Goal: Task Accomplishment & Management: Use online tool/utility

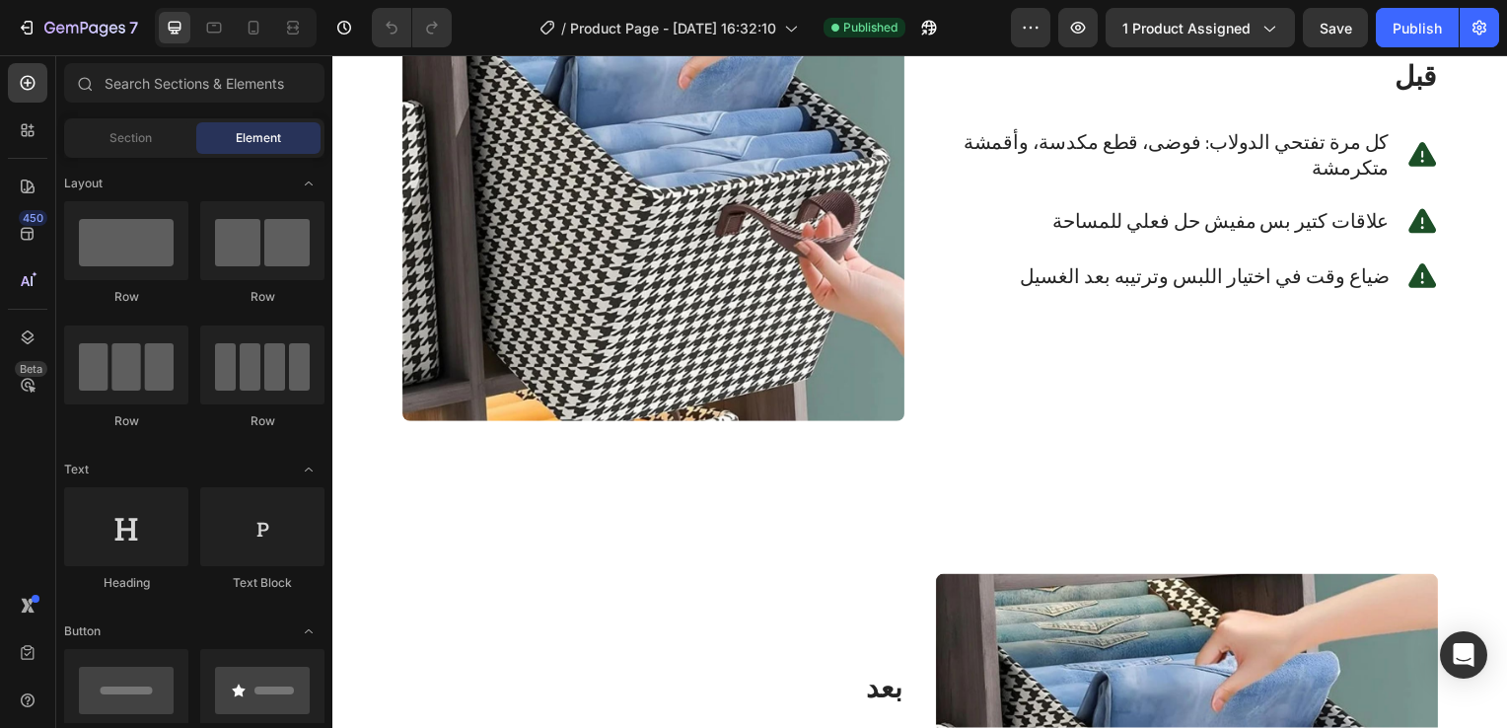
scroll to position [2985, 0]
click at [840, 389] on img at bounding box center [655, 186] width 506 height 473
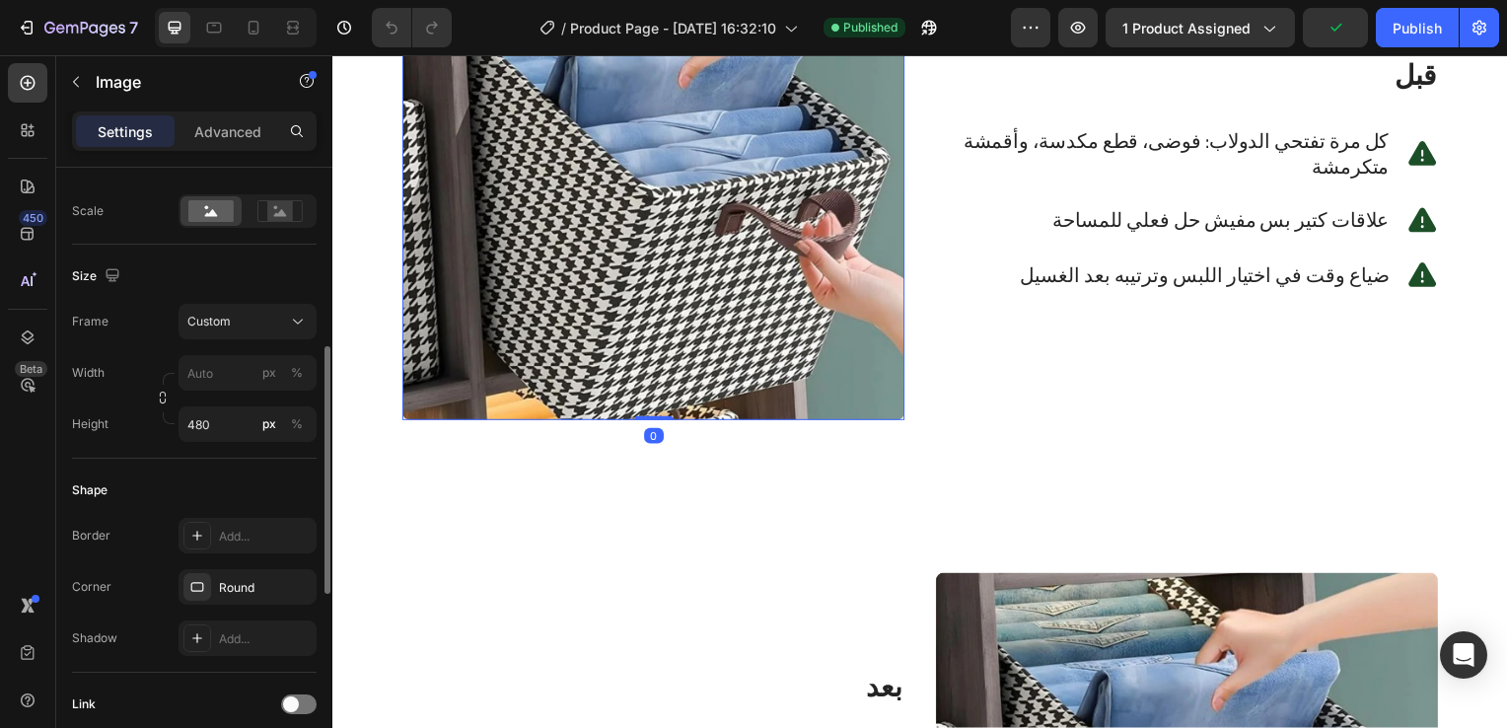
scroll to position [444, 0]
click at [276, 307] on button "Custom" at bounding box center [248, 320] width 138 height 36
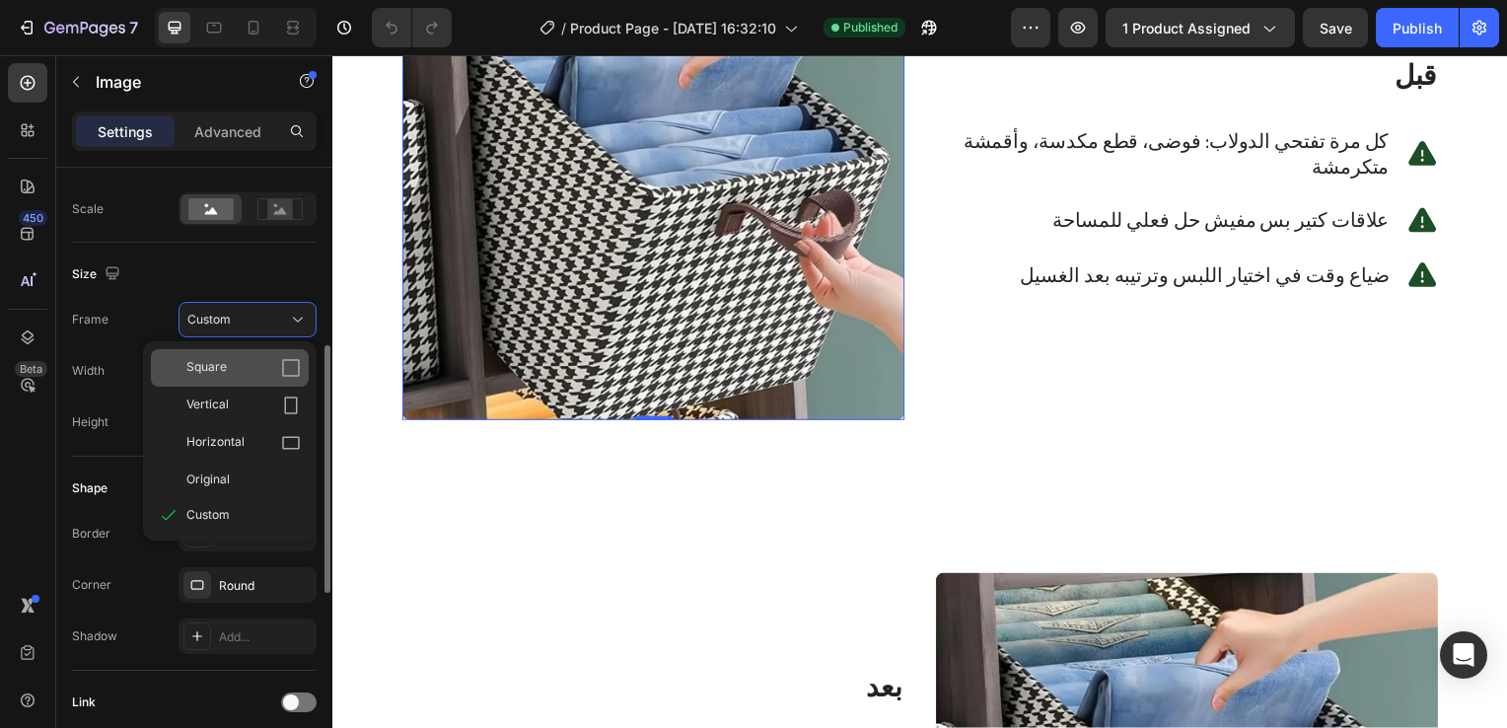
click at [283, 353] on div "Square" at bounding box center [230, 367] width 158 height 37
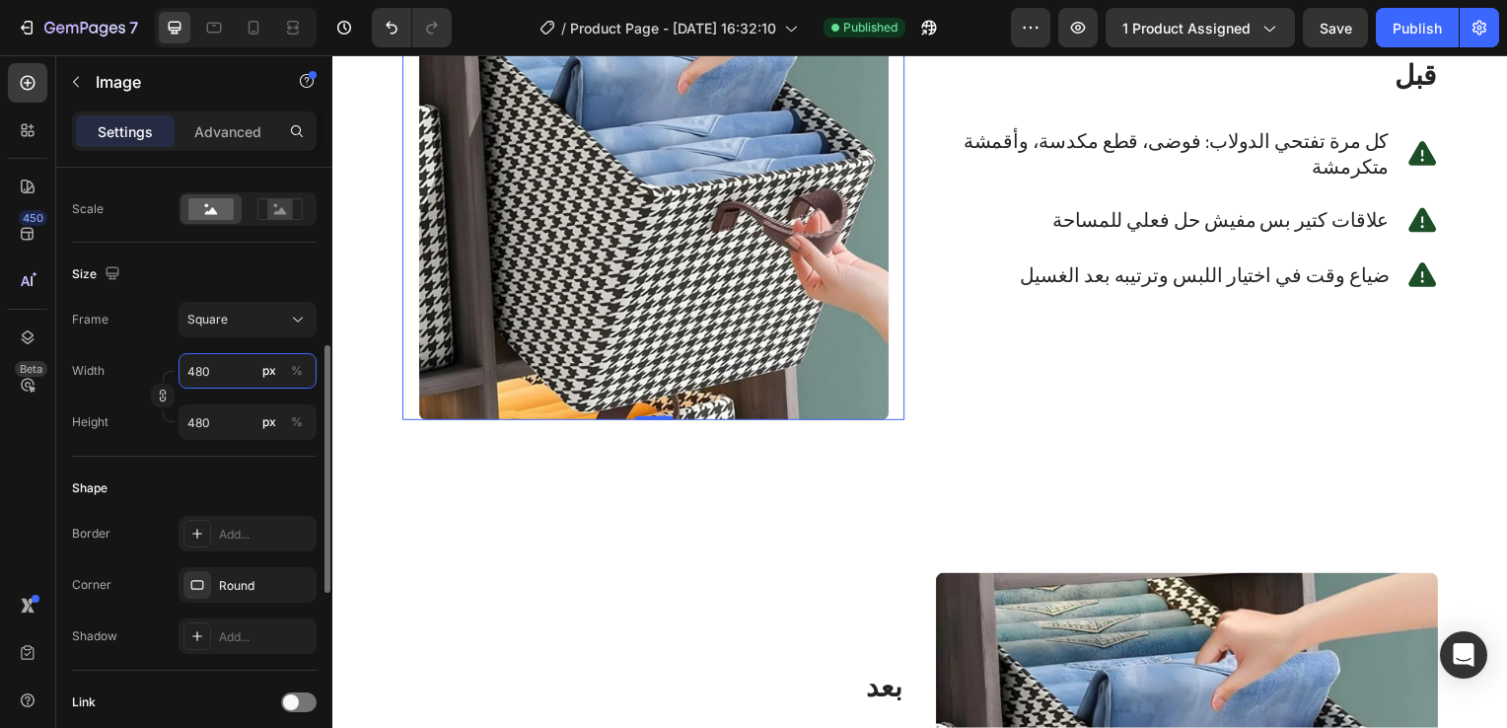
click at [224, 372] on input "480" at bounding box center [248, 371] width 138 height 36
type input "3"
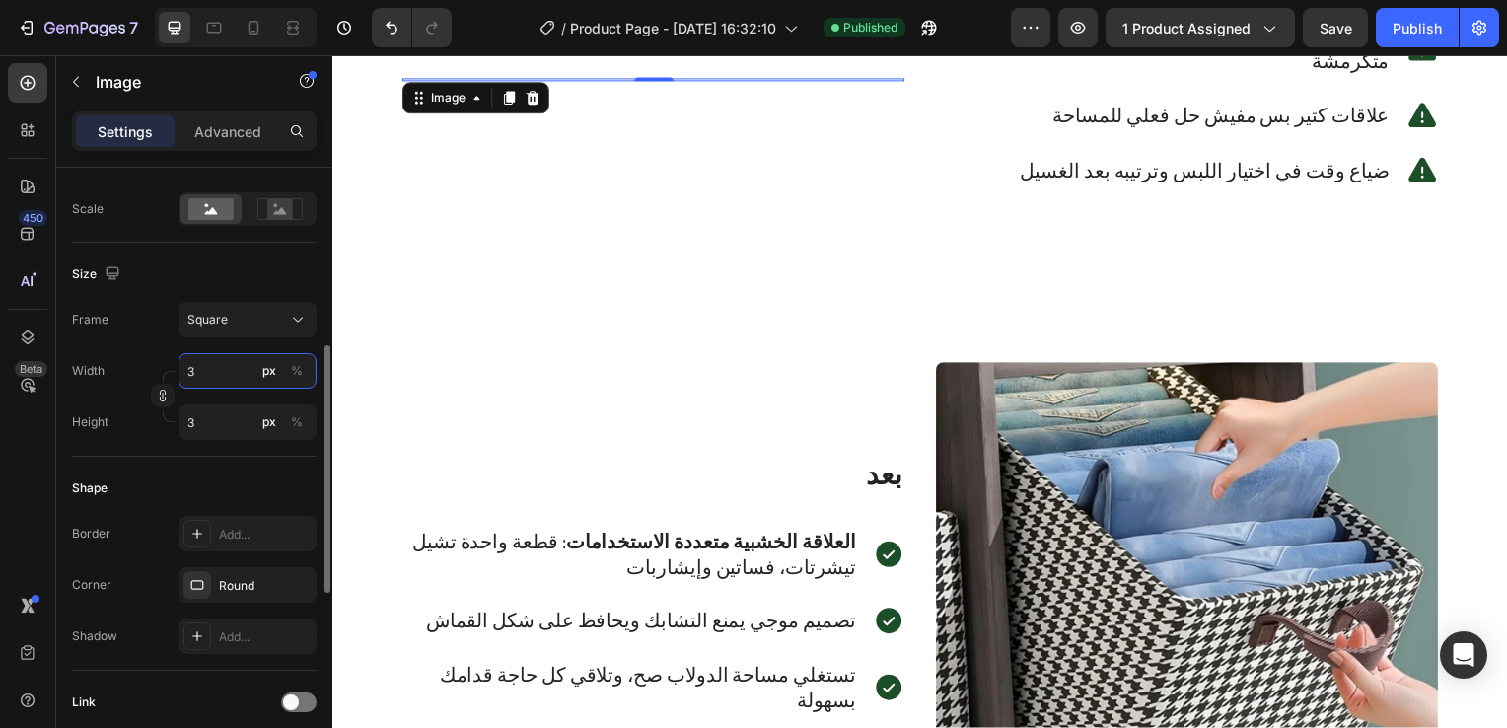
type input "30"
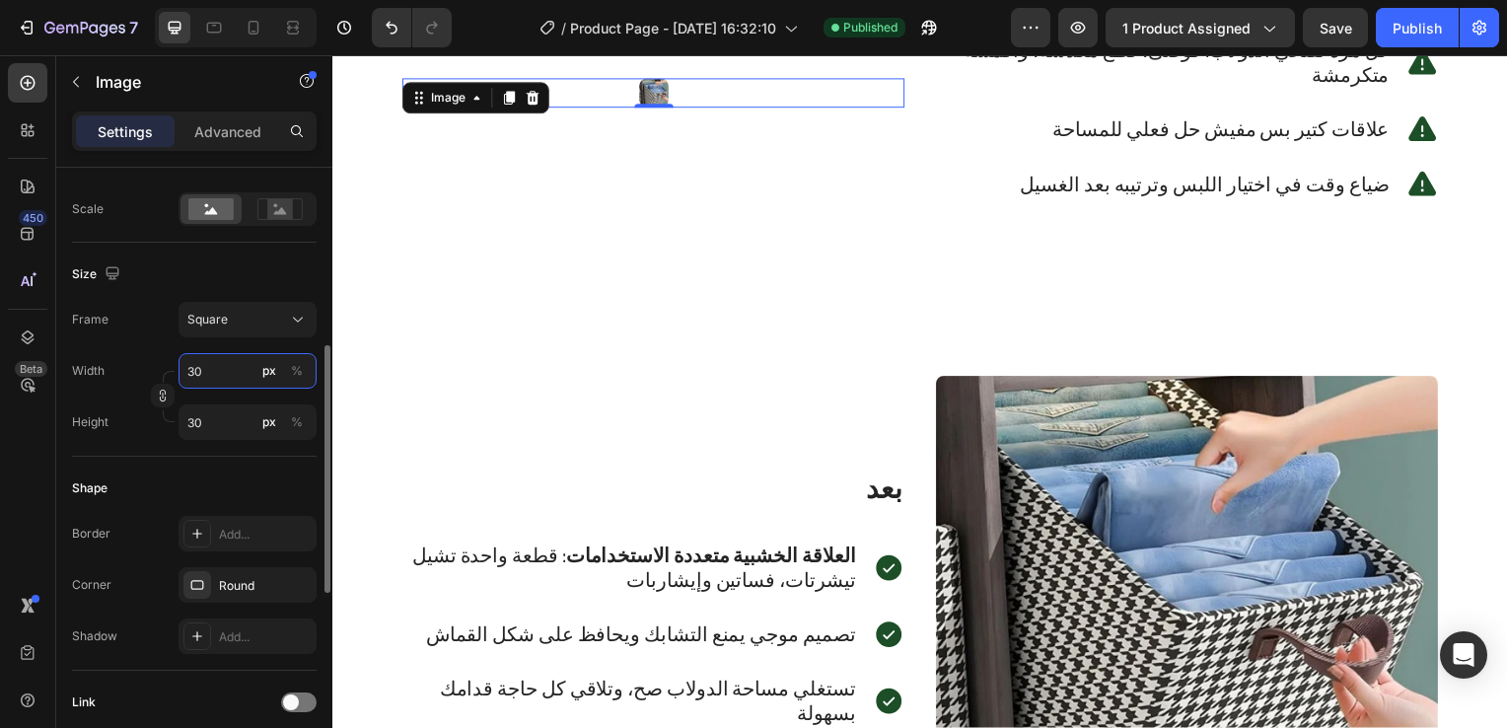
type input "300"
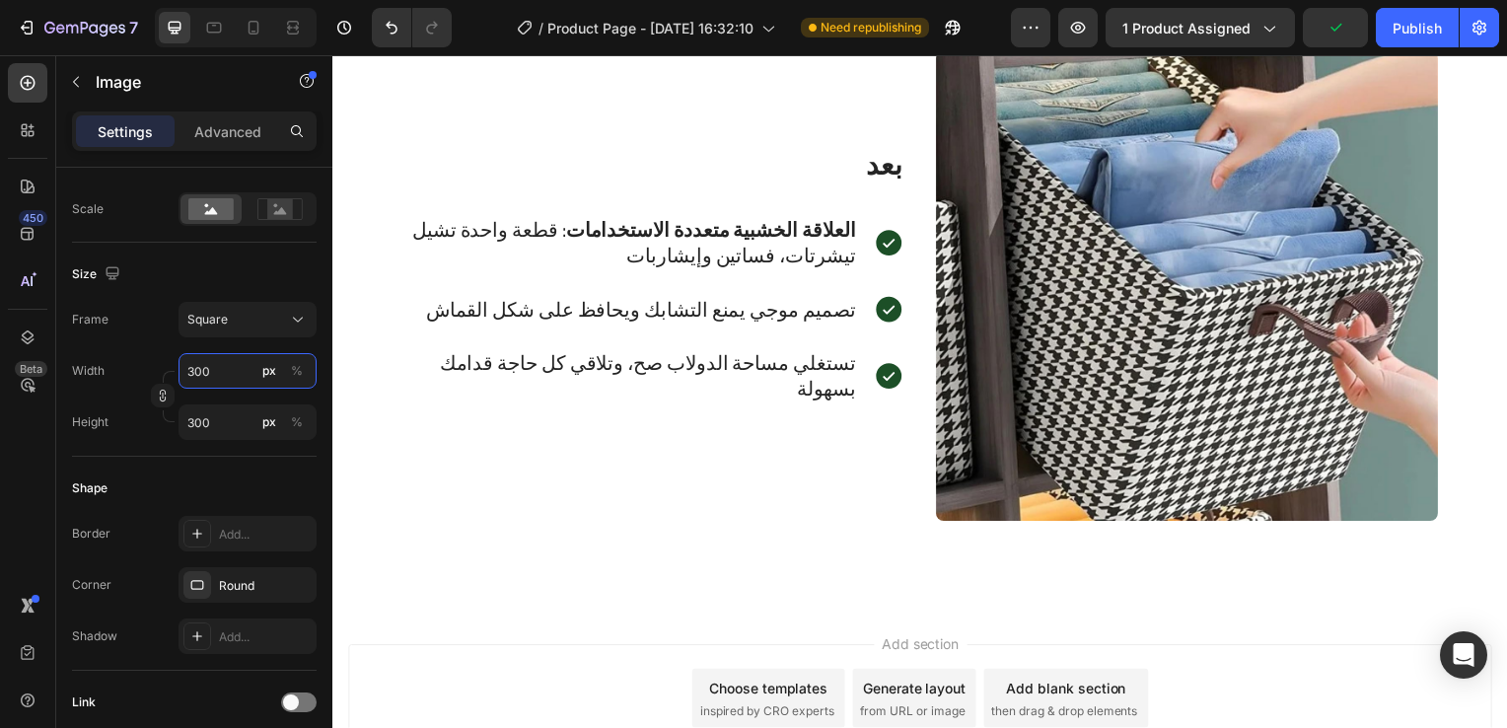
scroll to position [3349, 0]
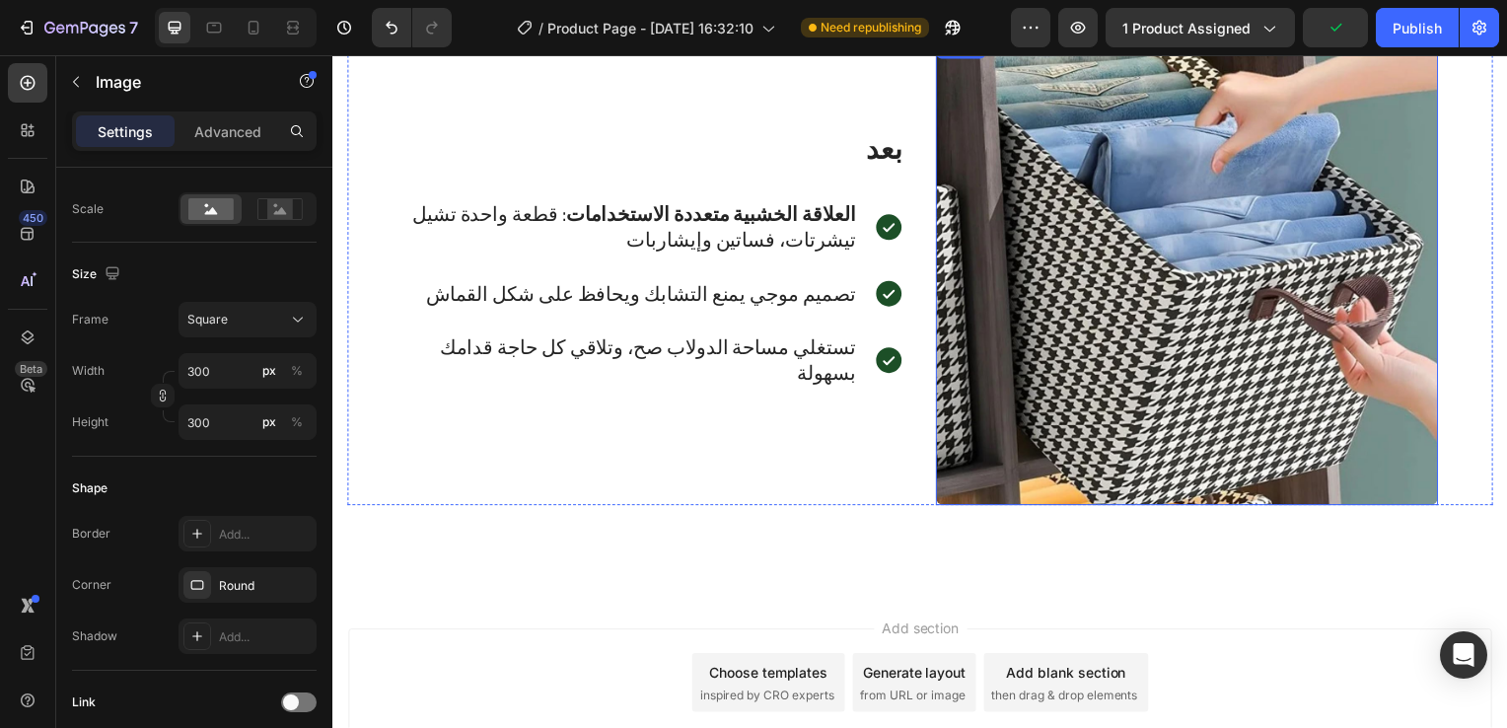
click at [1028, 343] on img at bounding box center [1193, 272] width 506 height 473
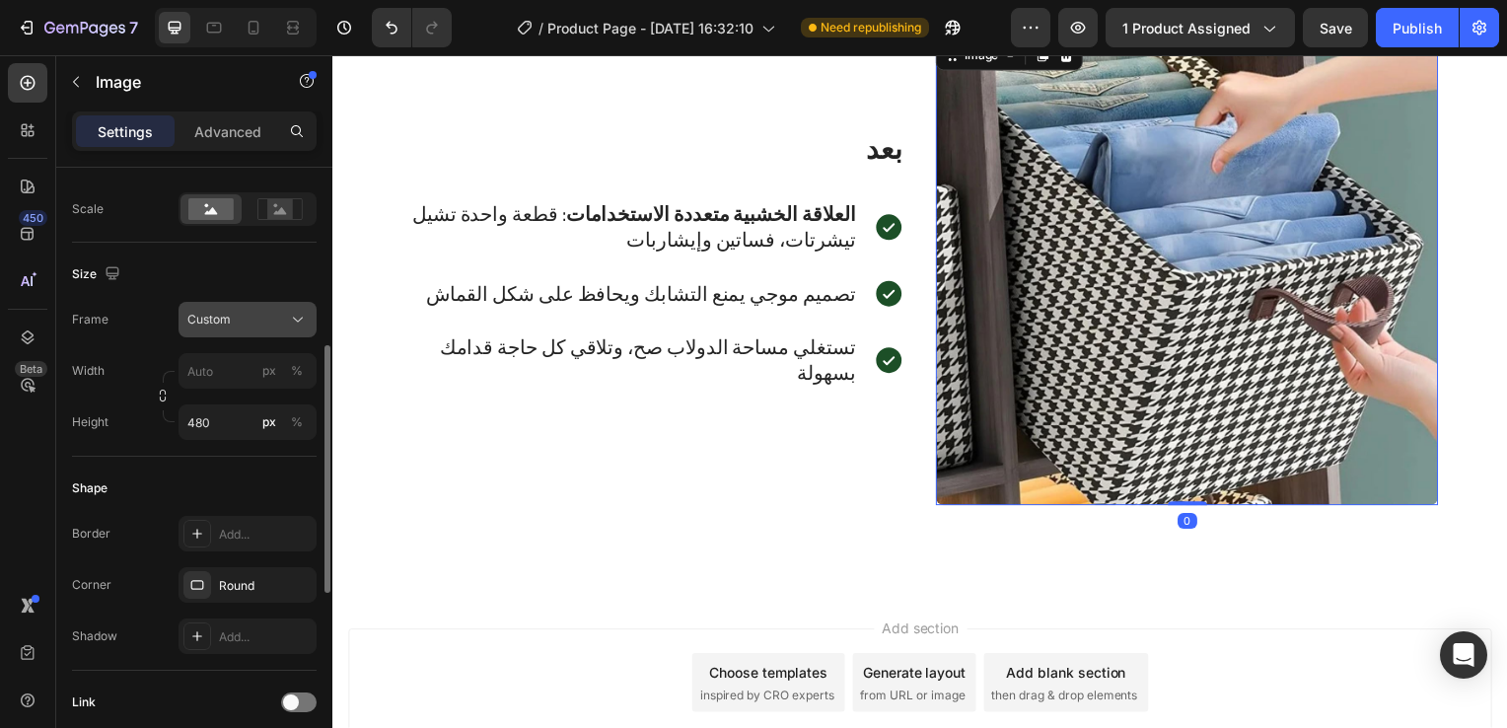
click at [235, 325] on div "Custom" at bounding box center [235, 320] width 97 height 18
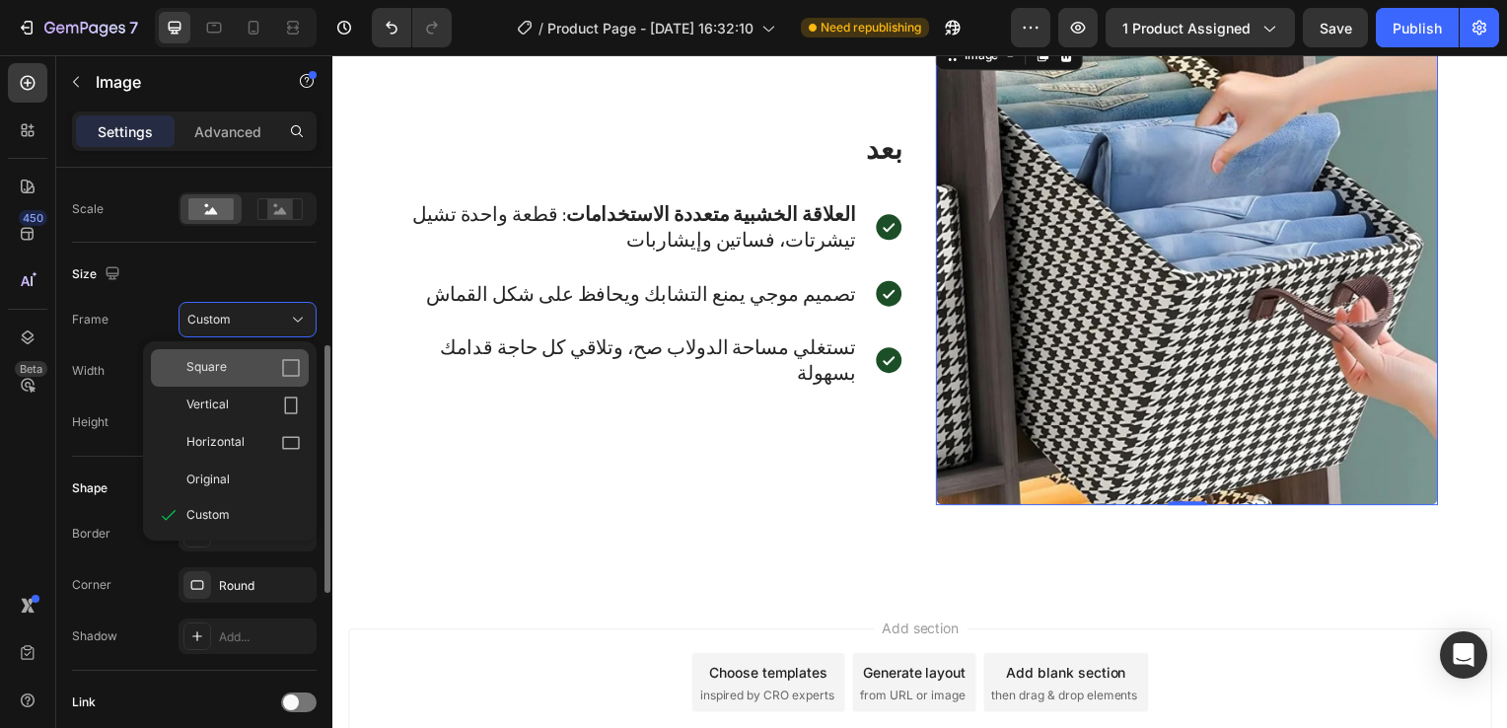
click at [252, 368] on div "Square" at bounding box center [243, 368] width 114 height 20
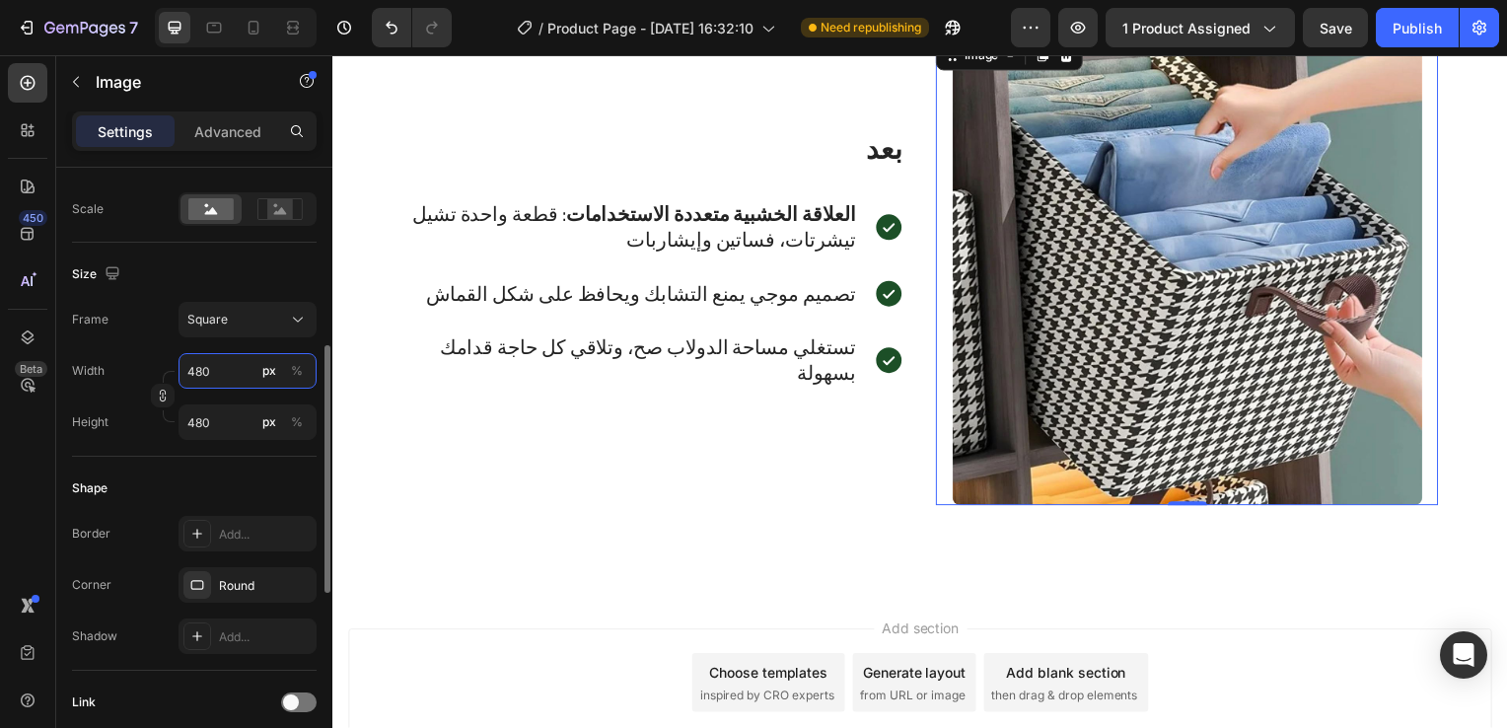
click at [238, 373] on input "480" at bounding box center [248, 371] width 138 height 36
type input "3"
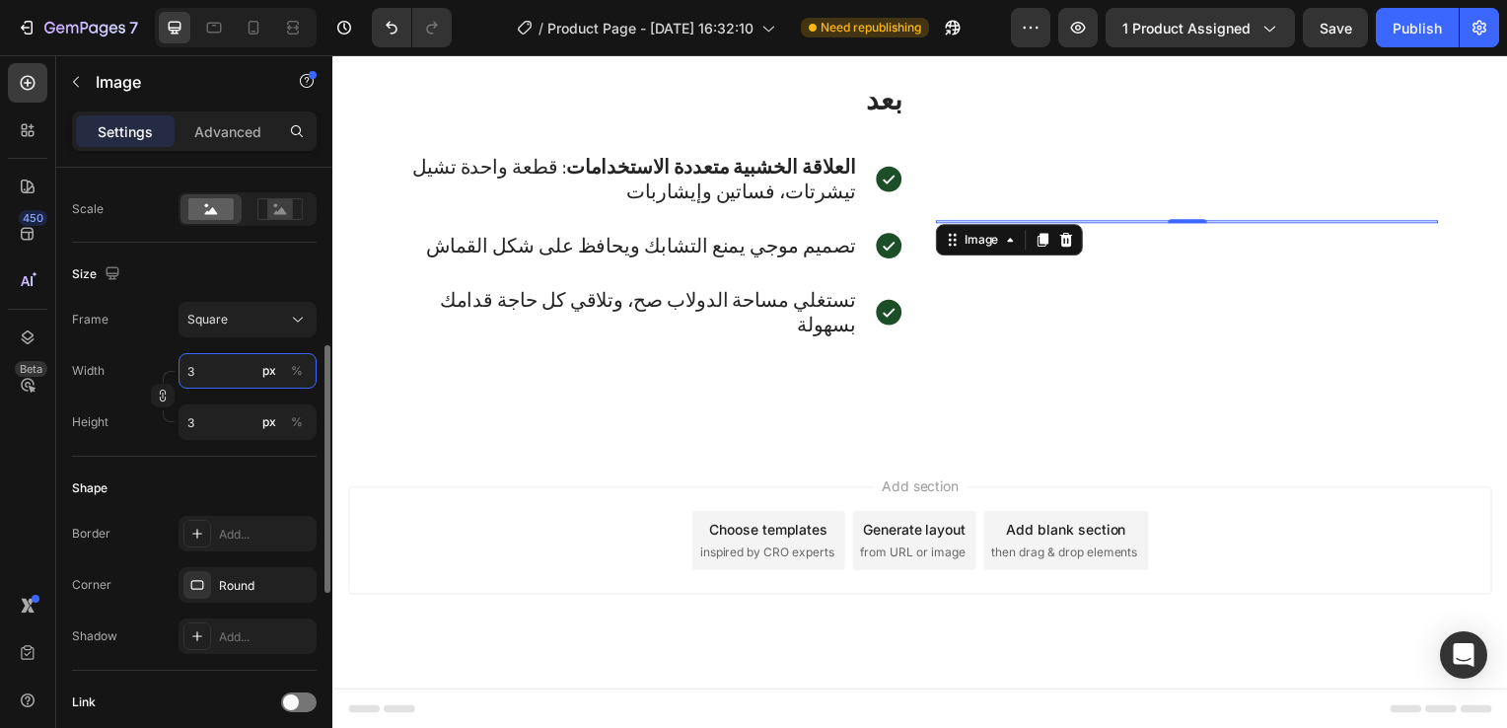
type input "30"
type input "300"
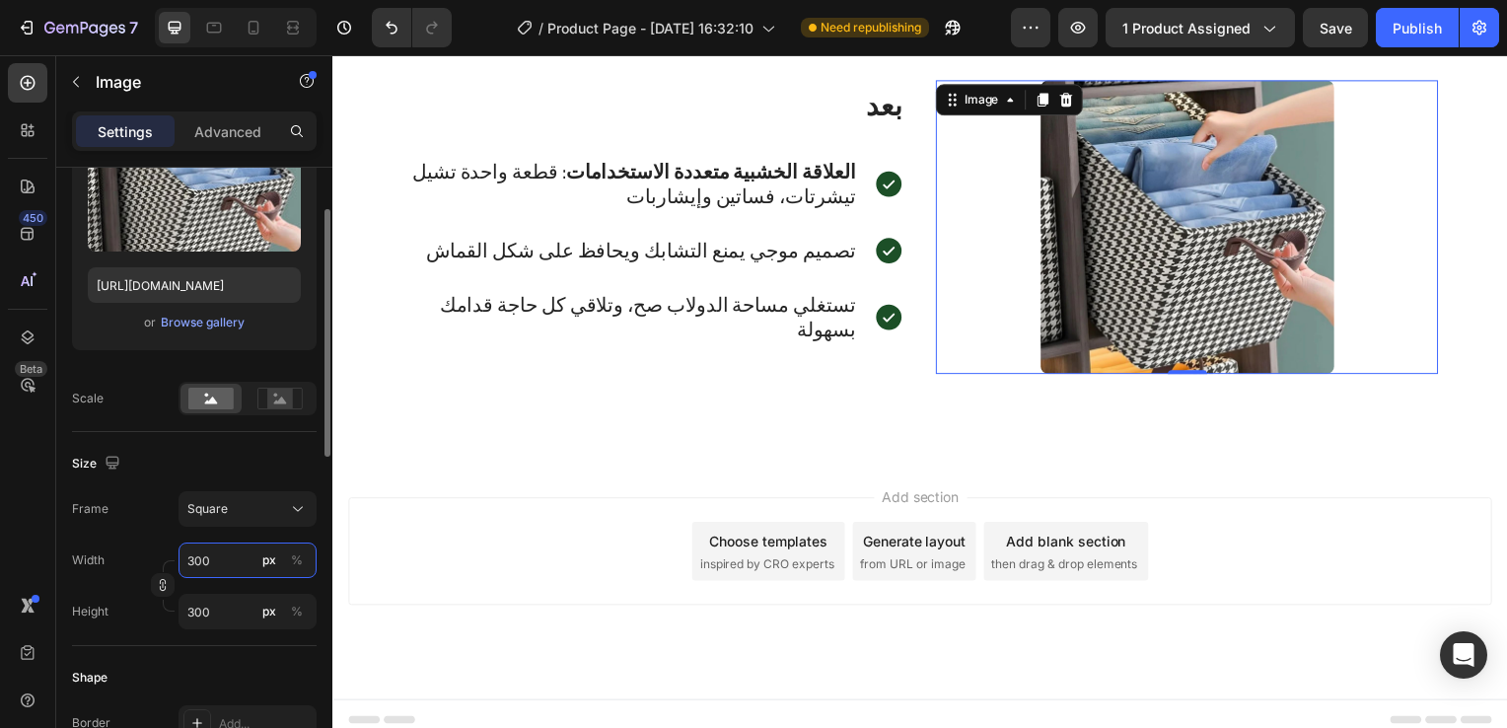
scroll to position [199, 0]
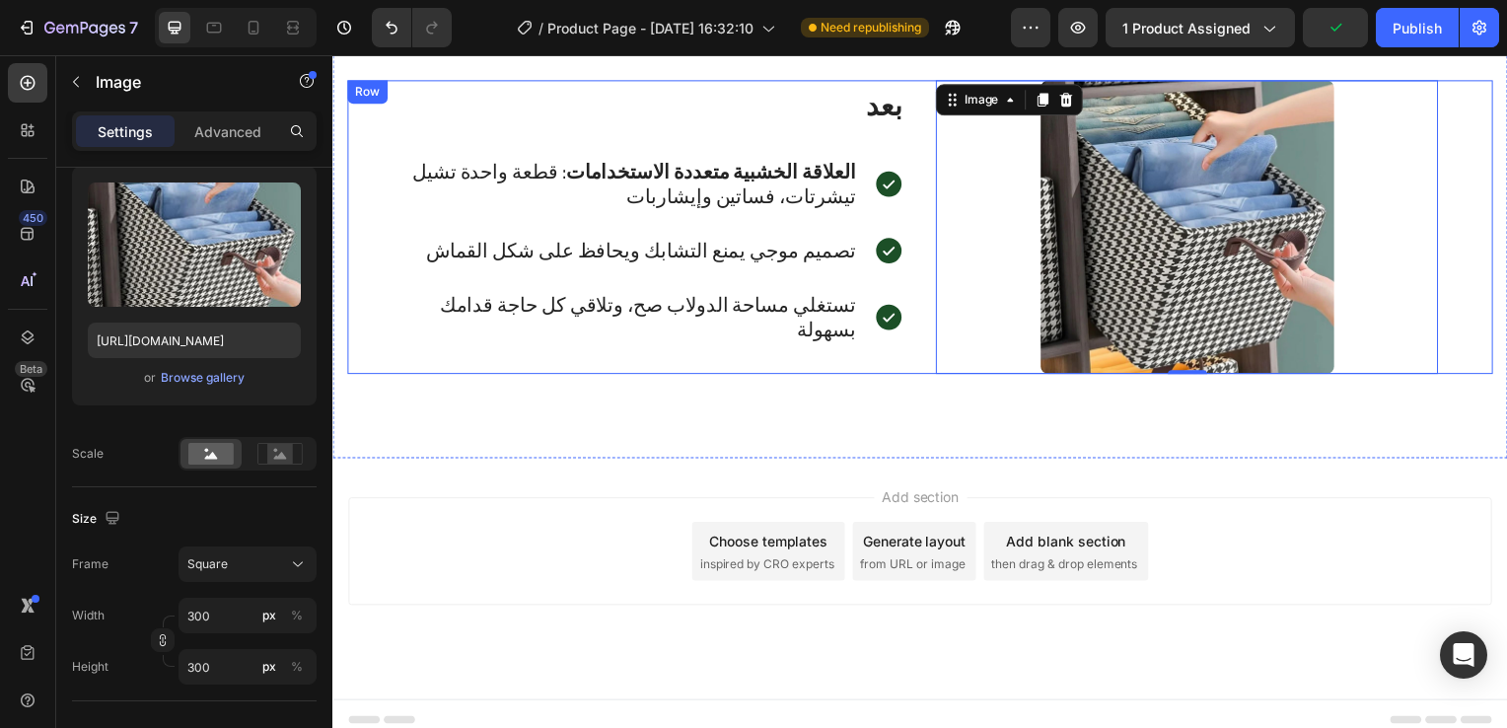
click at [913, 366] on div "Image 0 بعد Heading العلاقة الخشبية متعددة الاستخدامات : قطعة واحدة تشيل تيشرتا…" at bounding box center [924, 229] width 1154 height 296
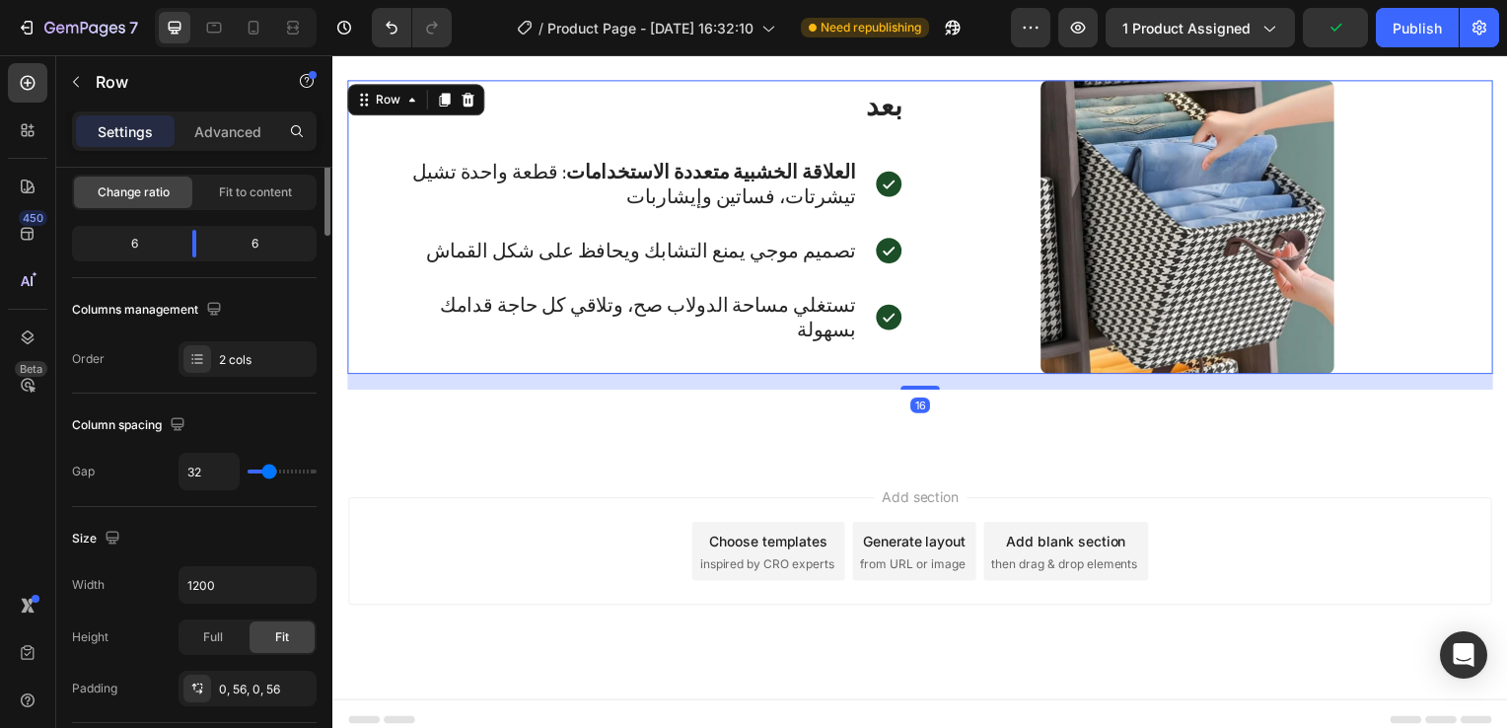
scroll to position [0, 0]
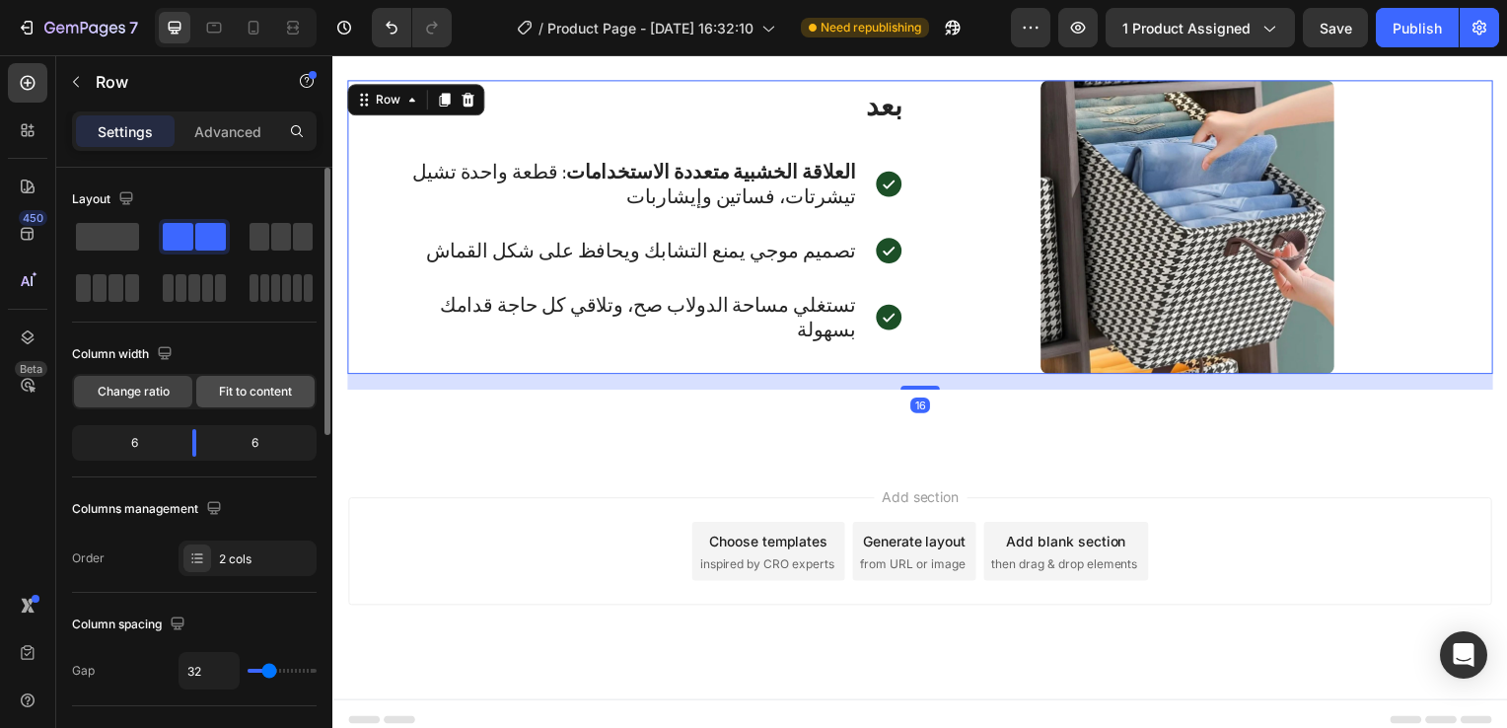
click at [255, 389] on span "Fit to content" at bounding box center [255, 392] width 73 height 18
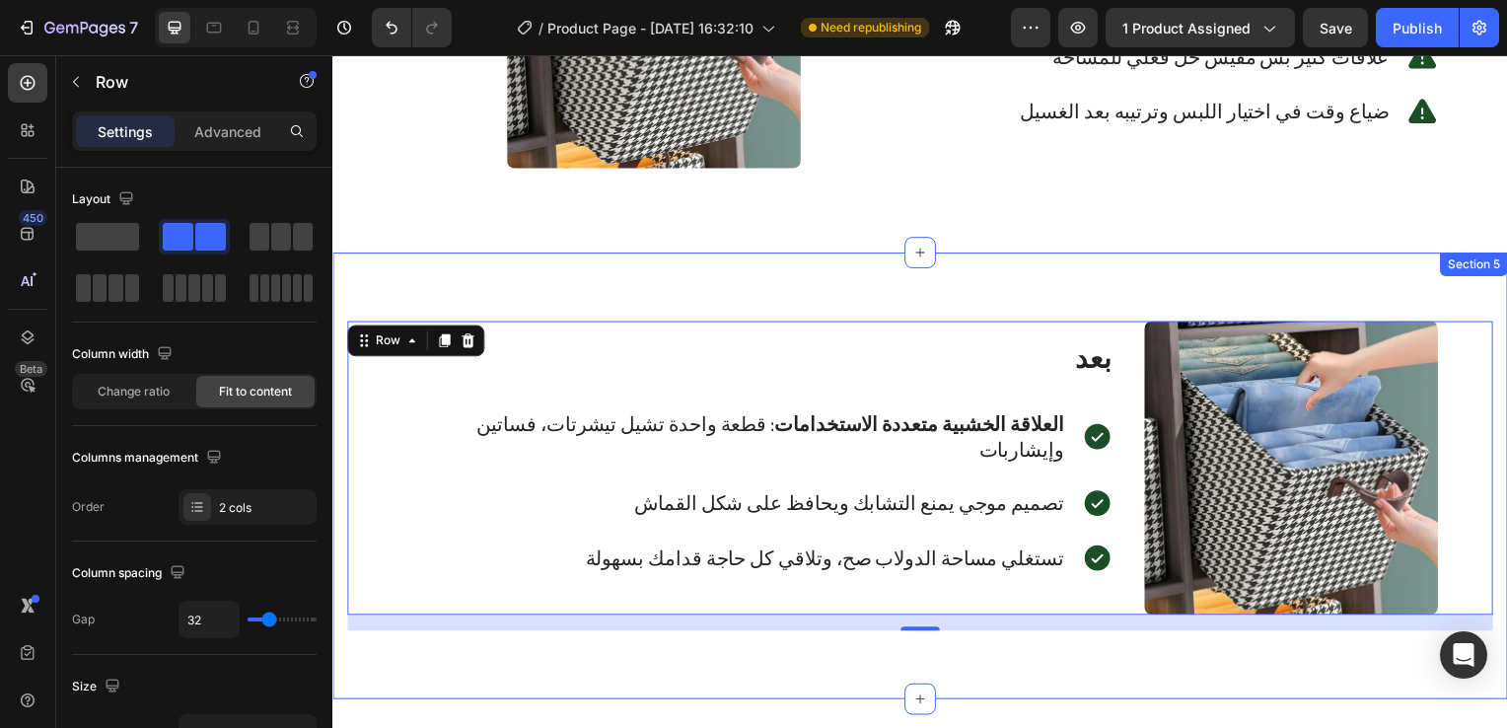
scroll to position [3055, 0]
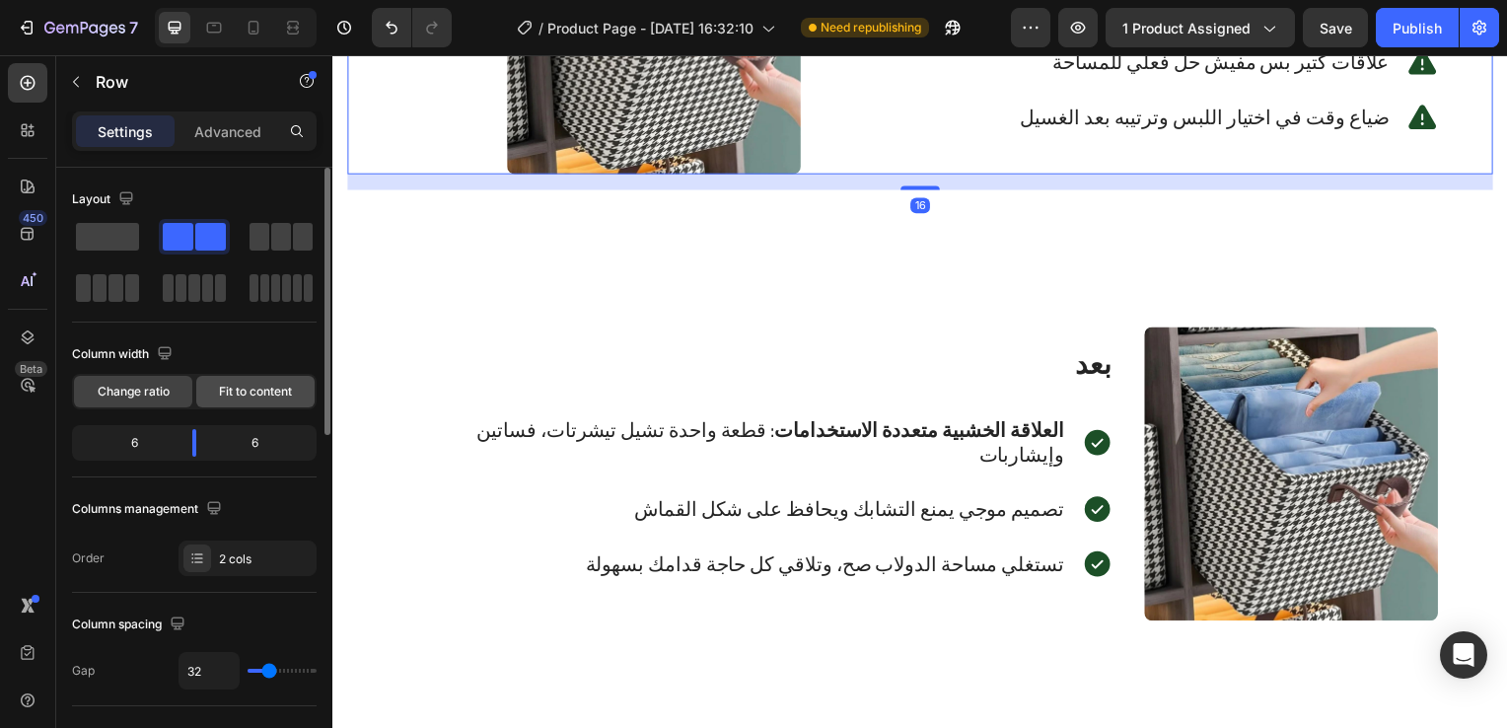
click at [233, 396] on span "Fit to content" at bounding box center [255, 392] width 73 height 18
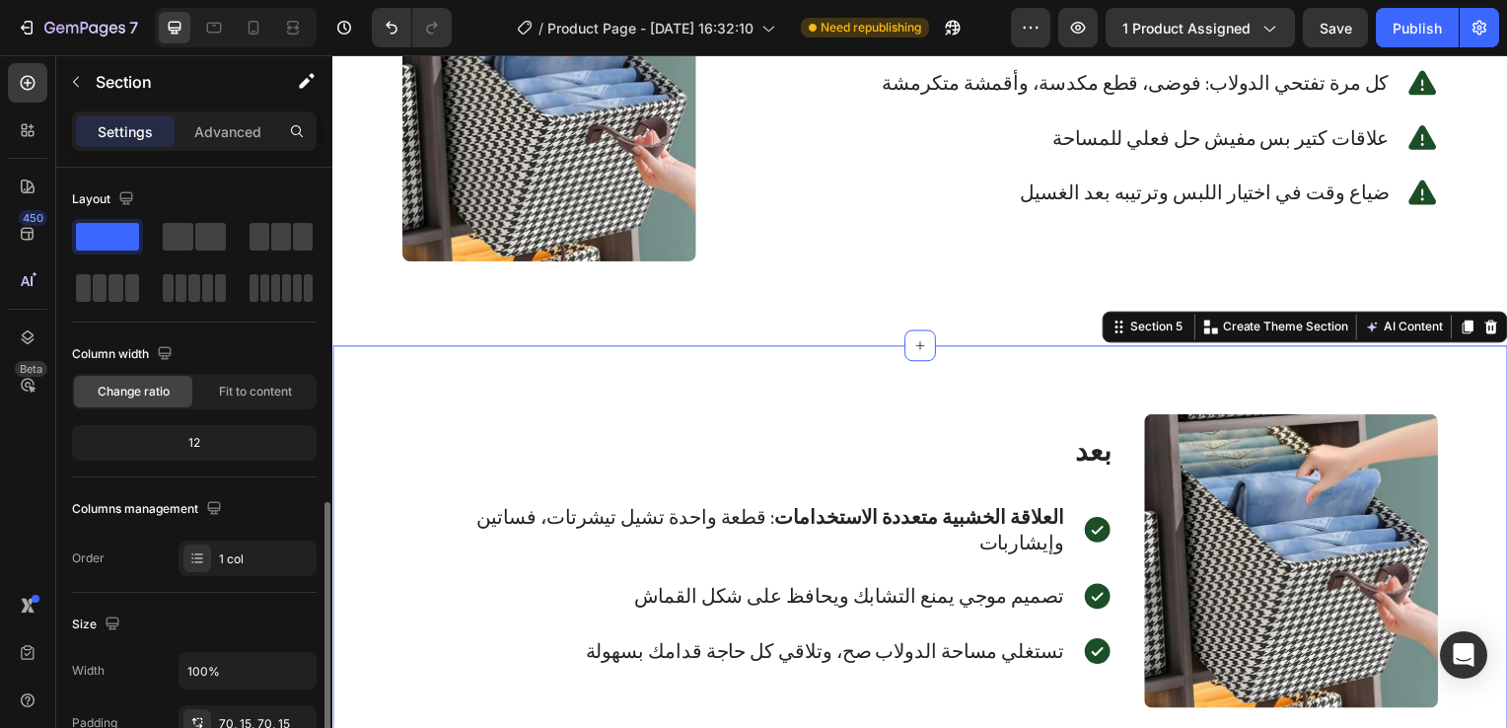
scroll to position [364, 0]
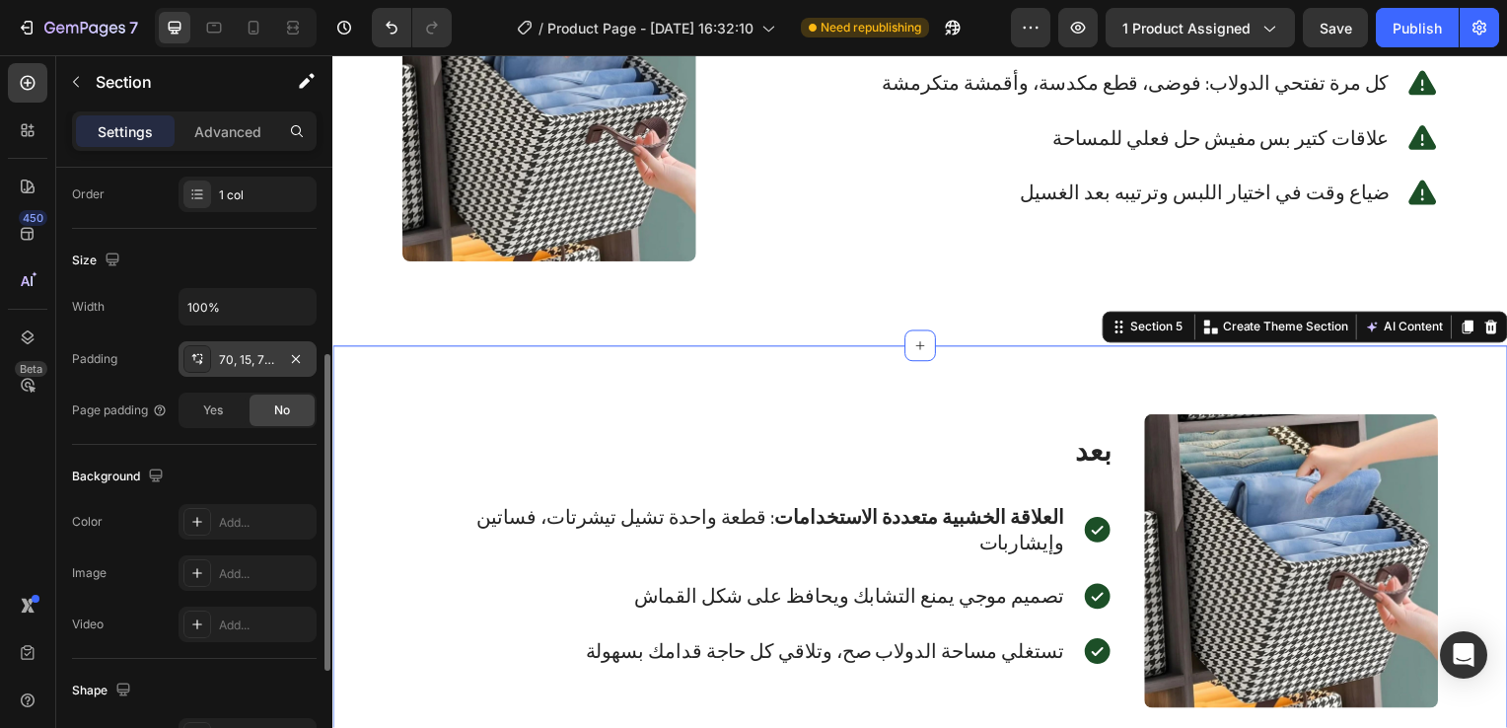
click at [244, 351] on div "70, 15, 70, 15" at bounding box center [247, 360] width 57 height 18
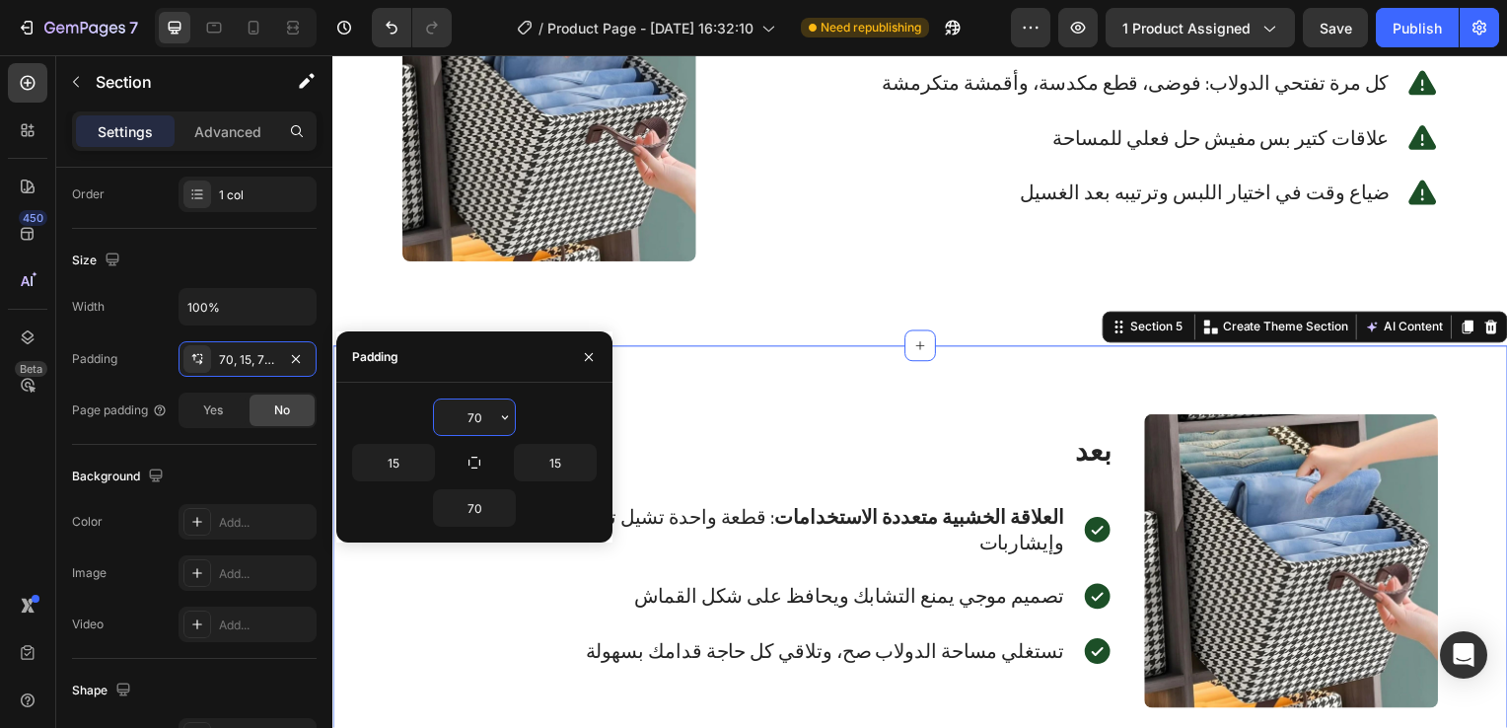
click at [485, 402] on input "70" at bounding box center [474, 417] width 81 height 36
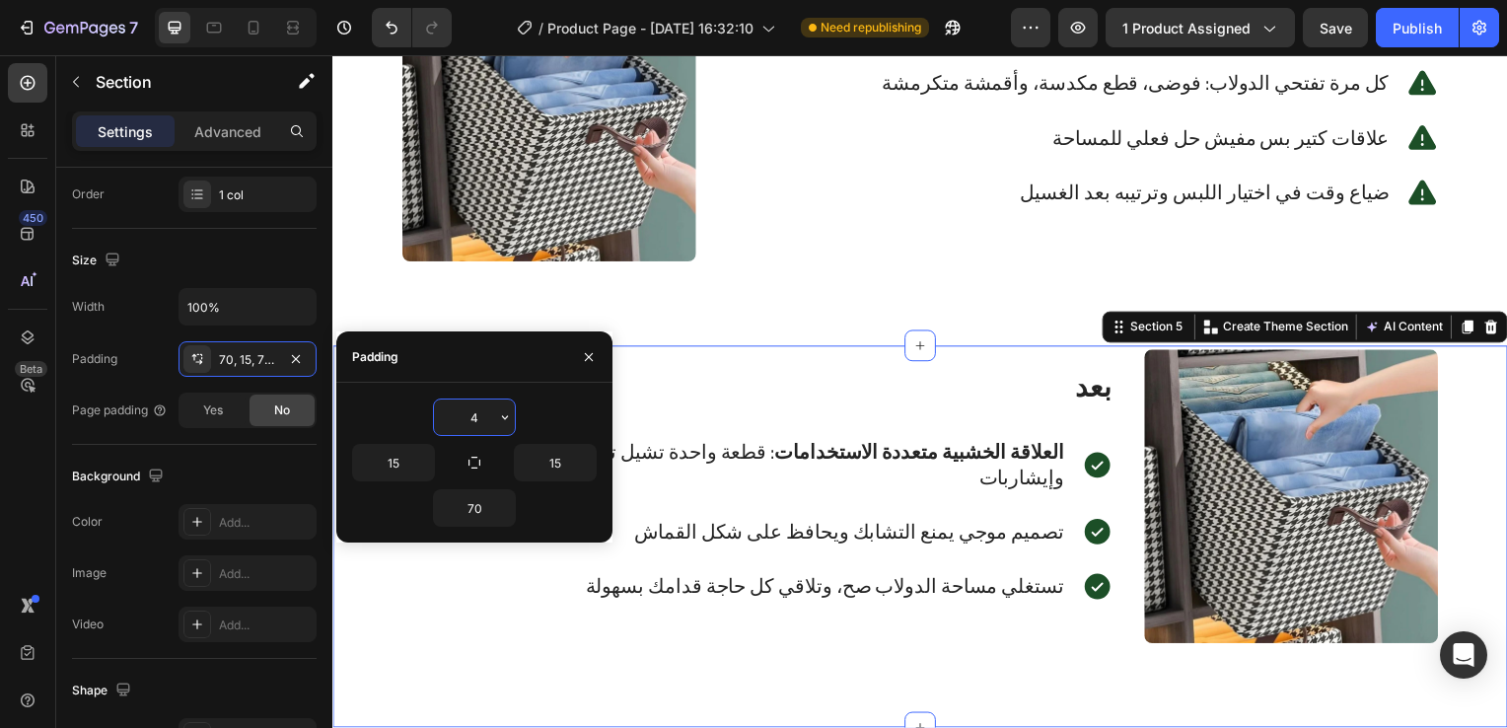
type input "40"
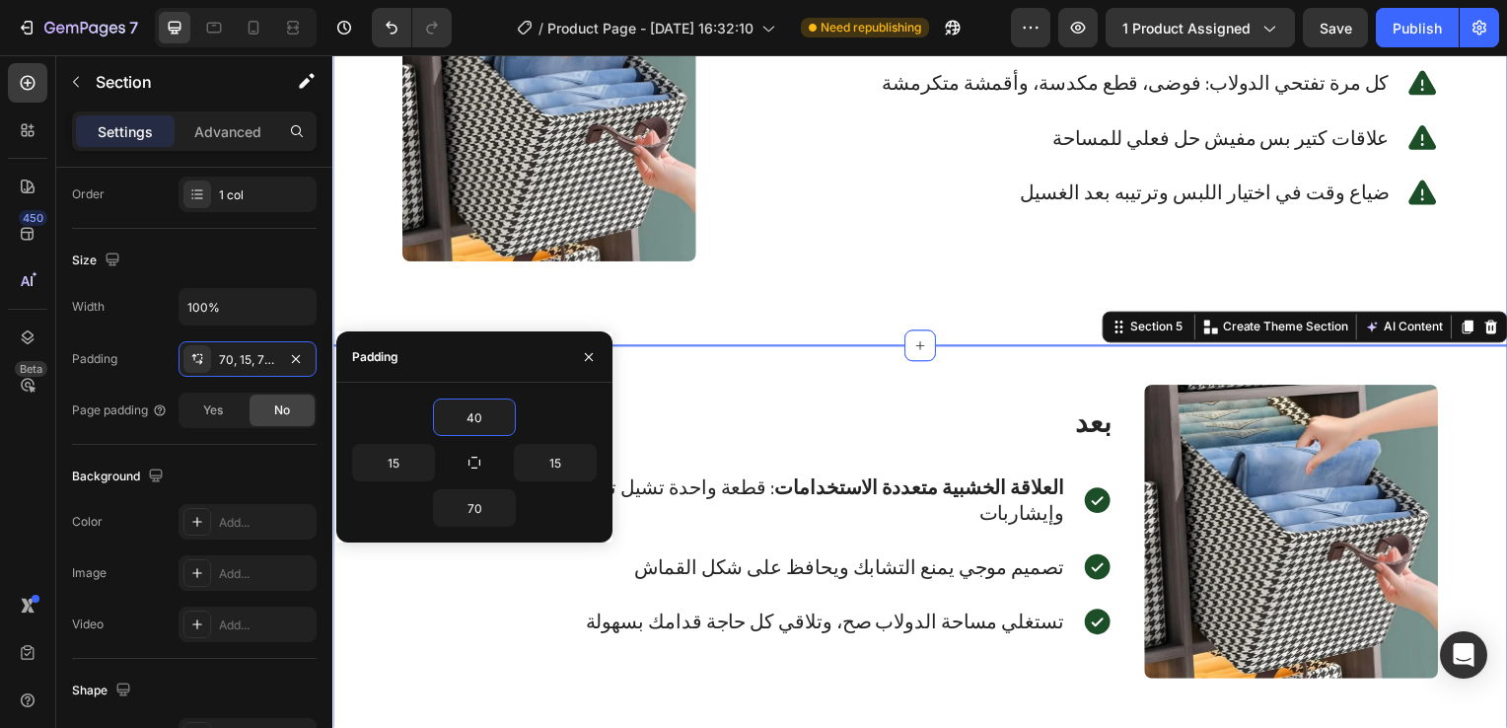
click at [773, 268] on div "Image قبل Heading كل مرة تفتحي الدولاب: فوضى، قطع مكدسة، وأقمشة متكرمشة Text Bl…" at bounding box center [924, 123] width 1154 height 312
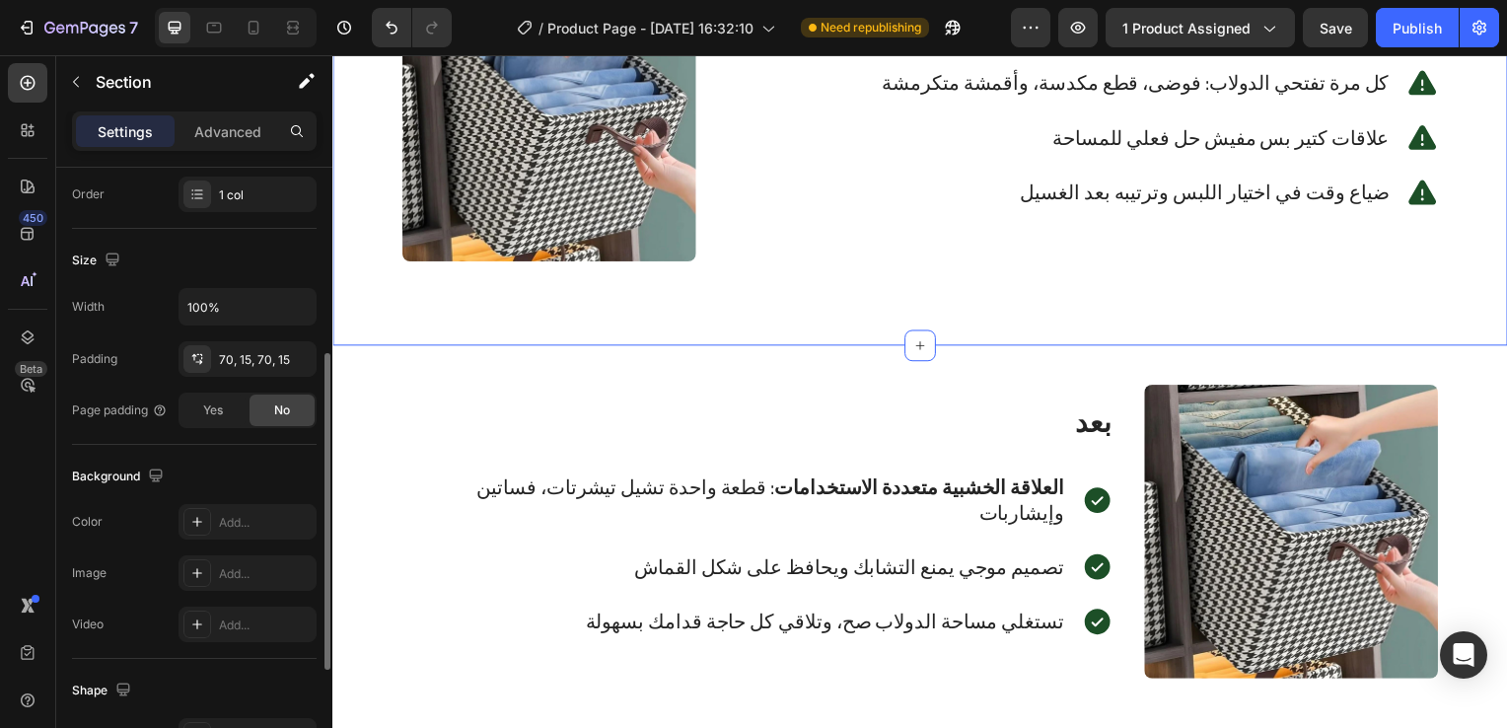
scroll to position [363, 0]
click at [267, 359] on div "70, 15, 70, 15" at bounding box center [247, 361] width 57 height 18
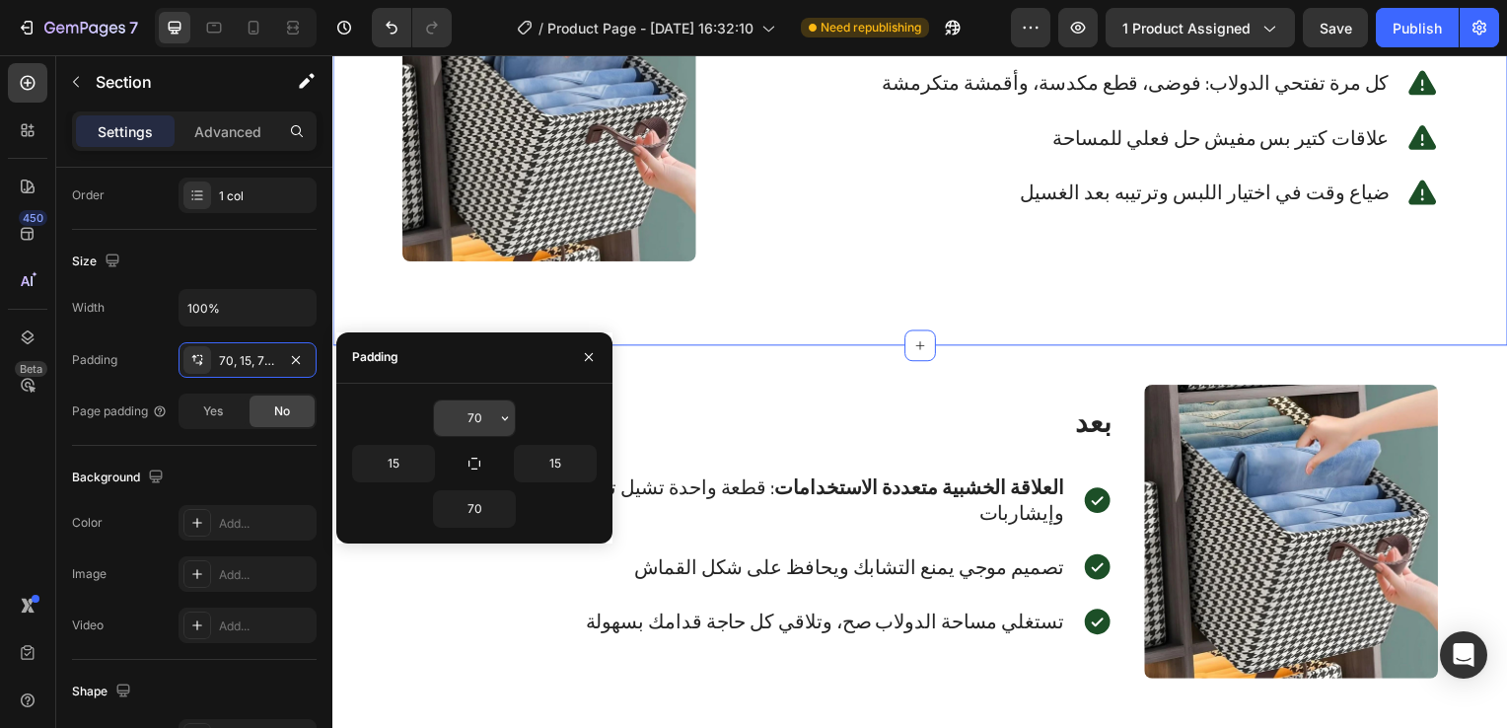
click at [474, 412] on input "70" at bounding box center [474, 418] width 81 height 36
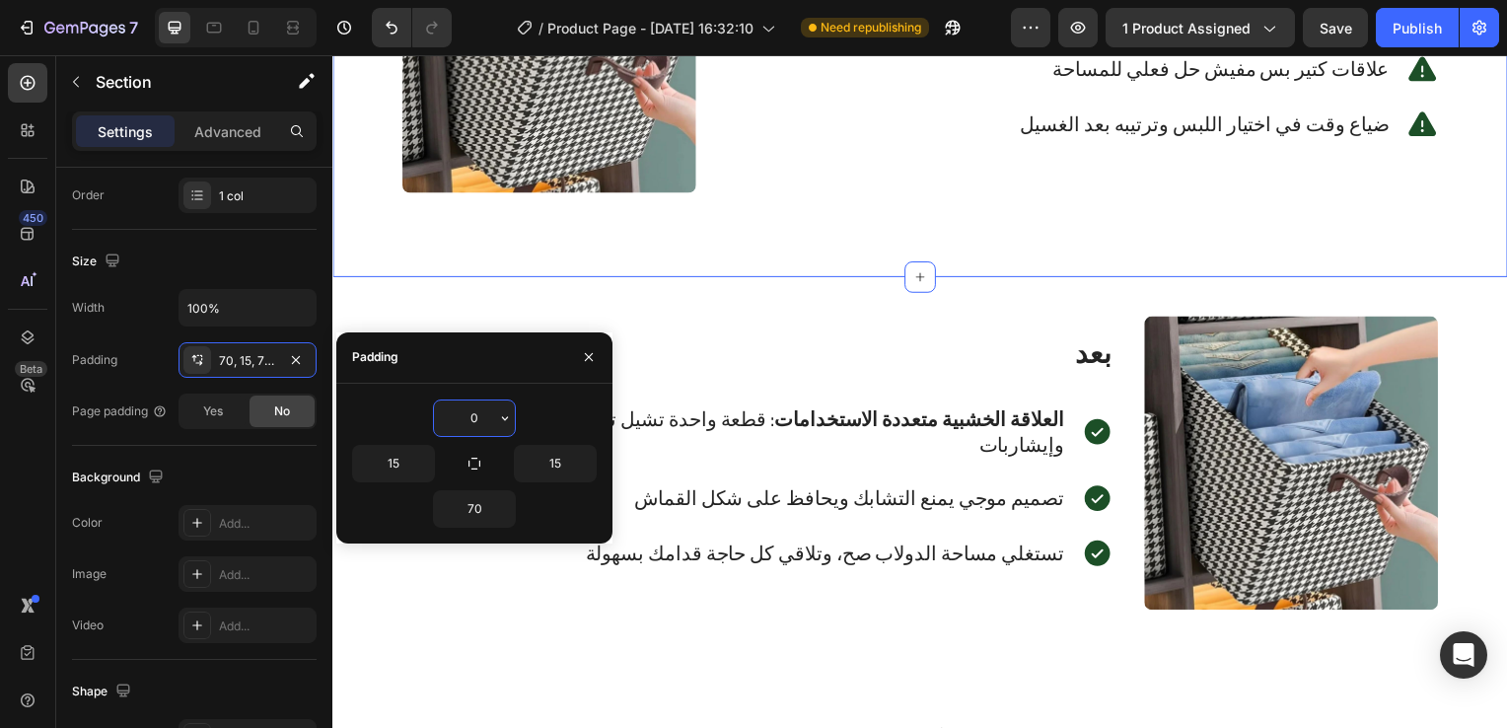
click at [487, 415] on input "0" at bounding box center [474, 418] width 81 height 36
type input "2"
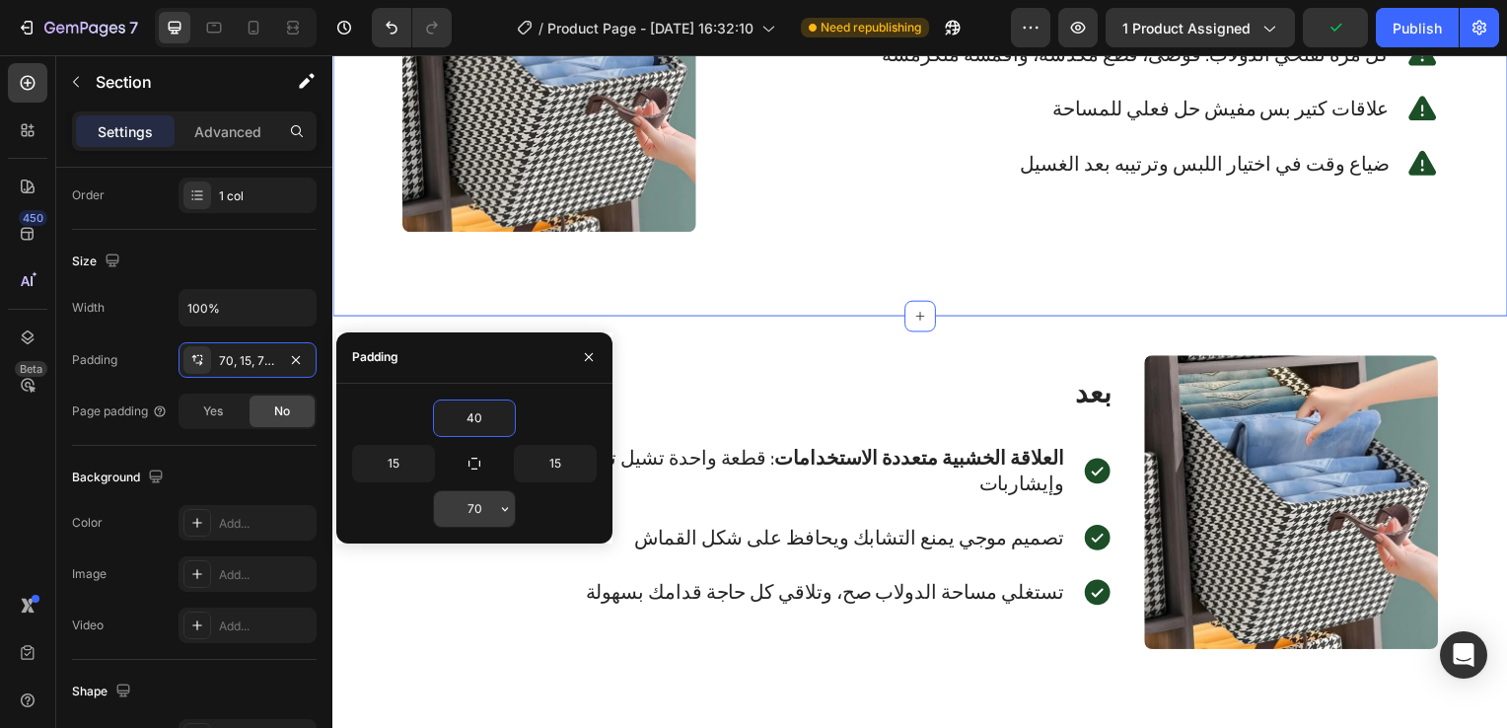
type input "40"
click at [487, 514] on input "70" at bounding box center [474, 509] width 81 height 36
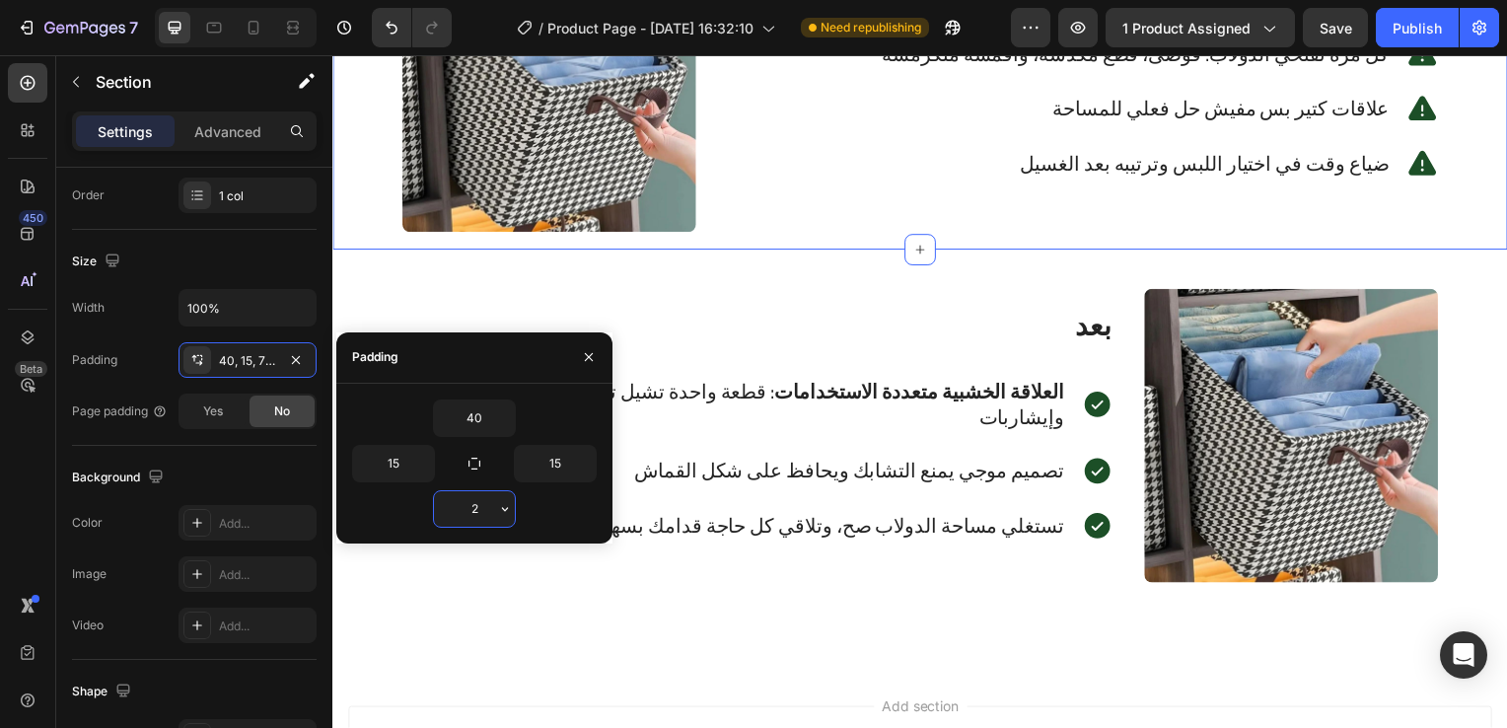
type input "20"
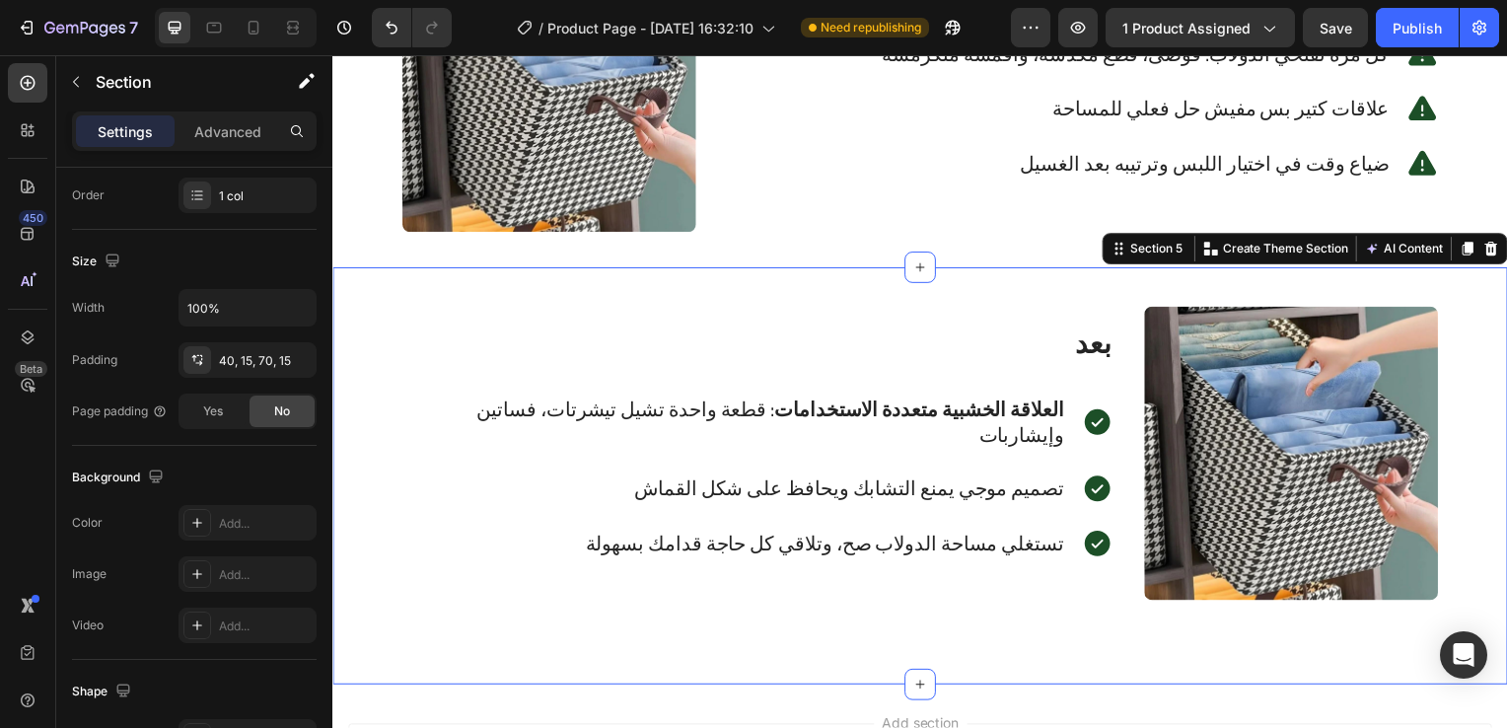
click at [1048, 304] on div "Image بعد Heading العلاقة الخشبية متعددة الاستخدامات : قطعة واحدة تشيل تيشرتات،…" at bounding box center [923, 479] width 1183 height 420
click at [223, 373] on div "40, 15, 70, 15" at bounding box center [248, 360] width 138 height 36
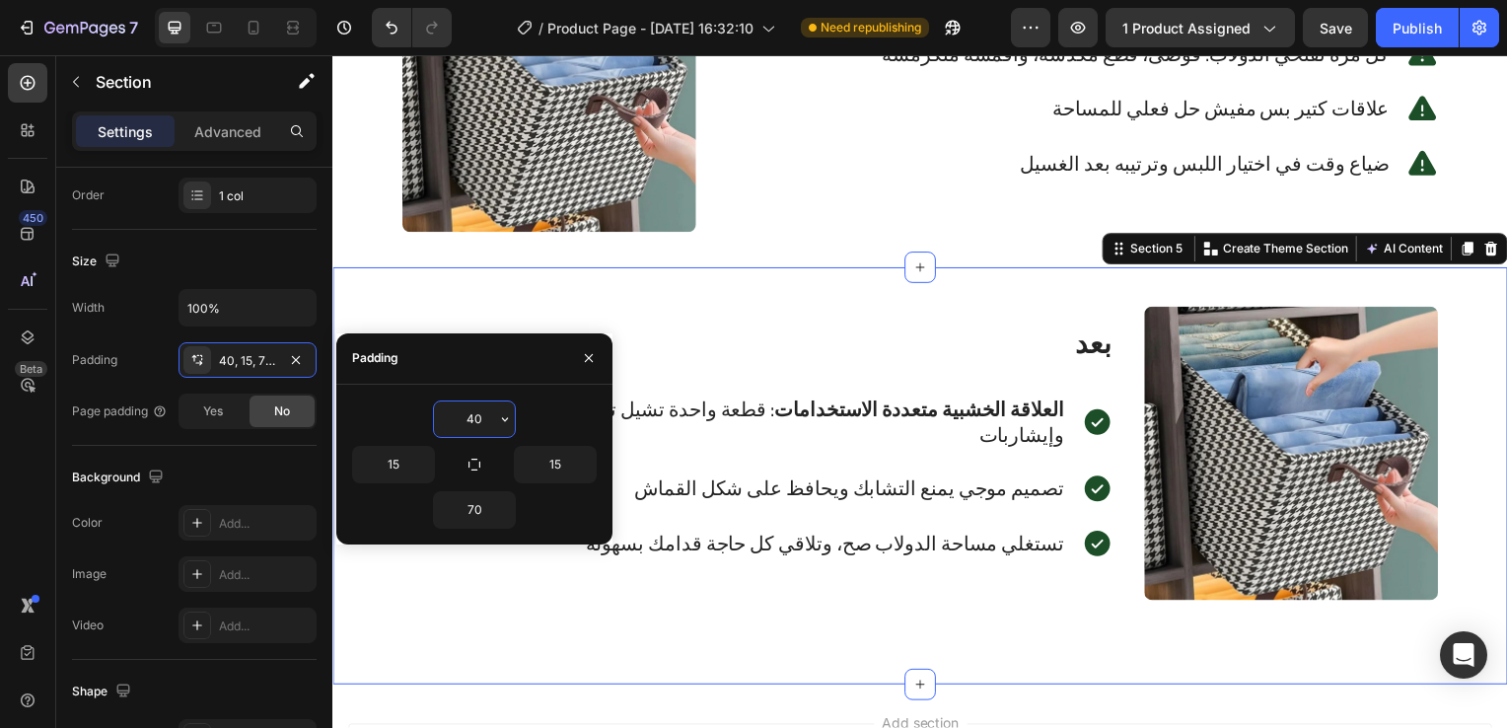
click at [481, 416] on input "40" at bounding box center [474, 419] width 81 height 36
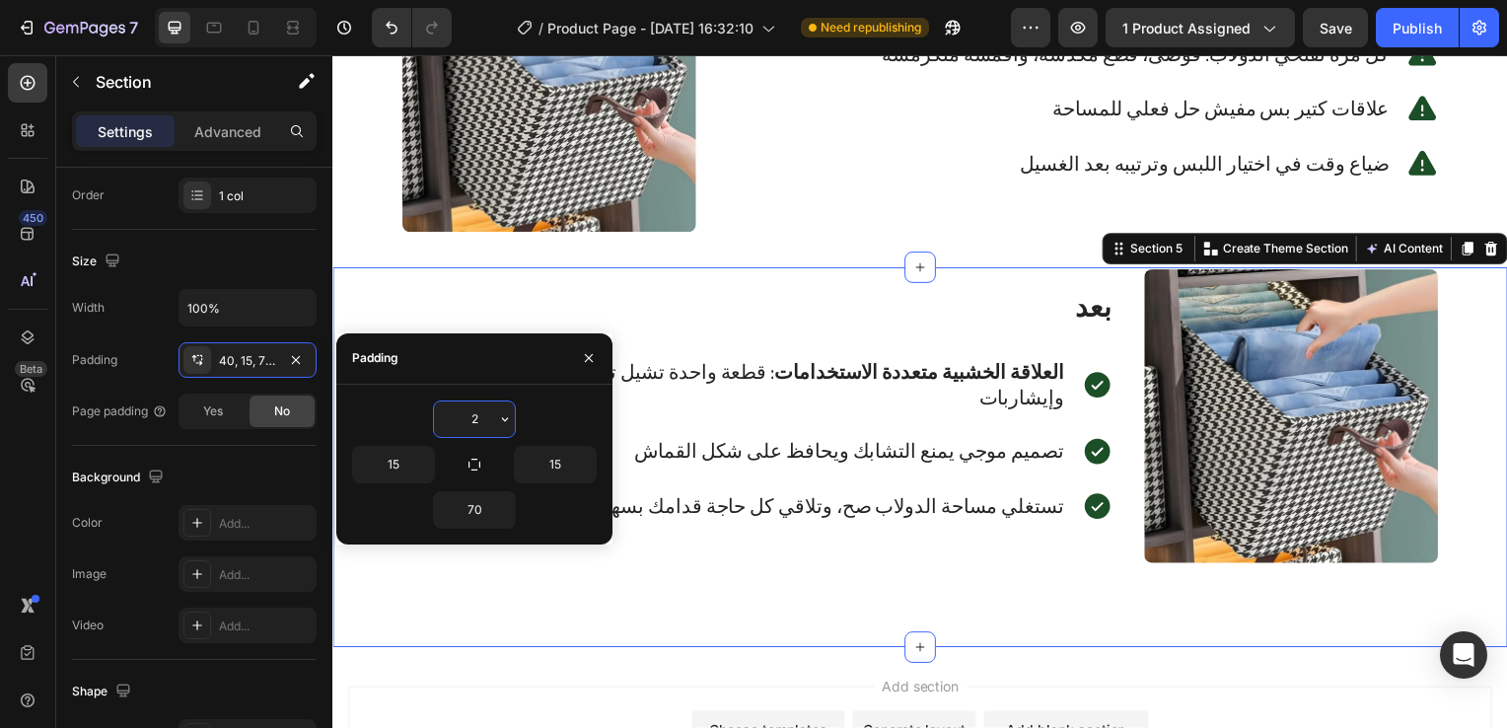
type input "20"
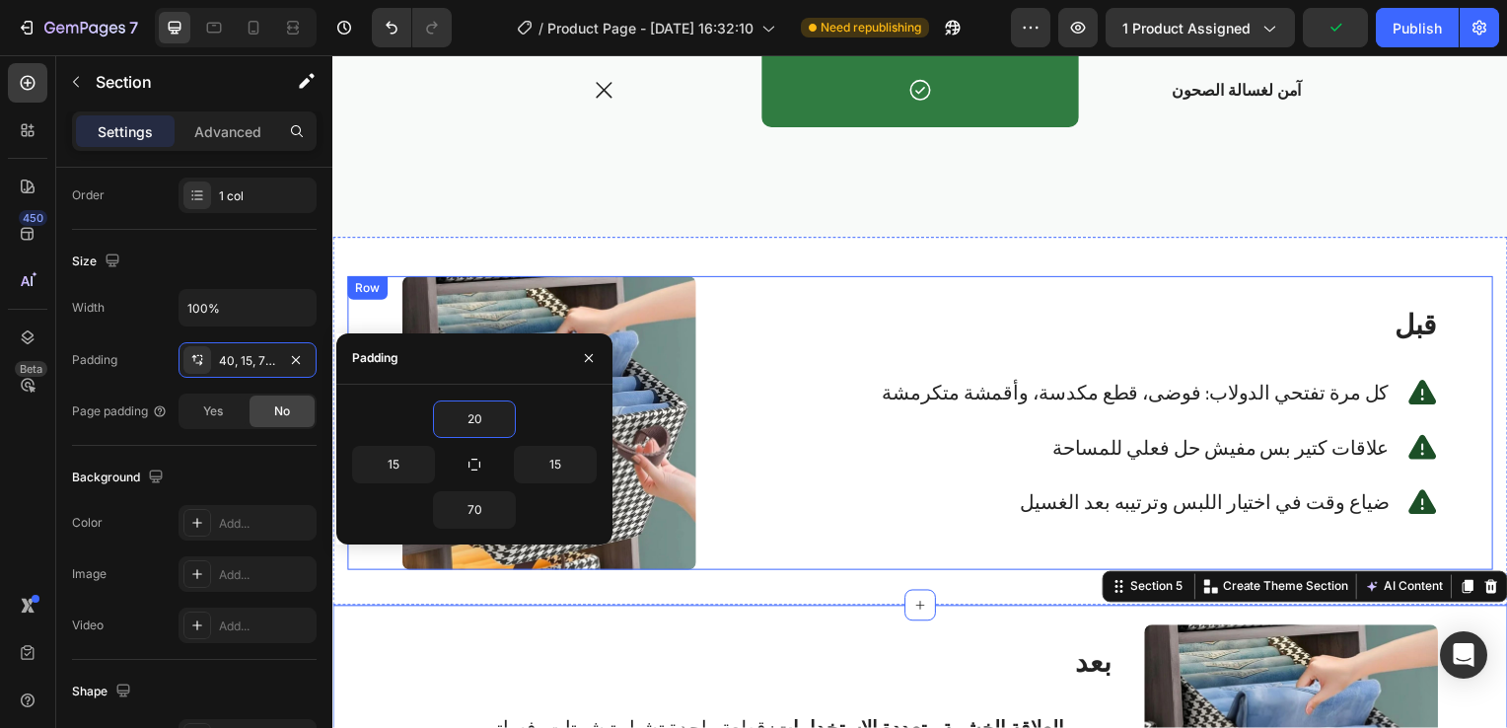
scroll to position [2626, 0]
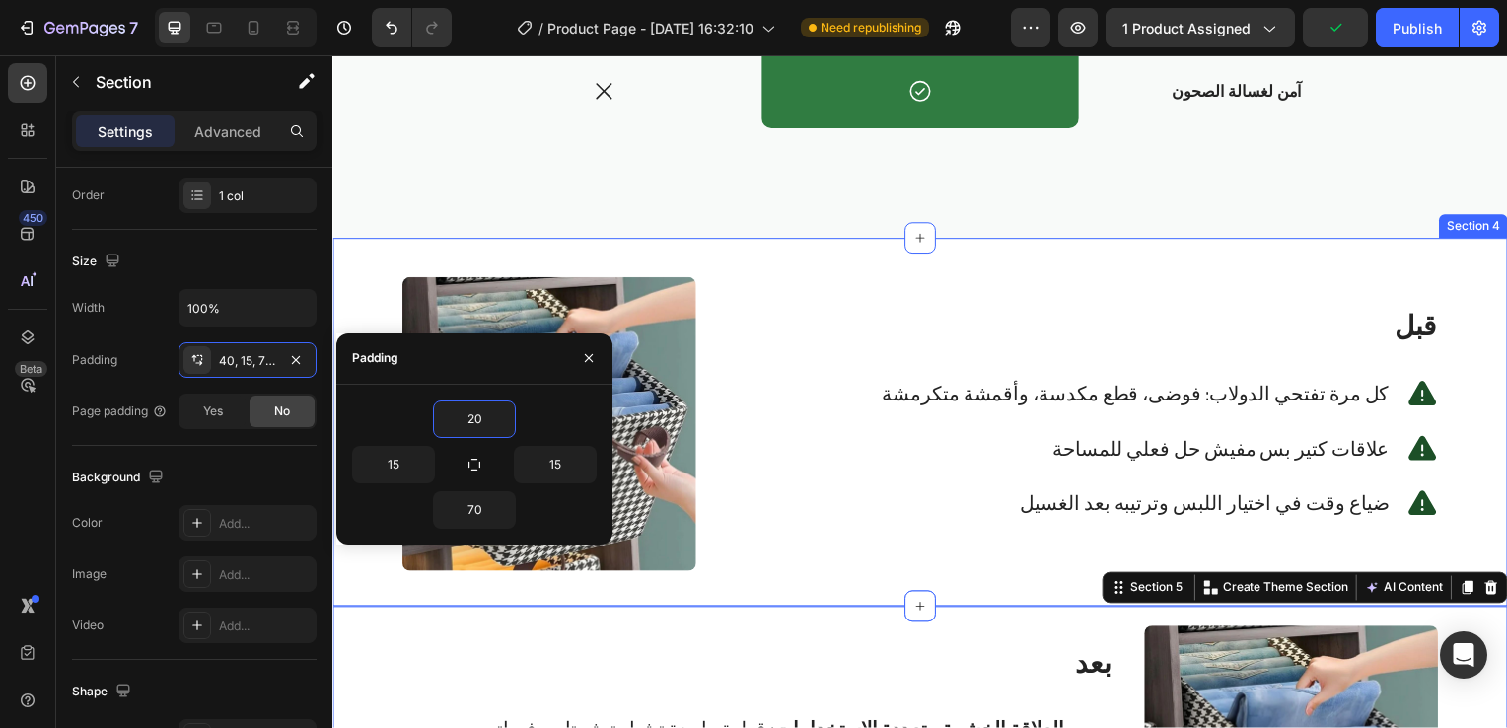
click at [1082, 268] on div "Image قبل Heading كل مرة تفتحي الدولاب: فوضى، قطع مكدسة، وأقمشة متكرمشة Text Bl…" at bounding box center [923, 425] width 1183 height 371
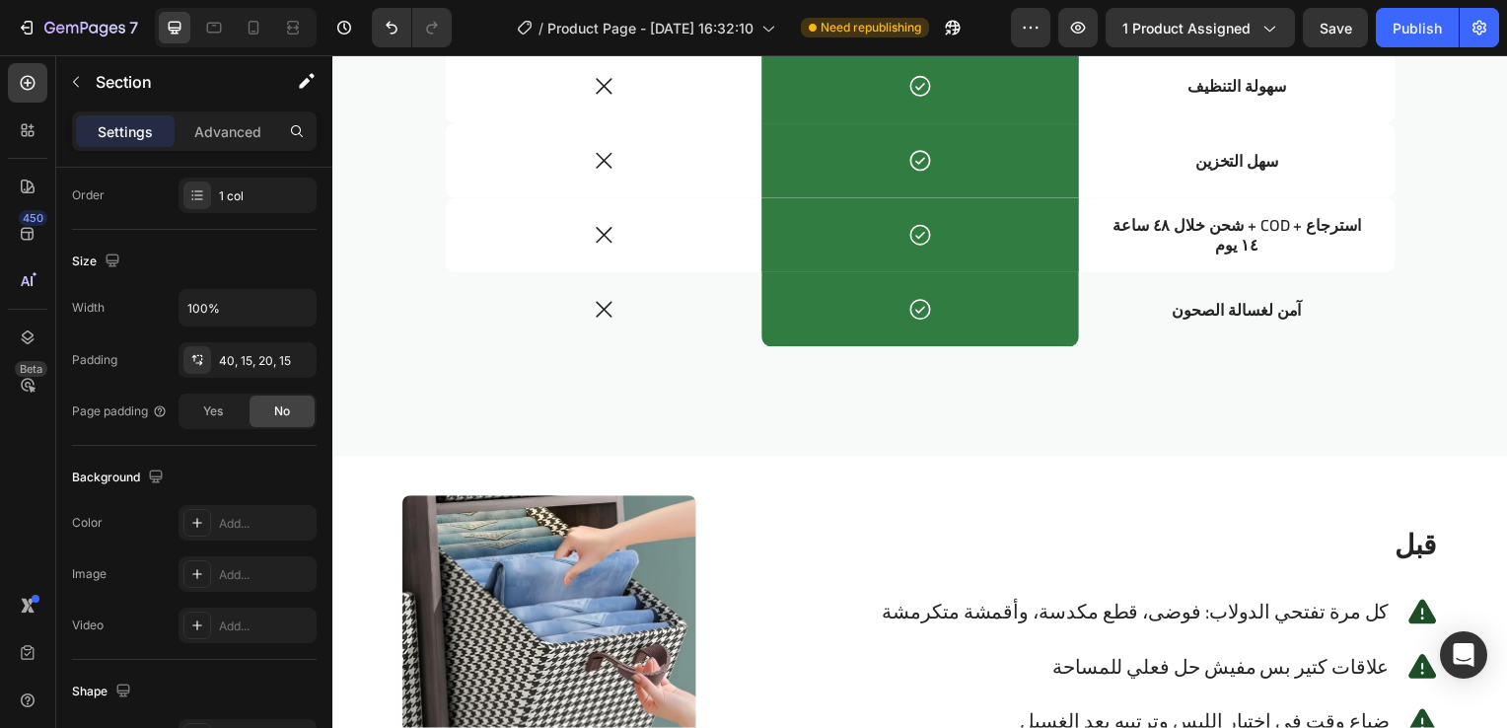
scroll to position [2408, 0]
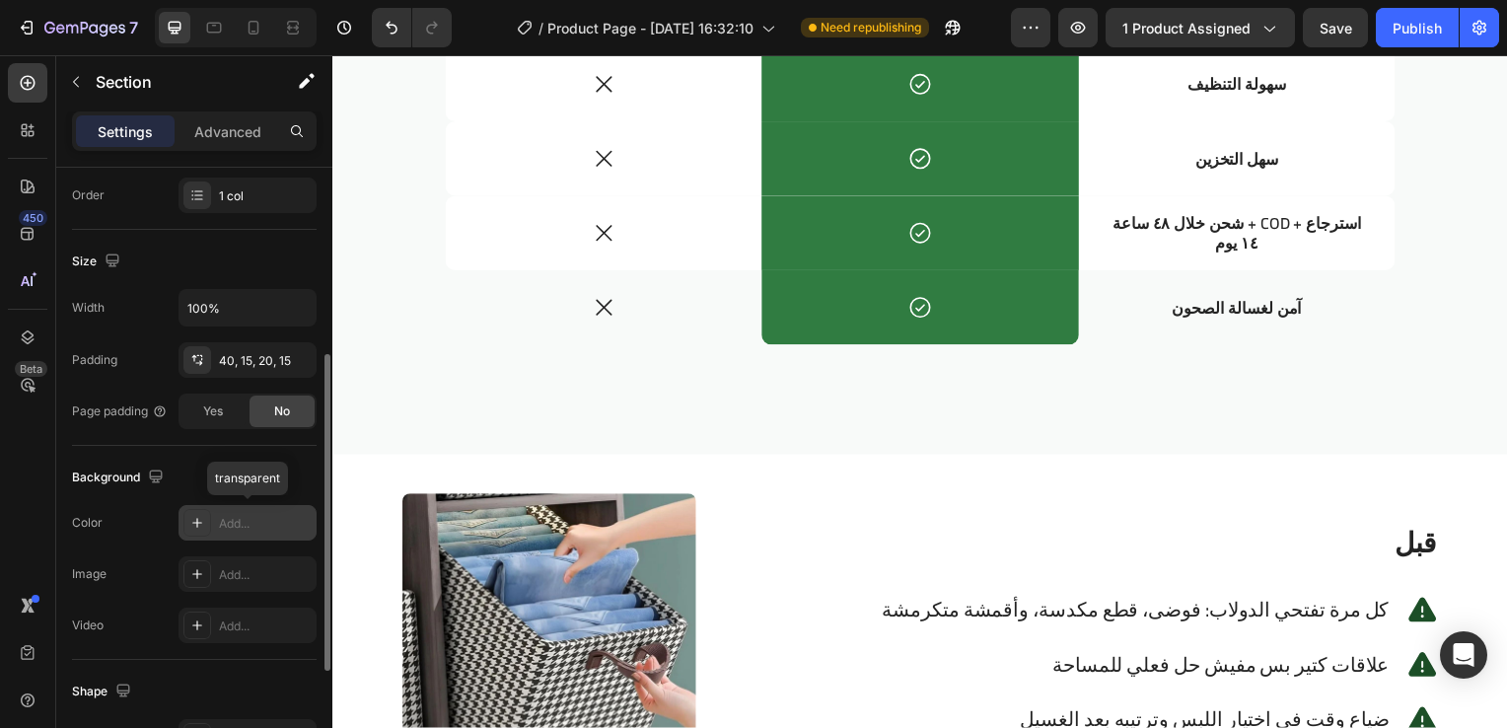
click at [230, 521] on div "Add..." at bounding box center [265, 524] width 93 height 18
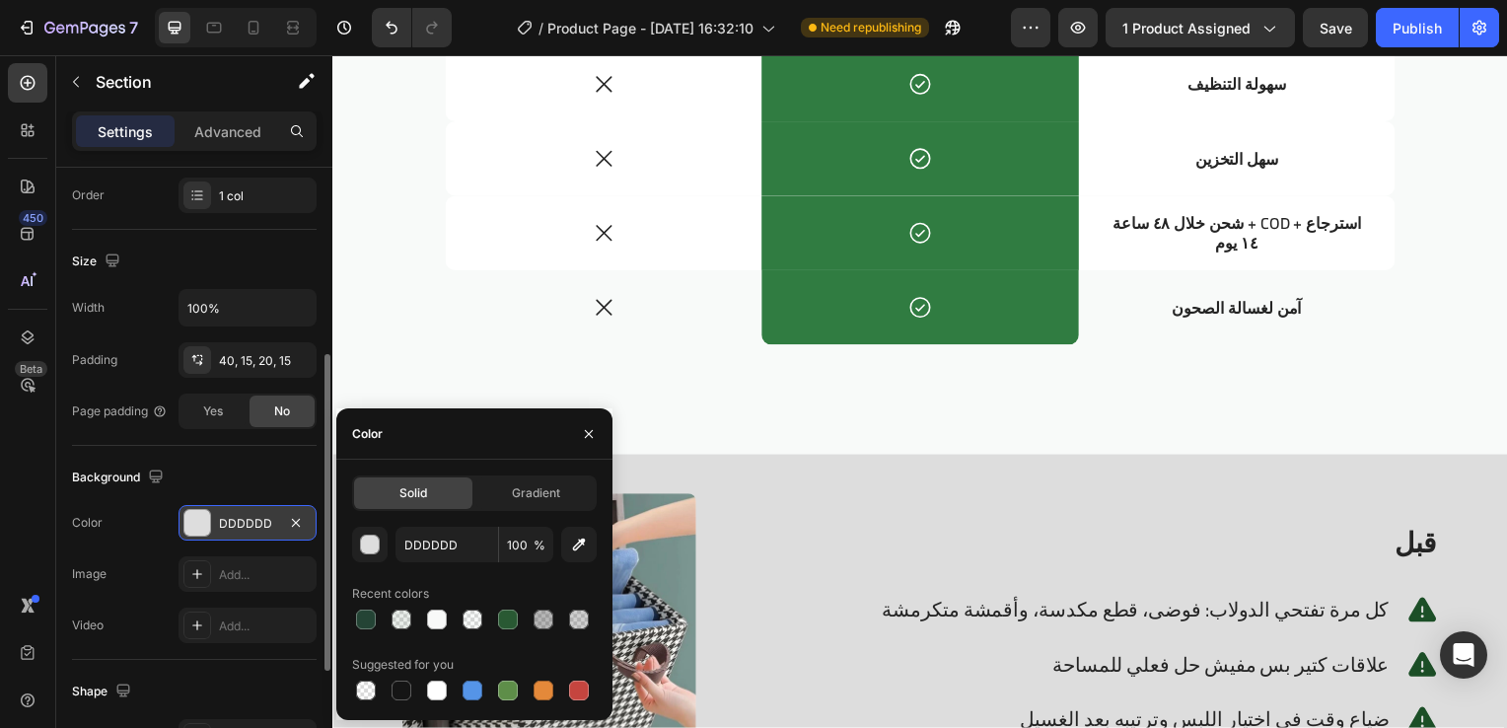
click at [557, 538] on div "DDDDDD 100 %" at bounding box center [474, 545] width 245 height 36
click at [580, 542] on icon "button" at bounding box center [579, 544] width 13 height 13
type input "F8FAF9"
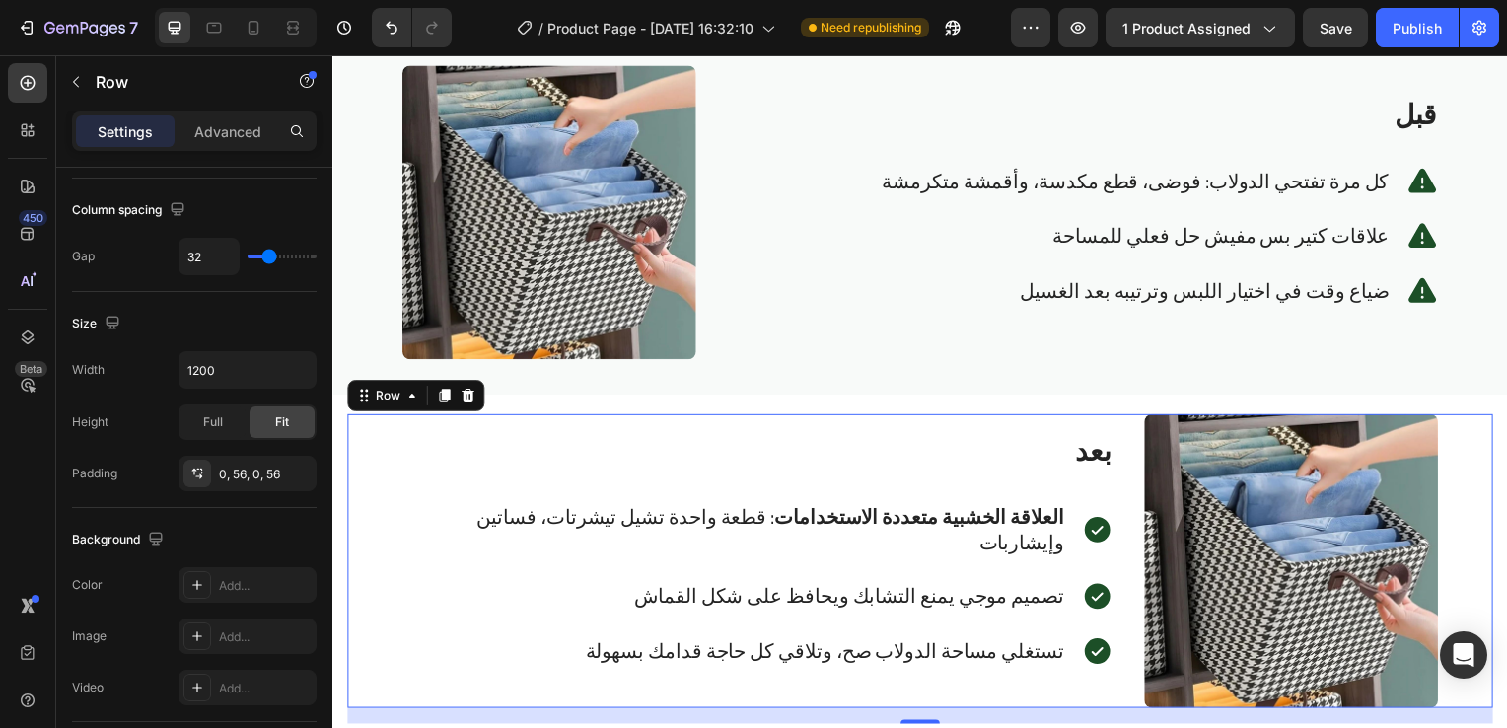
scroll to position [0, 0]
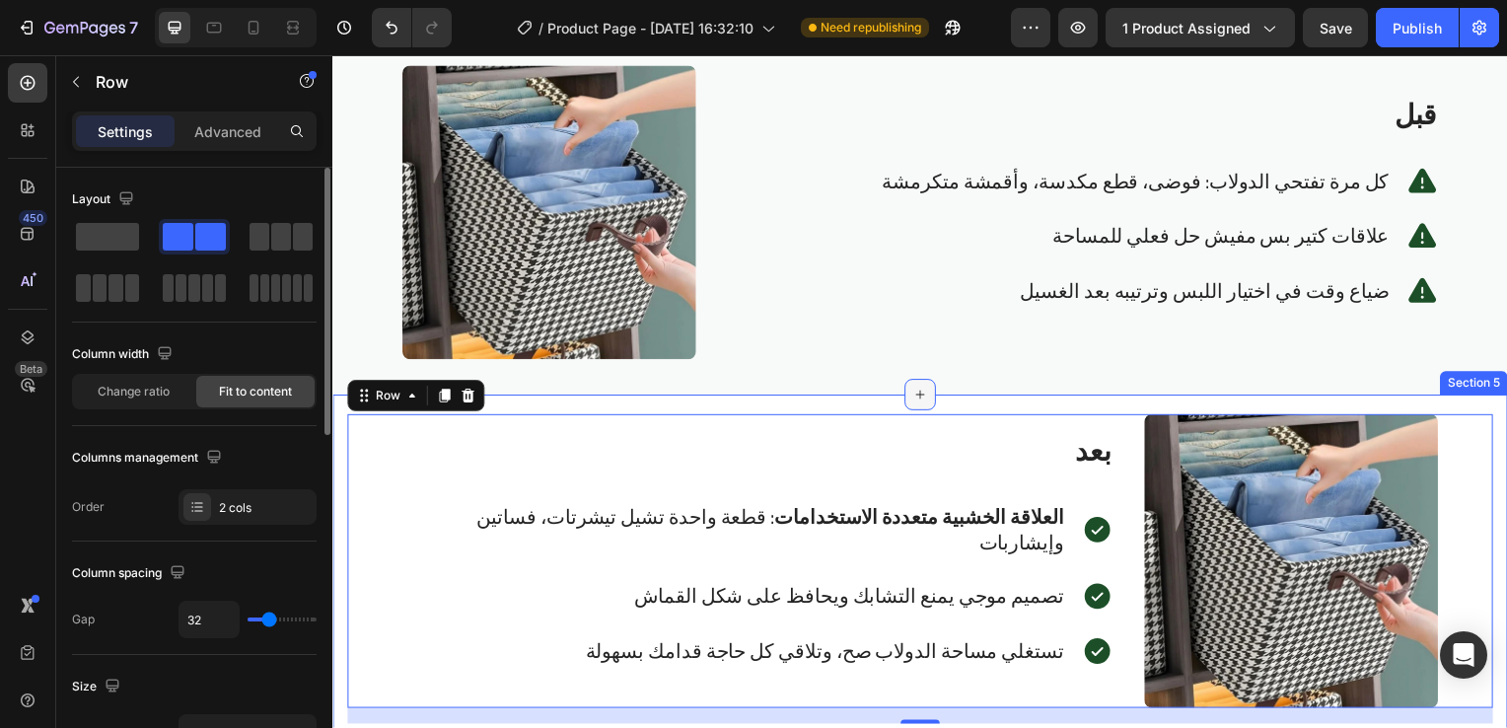
click at [928, 403] on div at bounding box center [924, 398] width 32 height 32
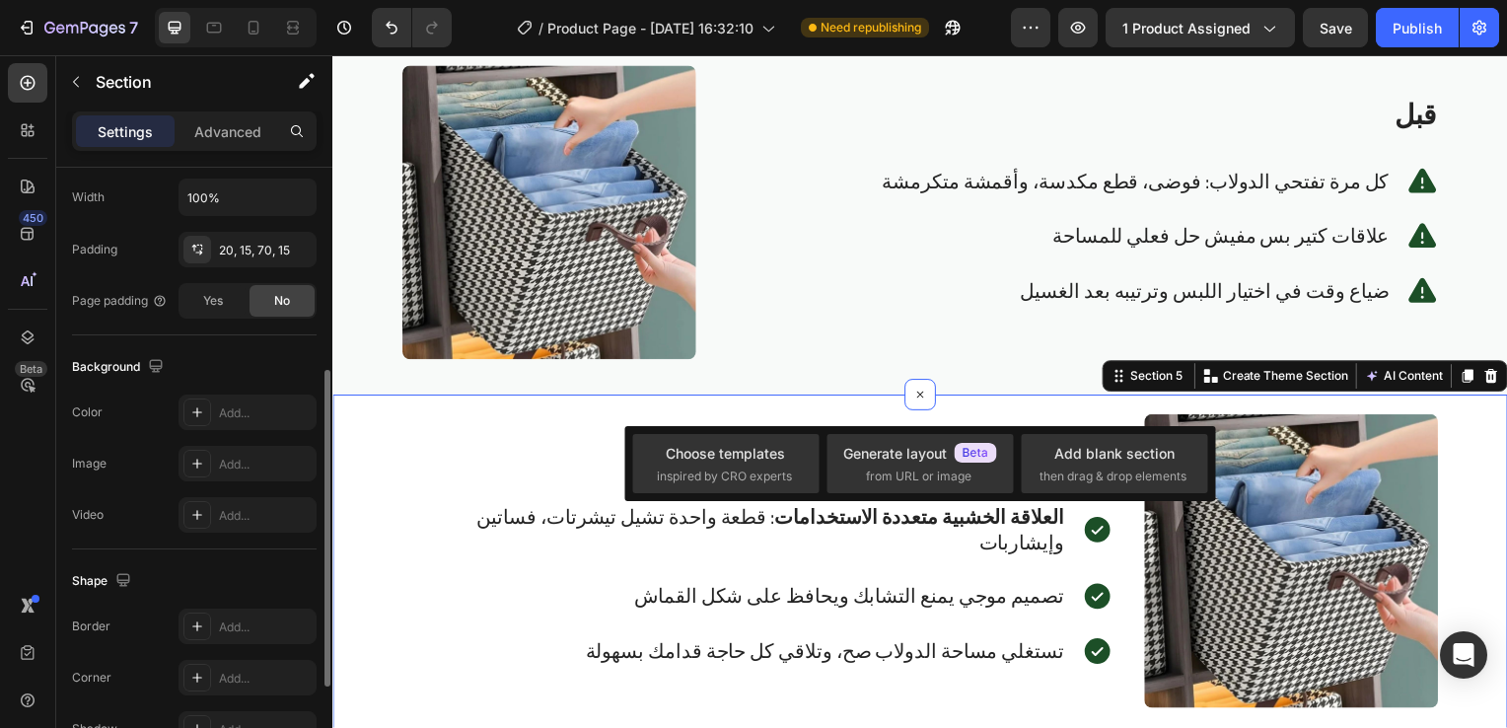
scroll to position [485, 0]
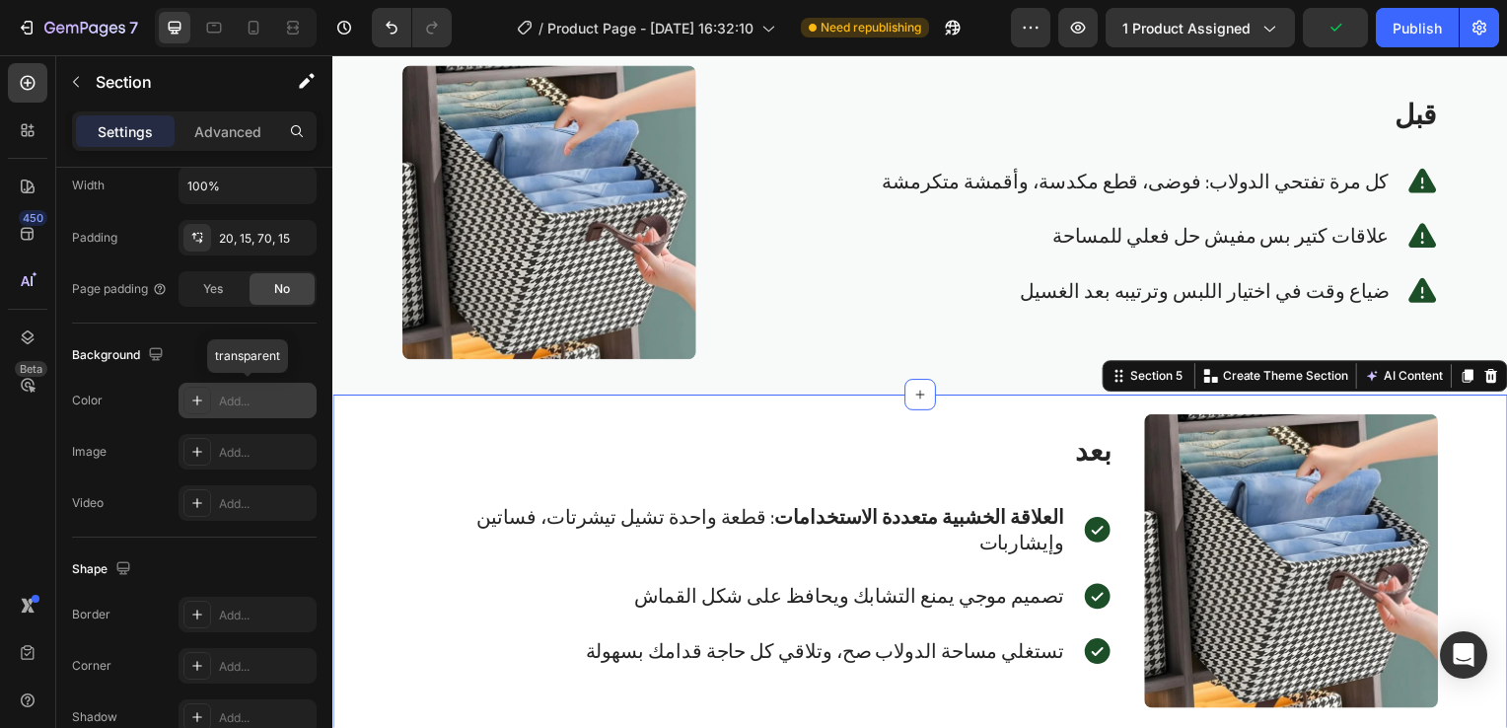
click at [204, 393] on icon at bounding box center [197, 401] width 16 height 16
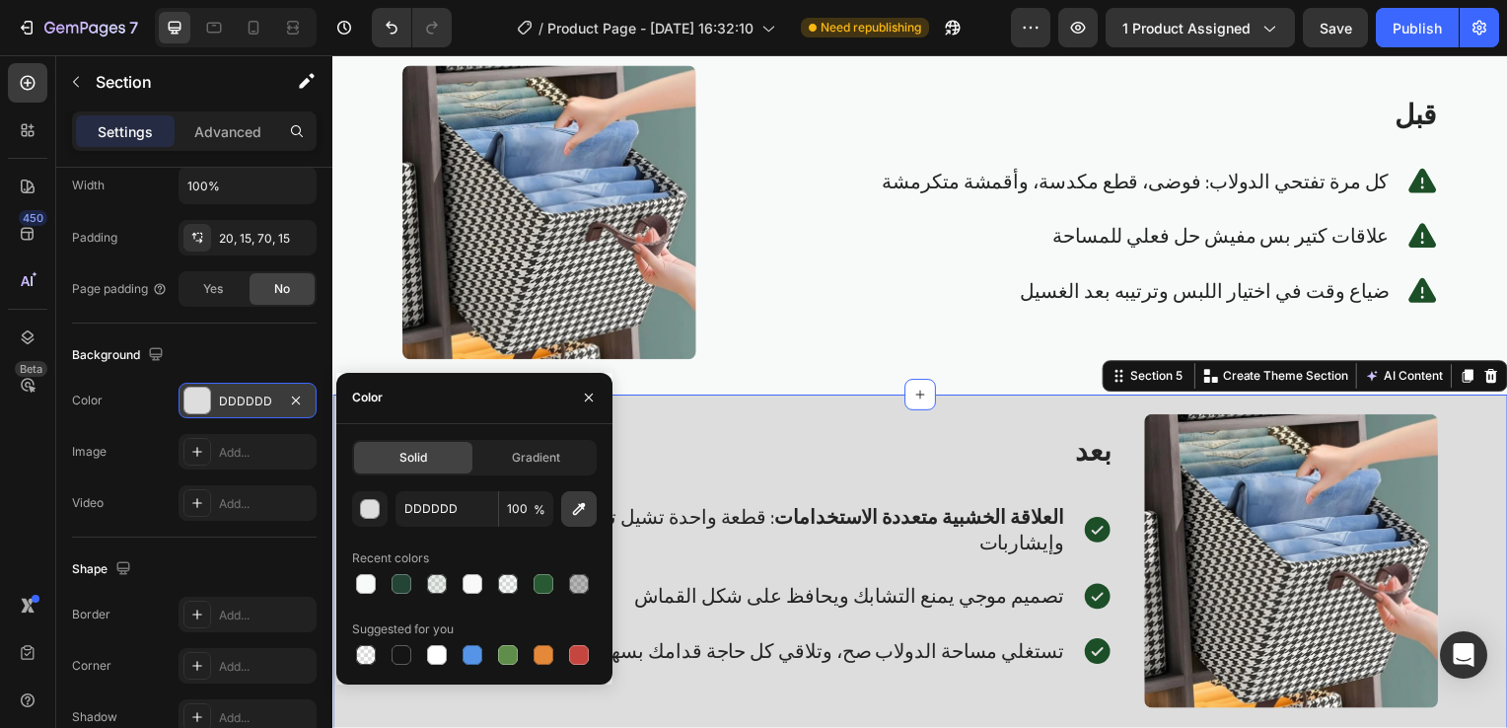
click at [590, 503] on button "button" at bounding box center [579, 509] width 36 height 36
type input "F8FAF9"
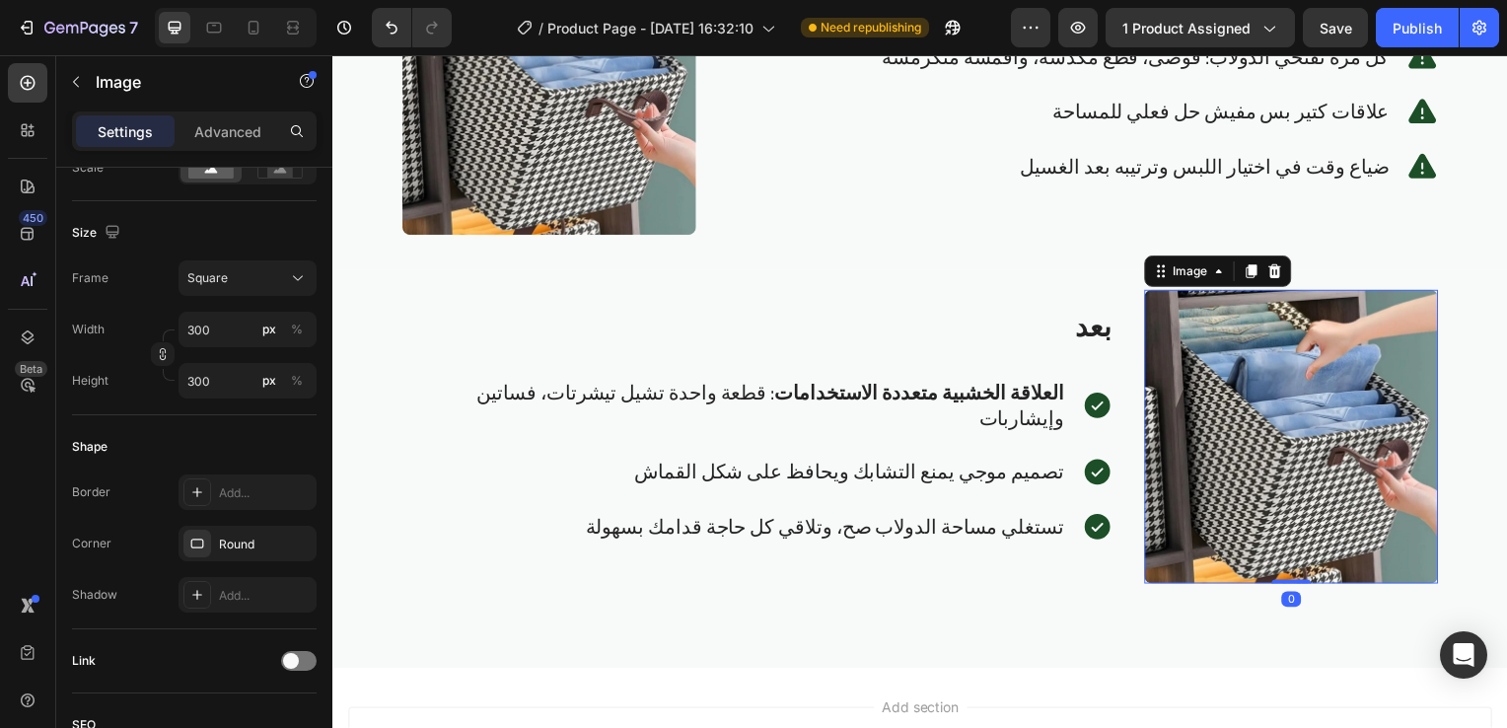
scroll to position [0, 0]
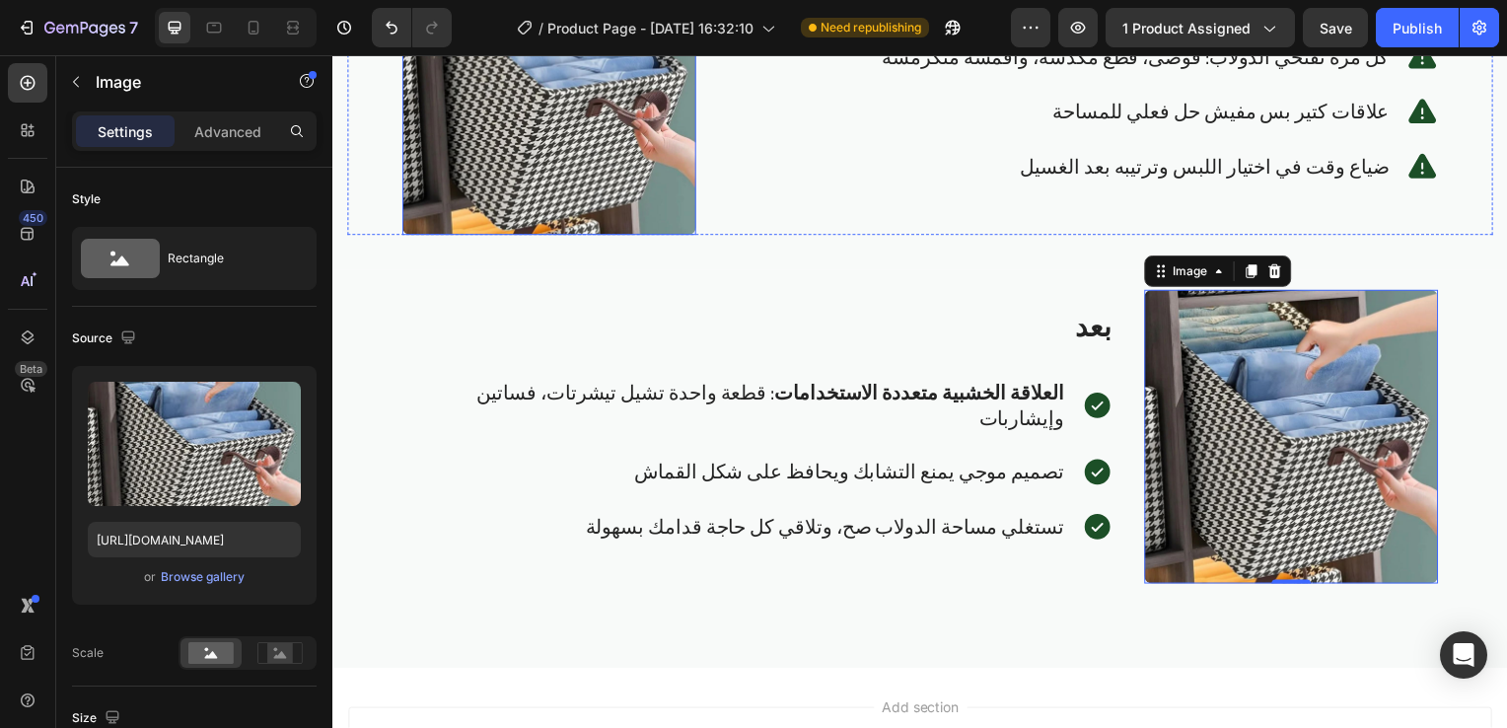
click at [509, 220] on img at bounding box center [550, 89] width 296 height 296
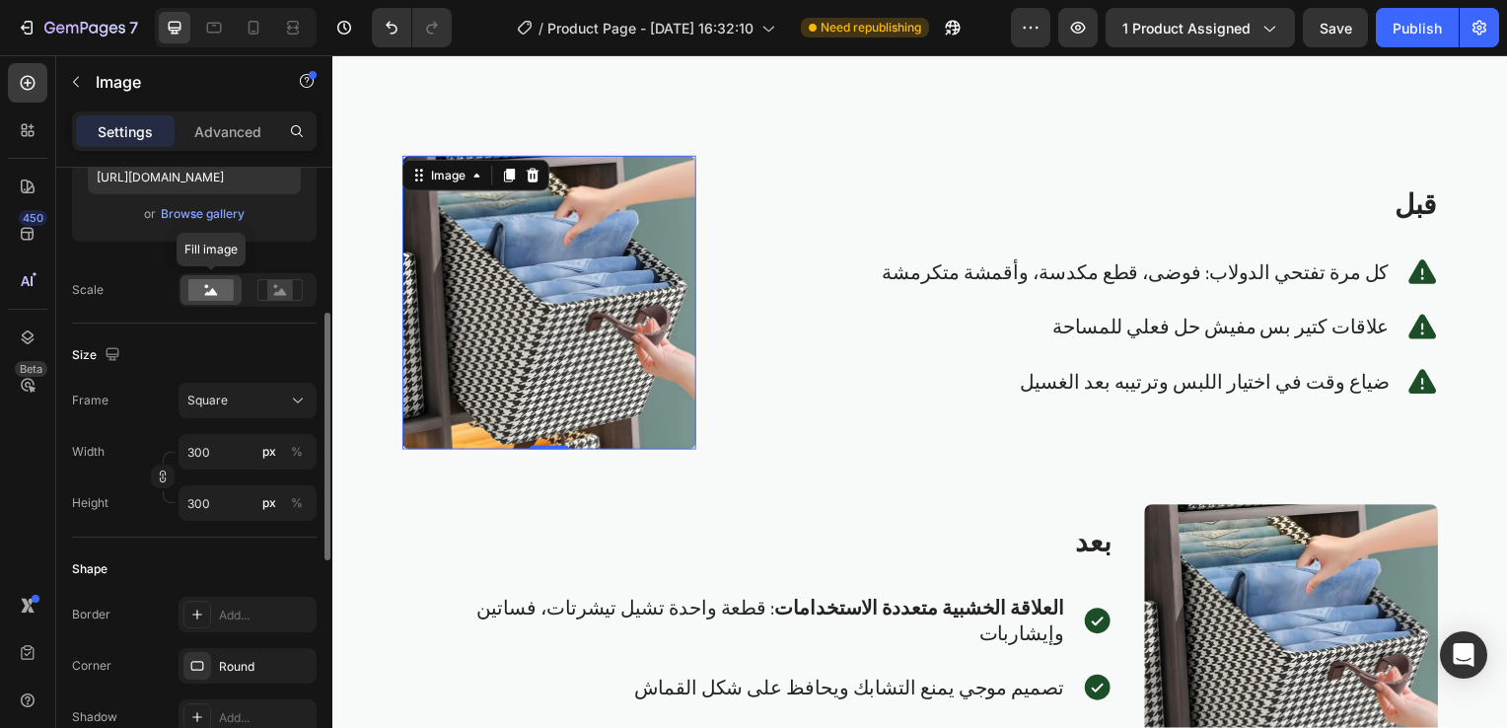
scroll to position [364, 0]
click at [211, 206] on div "Browse gallery" at bounding box center [203, 213] width 84 height 18
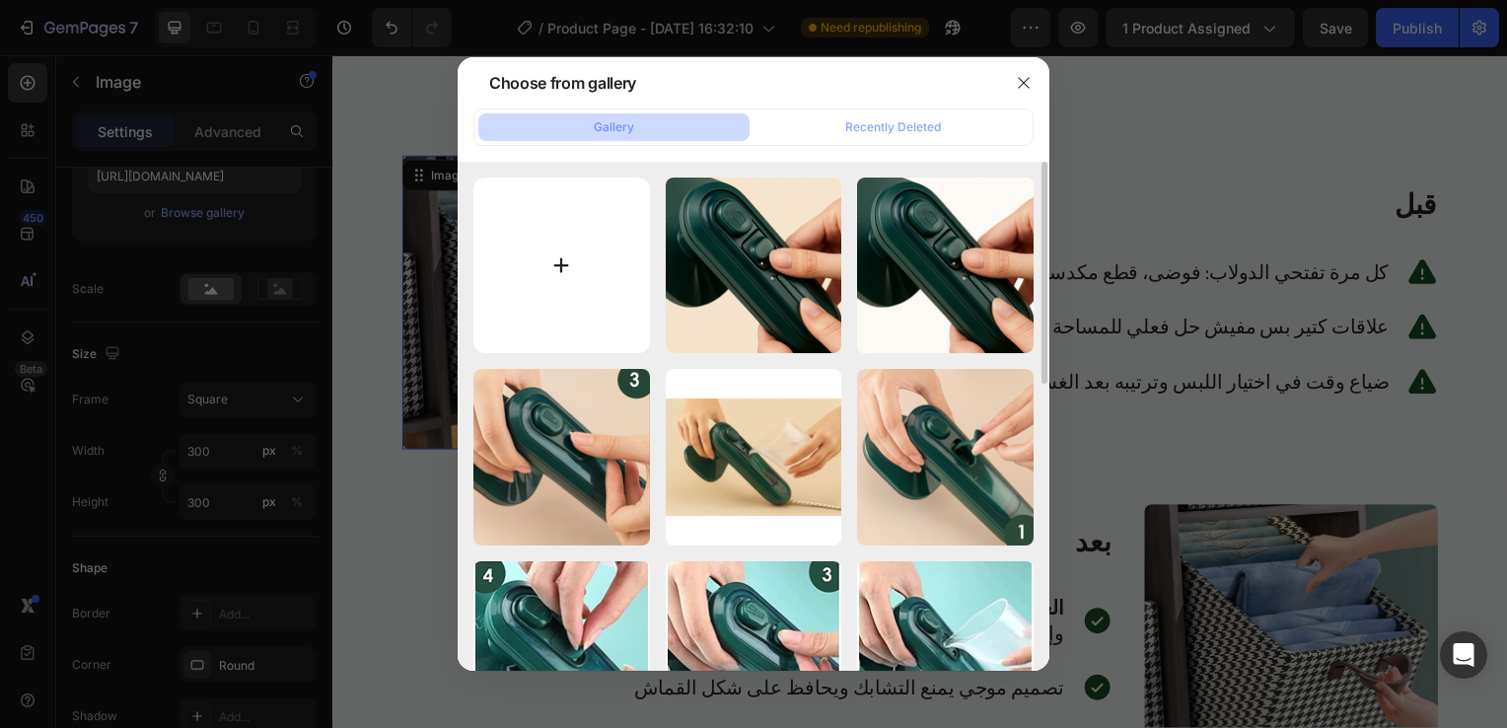
click at [586, 271] on input "file" at bounding box center [561, 266] width 177 height 177
type input "C:\fakepath\ChatGPT Image Aug 28, 2025, 12_39_41 PM.png"
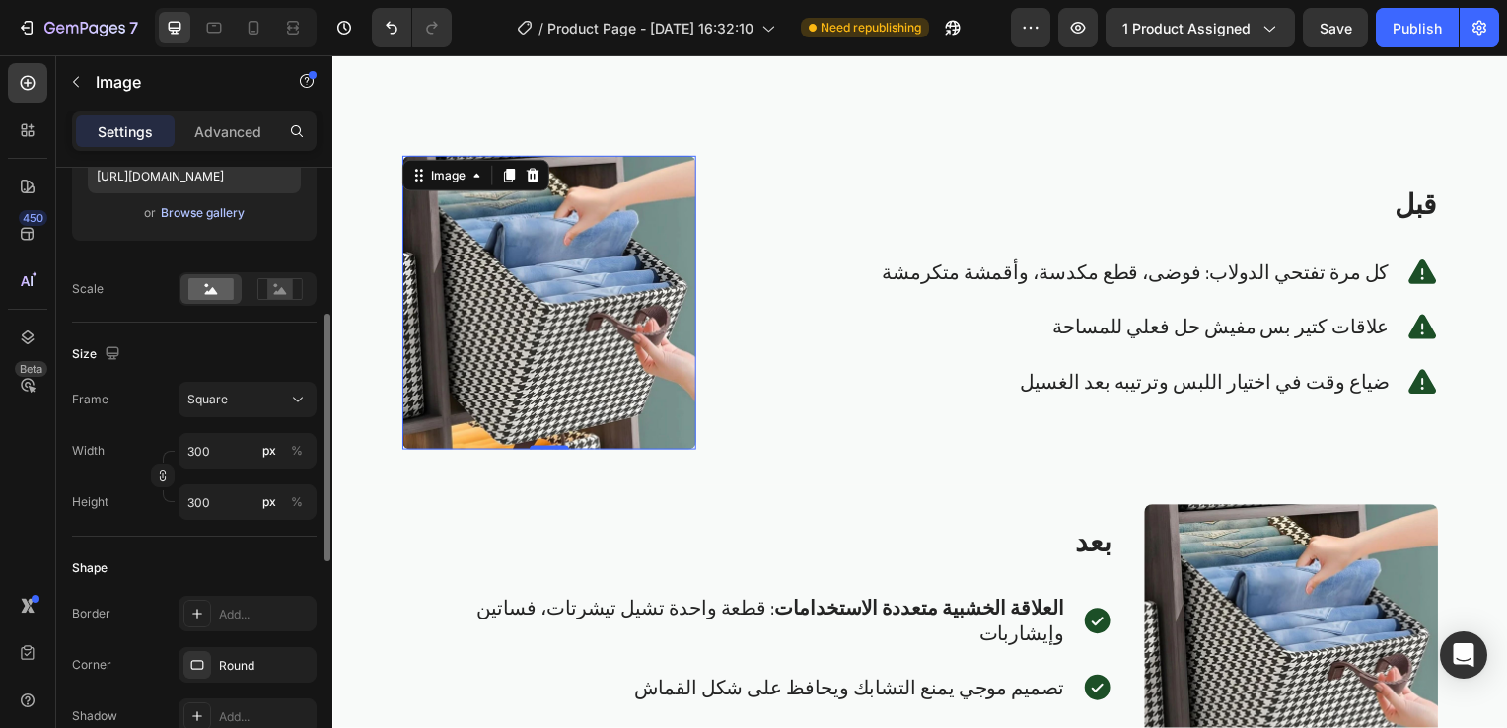
click at [217, 206] on div "Browse gallery" at bounding box center [203, 213] width 84 height 18
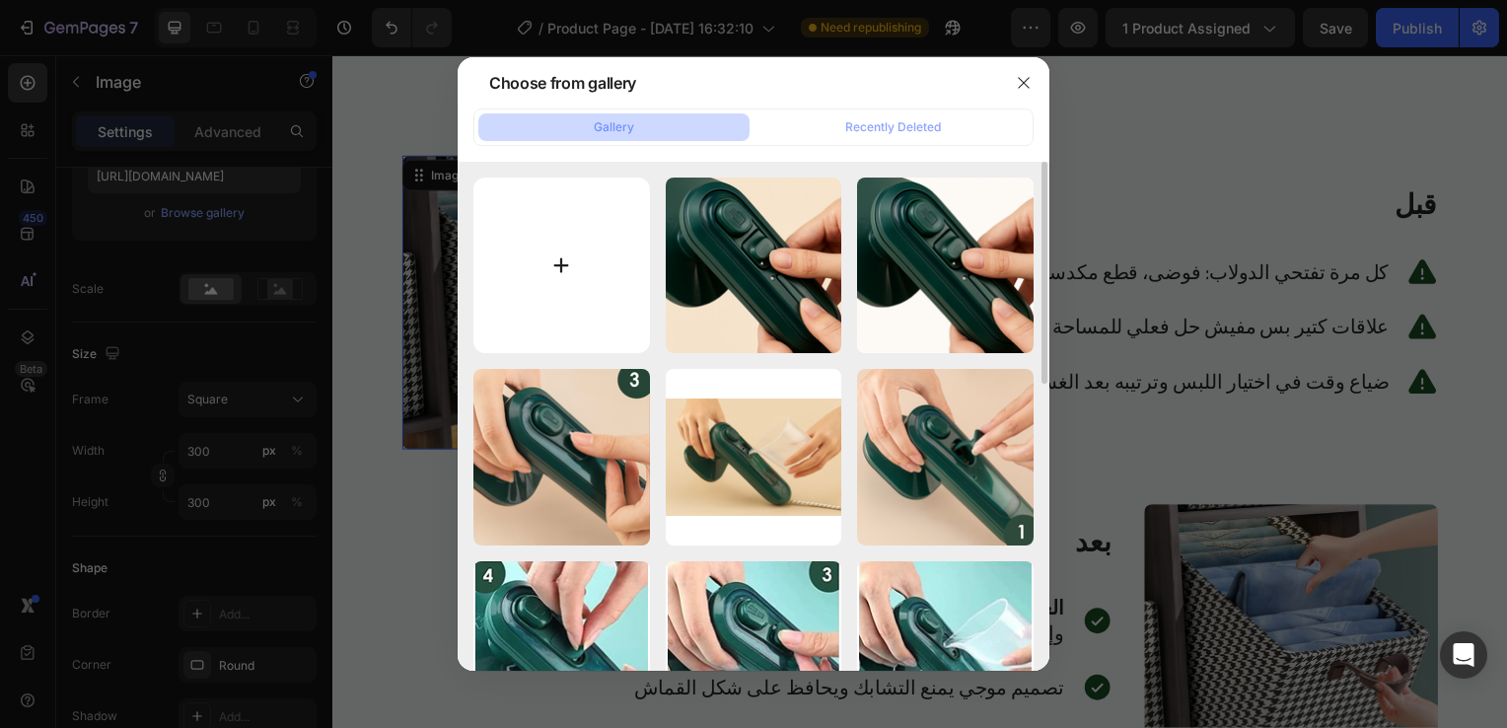
click at [583, 279] on input "file" at bounding box center [561, 266] width 177 height 177
type input "https://cdn.shopify.com/s/files/1/0963/6229/9668/files/gempages_580737055097619…"
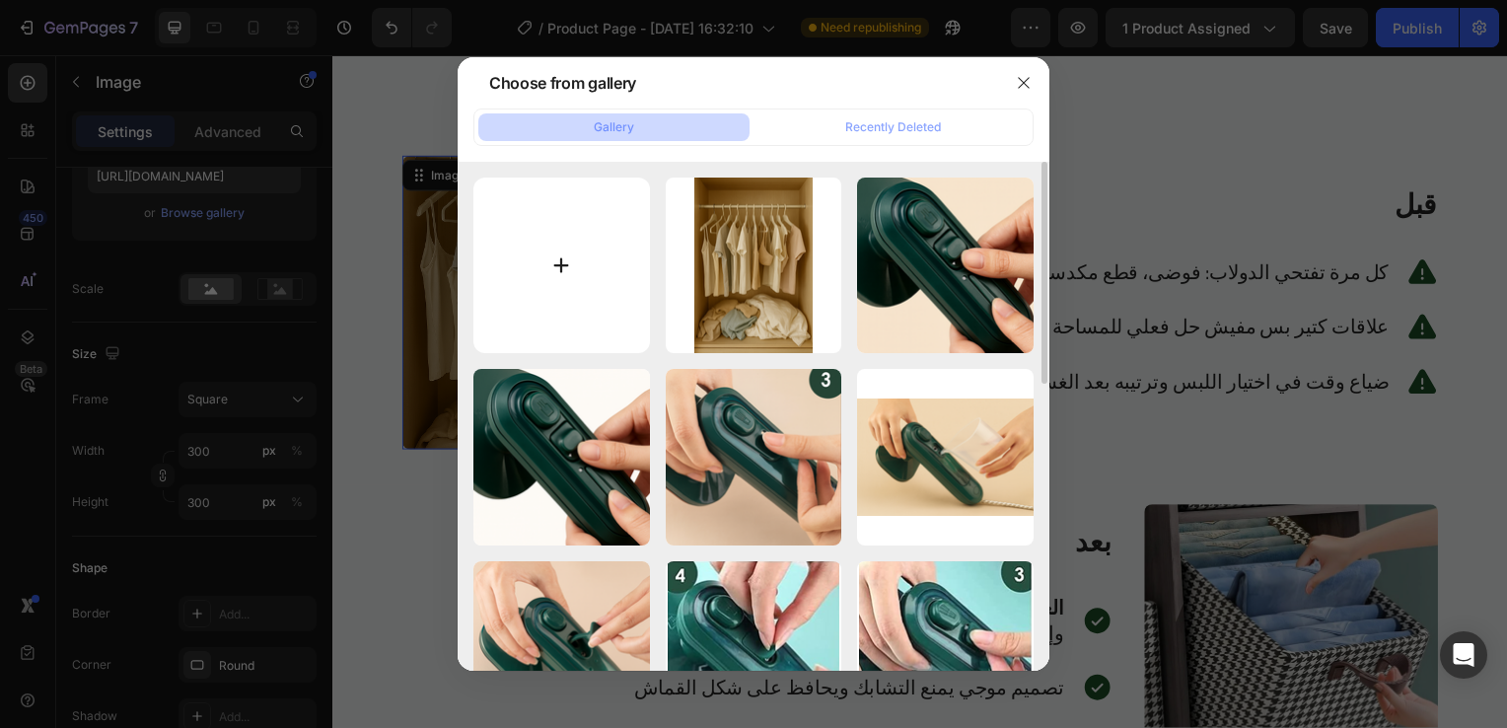
type input "C:\fakepath\ChatGPT Image Aug 28, 2025, 12_39_41 PM.png"
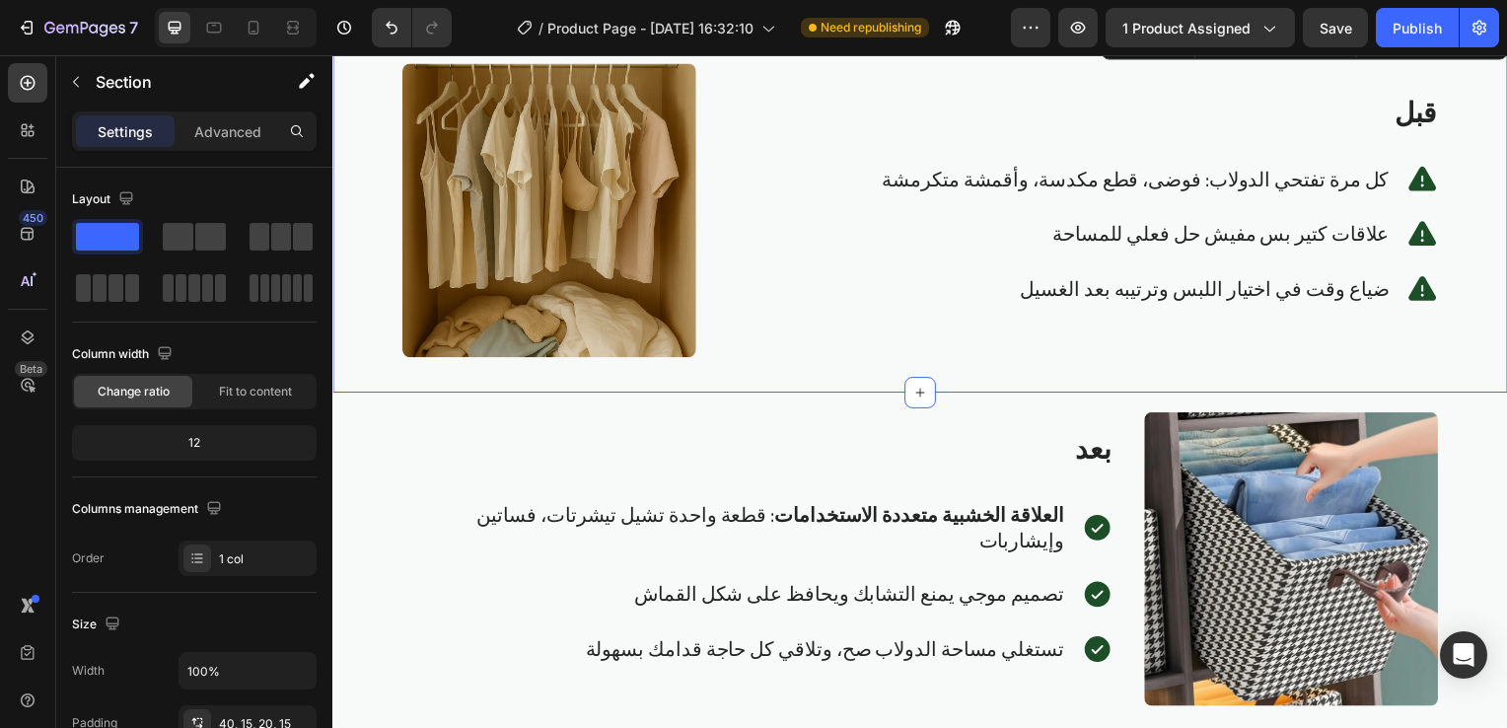
scroll to position [2840, 0]
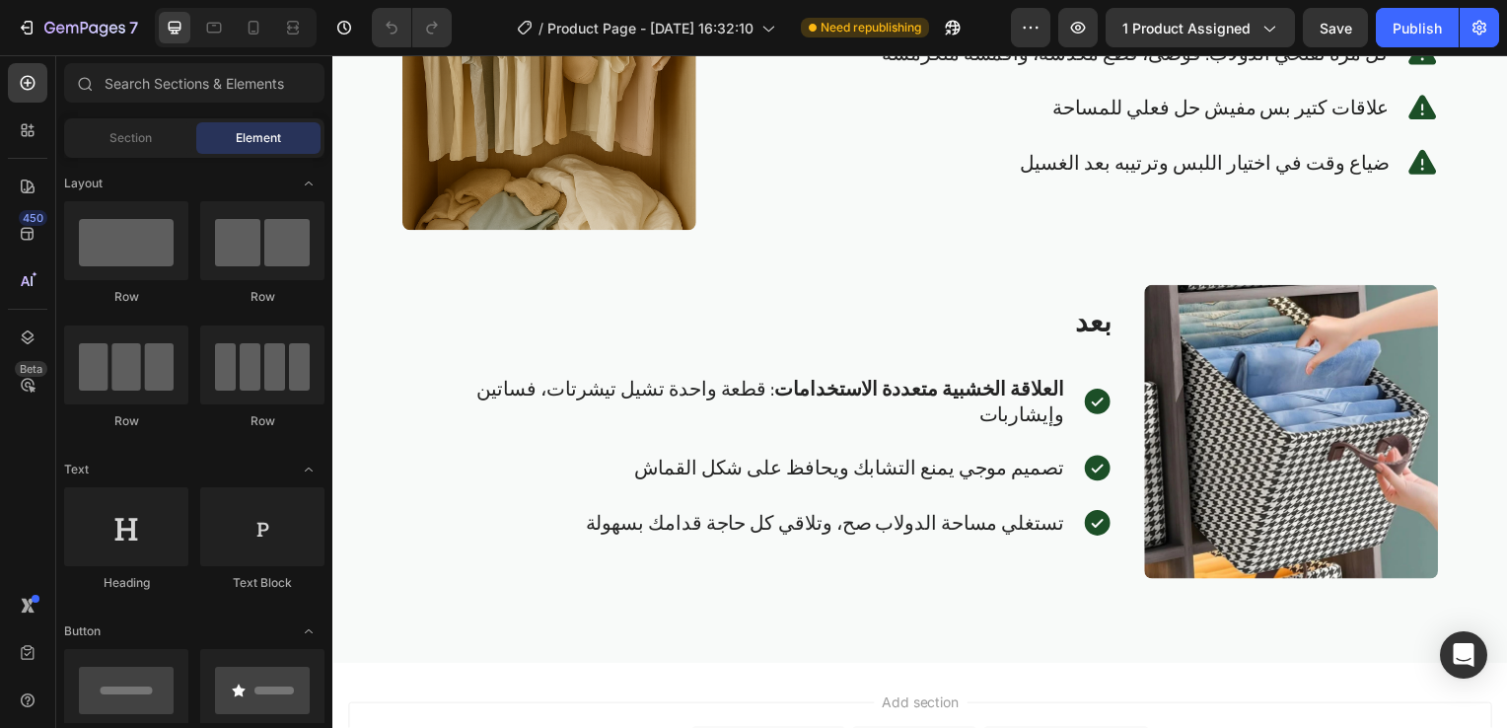
scroll to position [2722, 0]
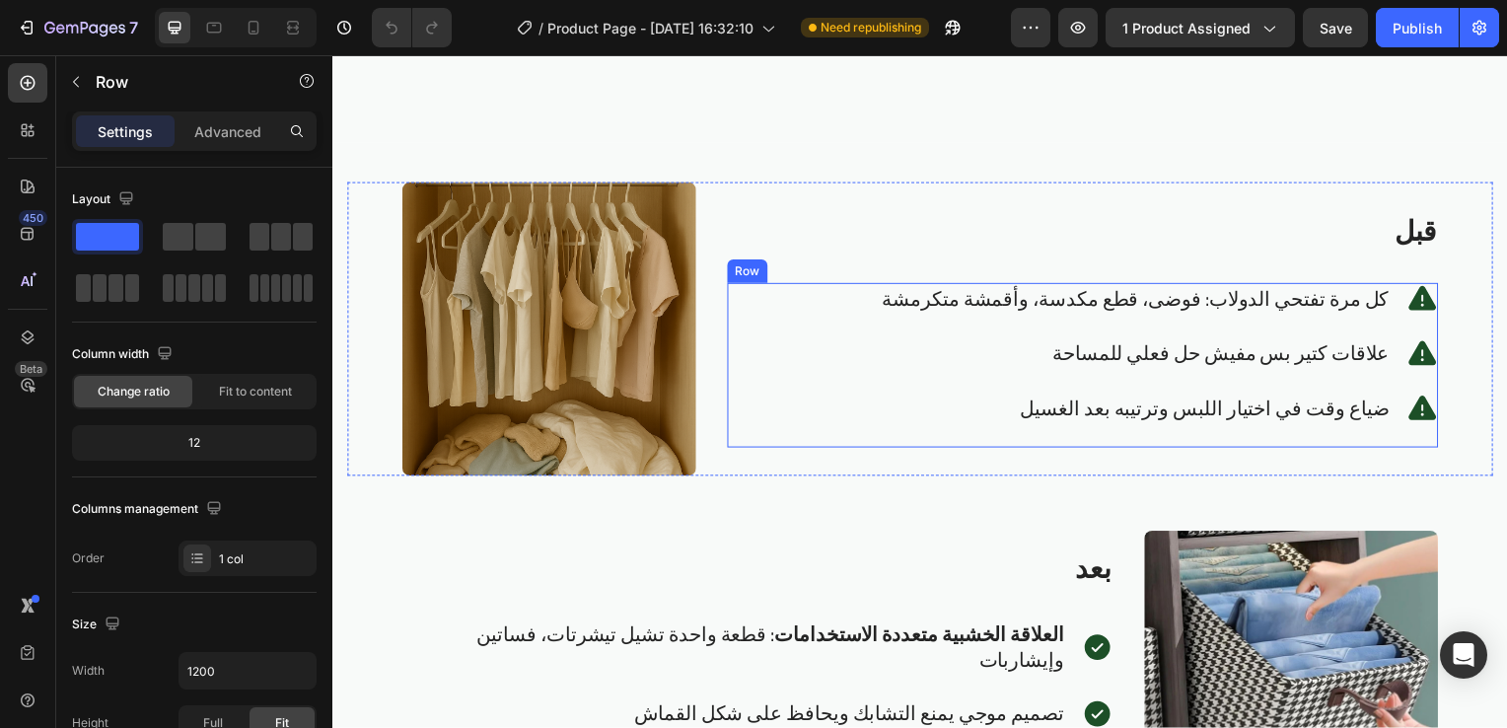
click at [838, 331] on div "كل مرة تفتحي الدولاب: فوضى، قطع مكدسة، وأقمشة متكرمشة Text Block Icon Row علاقا…" at bounding box center [1088, 368] width 716 height 166
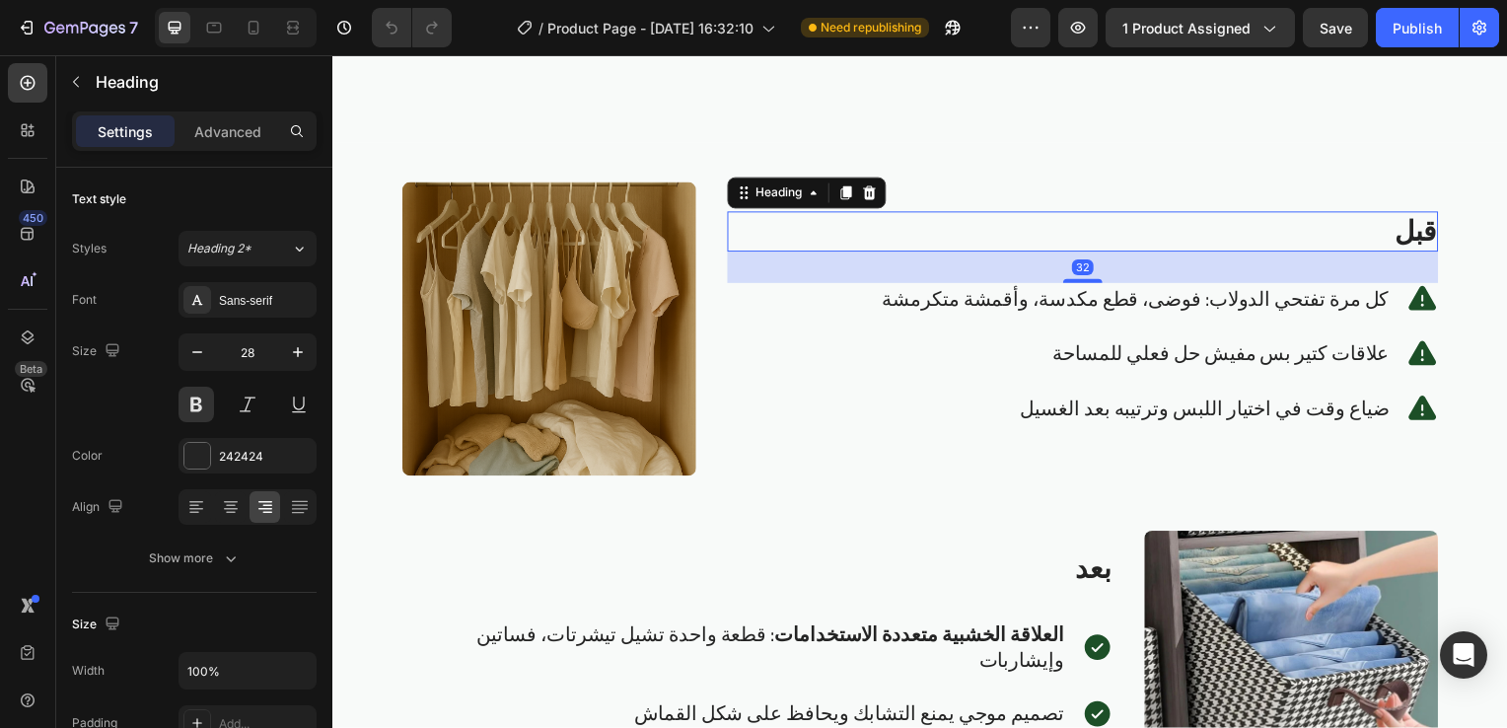
click at [989, 277] on div "32" at bounding box center [1088, 269] width 716 height 32
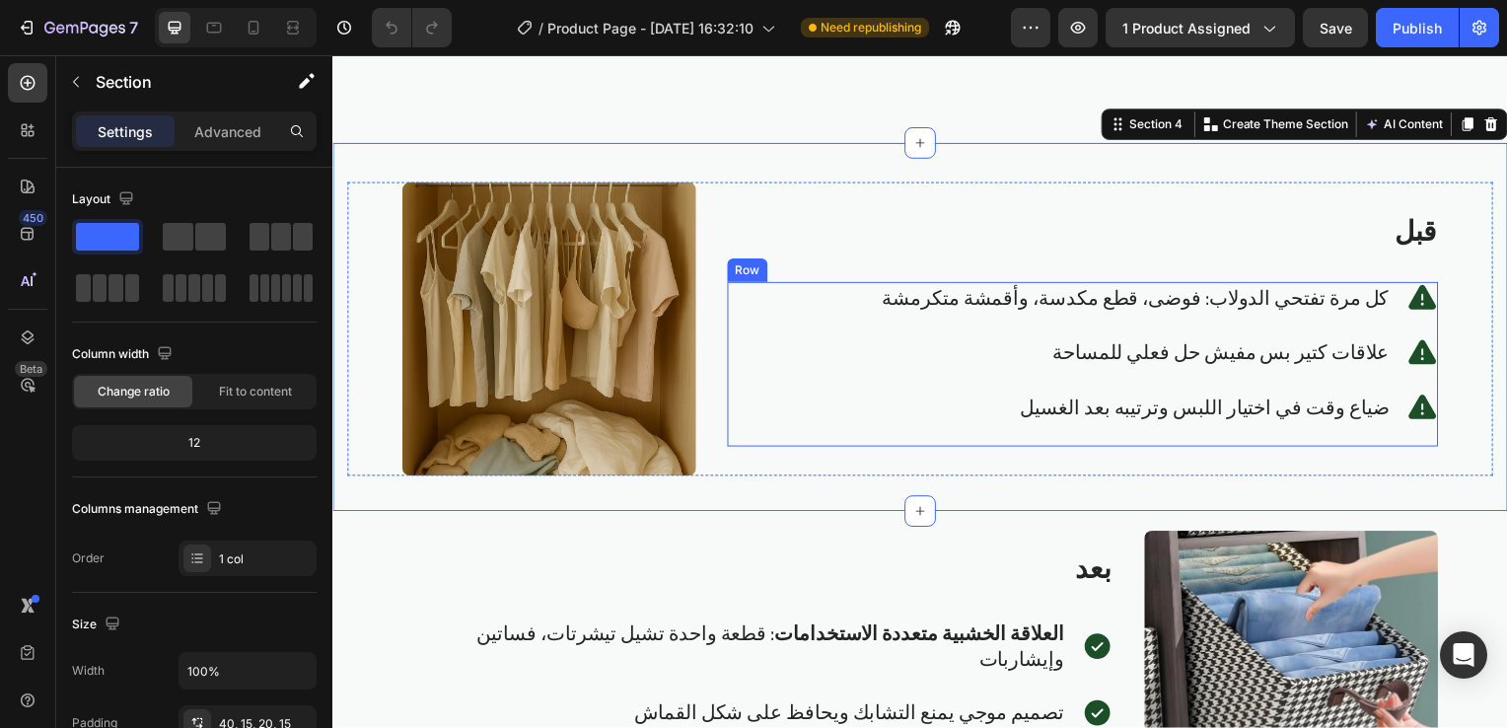
scroll to position [3188, 0]
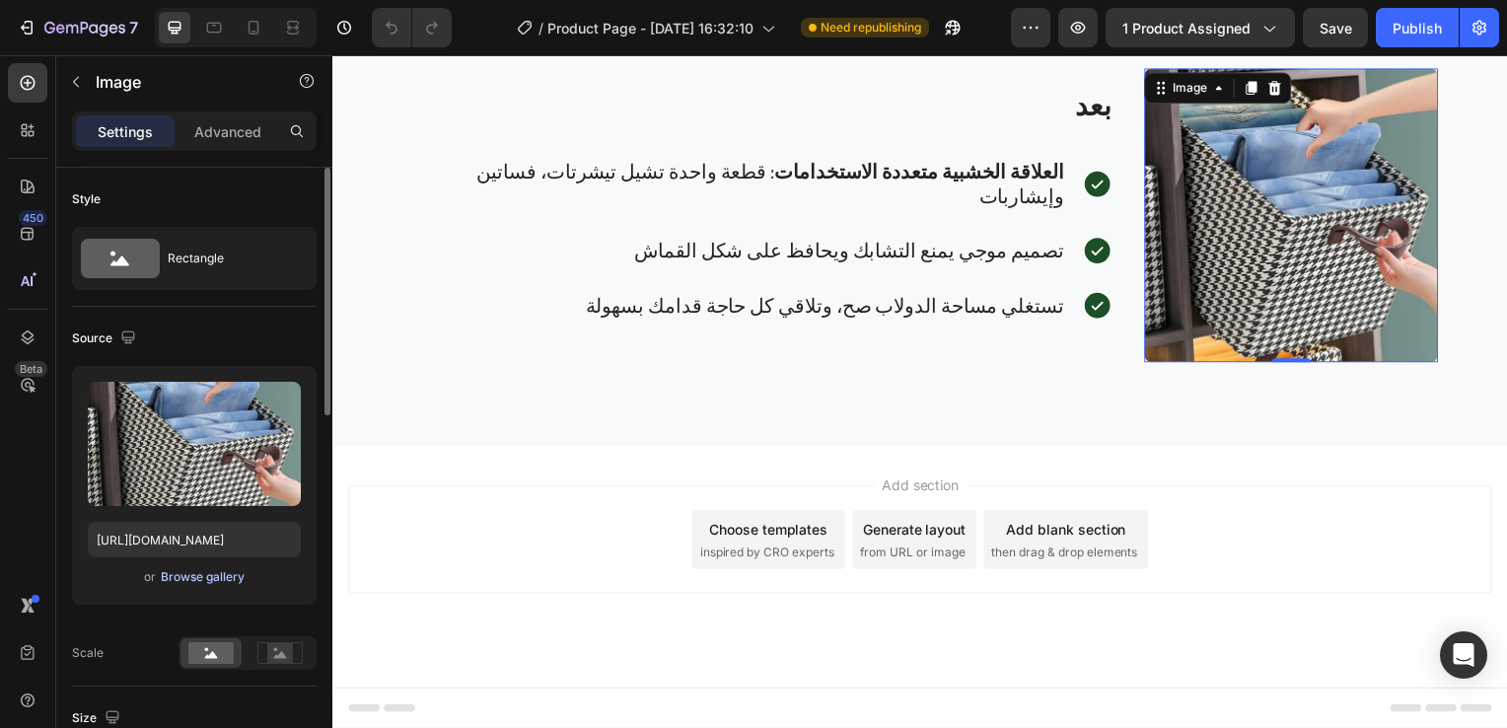
click at [215, 581] on div "Browse gallery" at bounding box center [203, 577] width 84 height 18
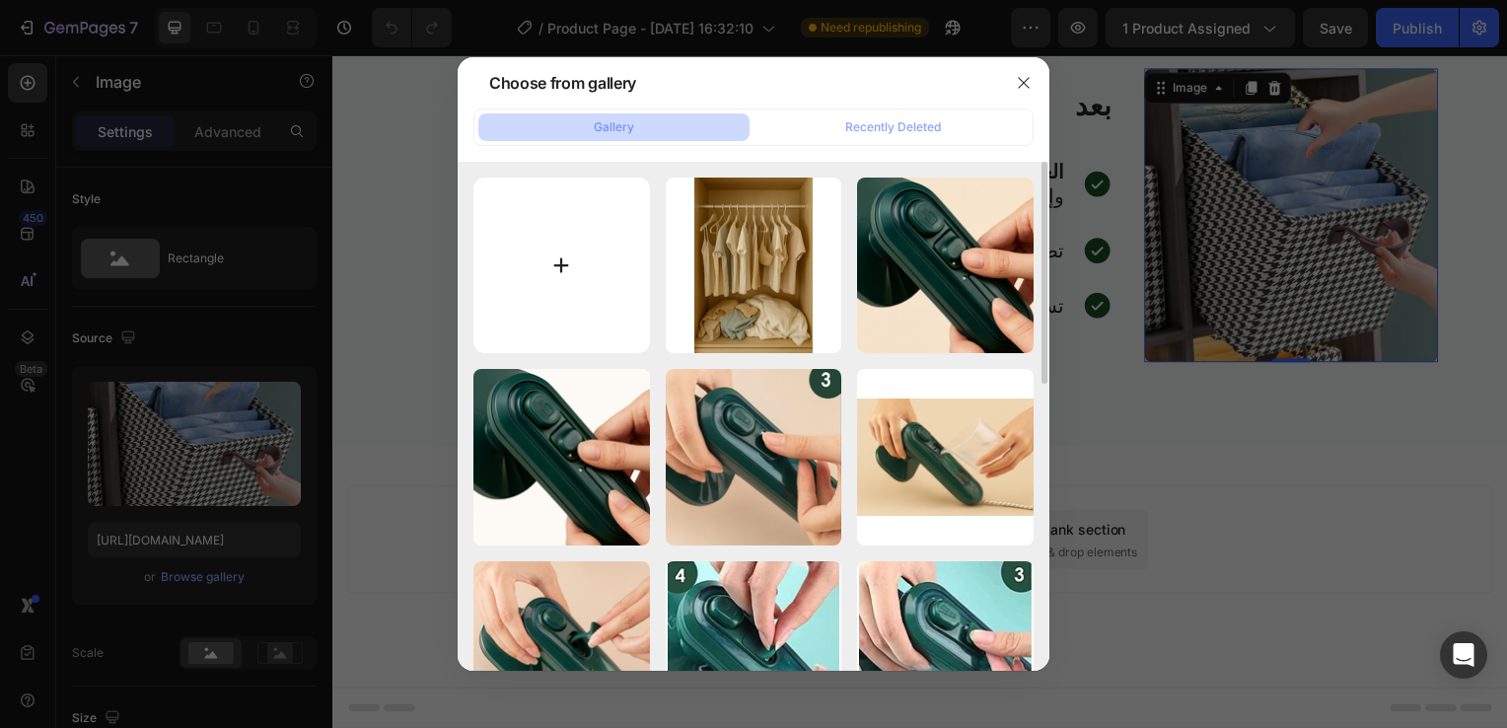
click at [537, 315] on input "file" at bounding box center [561, 266] width 177 height 177
type input "C:\fakepath\Screenshot 2025-08-28 124519.png"
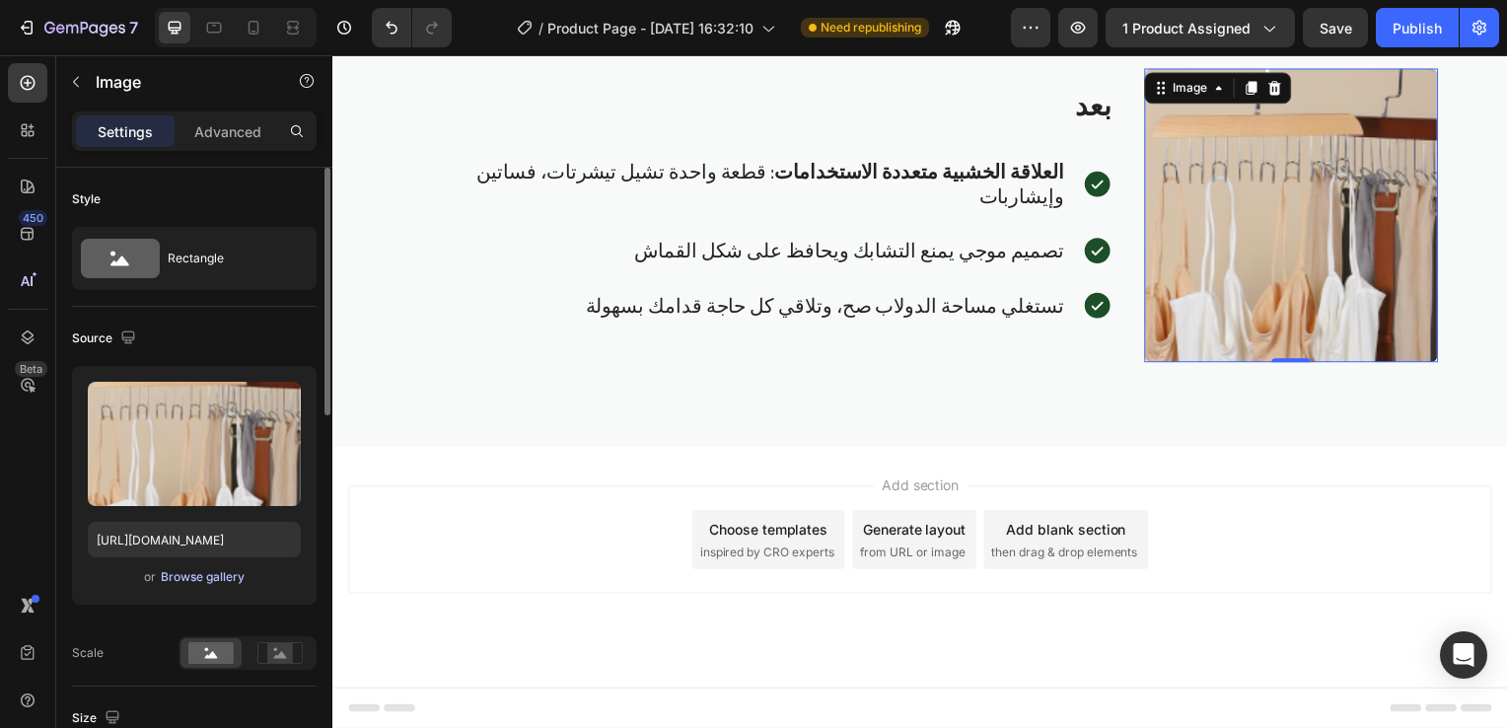
click at [230, 575] on div "Browse gallery" at bounding box center [203, 577] width 84 height 18
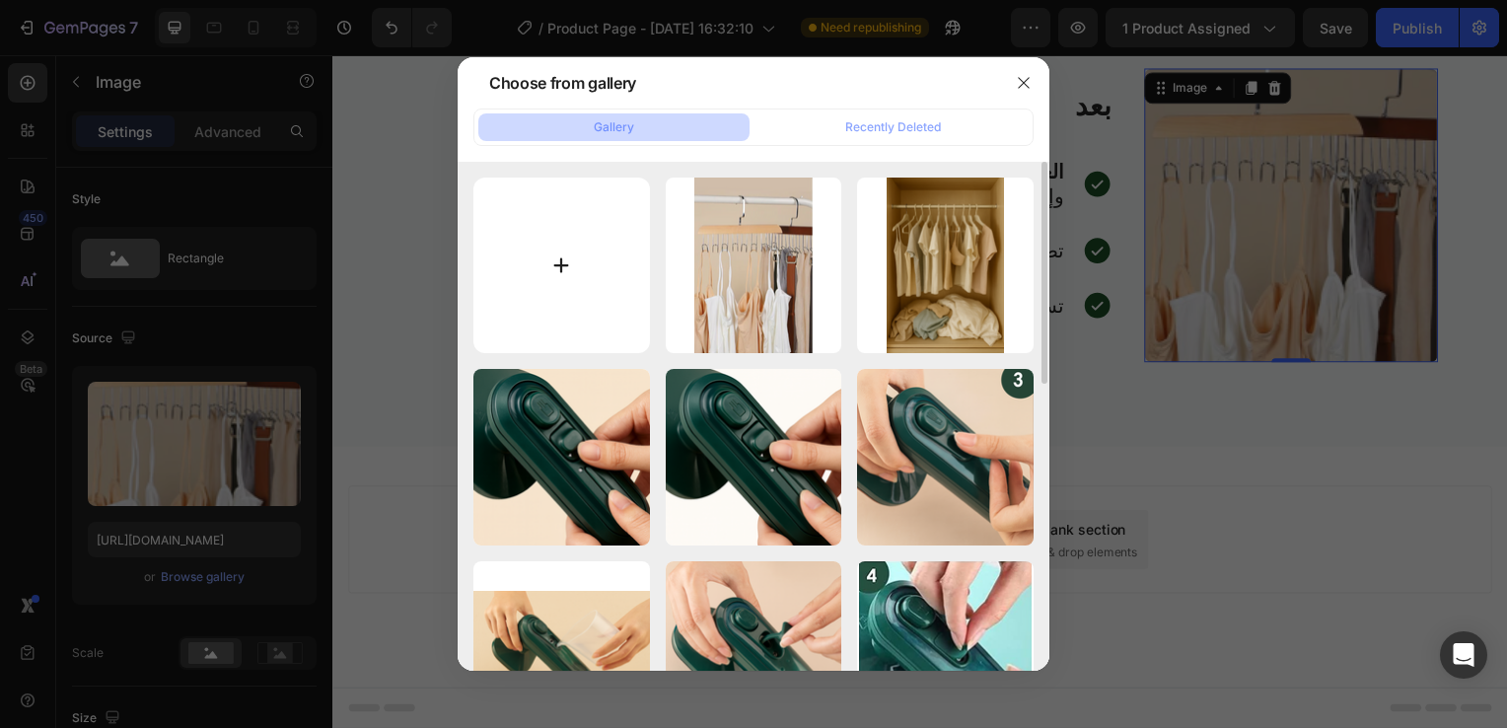
click at [521, 270] on input "file" at bounding box center [561, 266] width 177 height 177
type input "C:\fakepath\ChatGPT Image Aug 28, 2025, 01_12_41 PM.png"
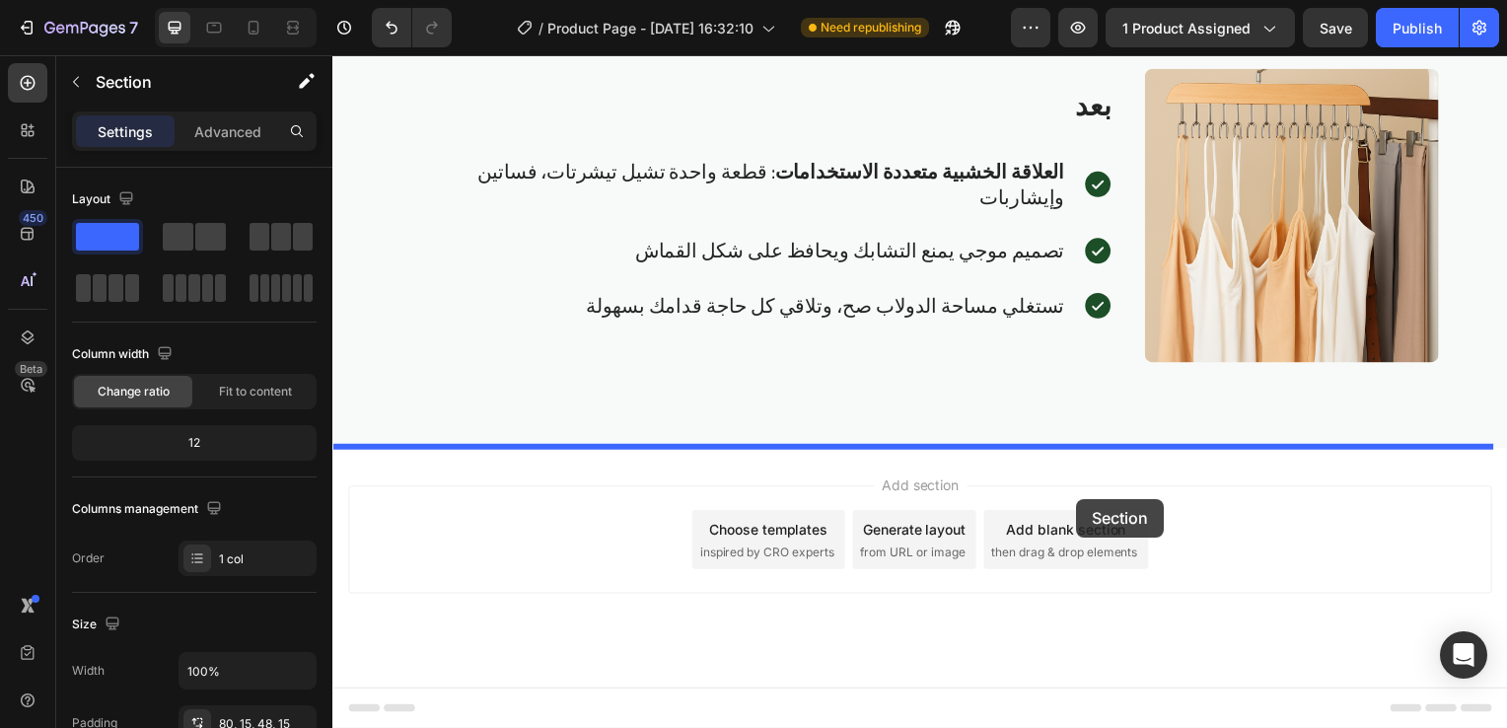
drag, startPoint x: 1116, startPoint y: 503, endPoint x: 1082, endPoint y: 500, distance: 34.6
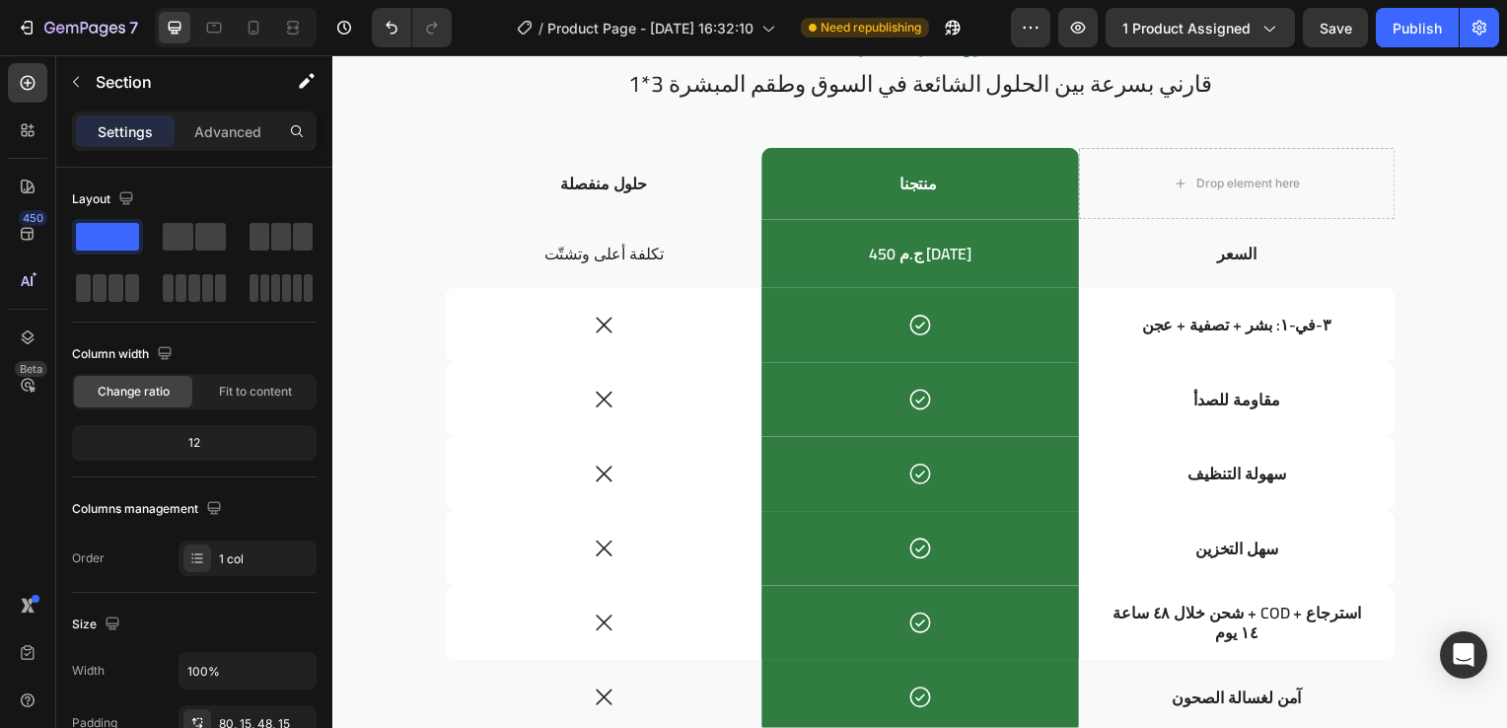
scroll to position [2786, 0]
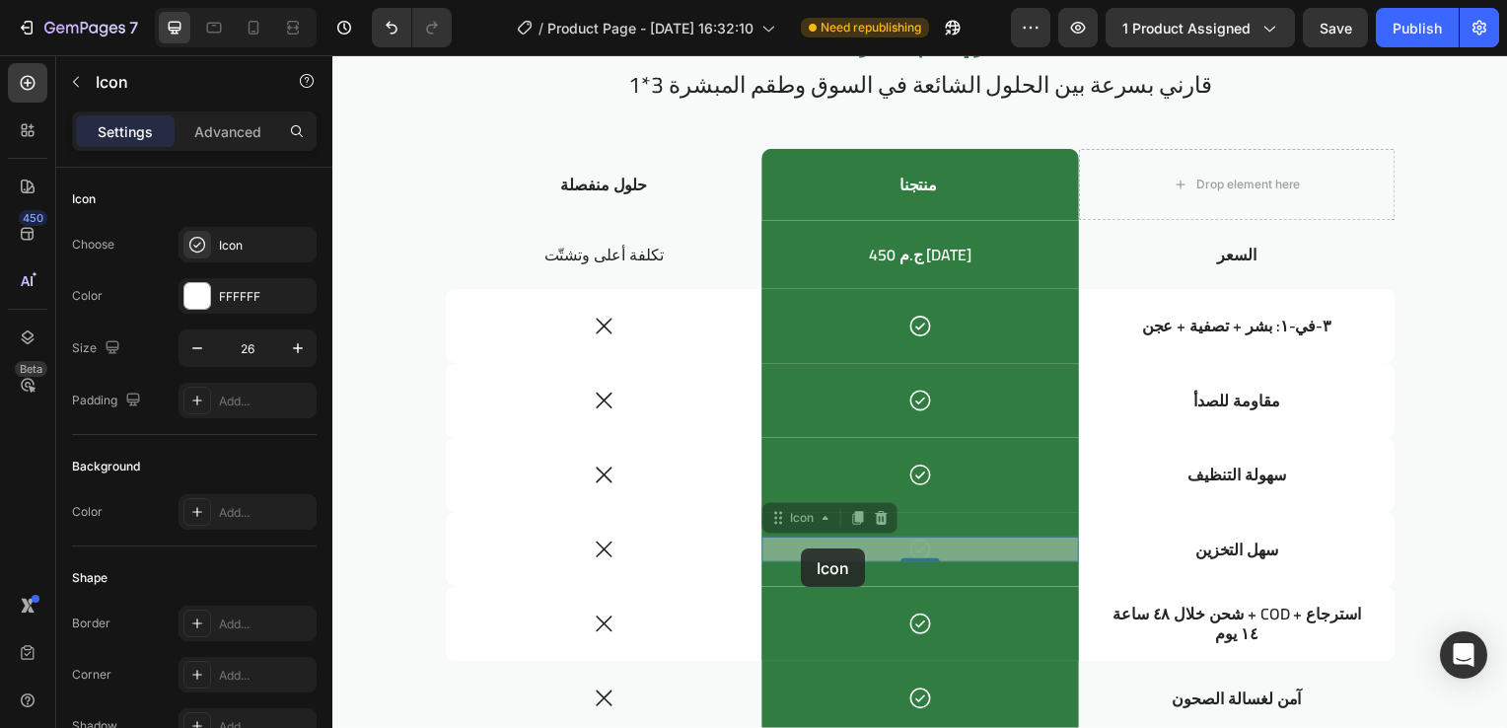
drag, startPoint x: 804, startPoint y: 552, endPoint x: 876, endPoint y: 269, distance: 292.1
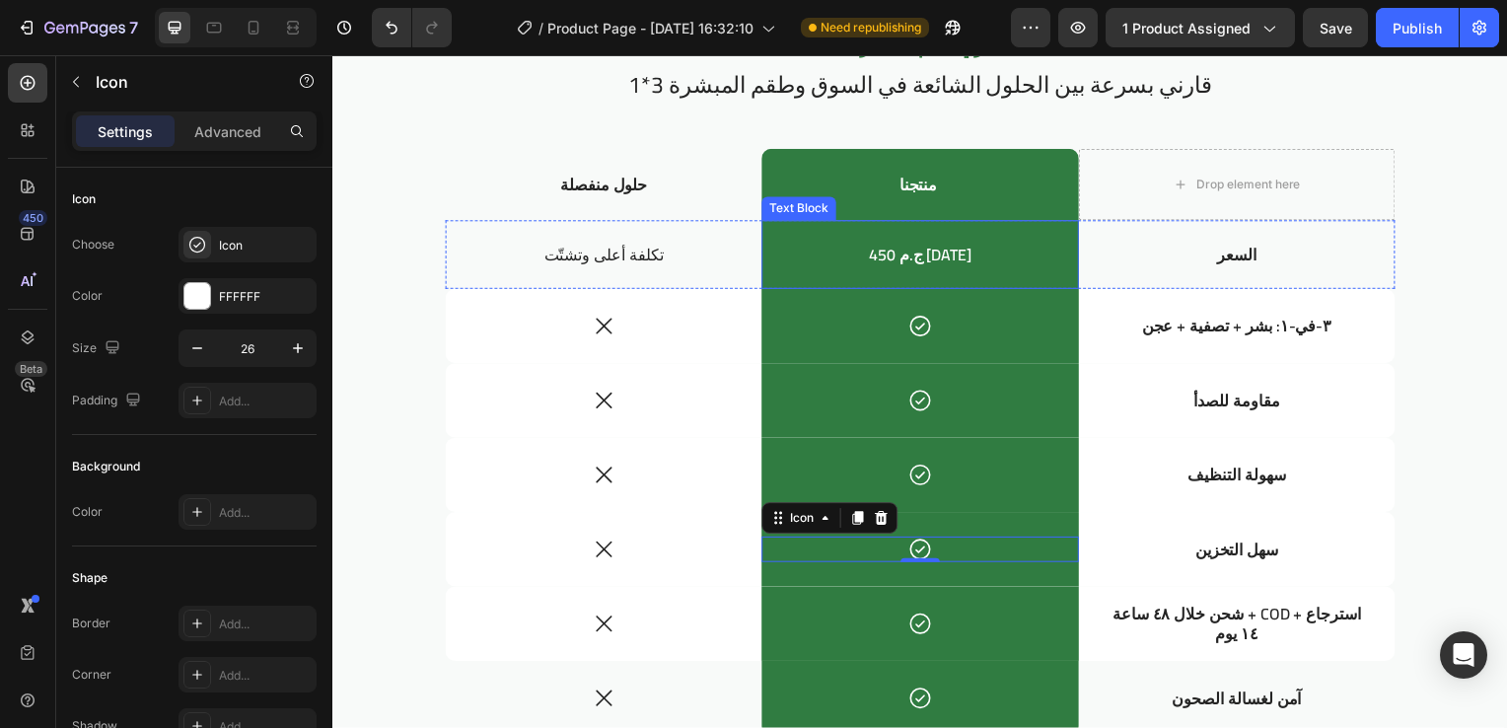
click at [876, 267] on p "450 ج.م اليوم" at bounding box center [923, 257] width 315 height 21
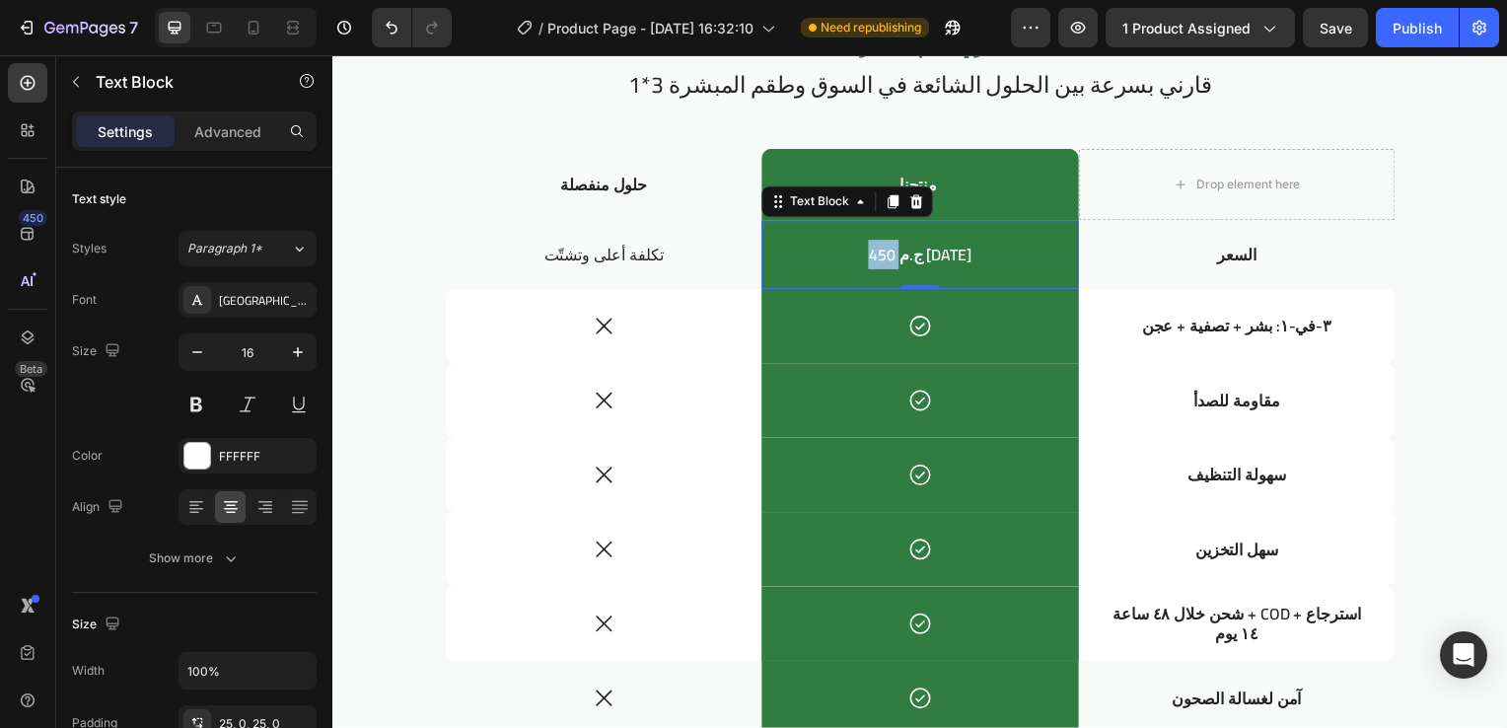
click at [876, 267] on p "450 ج.م اليوم" at bounding box center [923, 257] width 315 height 21
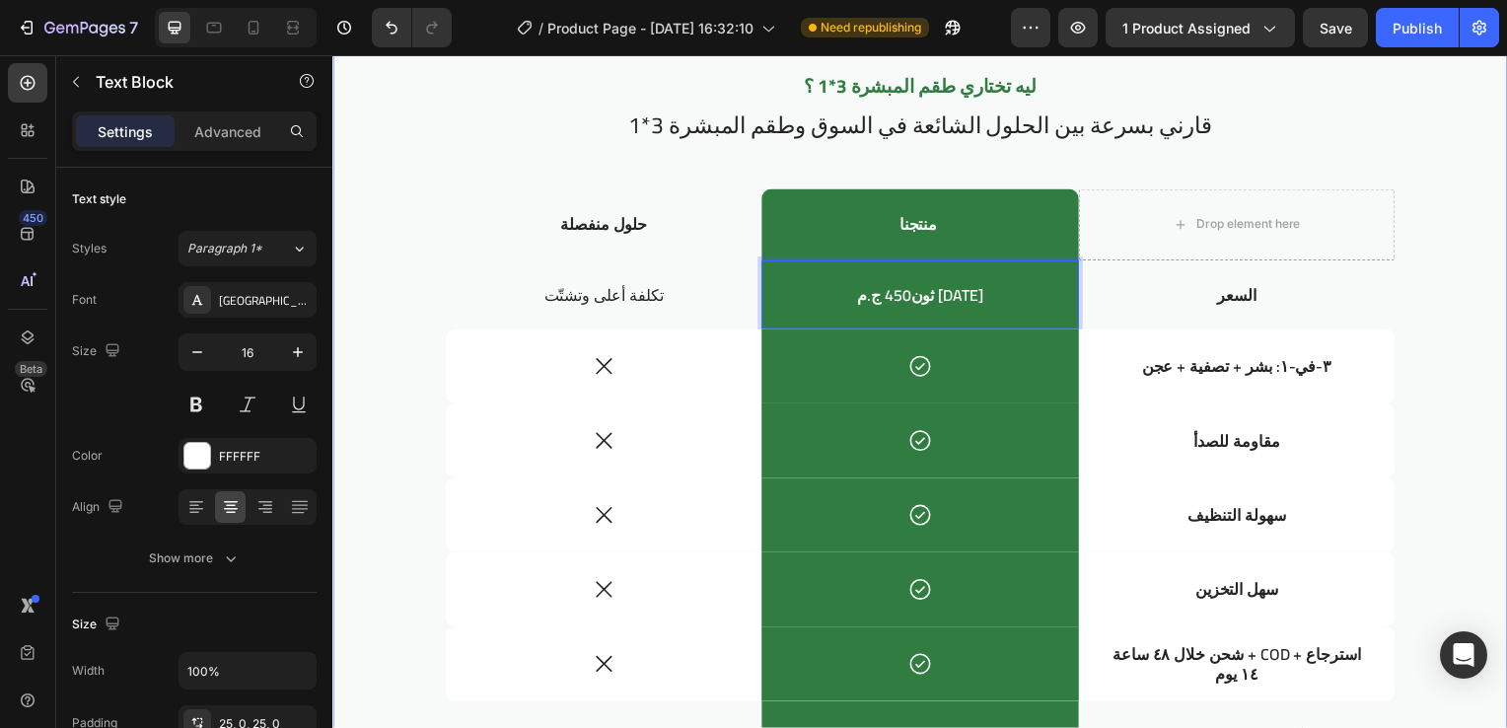
scroll to position [2744, 0]
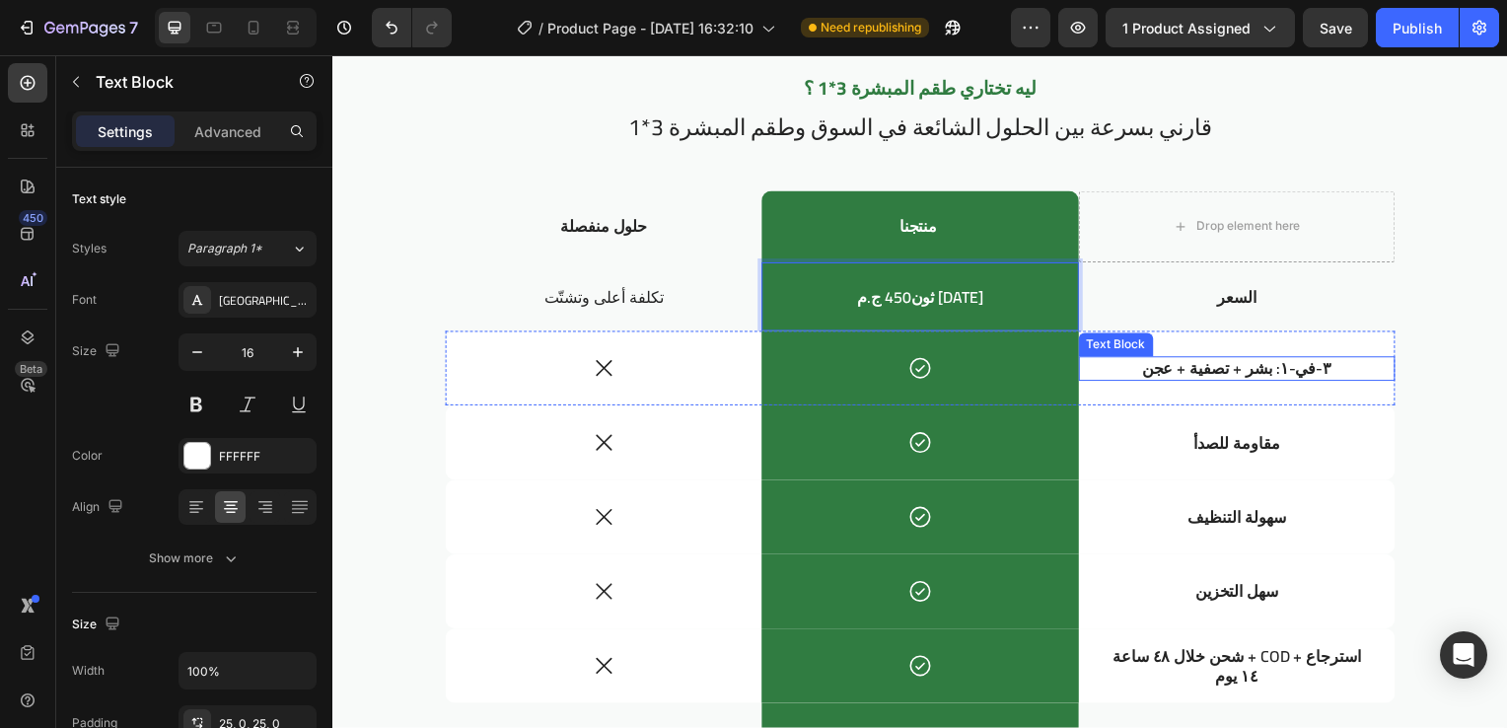
click at [1248, 363] on p "٣-في-١: بشر + تصفية + عجن" at bounding box center [1243, 371] width 267 height 21
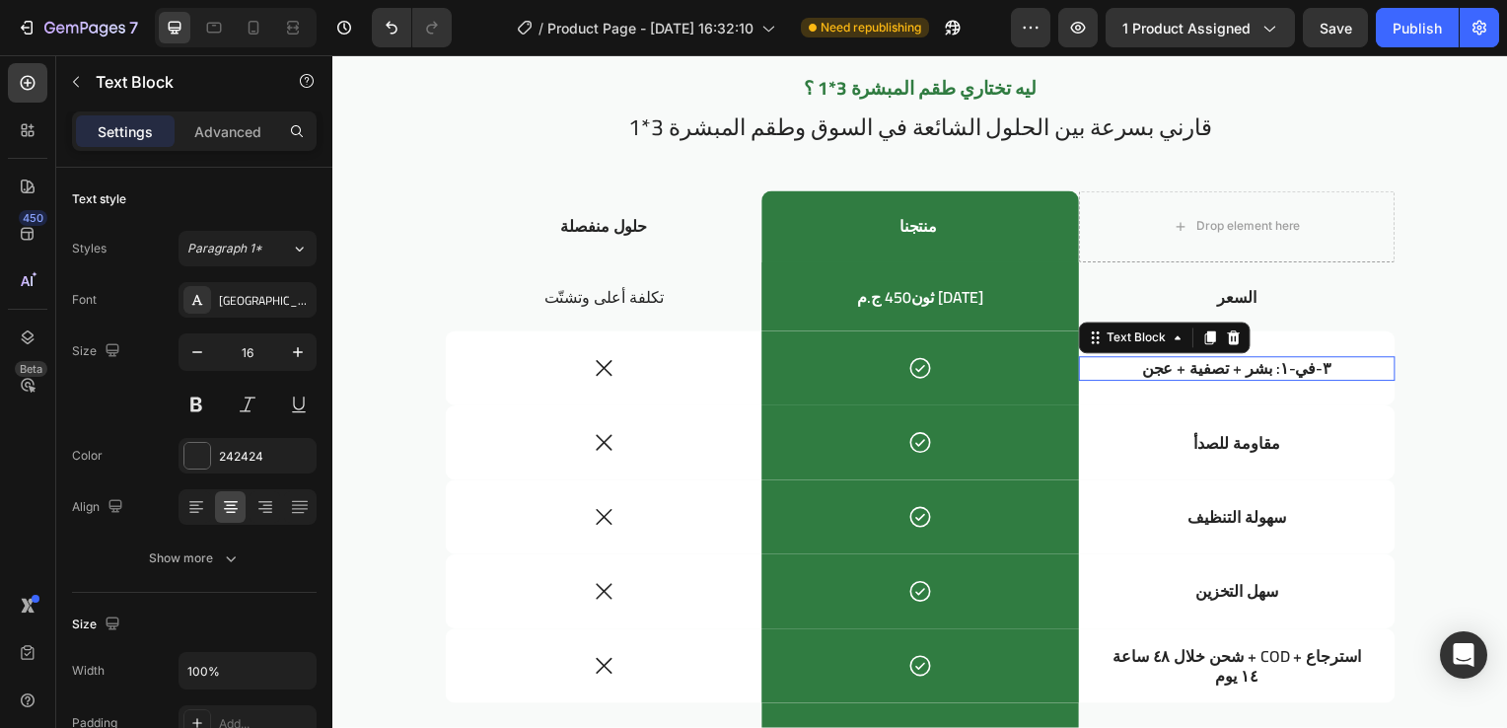
click at [1248, 363] on p "٣-في-١: بشر + تصفية + عجن" at bounding box center [1243, 371] width 267 height 21
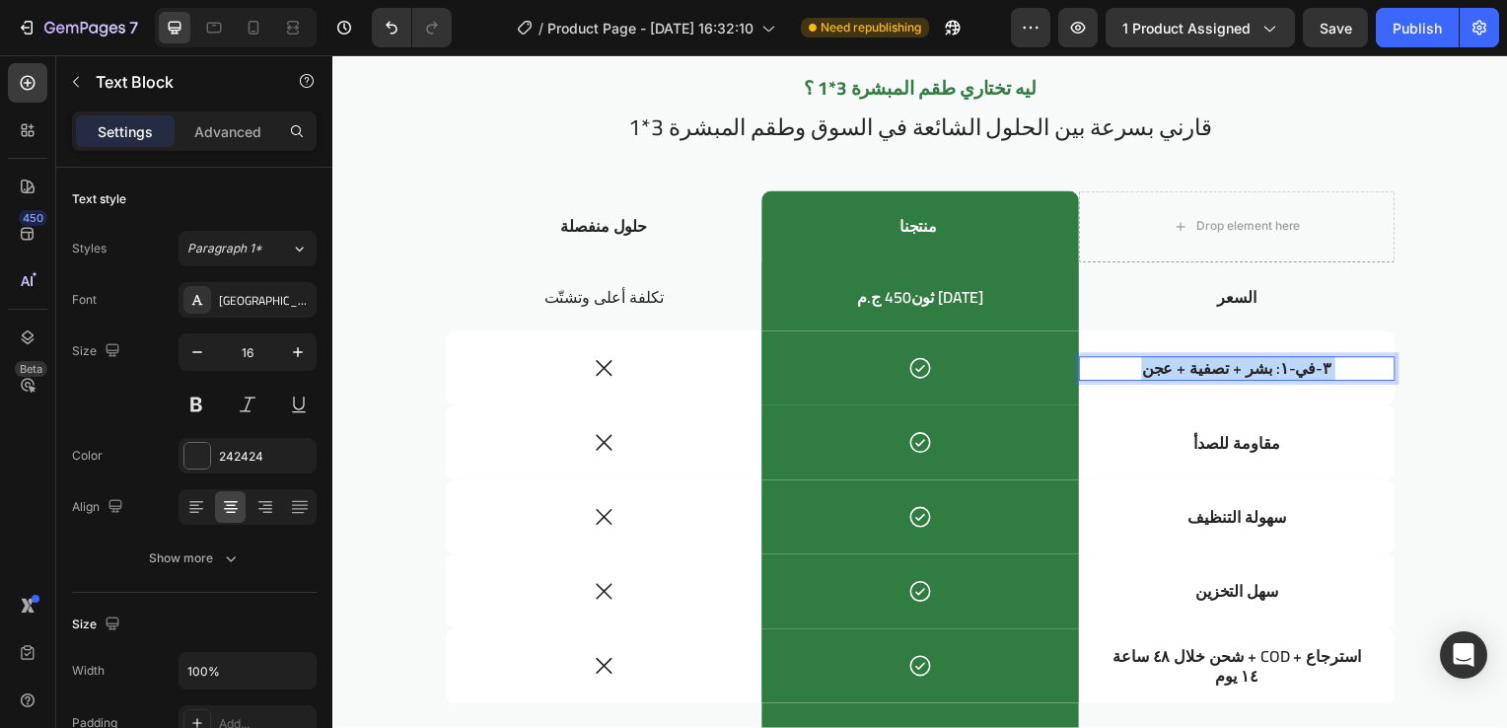
click at [1248, 363] on p "٣-في-١: بشر + تصفية + عجن" at bounding box center [1243, 371] width 267 height 21
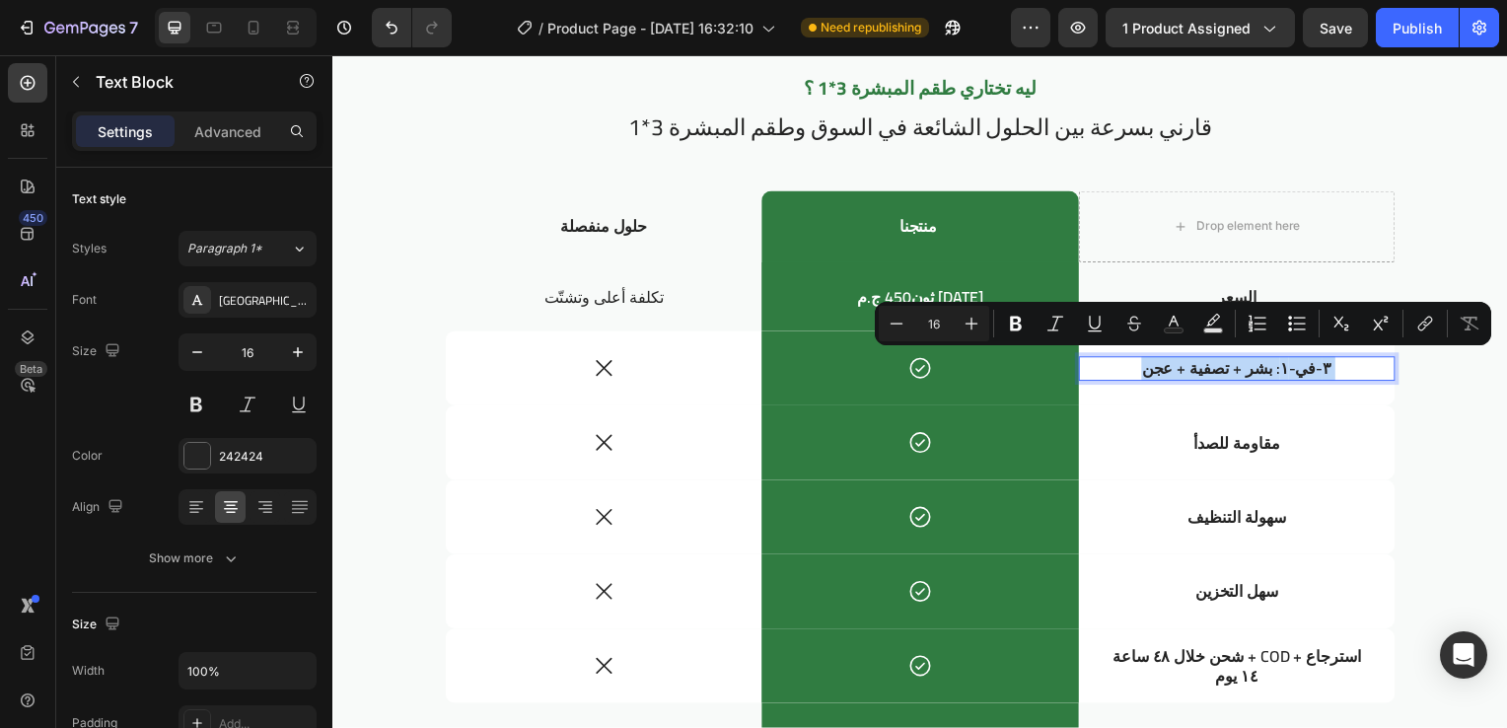
click at [1248, 363] on p "٣-في-١: بشر + تصفية + عجن" at bounding box center [1243, 371] width 267 height 21
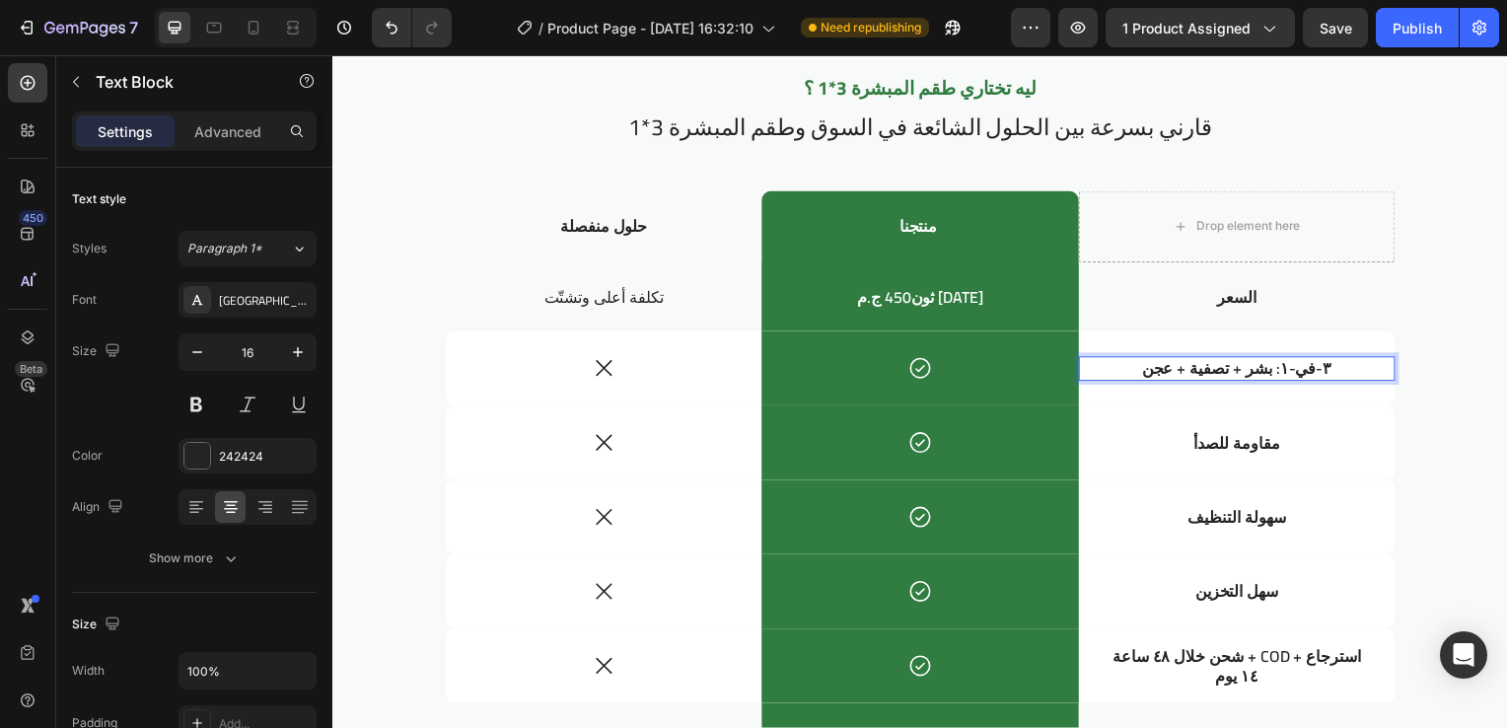
click at [1248, 363] on p "٣-في-١: بشر + تصفية + عجن" at bounding box center [1243, 371] width 267 height 21
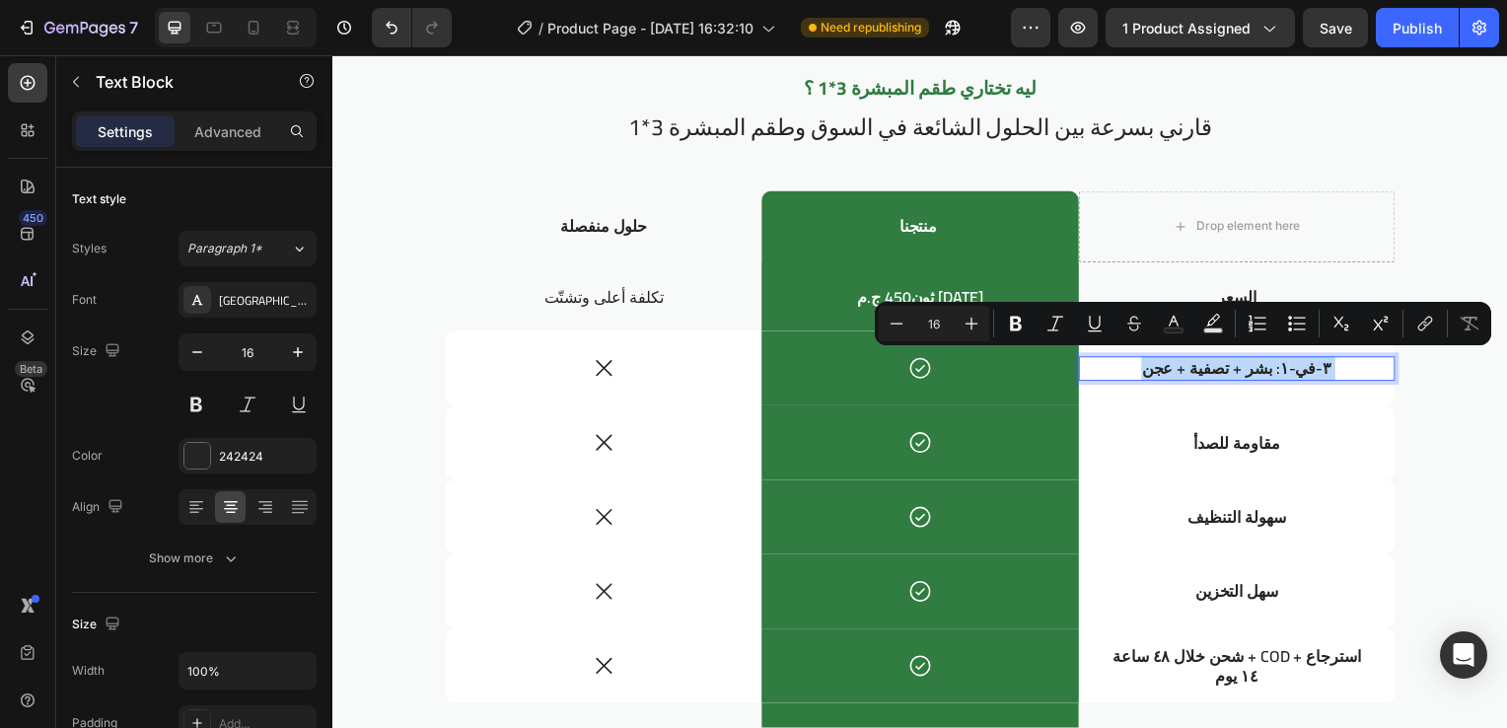
click at [1248, 363] on p "٣-في-١: بشر + تصفية + عجن" at bounding box center [1243, 371] width 267 height 21
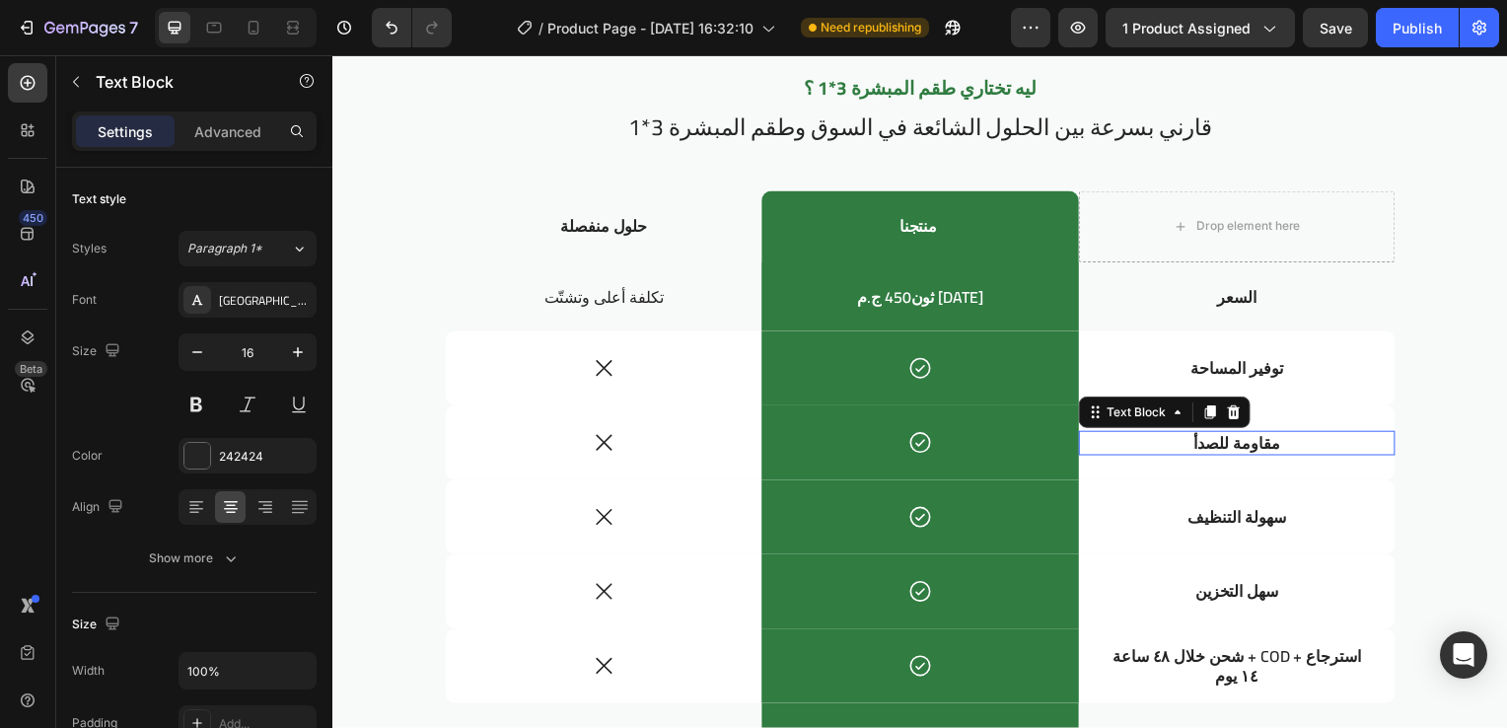
click at [1277, 450] on p "مقاومة للصدأ" at bounding box center [1243, 446] width 267 height 21
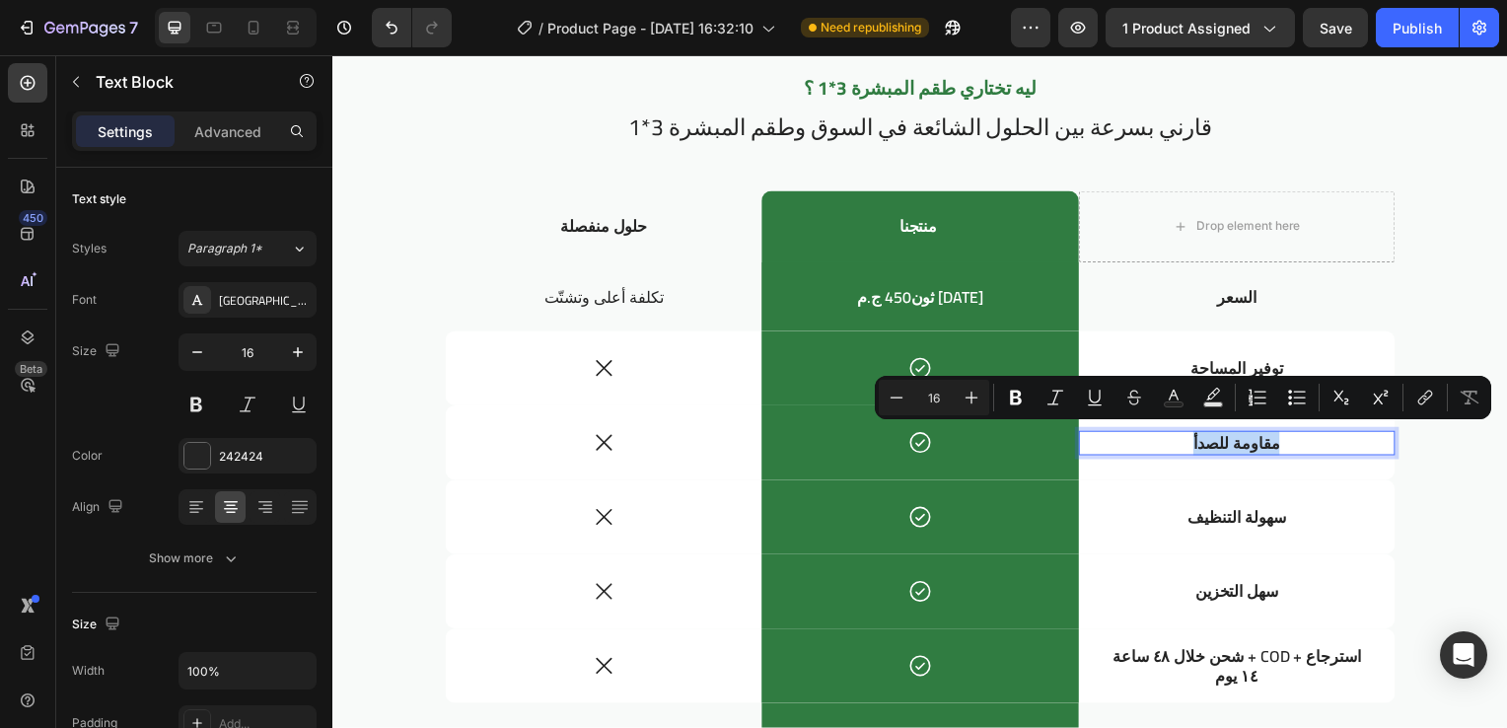
click at [1277, 450] on p "مقاومة للصدأ" at bounding box center [1243, 446] width 267 height 21
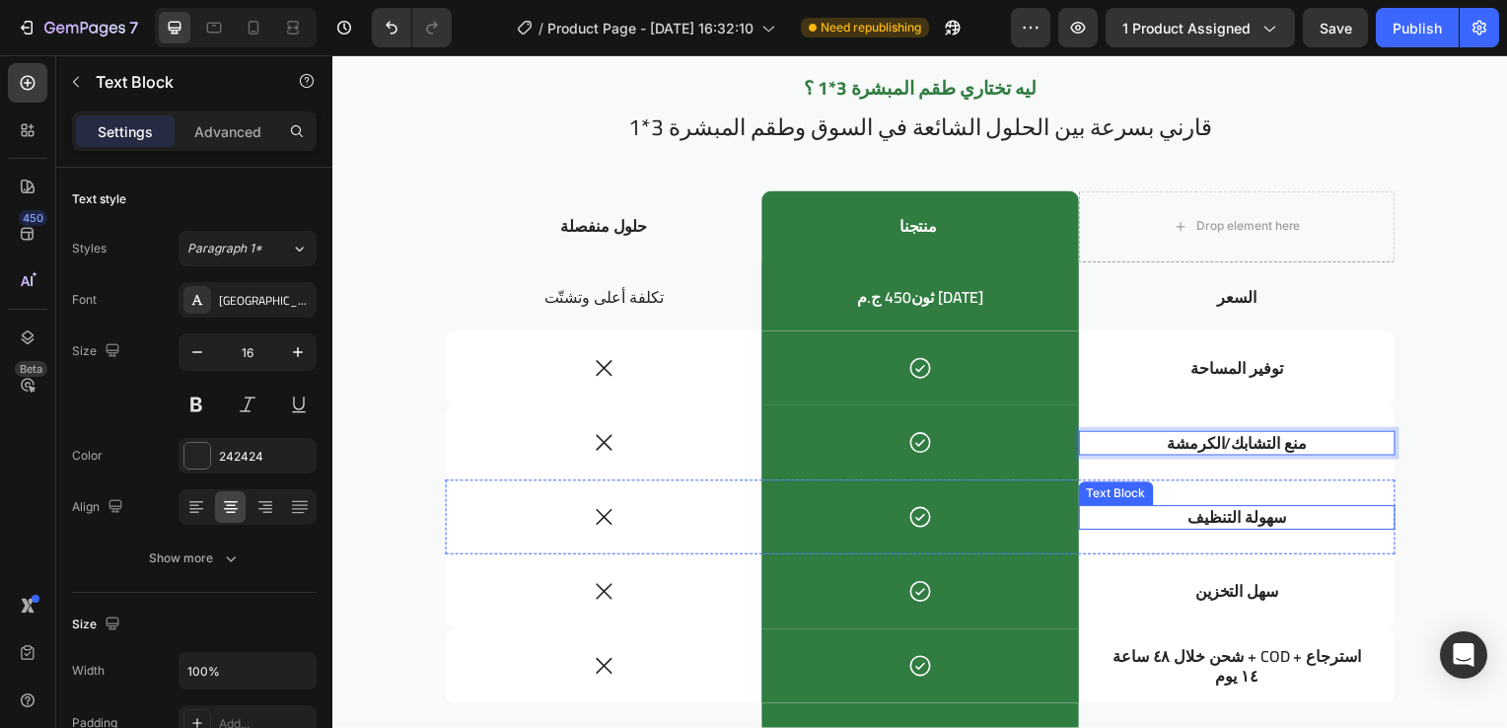
click at [1253, 522] on p "سهولة التنظيف" at bounding box center [1243, 521] width 267 height 21
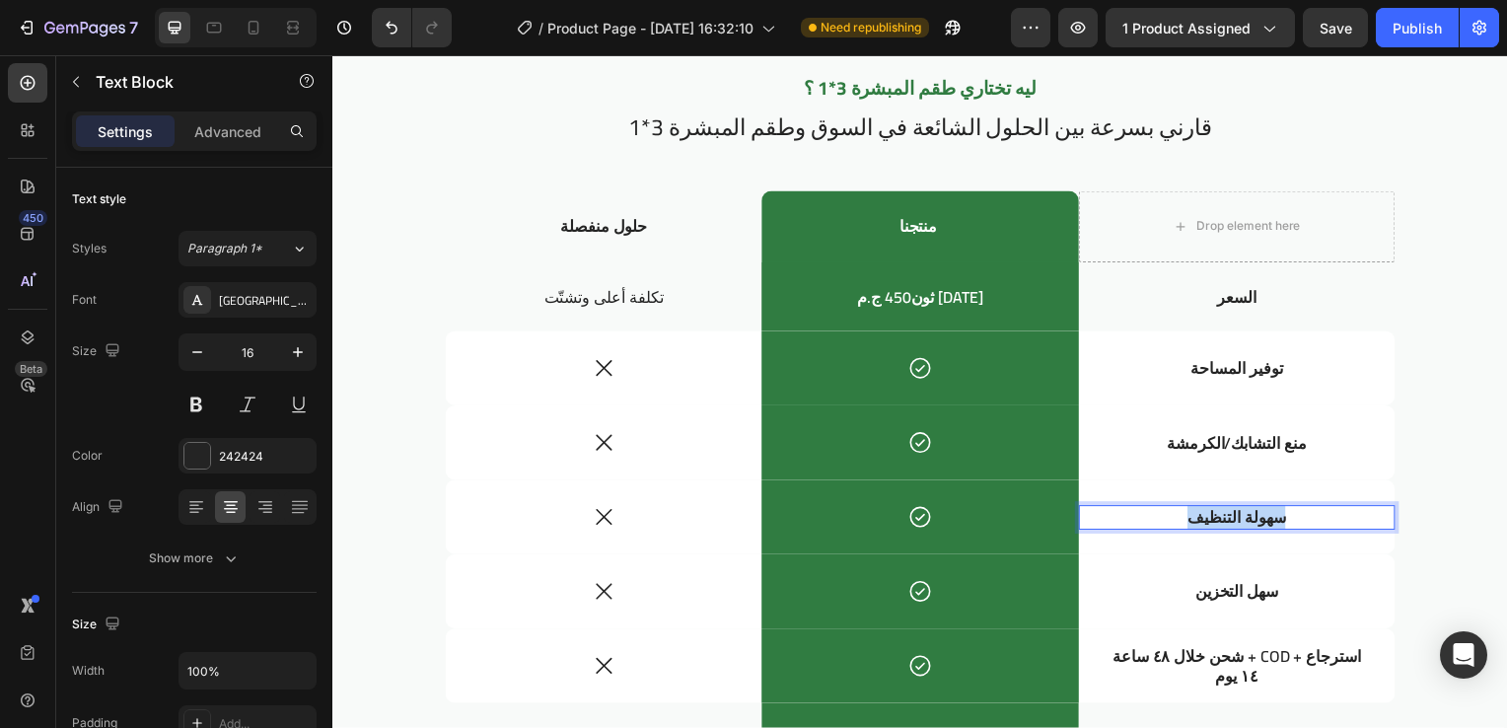
click at [1253, 522] on p "سهولة التنظيف" at bounding box center [1243, 521] width 267 height 21
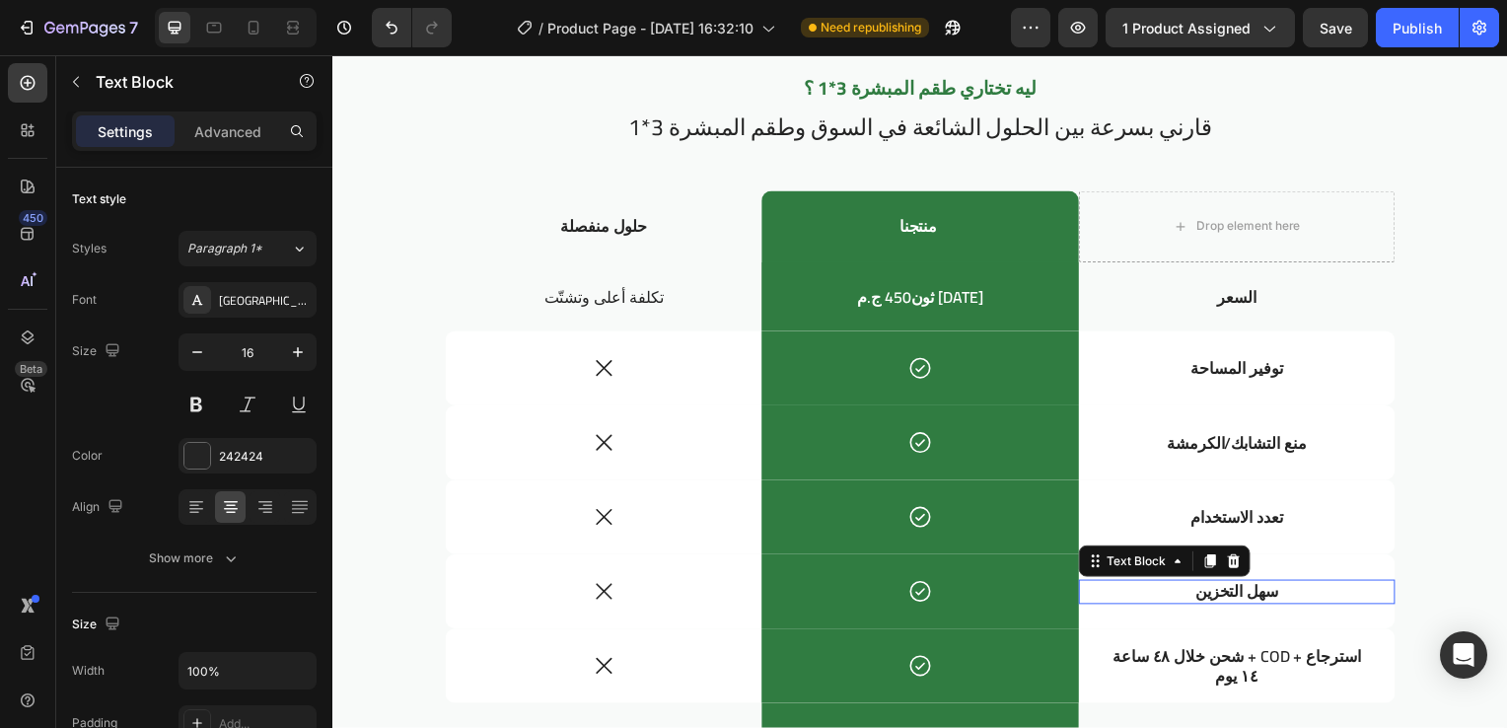
click at [1233, 602] on p "سهل التخزين" at bounding box center [1243, 596] width 267 height 21
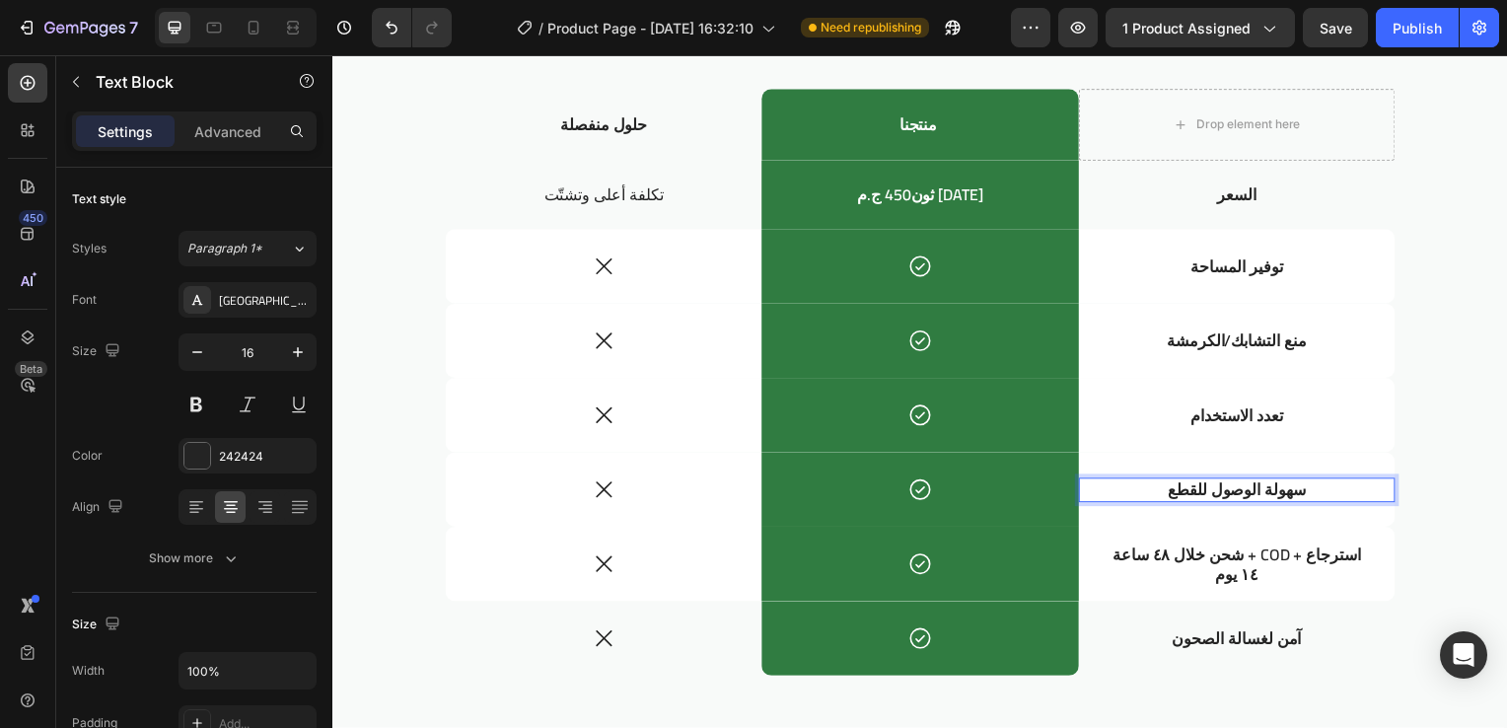
scroll to position [2847, 0]
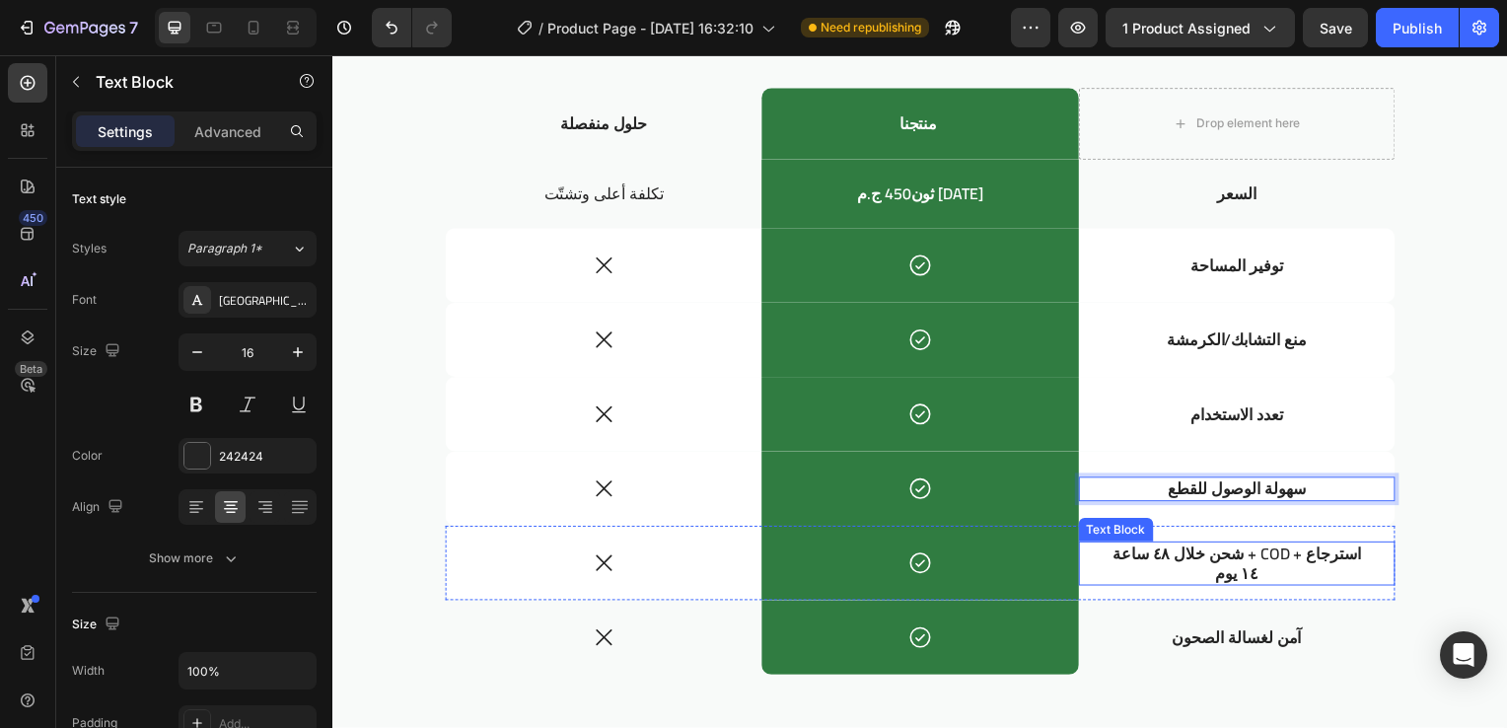
click at [1254, 562] on p "شحن خلال ٤٨ ساعة + COD + استرجاع ١٤ يوم" at bounding box center [1243, 567] width 267 height 41
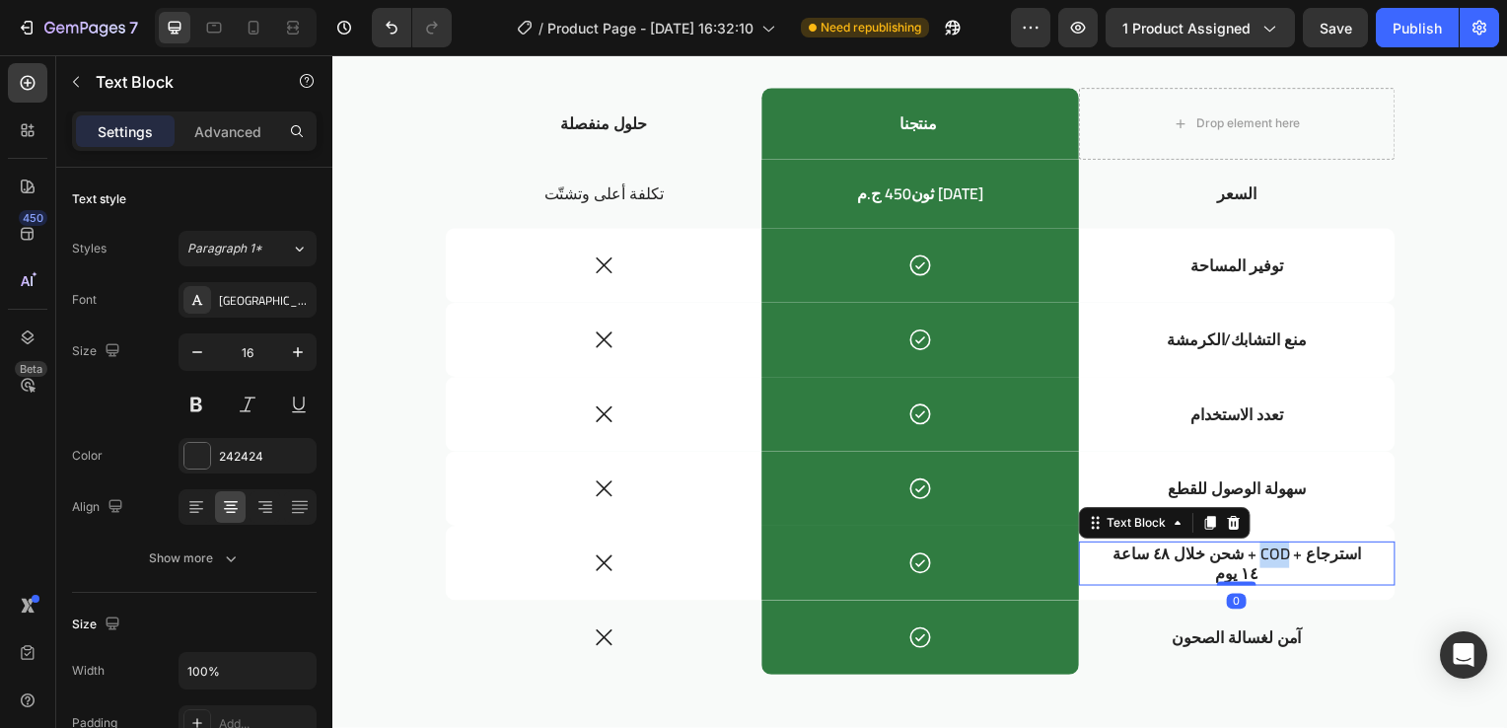
click at [1254, 562] on p "شحن خلال ٤٨ ساعة + COD + استرجاع ١٤ يوم" at bounding box center [1243, 567] width 267 height 41
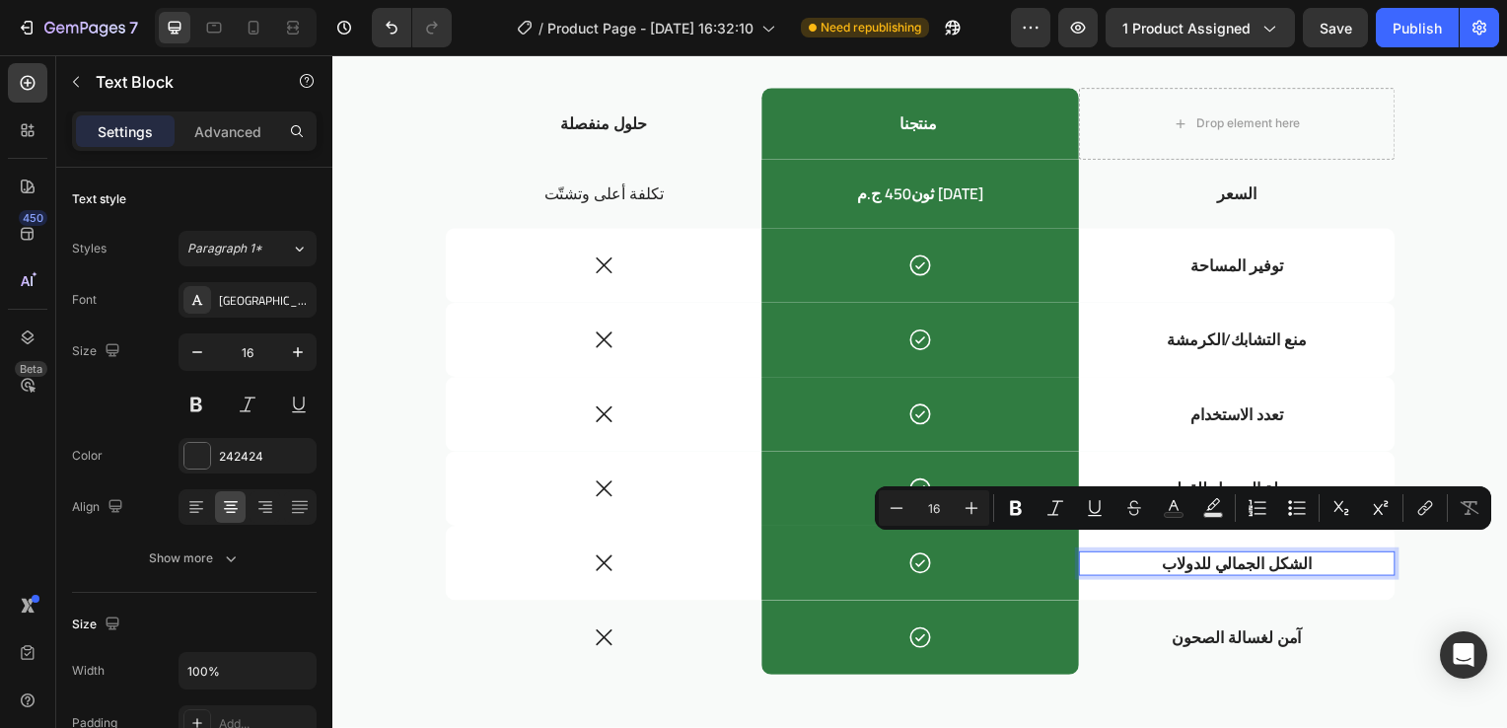
scroll to position [2857, 0]
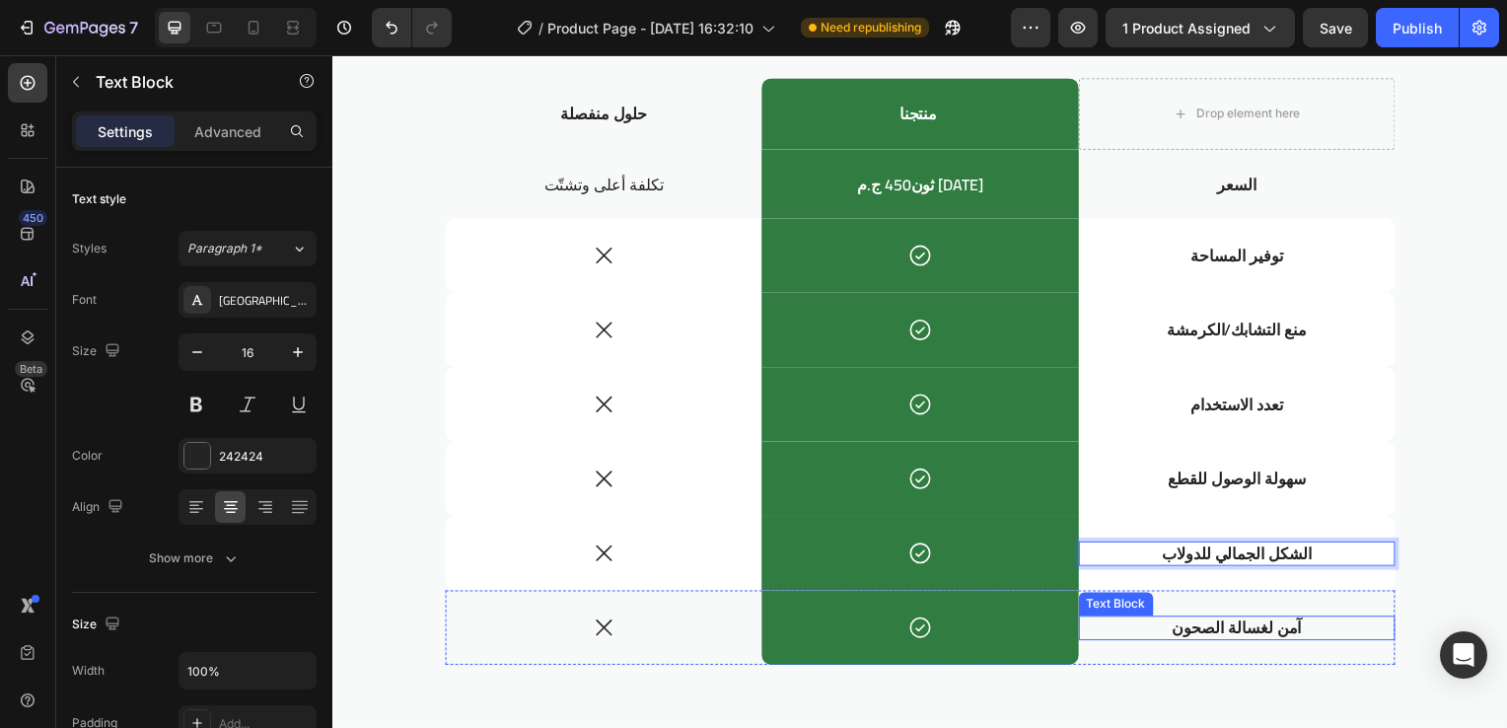
click at [1212, 626] on p "آمن لغسالة الصحون" at bounding box center [1243, 632] width 267 height 21
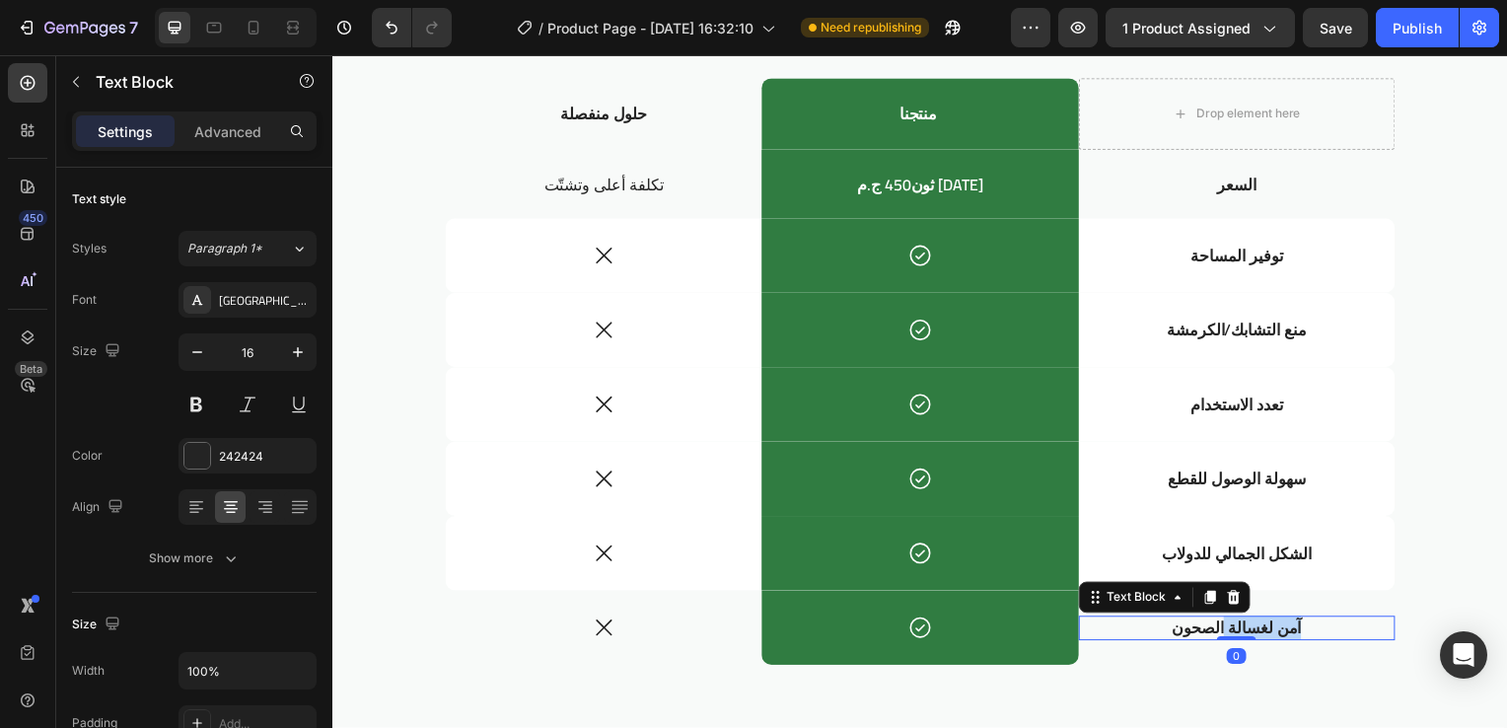
scroll to position [2845, 0]
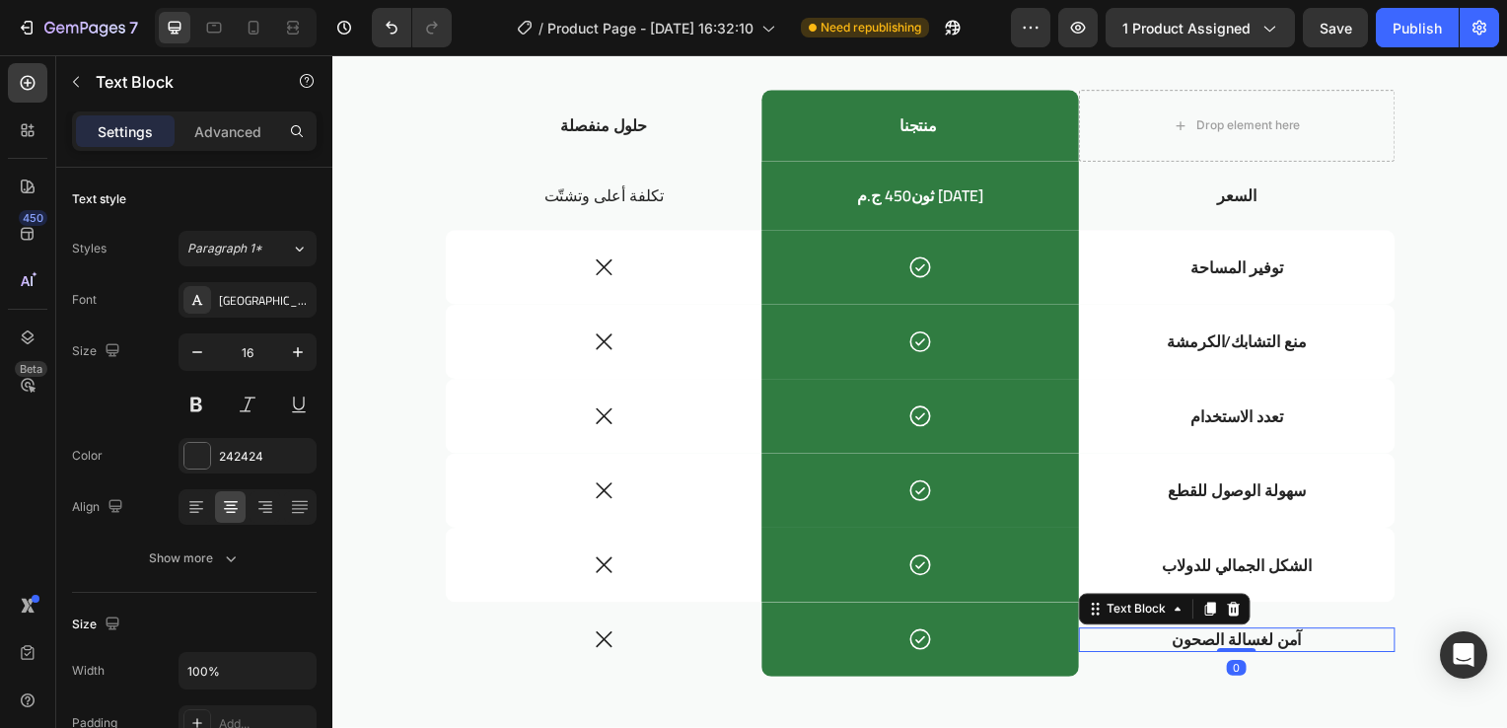
click at [1193, 637] on p "آمن لغسالة الصحون" at bounding box center [1243, 644] width 267 height 21
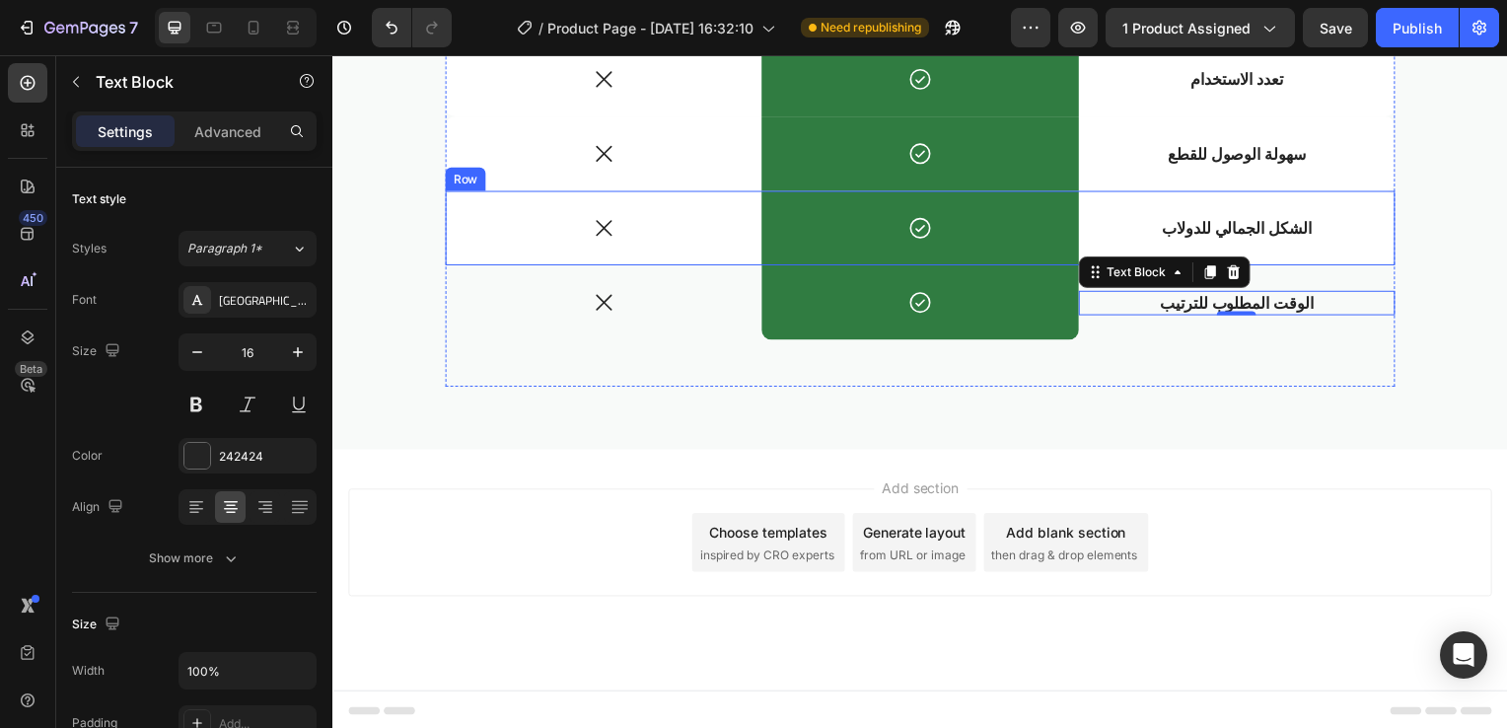
scroll to position [3188, 0]
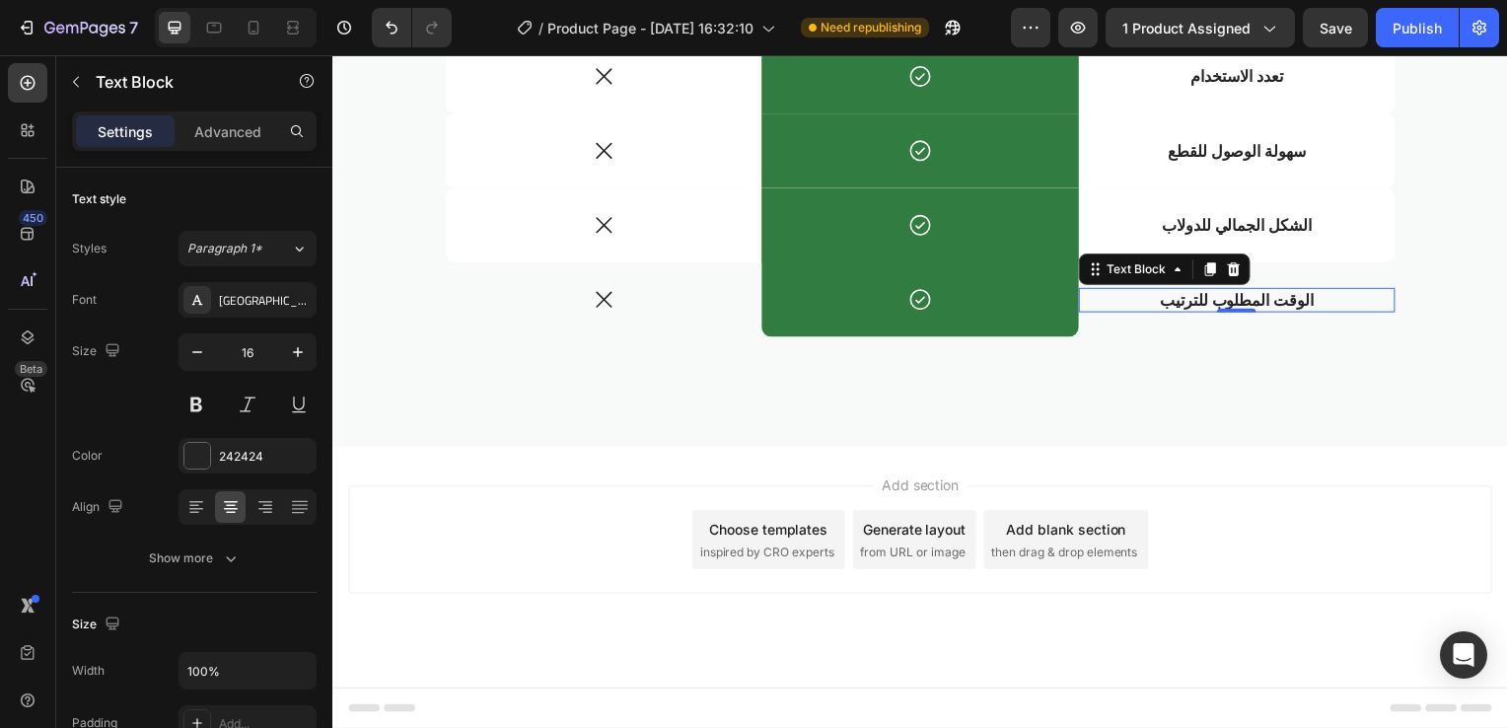
click at [1305, 303] on p "الوقت المطلوب للترتيب" at bounding box center [1243, 302] width 267 height 21
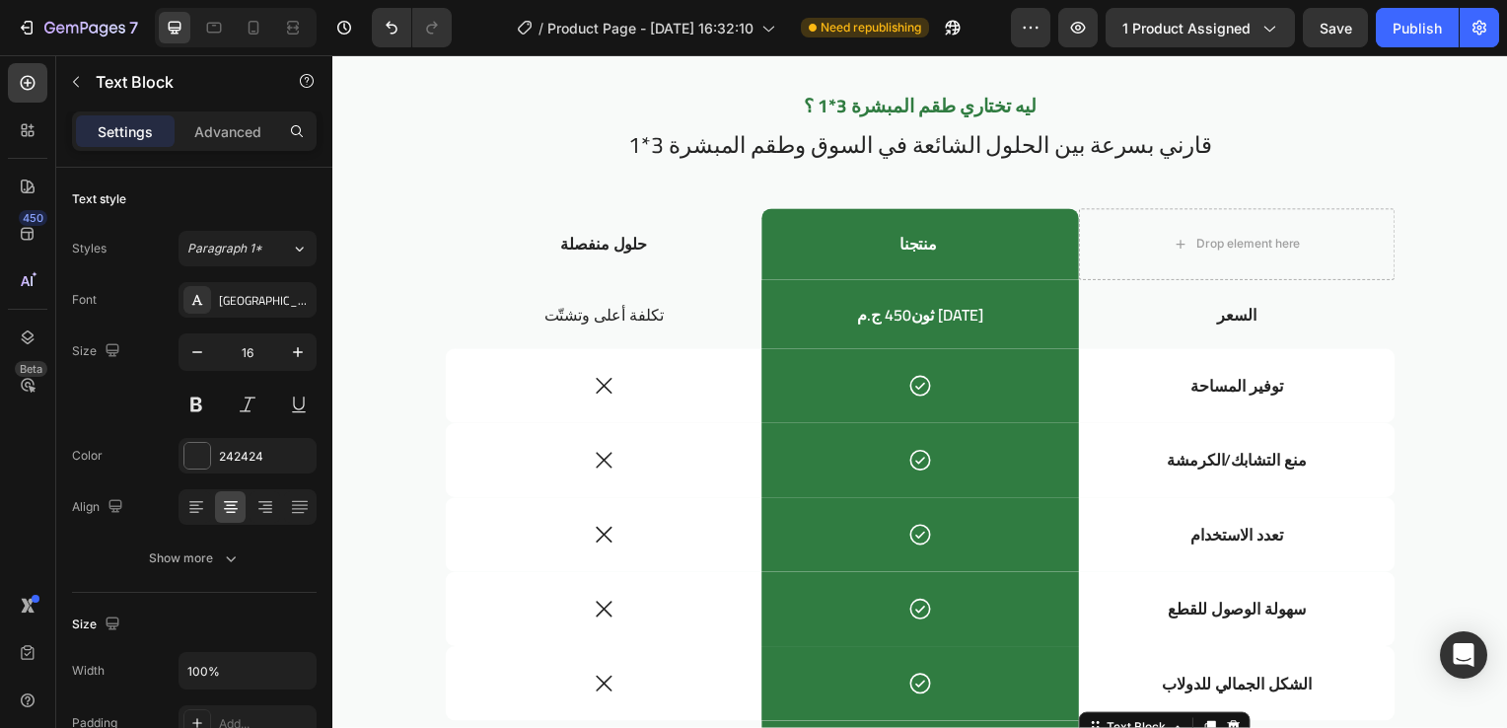
scroll to position [2725, 0]
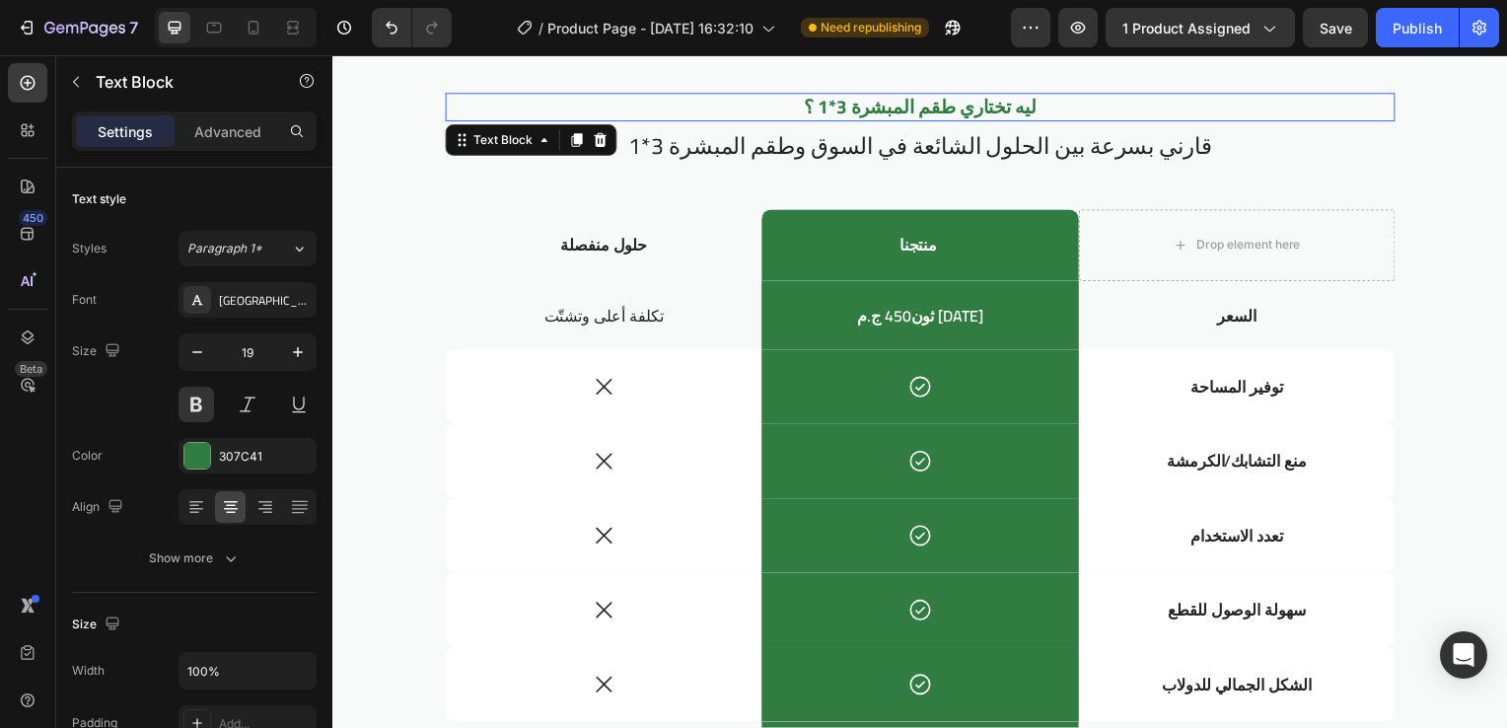
click at [982, 108] on p "ليه تختاري طقم المبشرة 3*1 ؟" at bounding box center [924, 108] width 953 height 25
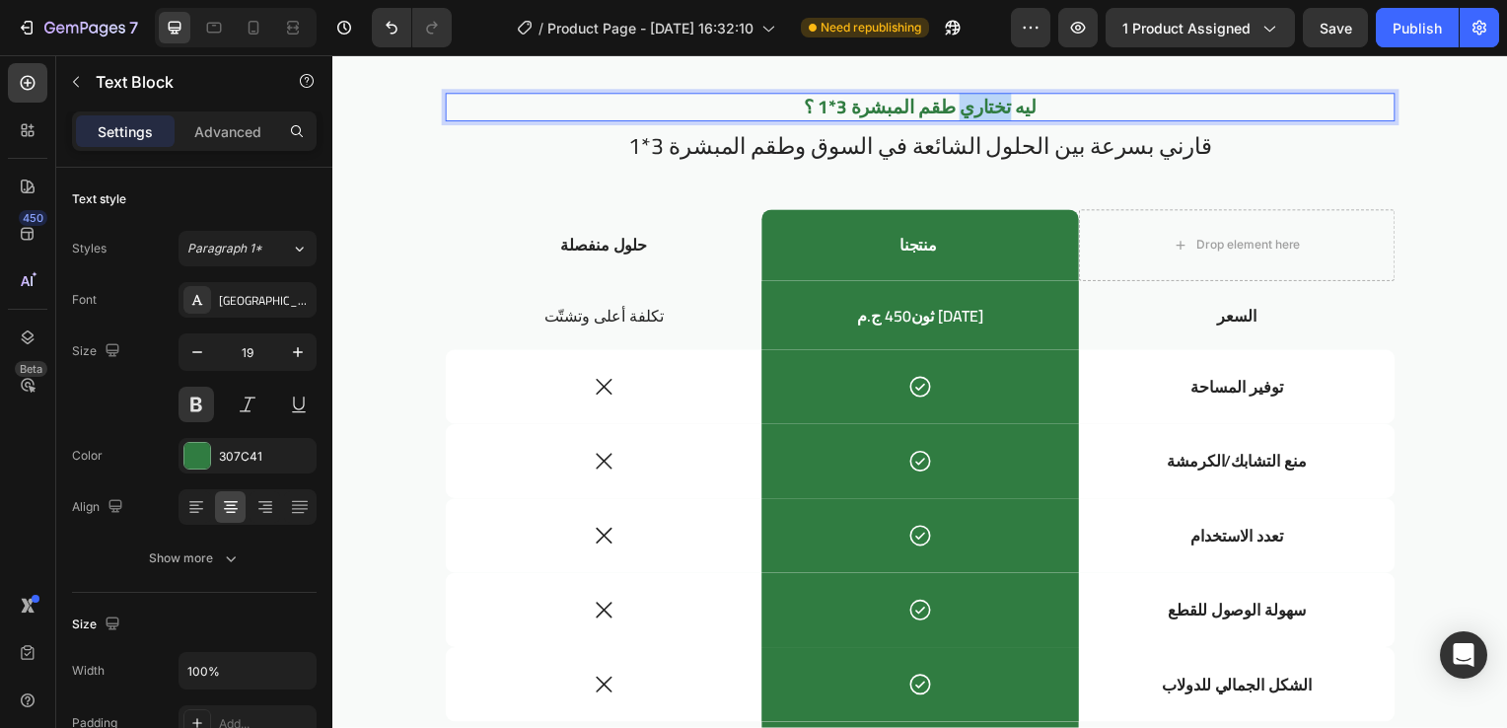
click at [982, 108] on p "ليه تختاري طقم المبشرة 3*1 ؟" at bounding box center [924, 108] width 953 height 25
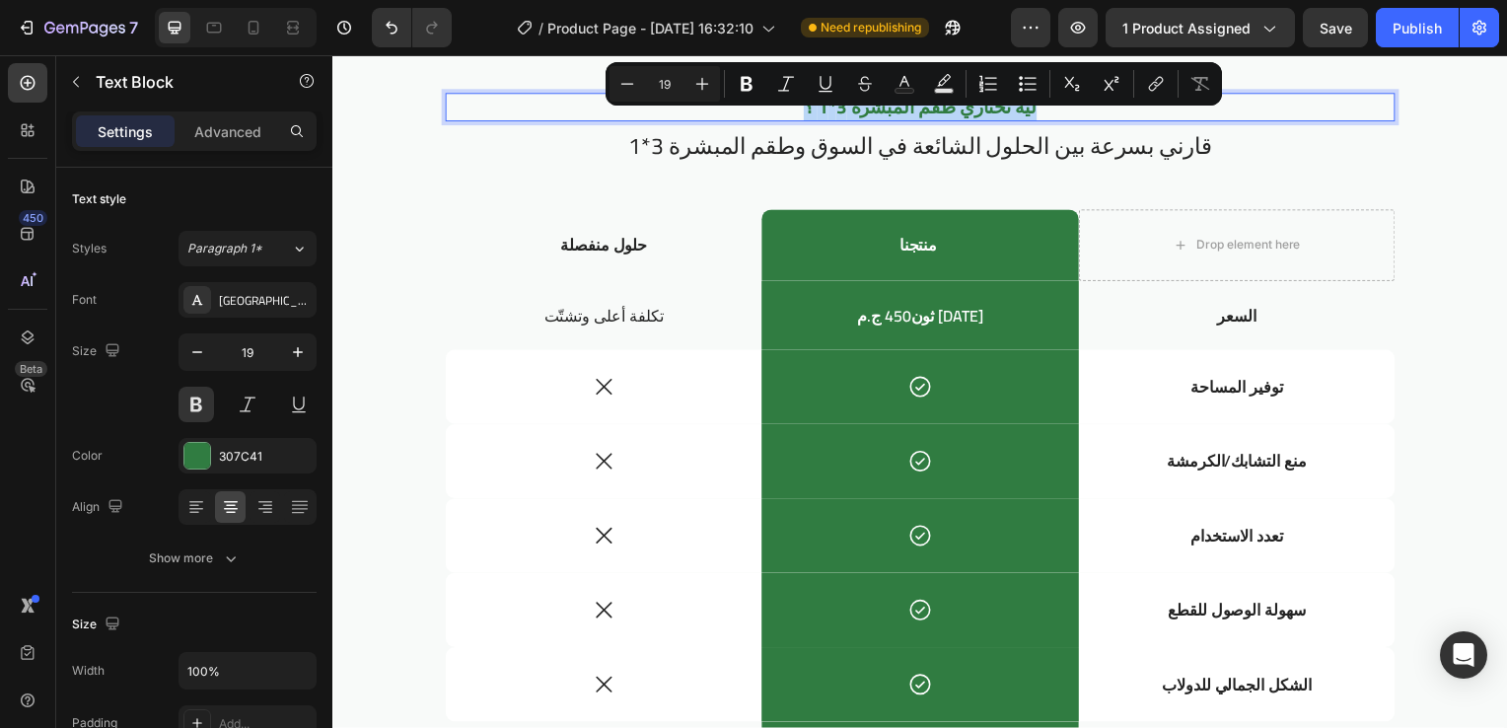
click at [975, 105] on div "Minus 19 Plus Bold Italic Underline Strikethrough Text Color Text Background Co…" at bounding box center [914, 83] width 616 height 43
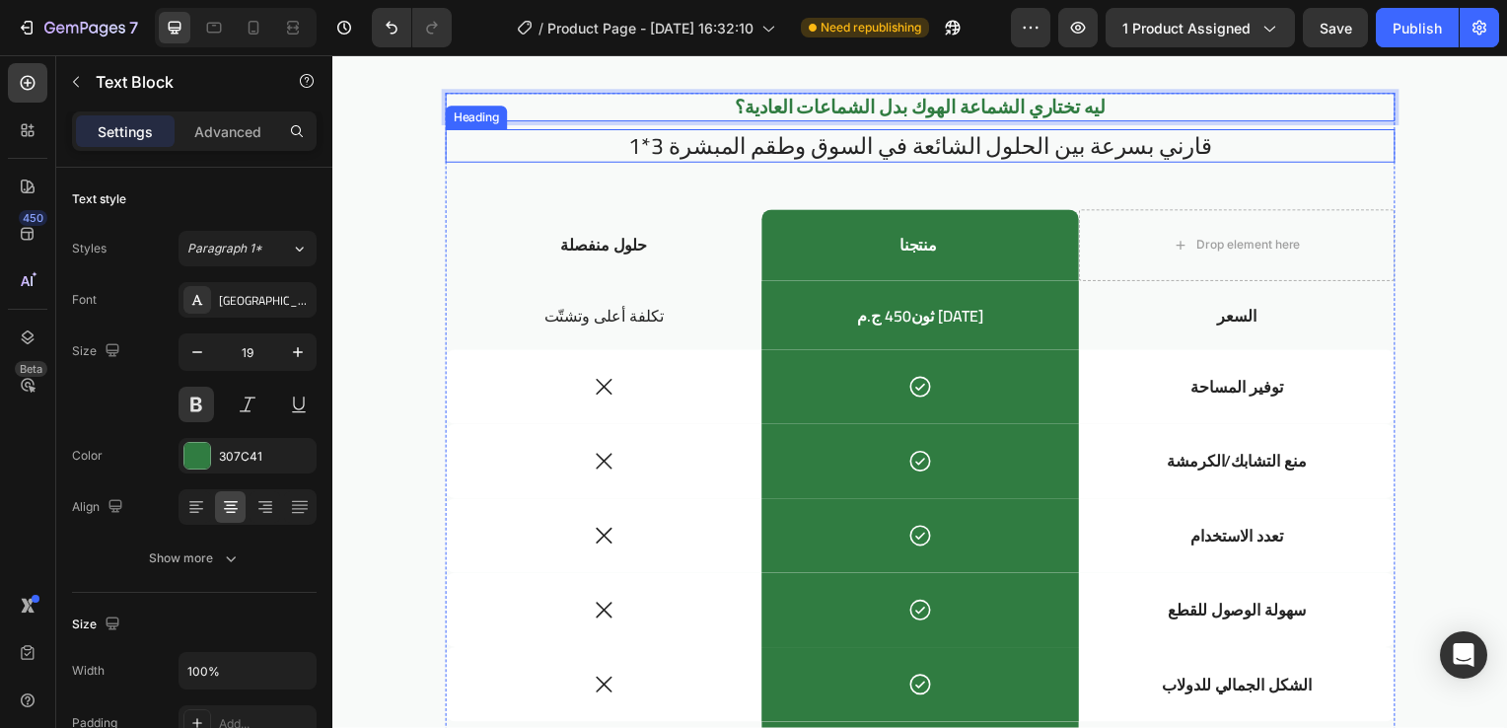
click at [976, 139] on h2 "قارني بسرعة بين الحلول الشائعة في السوق وطقم المبشرة 3*1" at bounding box center [924, 147] width 957 height 34
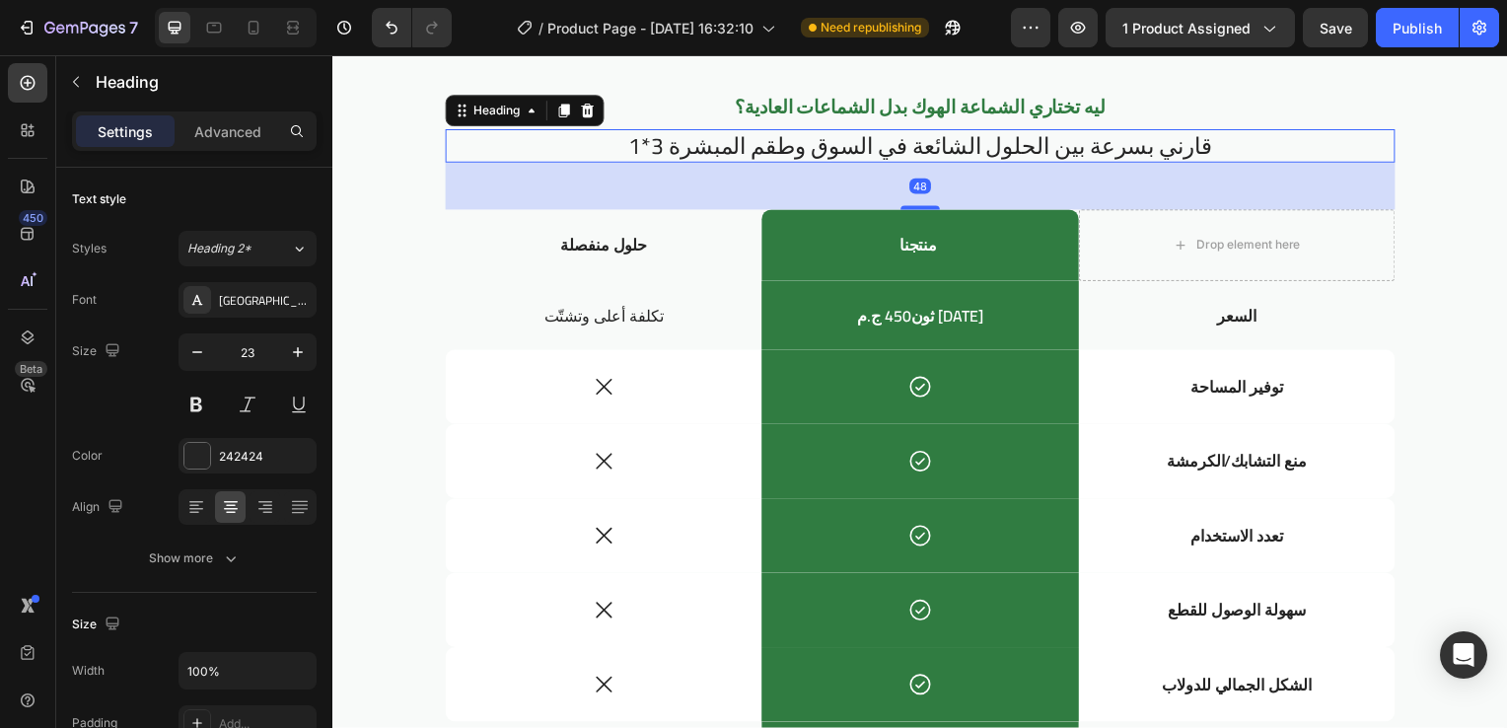
click at [976, 139] on h2 "قارني بسرعة بين الحلول الشائعة في السوق وطقم المبشرة 3*1" at bounding box center [924, 147] width 957 height 34
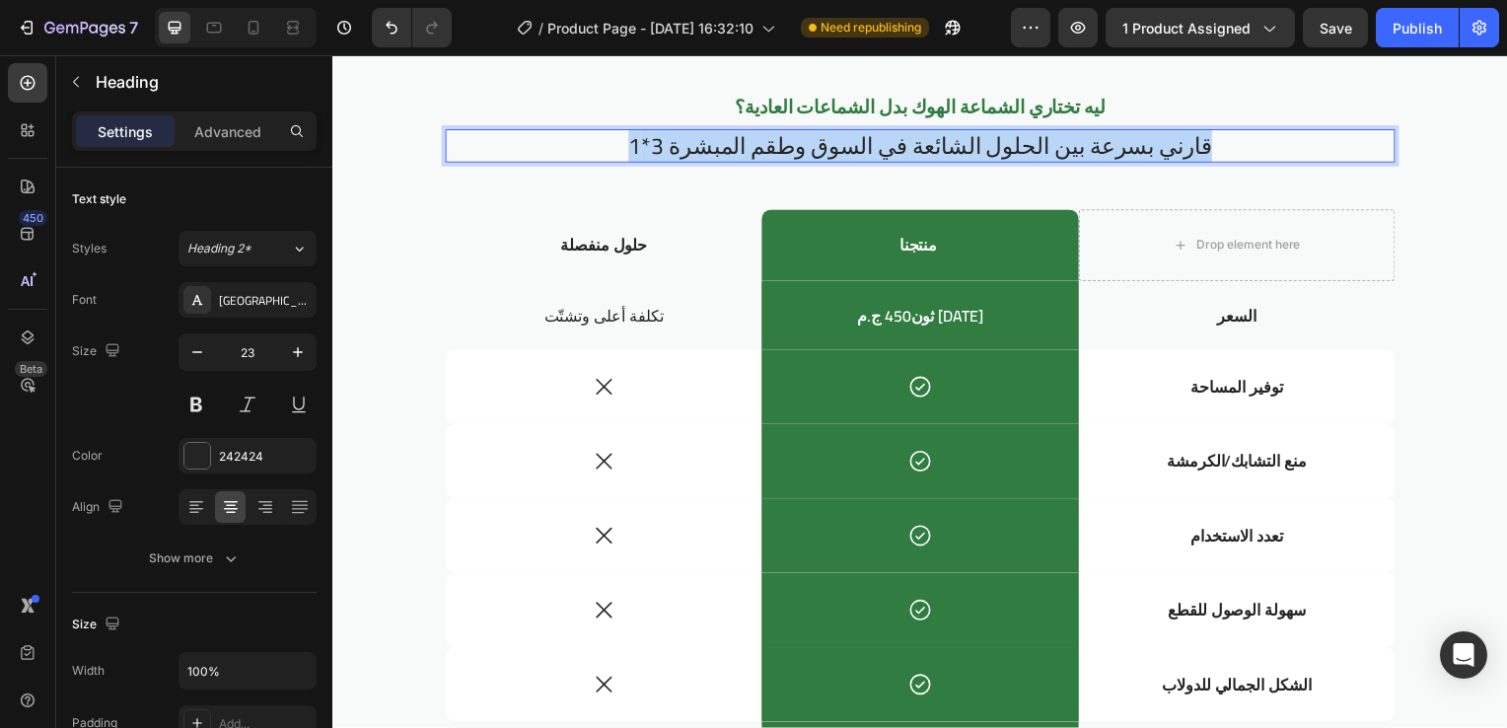
click at [976, 139] on p "قارني بسرعة بين الحلول الشائعة في السوق وطقم المبشرة 3*1" at bounding box center [924, 147] width 953 height 30
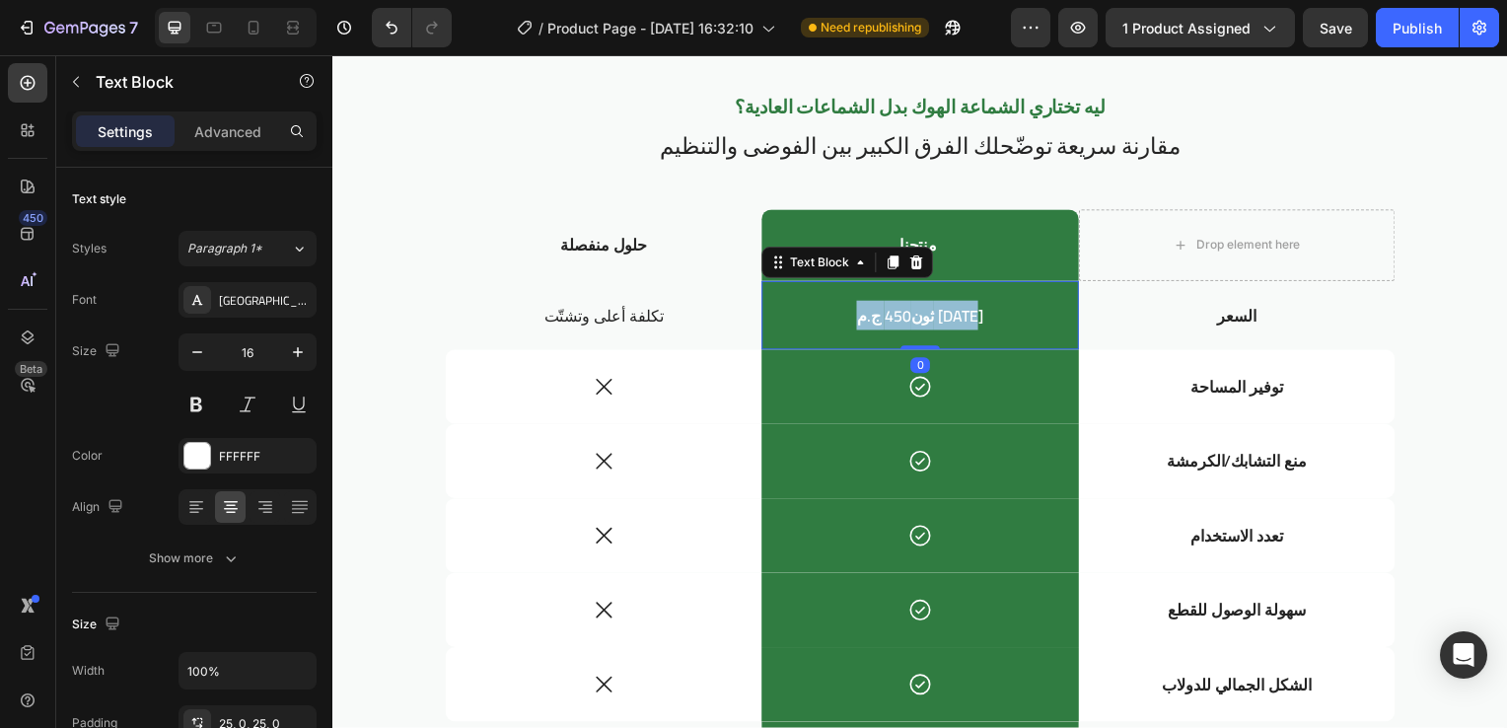
click at [965, 312] on p "ثون450 ج.م اليوم" at bounding box center [923, 318] width 315 height 21
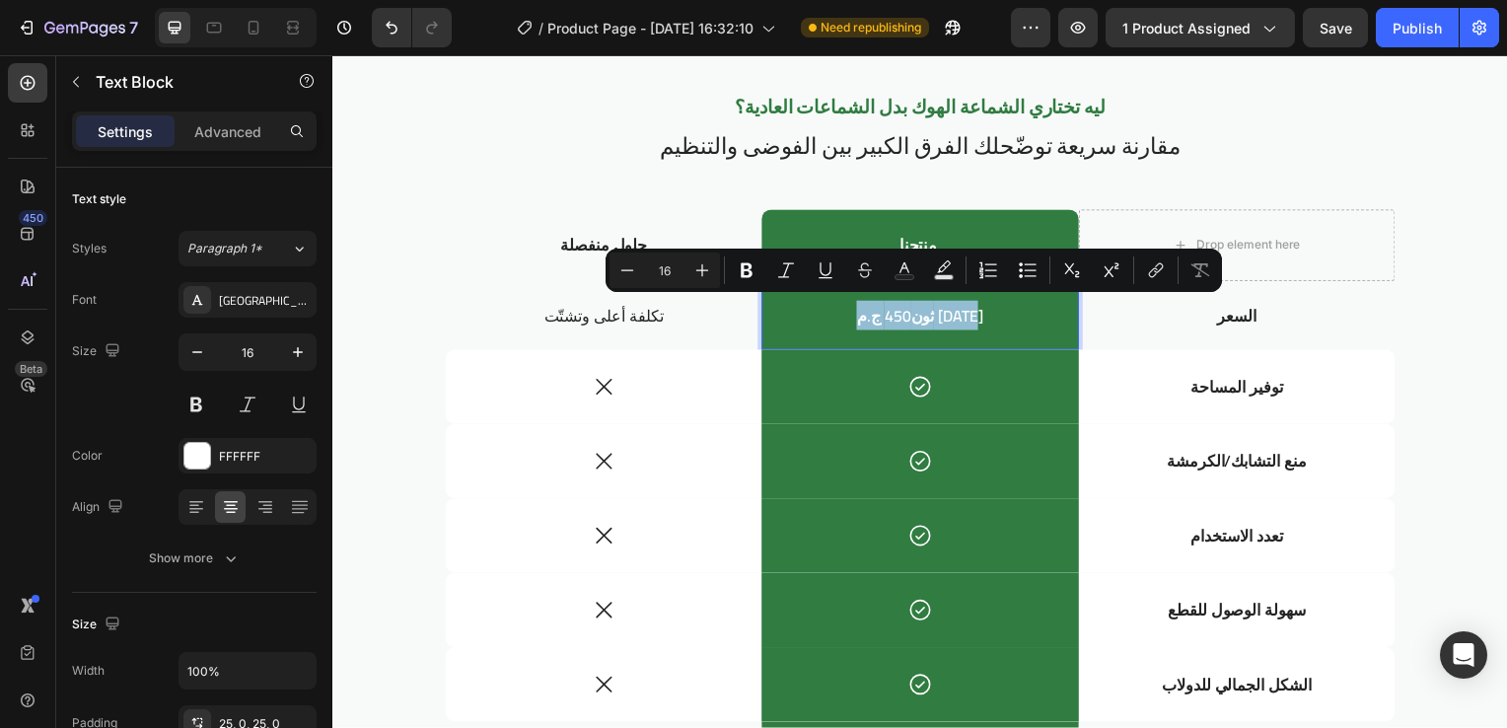
click at [965, 312] on p "ثون450 ج.م اليوم" at bounding box center [923, 318] width 315 height 21
drag, startPoint x: 976, startPoint y: 320, endPoint x: 853, endPoint y: 323, distance: 123.3
click at [853, 323] on p "ثون450 ج.م اليوم" at bounding box center [923, 318] width 315 height 21
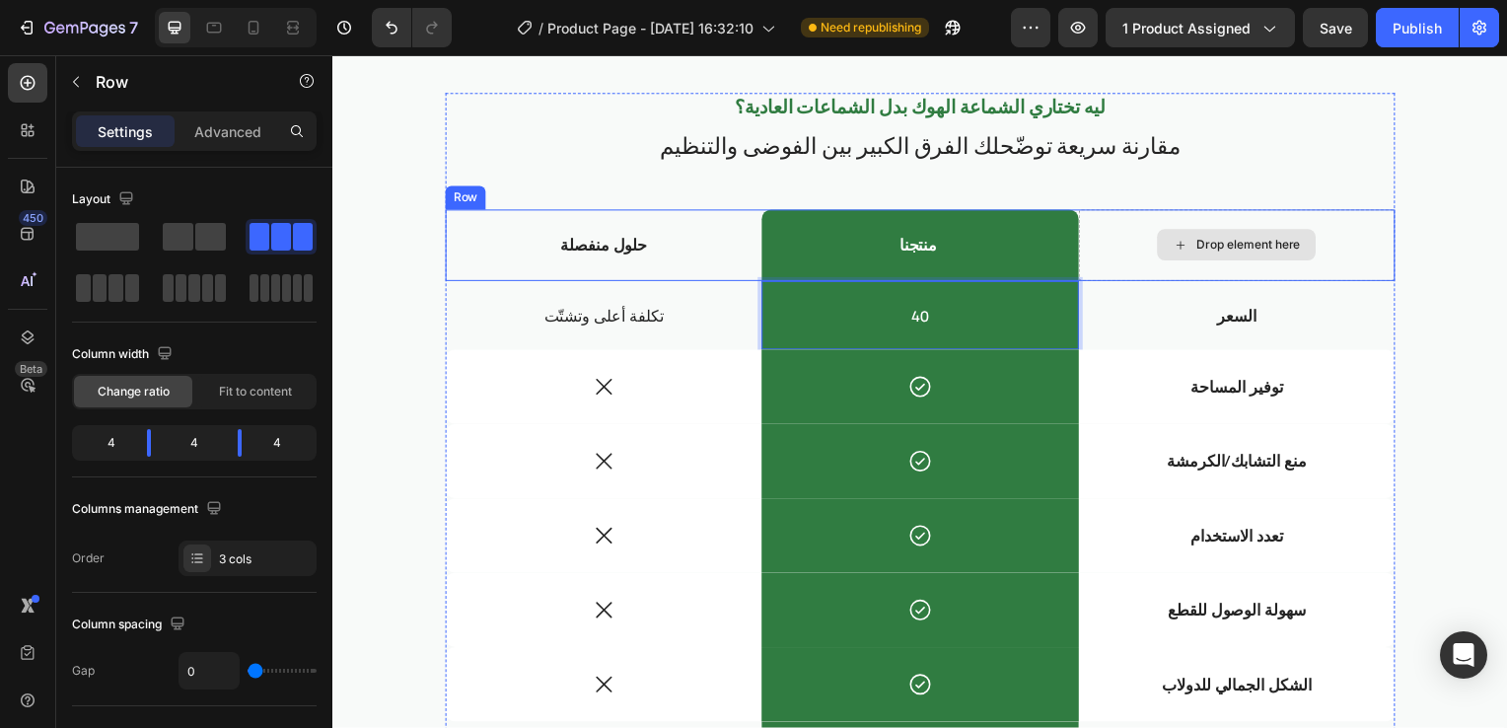
click at [1113, 211] on div "Drop element here" at bounding box center [1243, 247] width 319 height 72
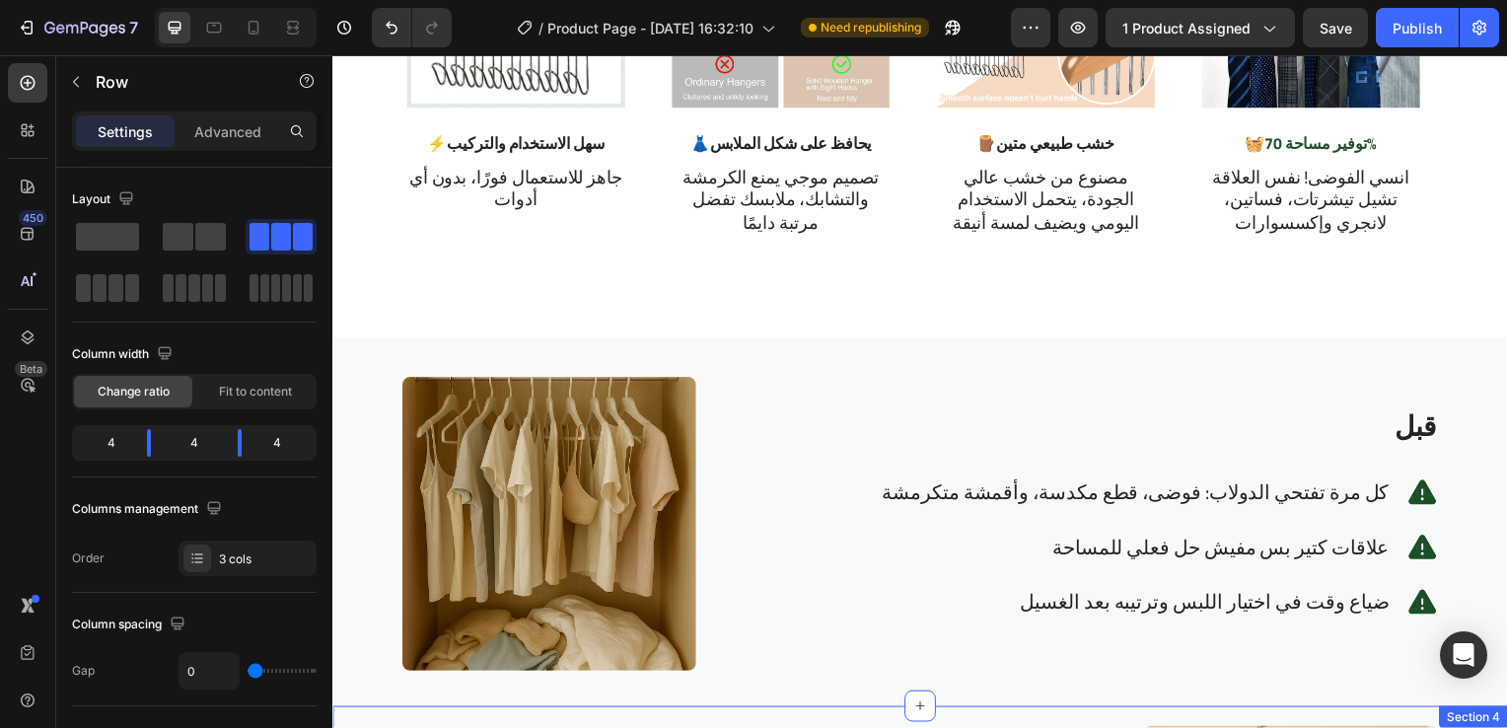
scroll to position [1593, 0]
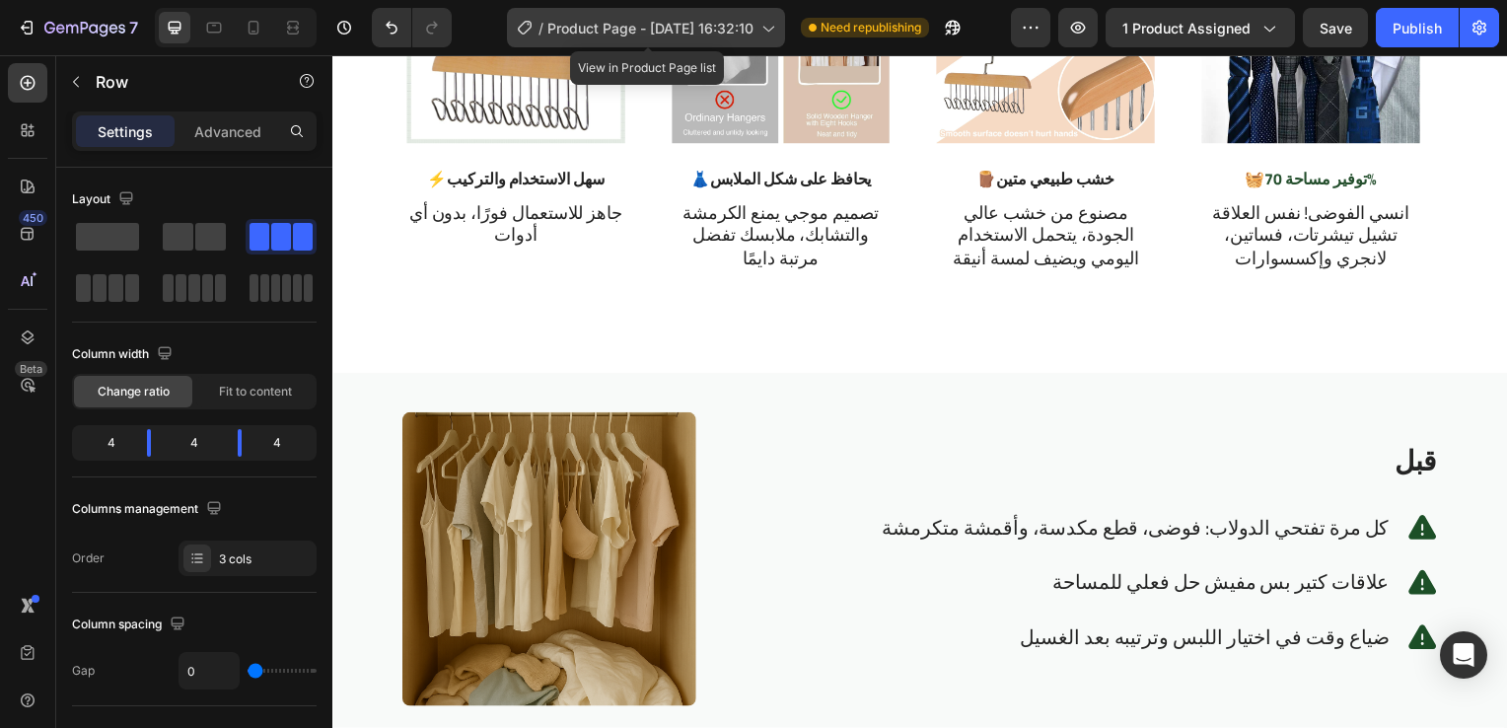
click at [692, 32] on span "Product Page - Aug 27, 16:32:10" at bounding box center [650, 28] width 206 height 21
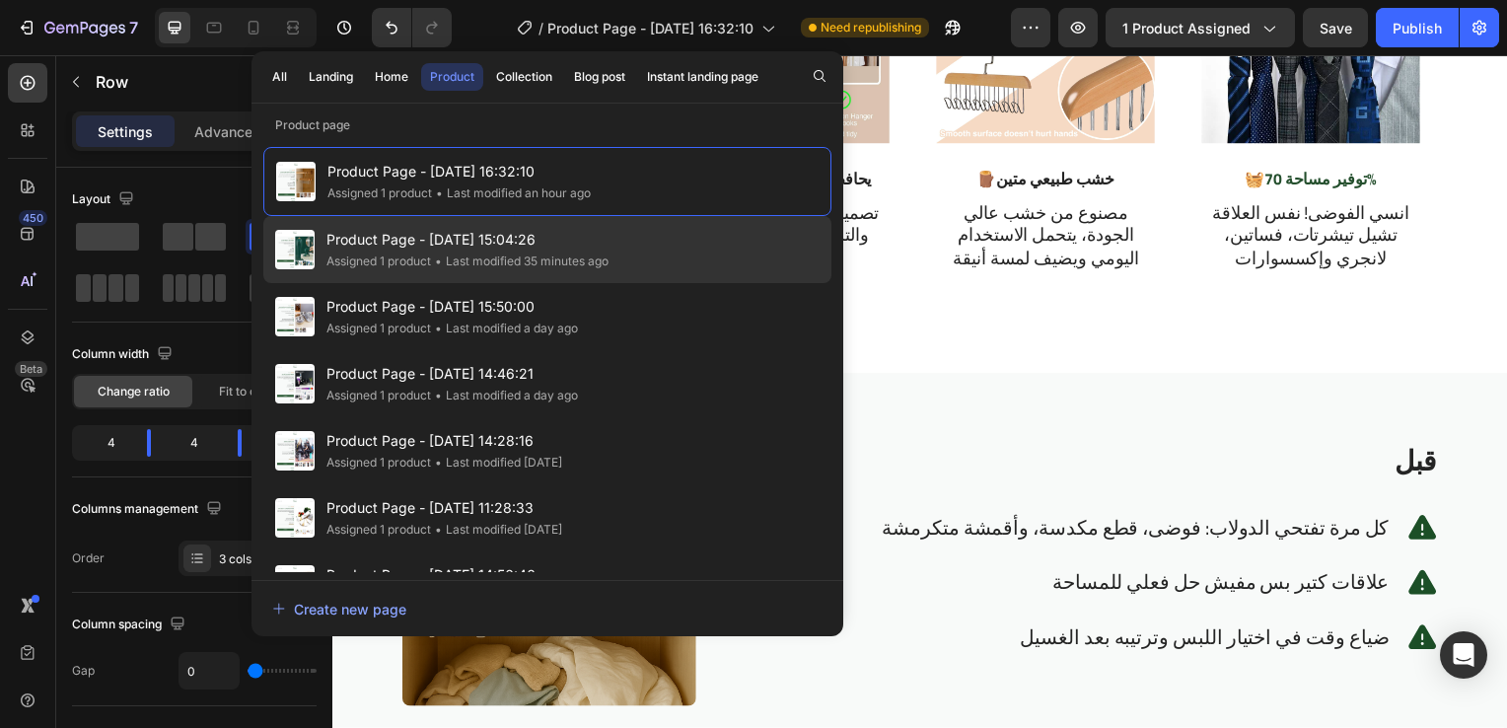
click at [493, 260] on div "• Last modified 35 minutes ago" at bounding box center [520, 261] width 178 height 20
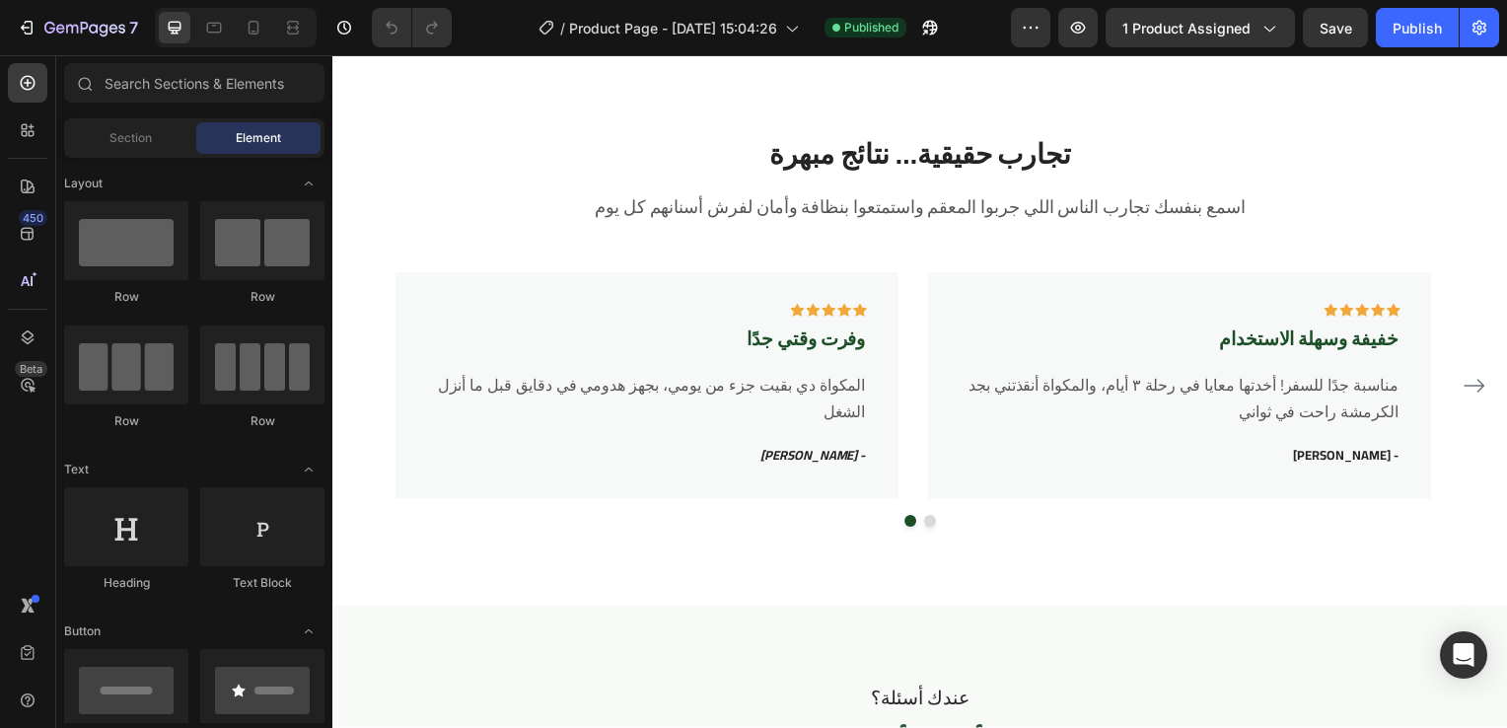
scroll to position [3937, 0]
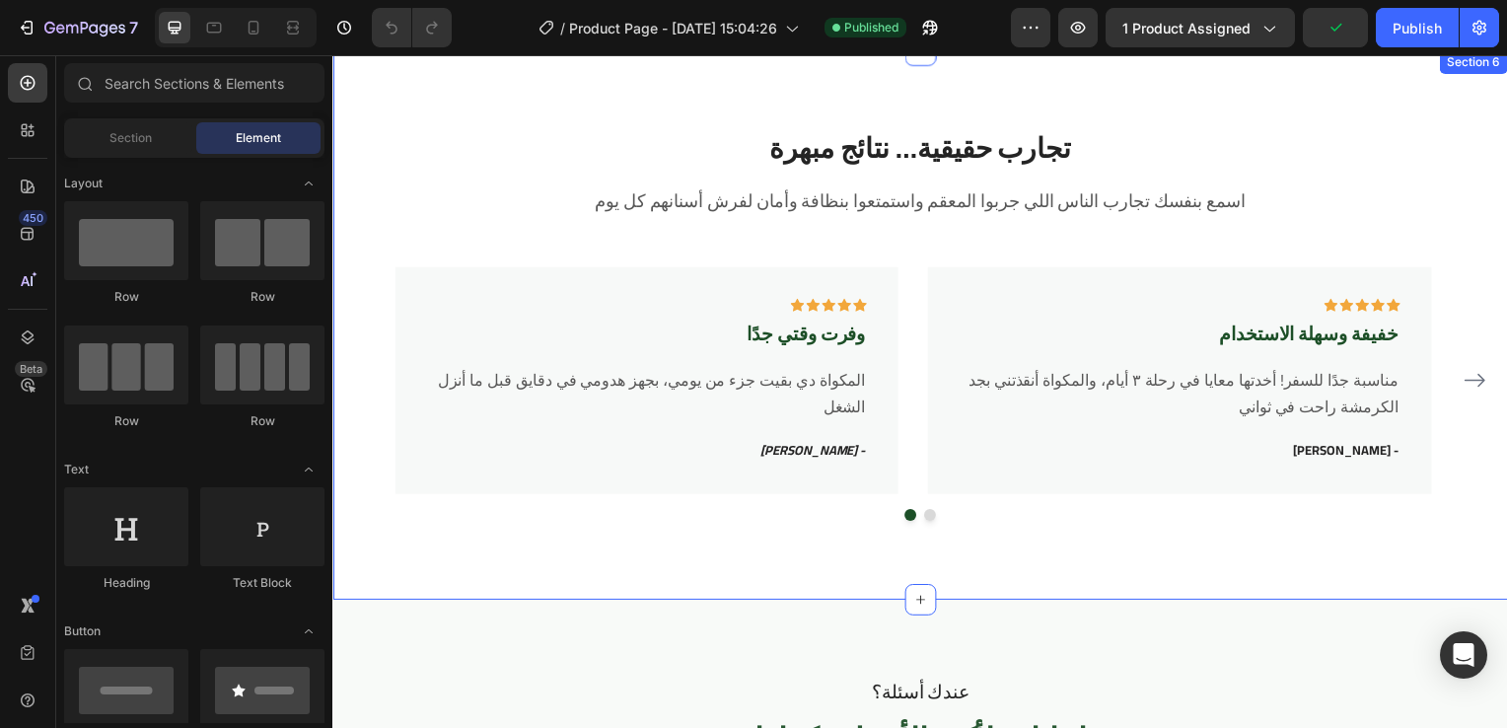
click at [950, 570] on div "تجارب حقيقية… نتائج مبهرة Heading اسمع بنفسك تجارب الناس اللي جربوا المعقم واست…" at bounding box center [923, 326] width 1183 height 553
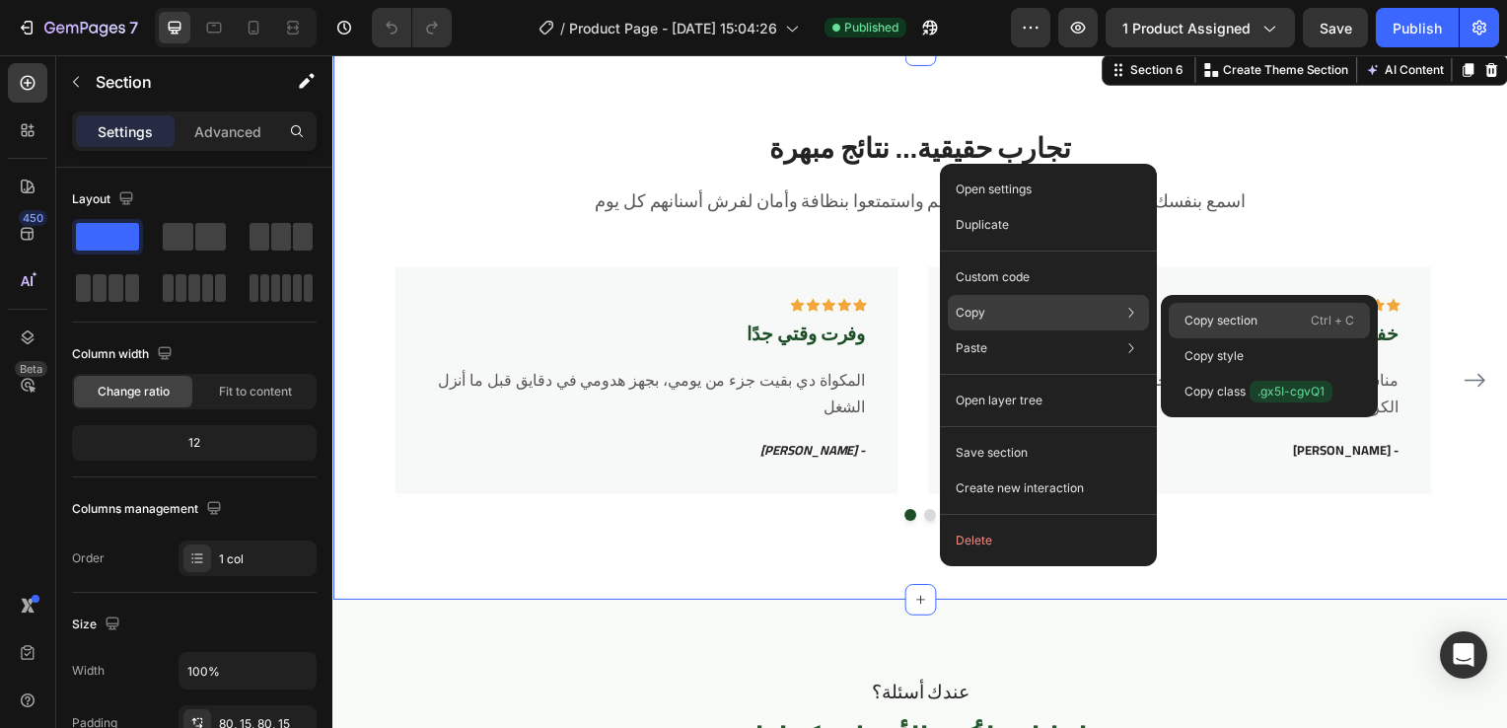
click at [1212, 322] on p "Copy section" at bounding box center [1220, 321] width 73 height 18
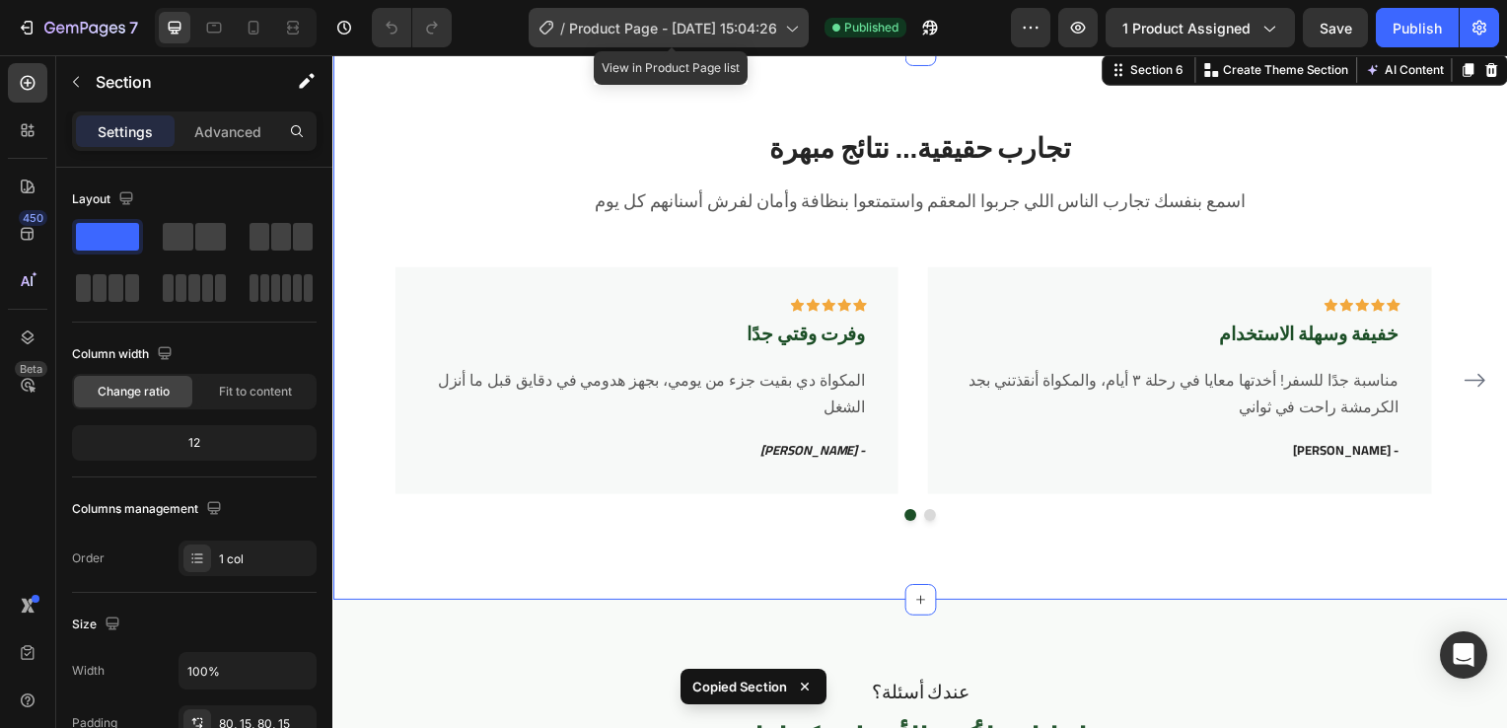
click at [762, 29] on span "Product Page - [DATE] 15:04:26" at bounding box center [673, 28] width 208 height 21
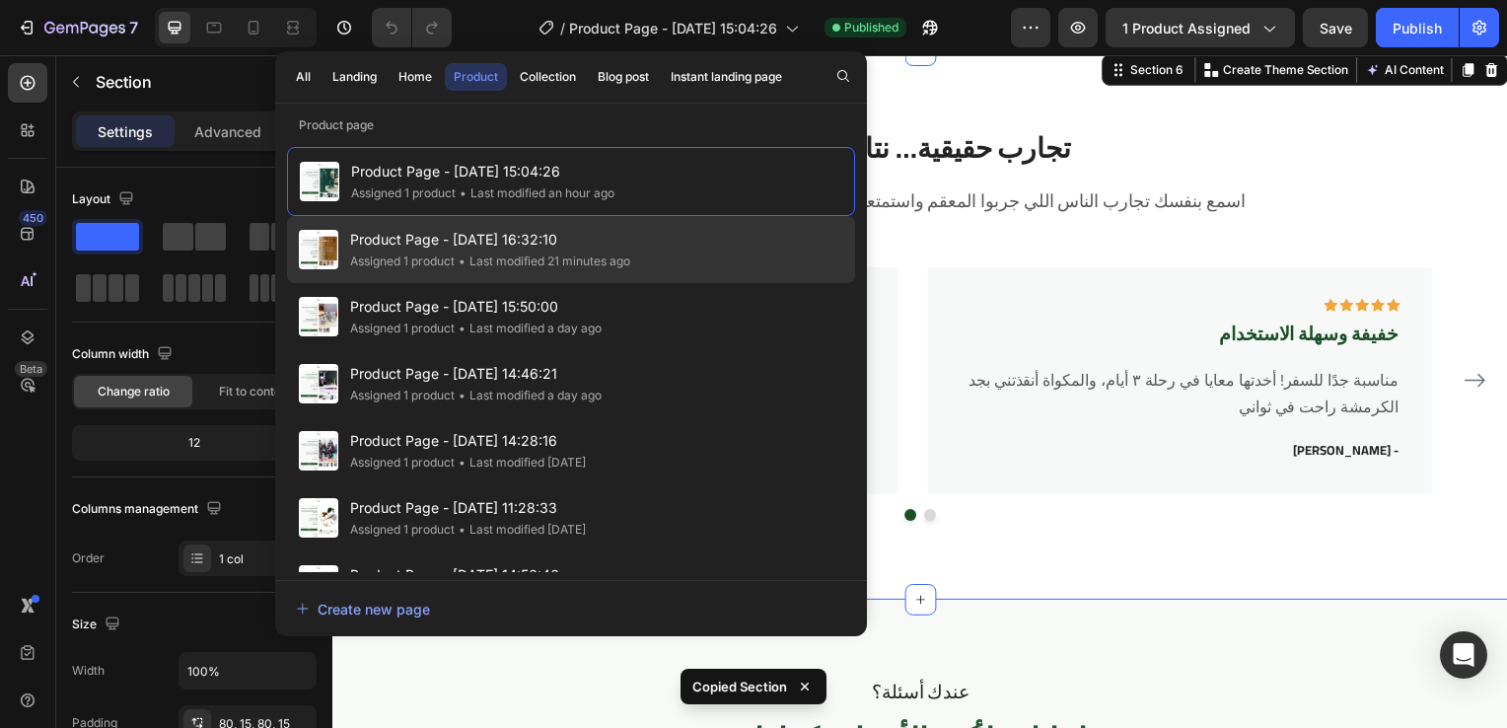
click at [586, 231] on span "Product Page - [DATE] 16:32:10" at bounding box center [490, 240] width 280 height 24
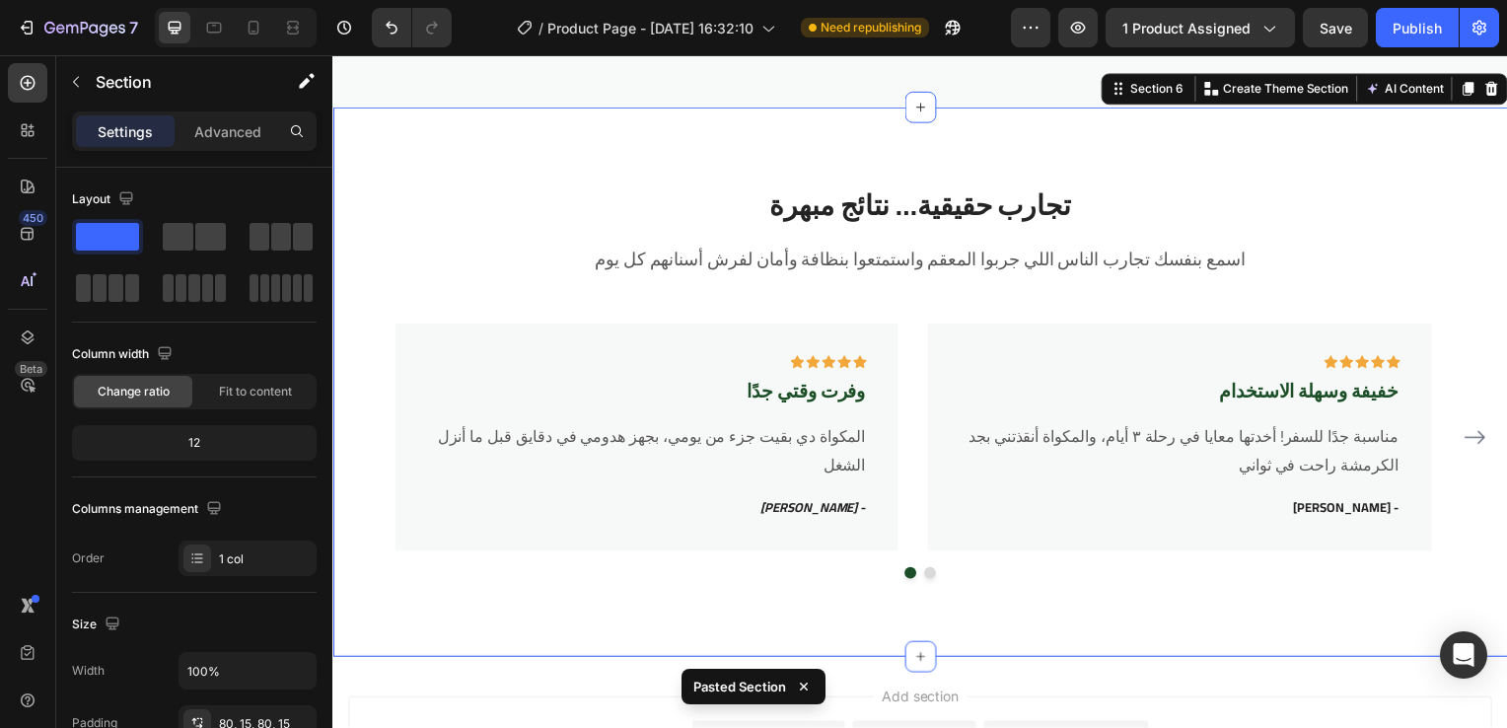
scroll to position [3740, 0]
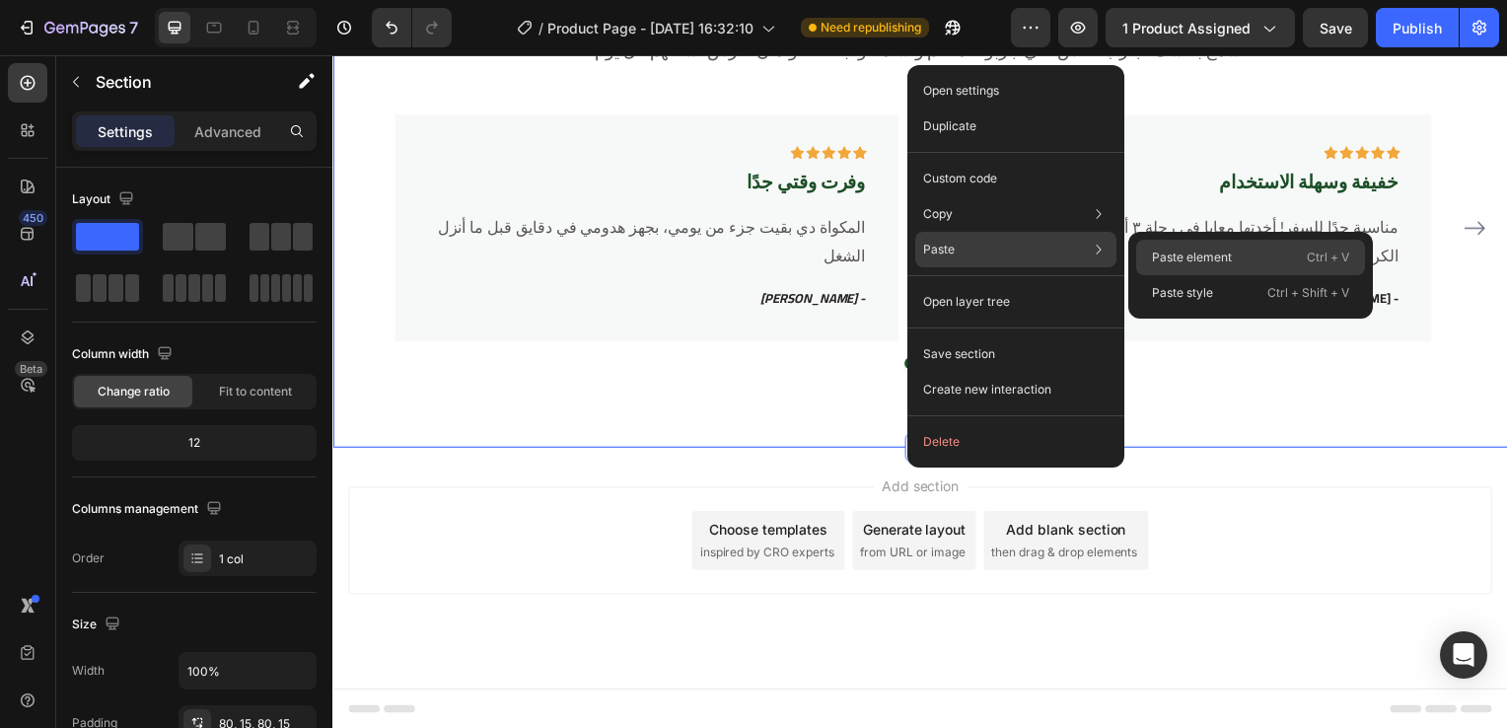
click at [1164, 249] on p "Paste element" at bounding box center [1192, 258] width 80 height 18
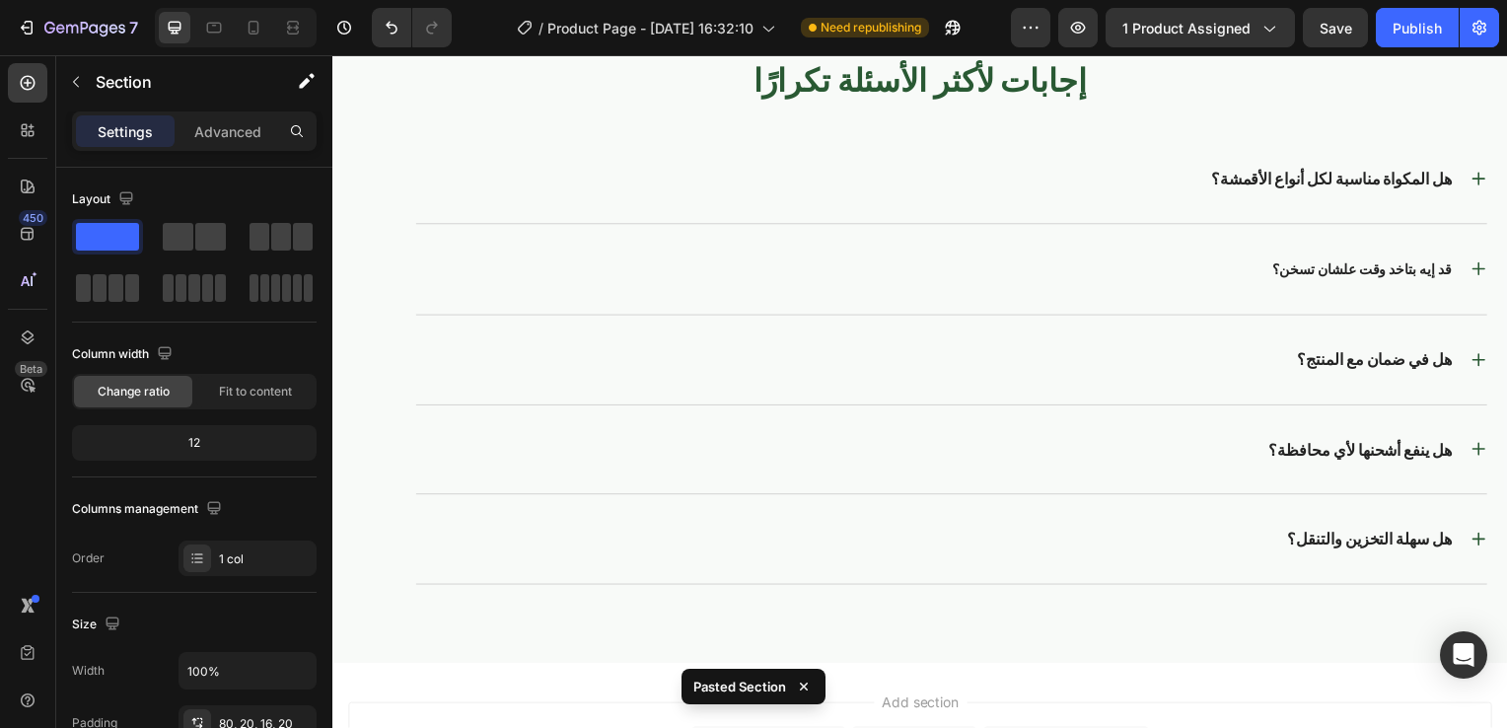
scroll to position [4252, 0]
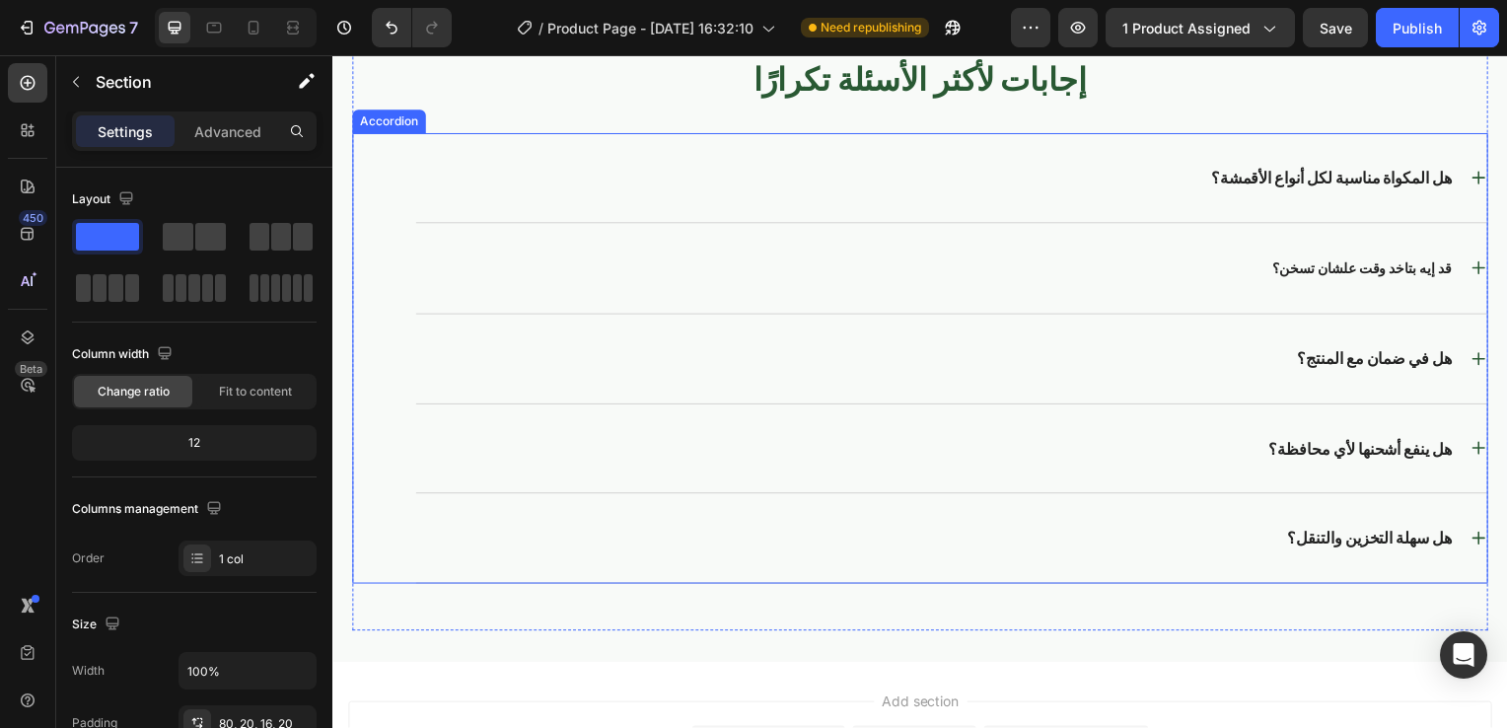
click at [1319, 169] on p "هل المكواة مناسبة لكل أنواع الأقمشة؟" at bounding box center [1338, 179] width 243 height 21
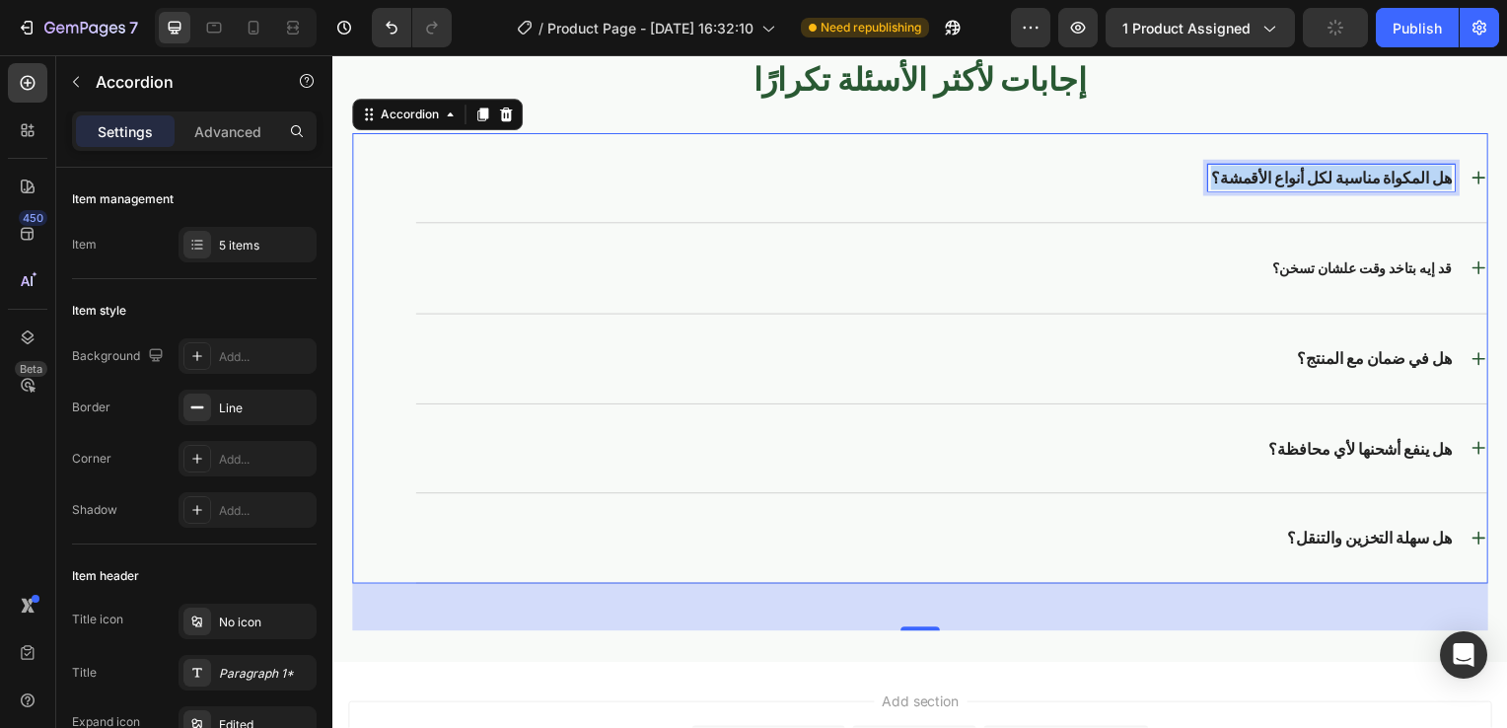
click at [1319, 169] on p "هل المكواة مناسبة لكل أنواع الأقمشة؟" at bounding box center [1338, 179] width 243 height 21
click at [1478, 177] on icon at bounding box center [1486, 179] width 17 height 17
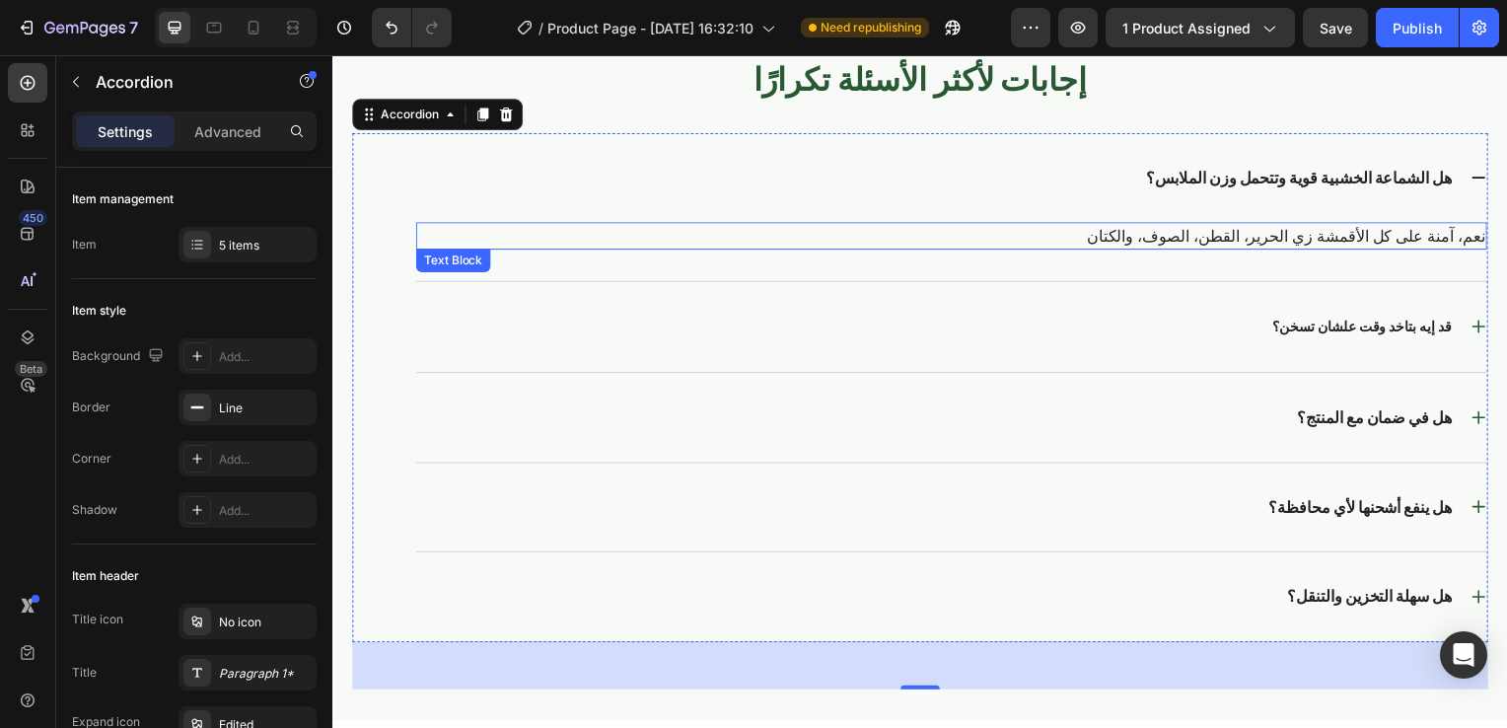
click at [1387, 233] on p "نعم، آمنة على كل الأقمشة زي الحرير، القطن، الصوف، والكتان" at bounding box center [955, 238] width 1075 height 24
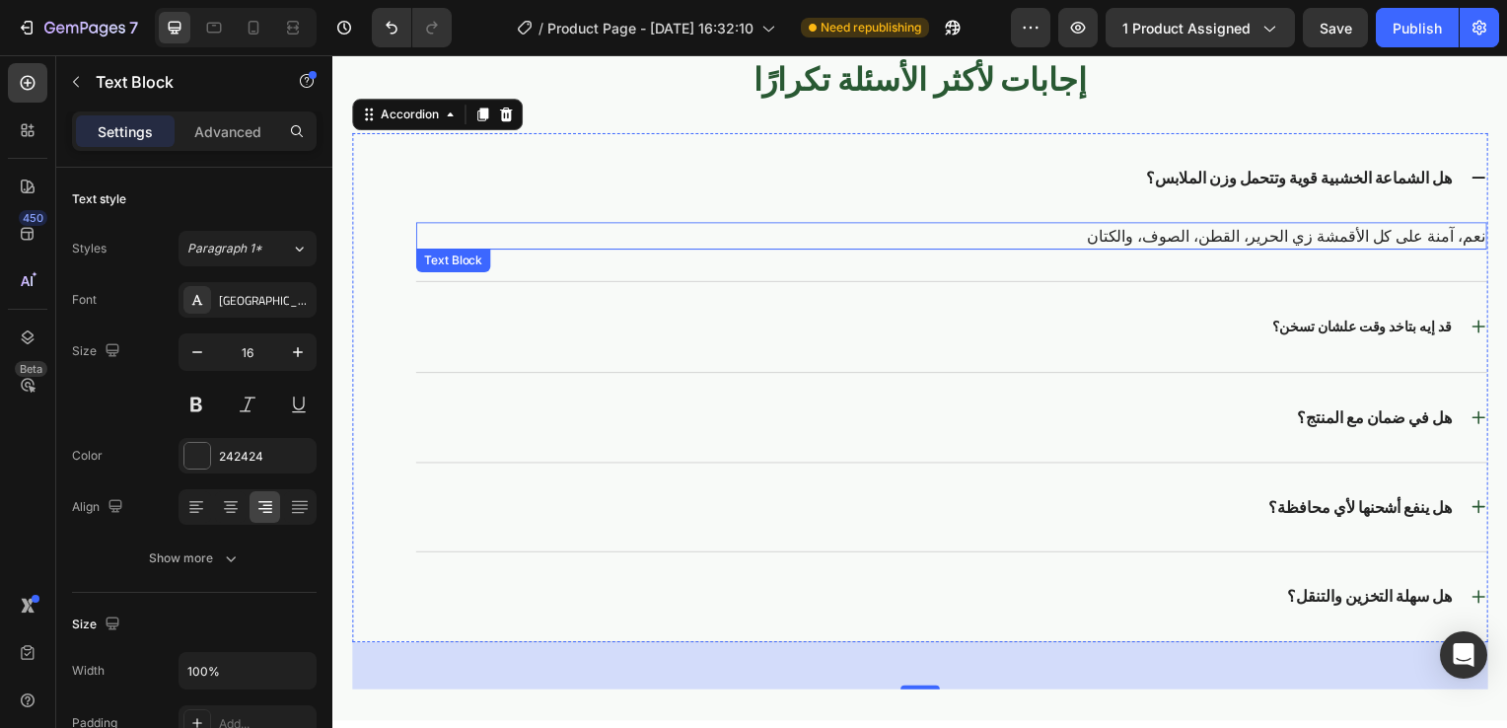
click at [1387, 233] on p "نعم، آمنة على كل الأقمشة زي الحرير، القطن، الصوف، والكتان" at bounding box center [955, 238] width 1075 height 24
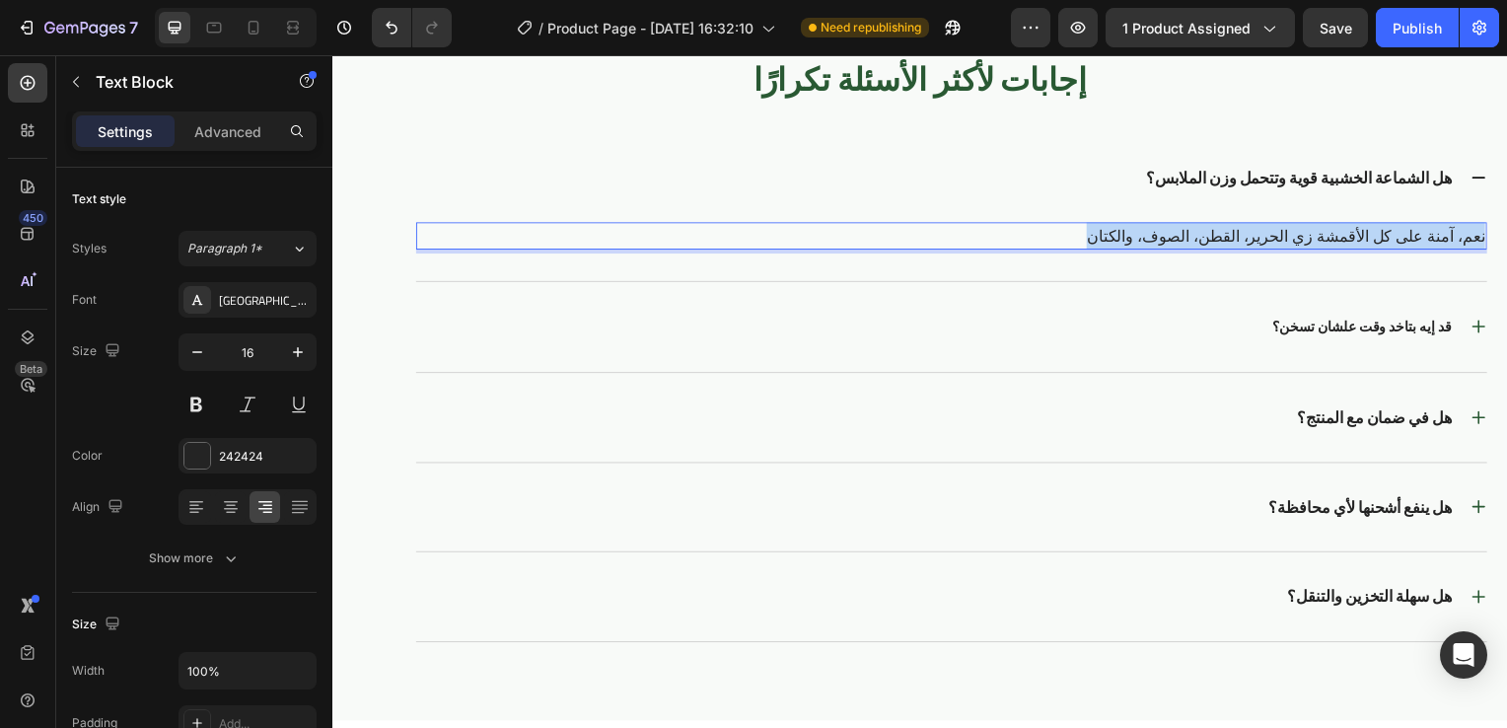
click at [1387, 233] on p "نعم، آمنة على كل الأقمشة زي الحرير، القطن، الصوف، والكتان" at bounding box center [955, 238] width 1075 height 24
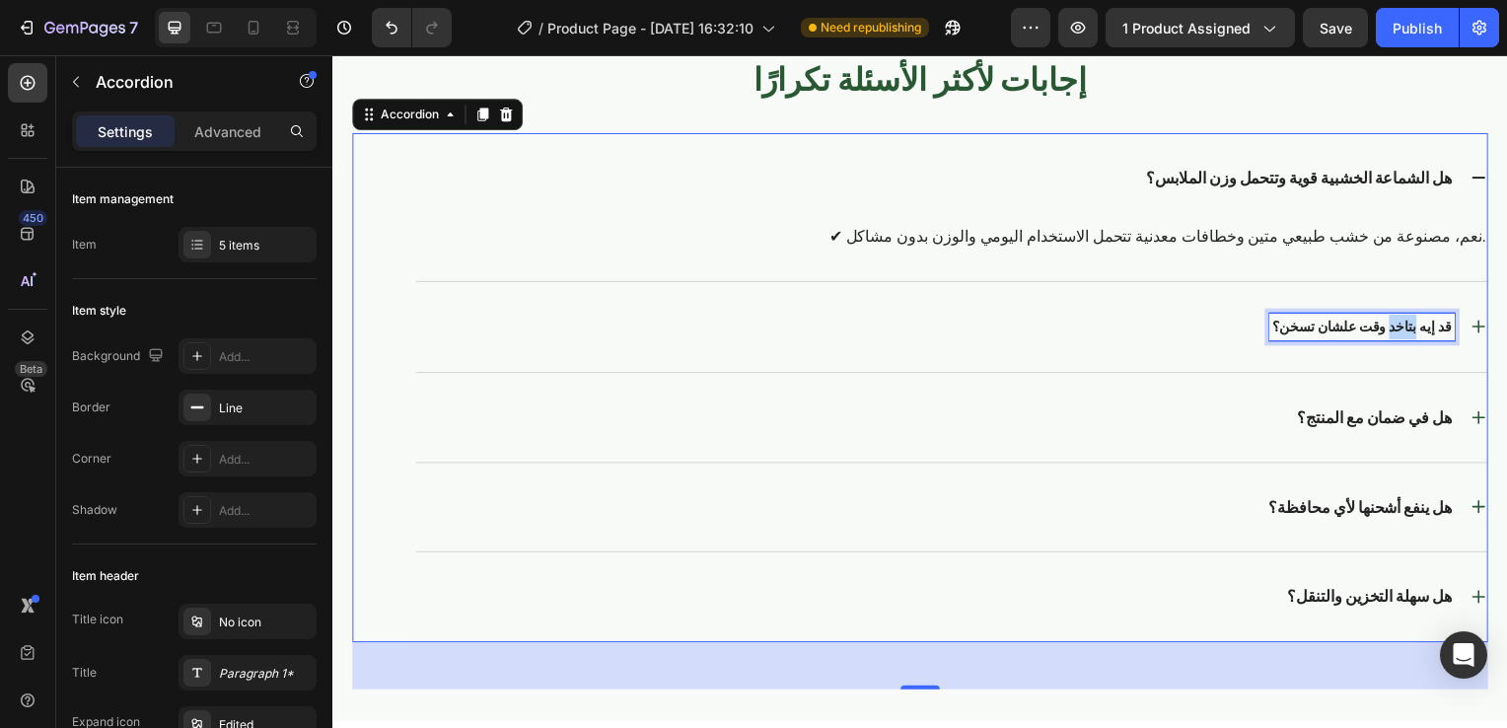
click at [1400, 327] on strong "قد إيه بتاخد وقت علشان تسخن؟" at bounding box center [1369, 330] width 180 height 26
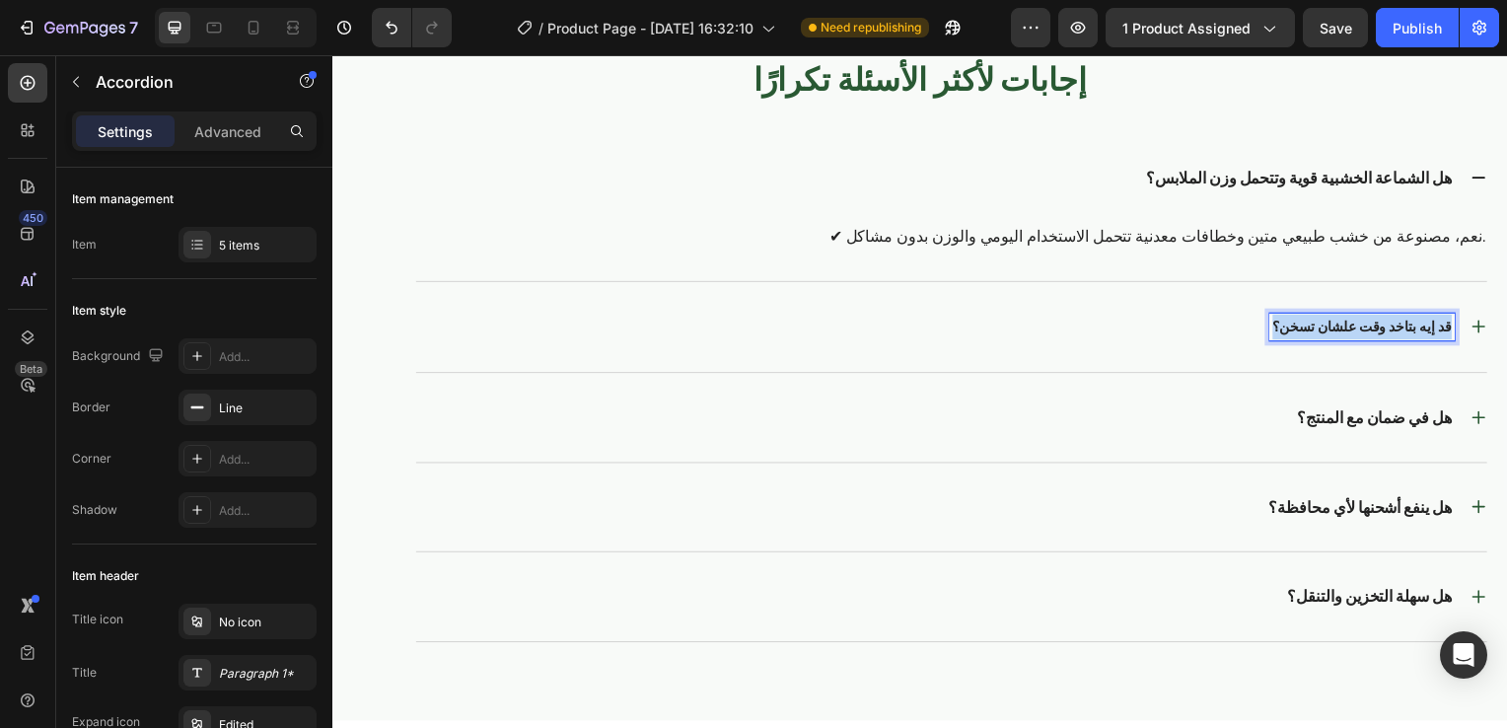
click at [1400, 327] on strong "قد إيه بتاخد وقت علشان تسخن؟" at bounding box center [1369, 330] width 180 height 26
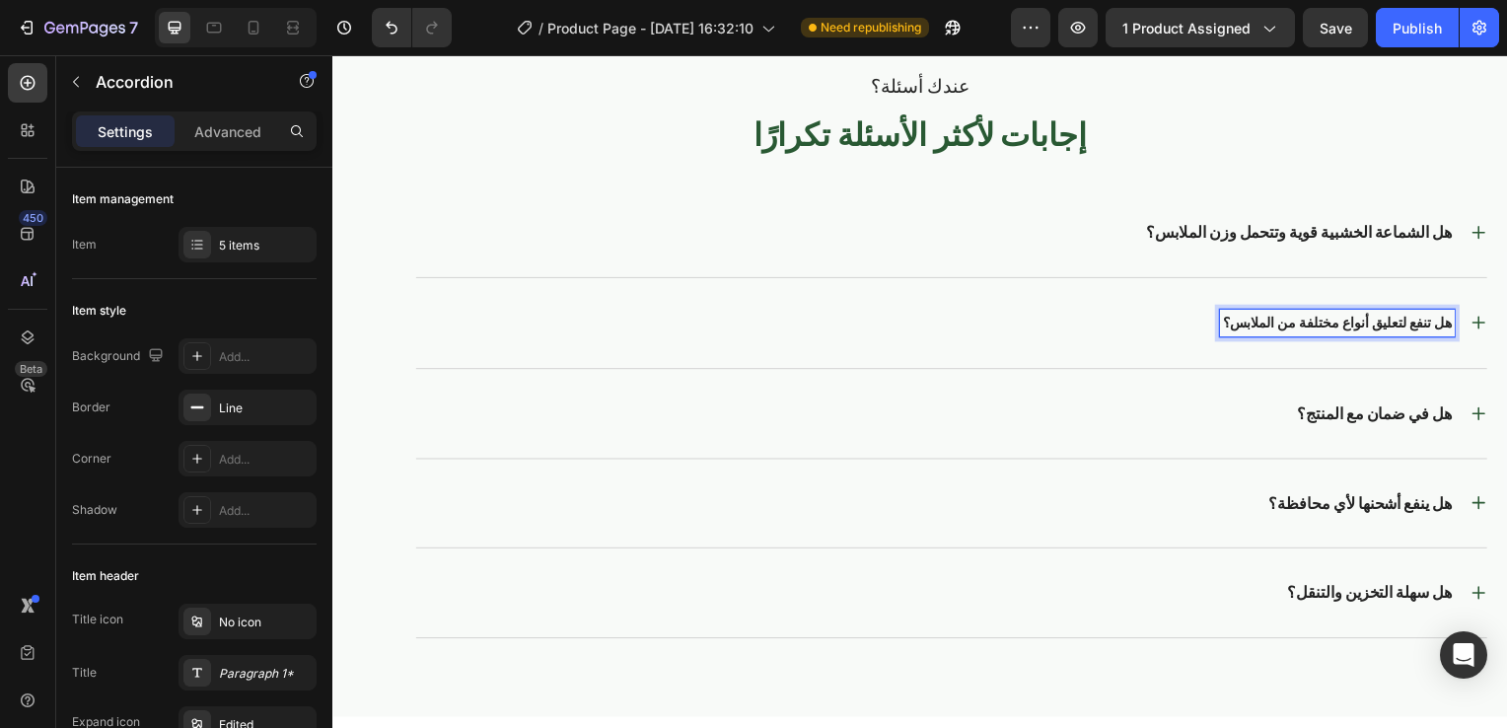
scroll to position [4192, 0]
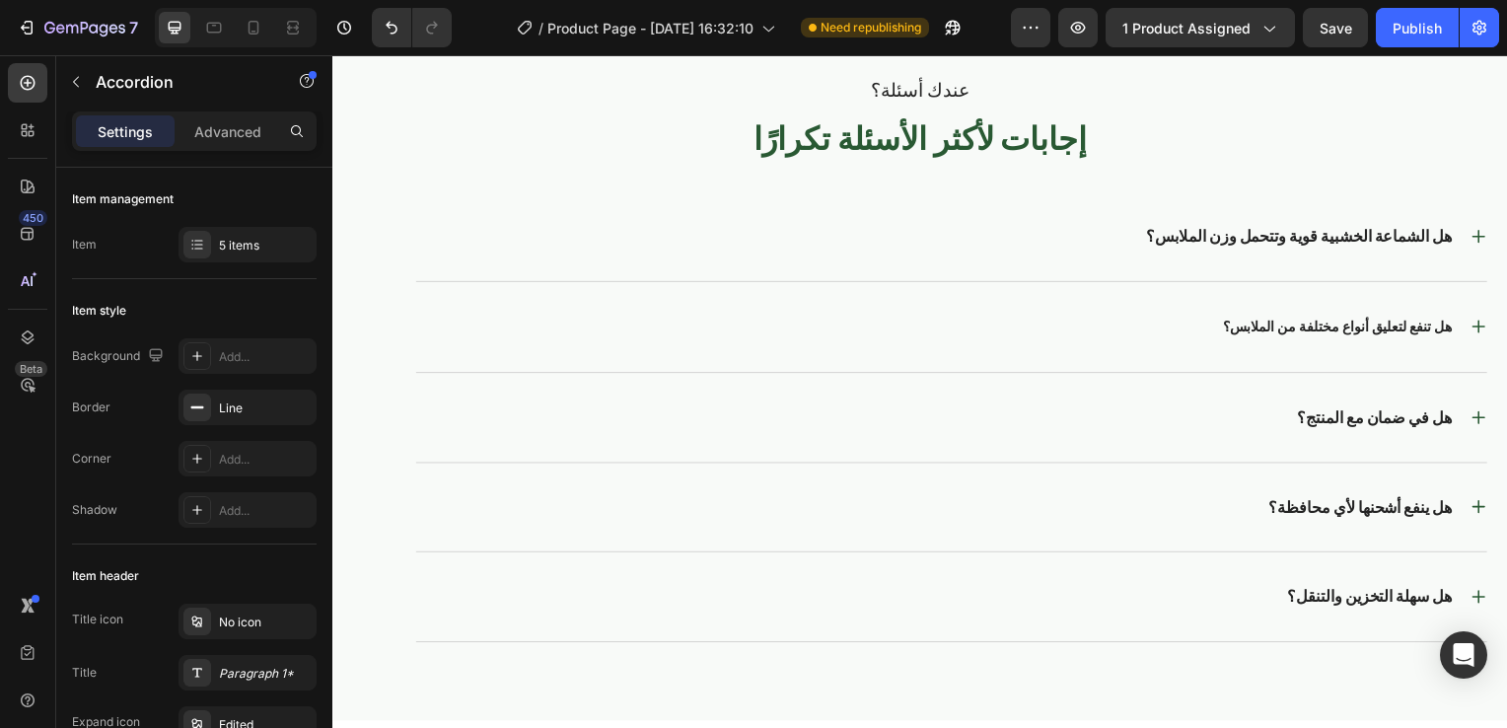
click at [1478, 327] on icon at bounding box center [1486, 329] width 17 height 17
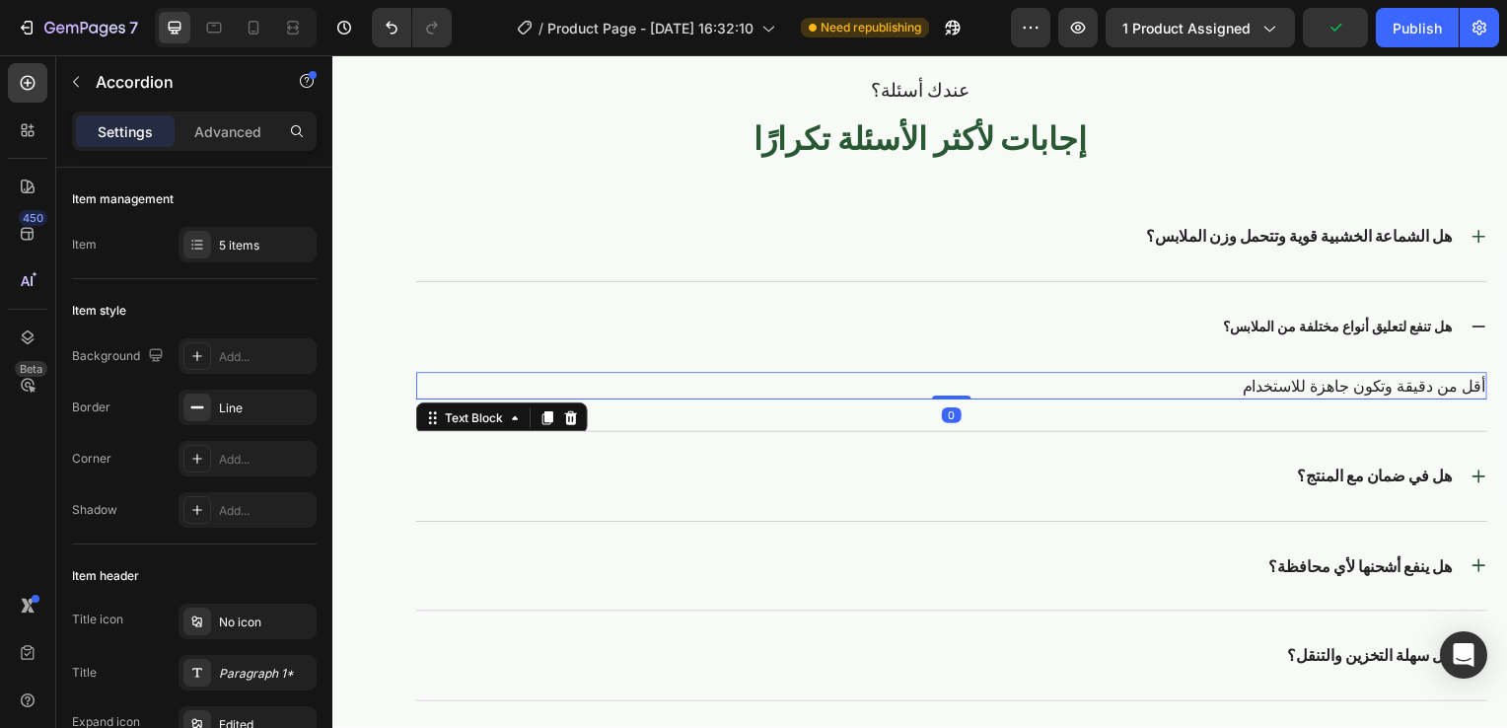
click at [1280, 377] on p "أقل من دقيقة وتكون جاهزة للاستخدام" at bounding box center [955, 389] width 1075 height 24
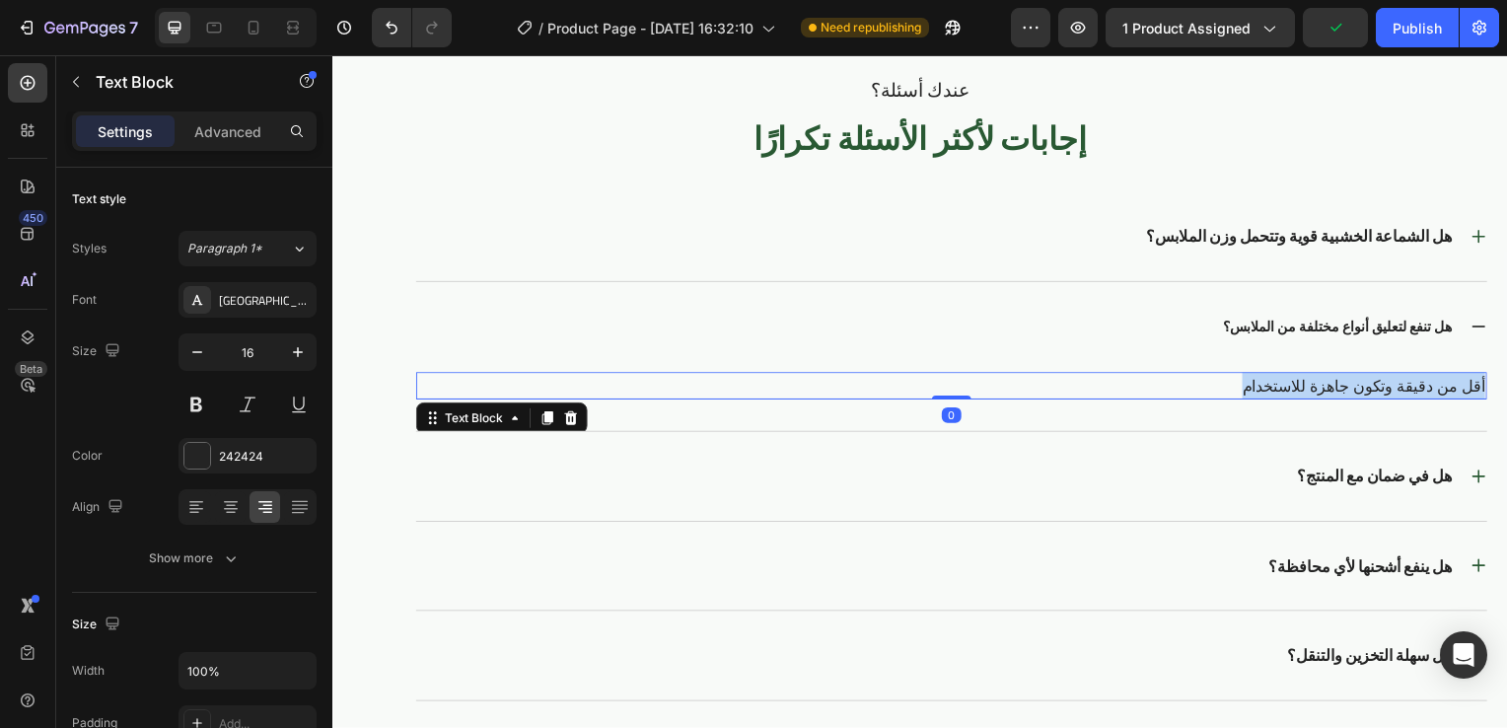
click at [1280, 377] on p "أقل من دقيقة وتكون جاهزة للاستخدام" at bounding box center [955, 389] width 1075 height 24
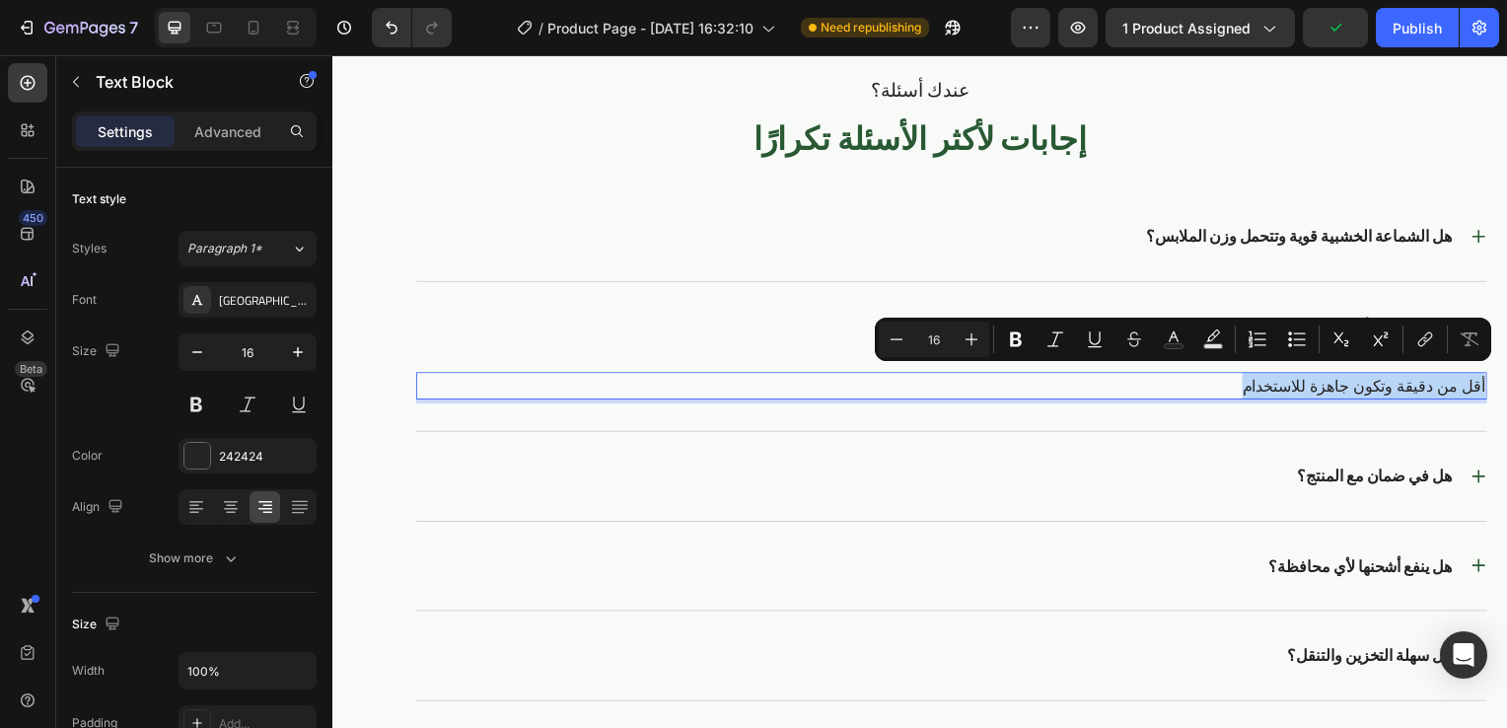
click at [1280, 377] on p "أقل من دقيقة وتكون جاهزة للاستخدام" at bounding box center [955, 389] width 1075 height 24
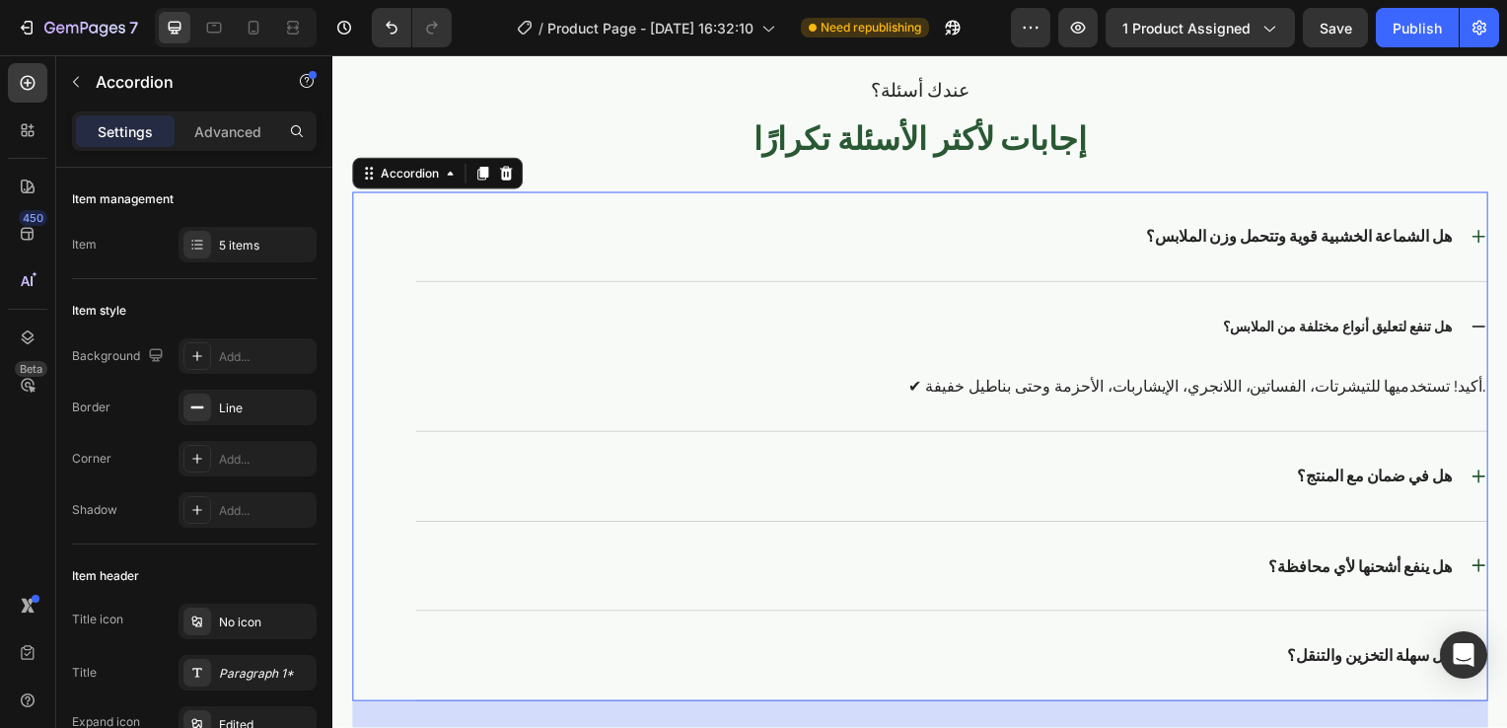
click at [1362, 469] on p "هل في ضمان مع المنتج؟" at bounding box center [1382, 479] width 156 height 21
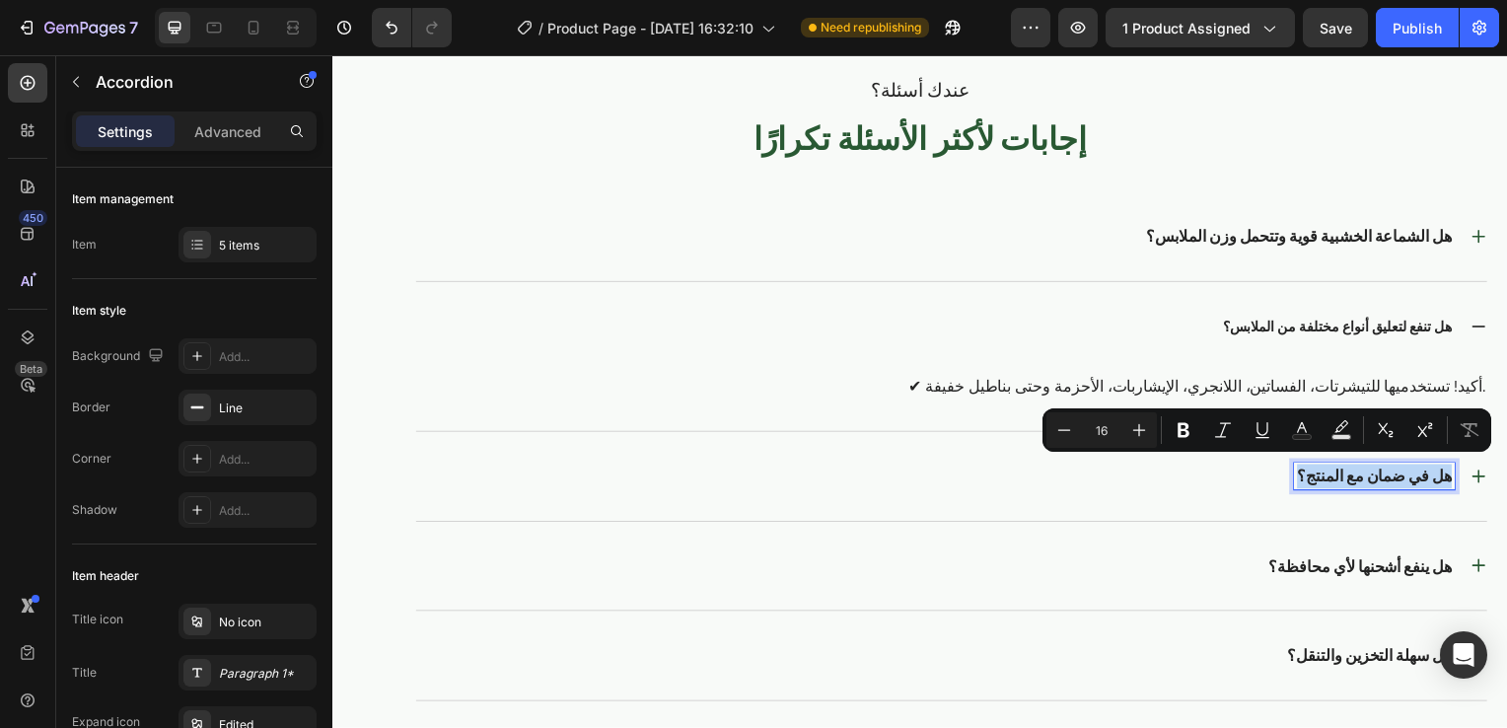
click at [1362, 469] on p "هل في ضمان مع المنتج؟" at bounding box center [1382, 479] width 156 height 21
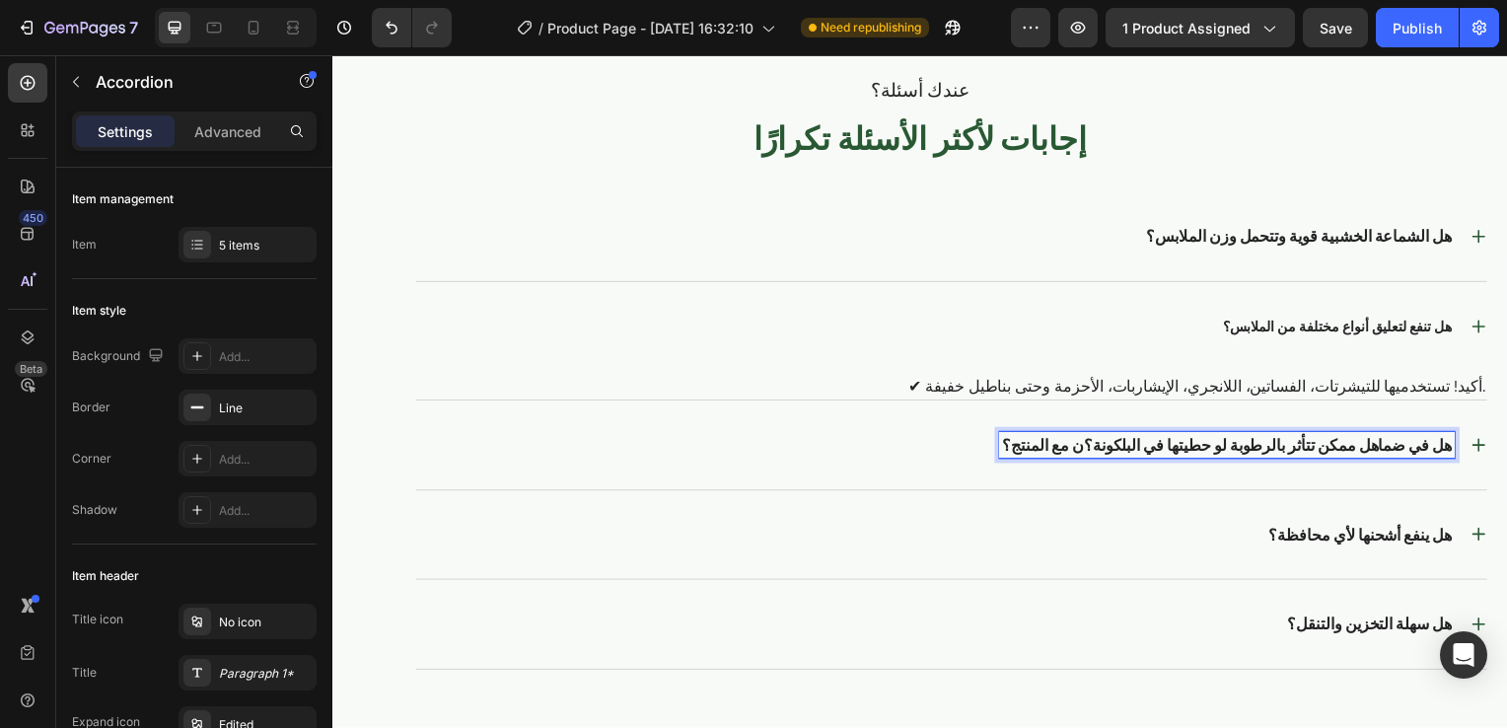
scroll to position [4184, 0]
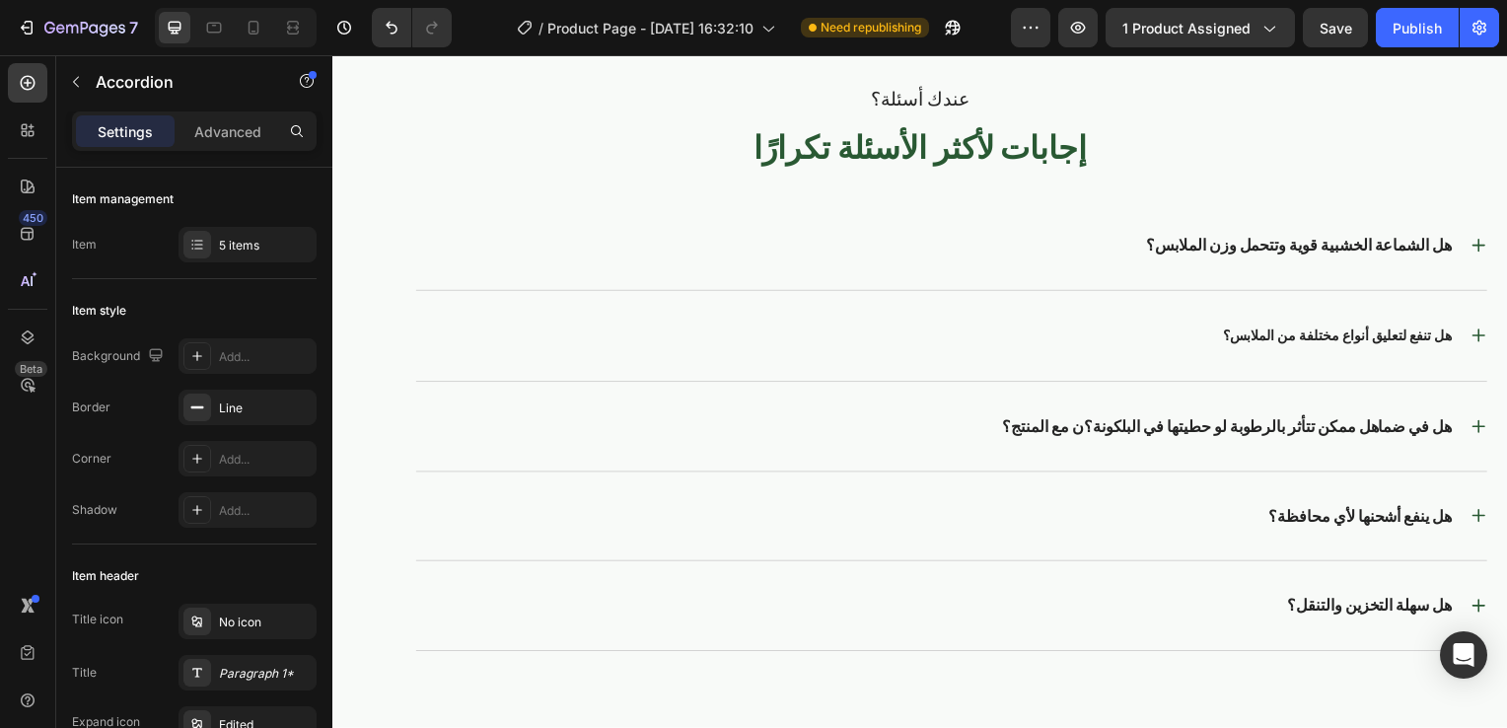
click at [1468, 475] on div "هل الشماعة الخشبية قوية وتتحمل وزن الملابس؟ هل تنفع لتعليق أنواع مختلفة من المل…" at bounding box center [955, 429] width 1081 height 454
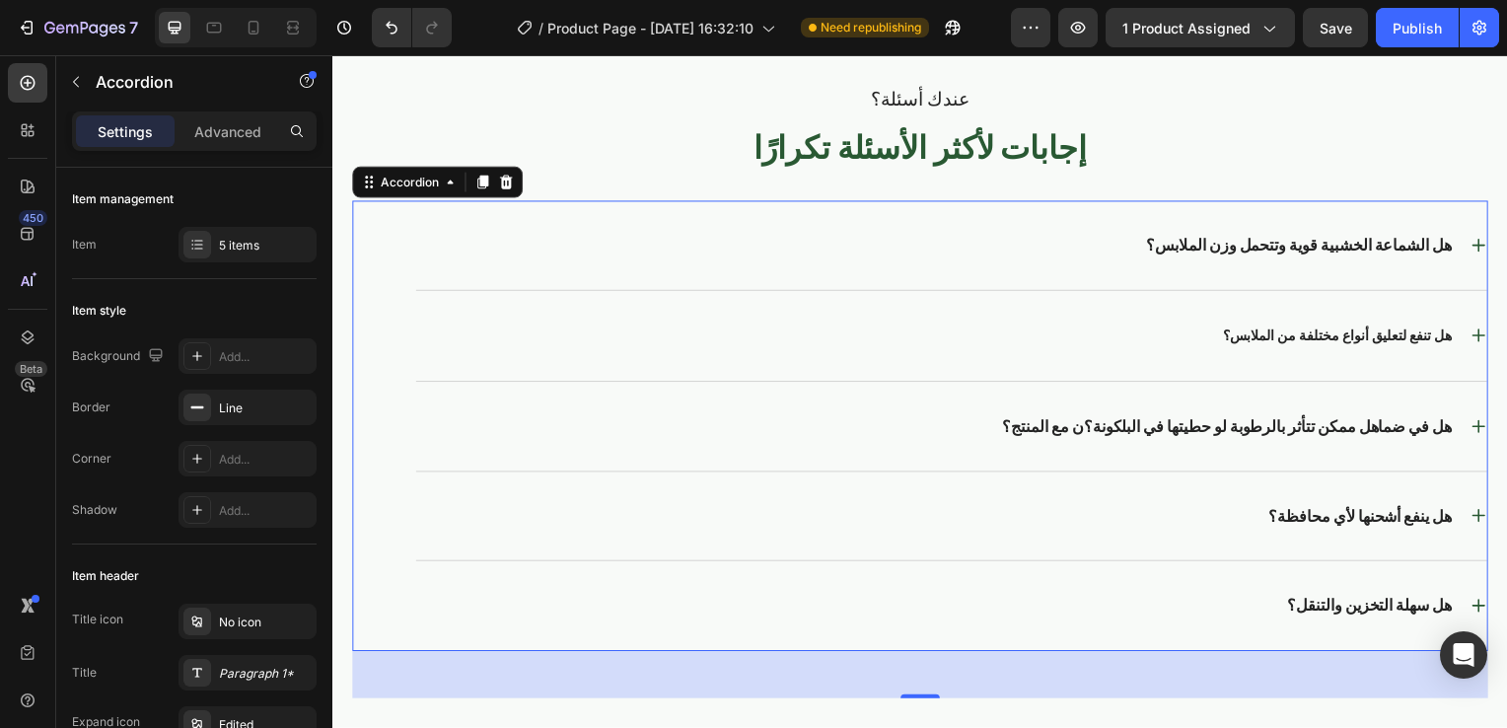
click at [1480, 430] on icon at bounding box center [1486, 429] width 13 height 13
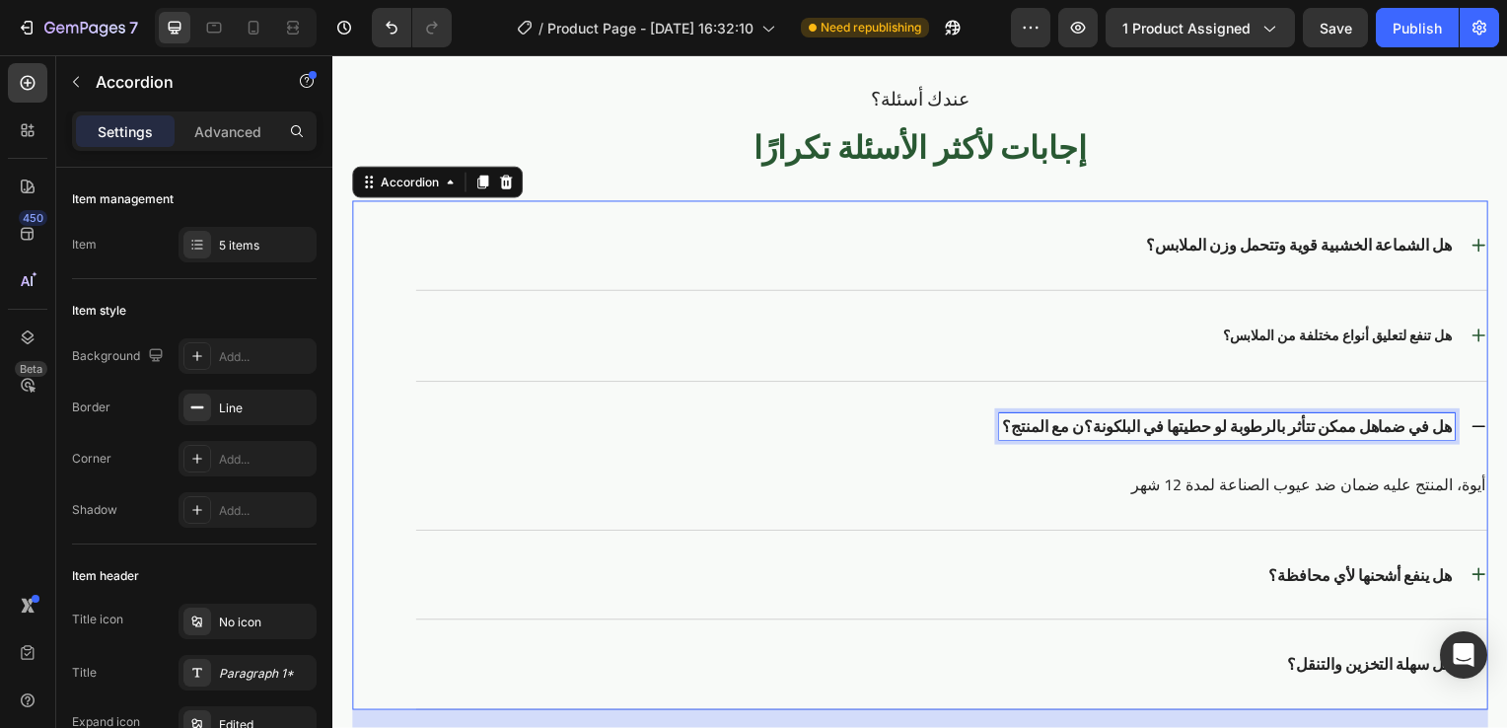
click at [1285, 419] on p "هل في ضماهل ممكن تتأثر بالرطوبة لو حطيتها في البلكونة؟ن مع المنتج؟" at bounding box center [1233, 429] width 453 height 21
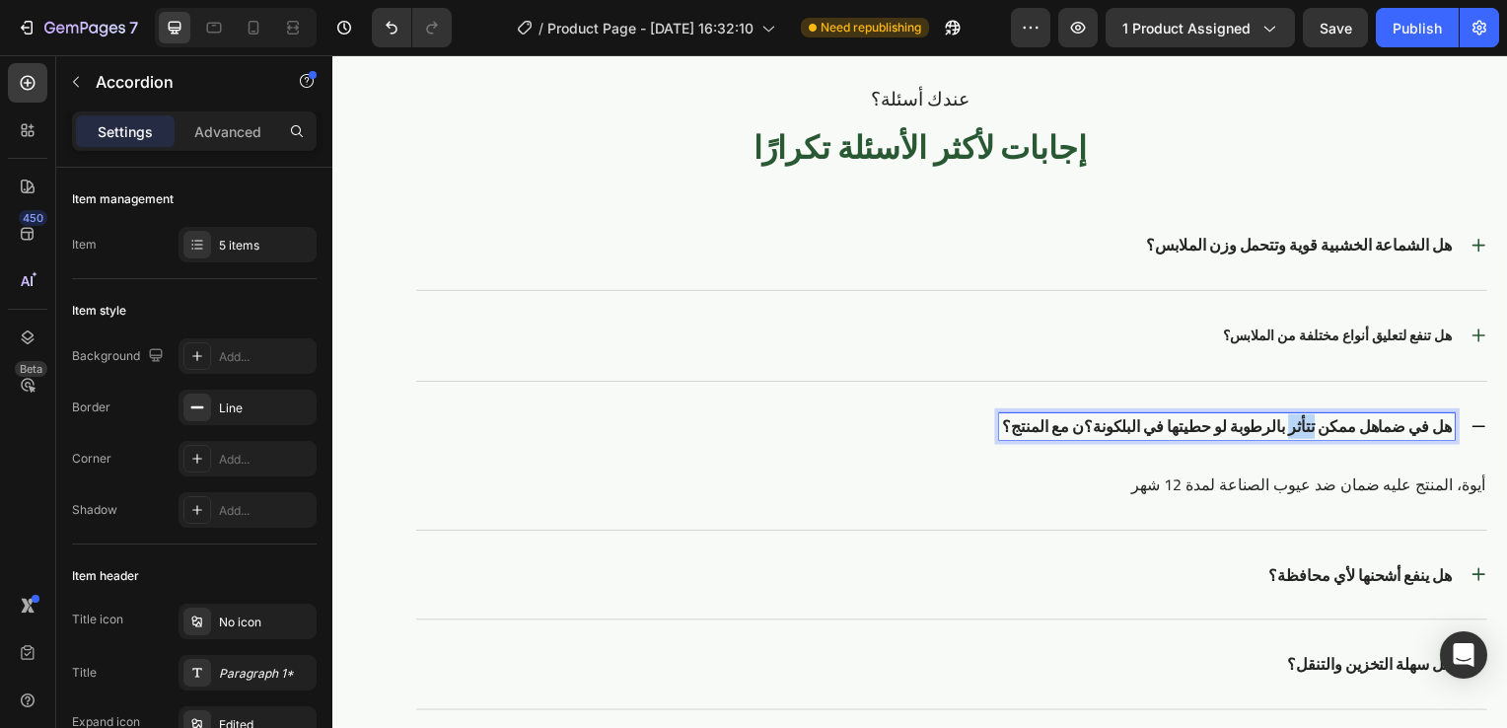
click at [1285, 419] on p "هل في ضماهل ممكن تتأثر بالرطوبة لو حطيتها في البلكونة؟ن مع المنتج؟" at bounding box center [1233, 429] width 453 height 21
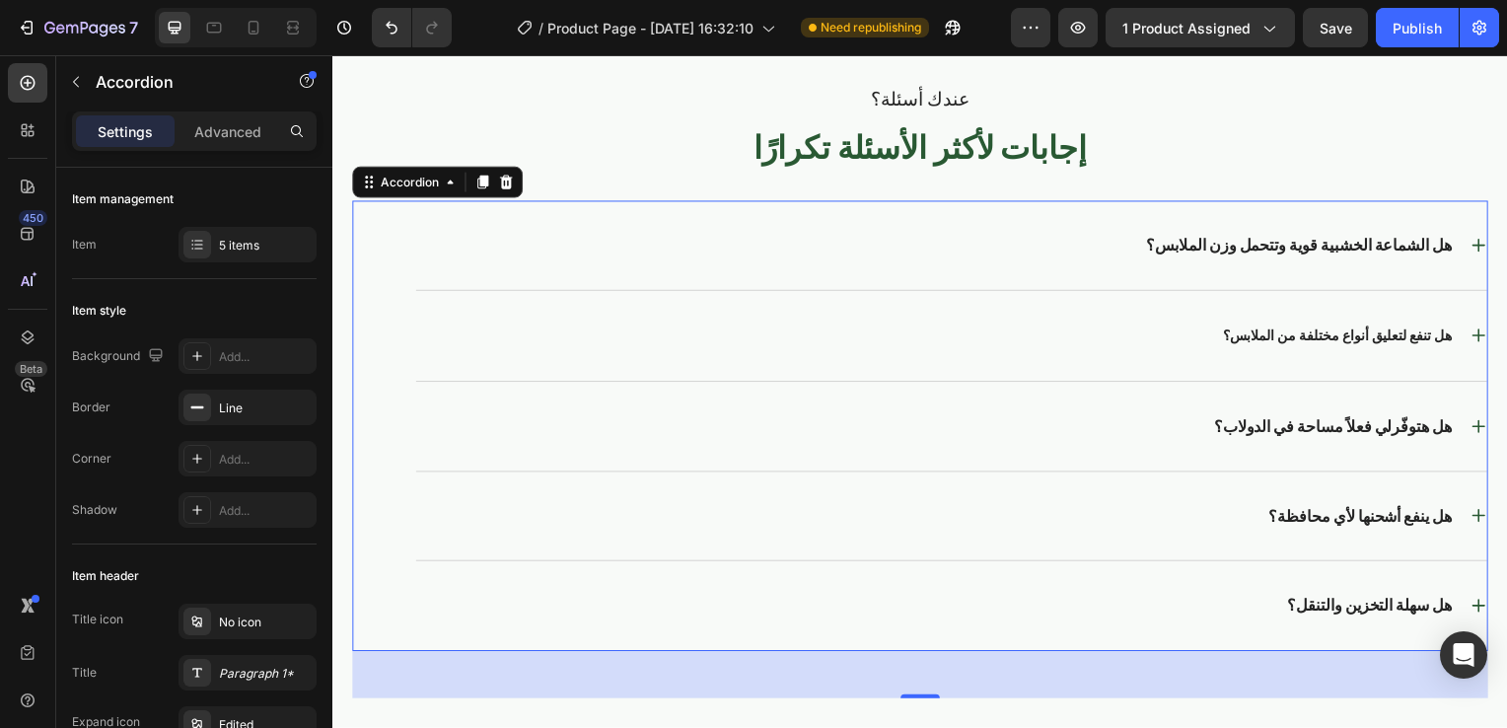
click at [1478, 430] on icon at bounding box center [1486, 429] width 17 height 17
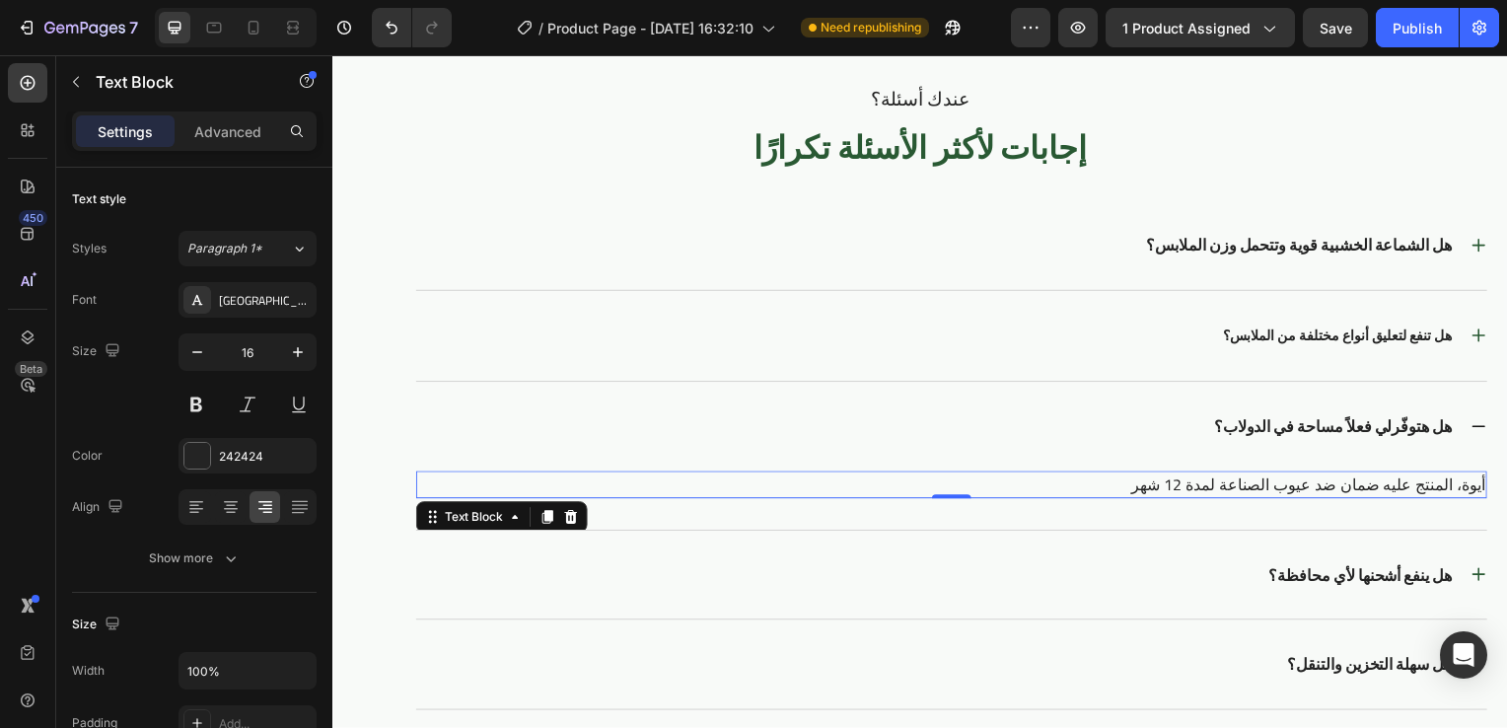
click at [1397, 479] on p "أيوة، المنتج عليه ضمان ضد عيوب الصناعة لمدة 12 شهر" at bounding box center [955, 488] width 1075 height 24
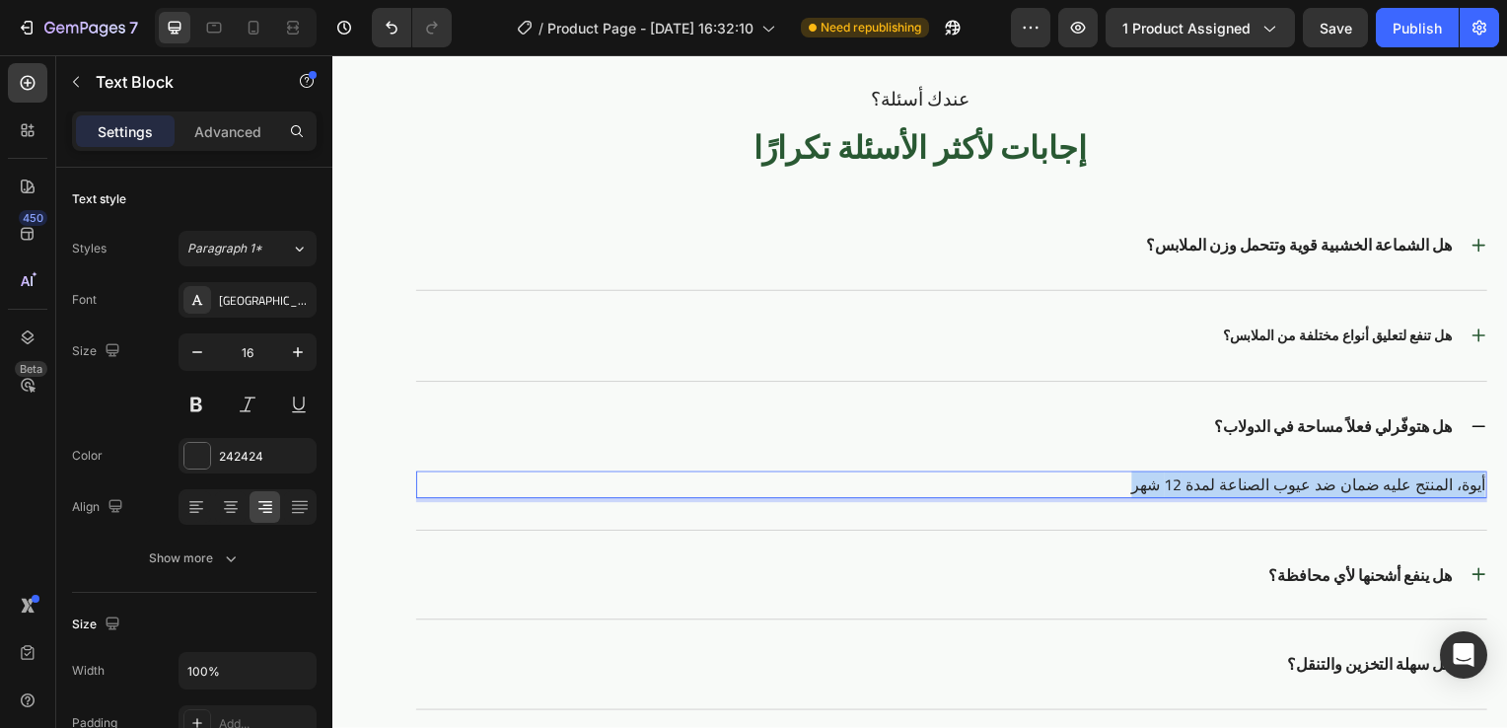
click at [1397, 479] on p "أيوة، المنتج عليه ضمان ضد عيوب الصناعة لمدة 12 شهر" at bounding box center [955, 488] width 1075 height 24
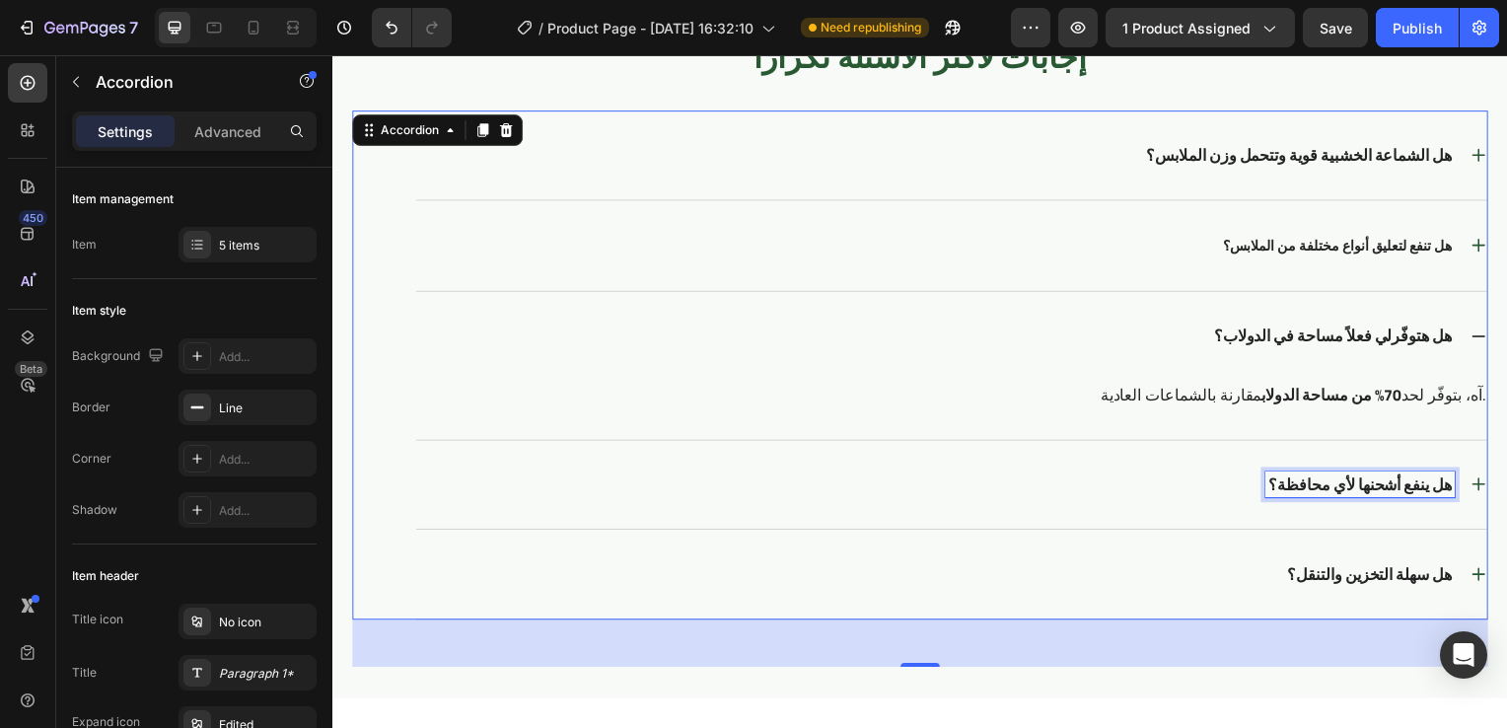
scroll to position [0, 0]
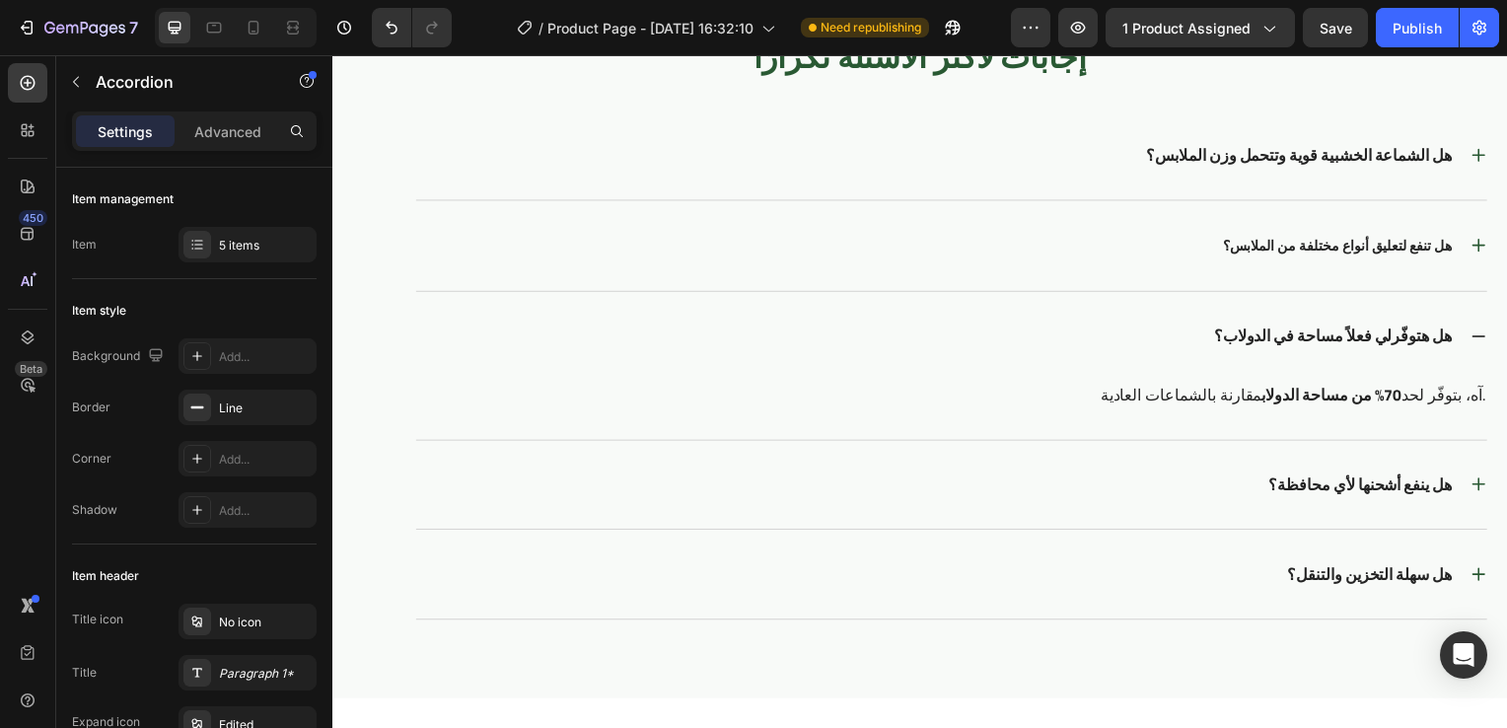
click at [1478, 483] on icon at bounding box center [1486, 487] width 17 height 17
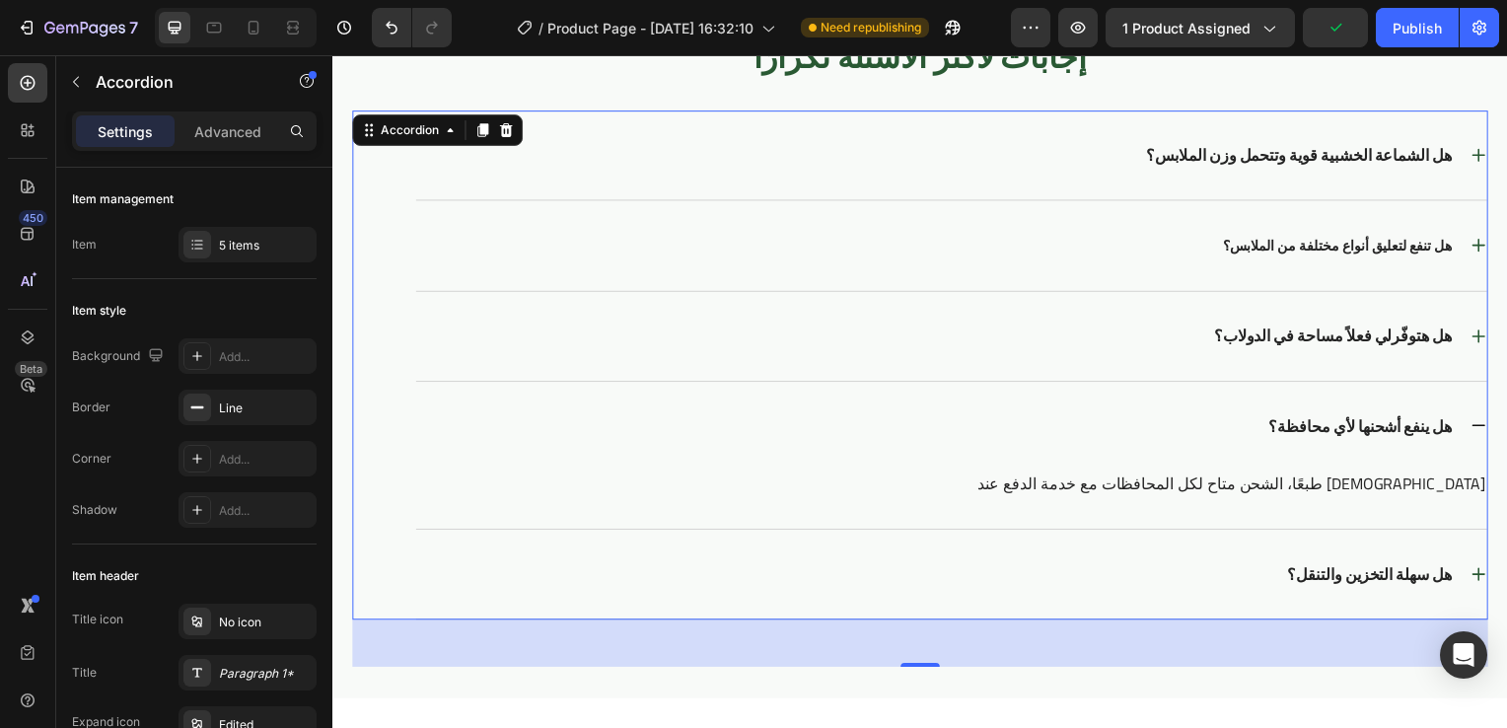
click at [1478, 570] on icon at bounding box center [1486, 578] width 17 height 17
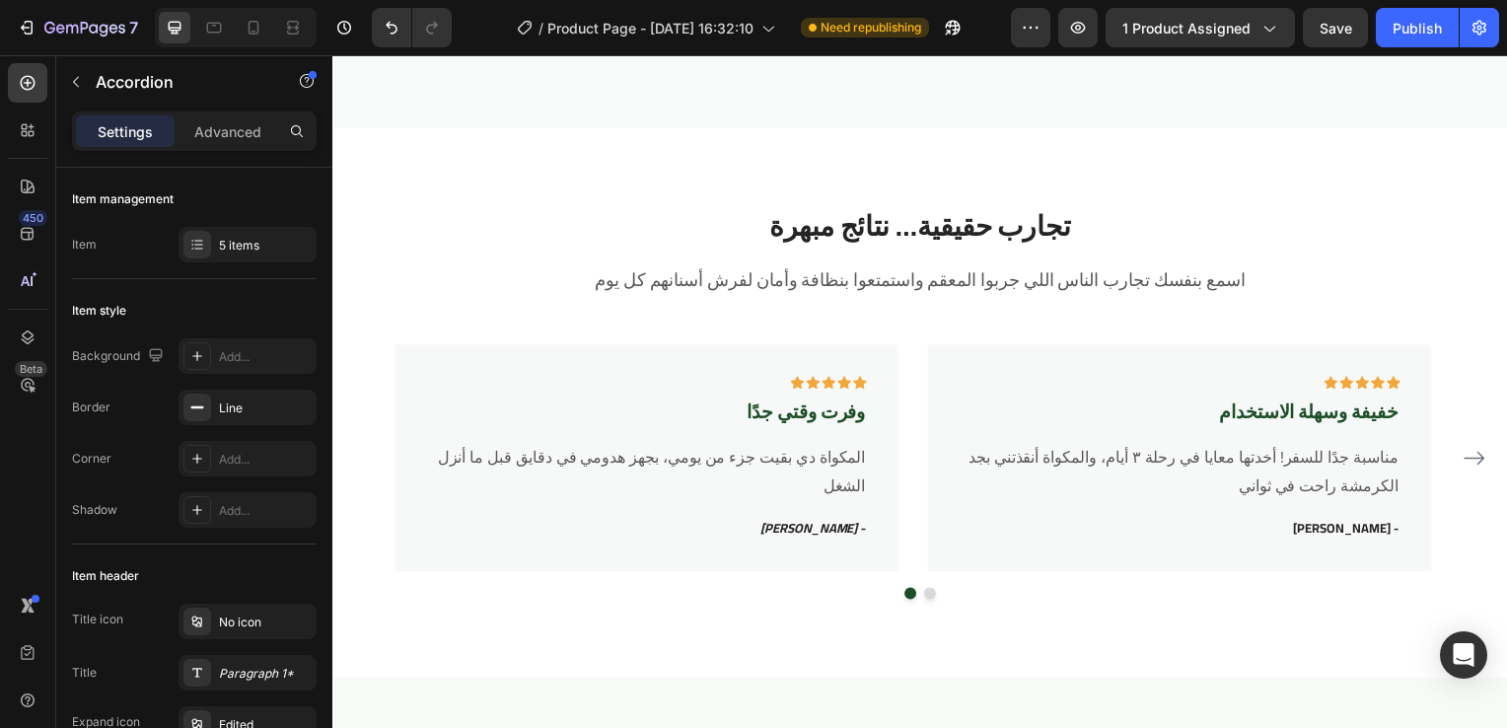
scroll to position [3507, 0]
click at [1278, 413] on p "خفيفة وسهلة الاستخدام" at bounding box center [1185, 415] width 440 height 25
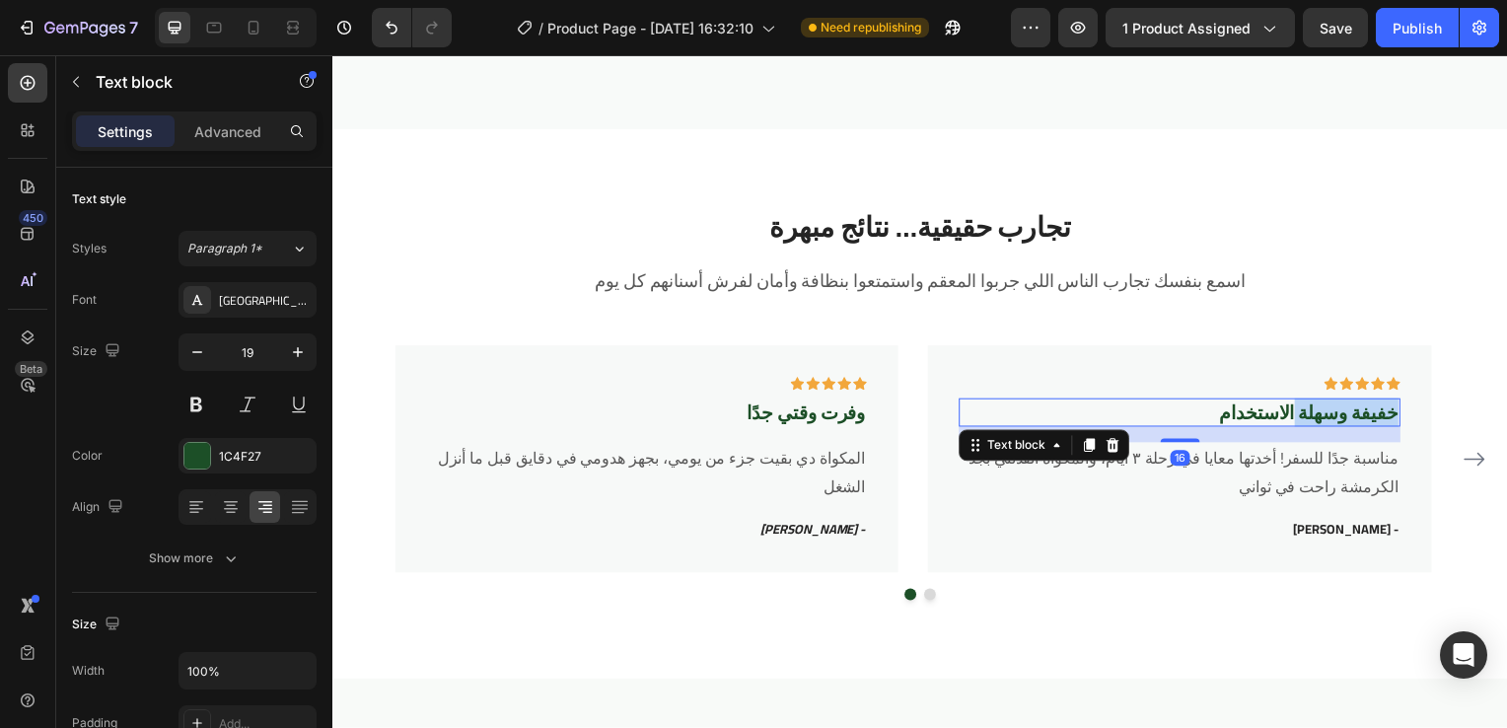
click at [1278, 413] on p "خفيفة وسهلة الاستخدام" at bounding box center [1185, 415] width 440 height 25
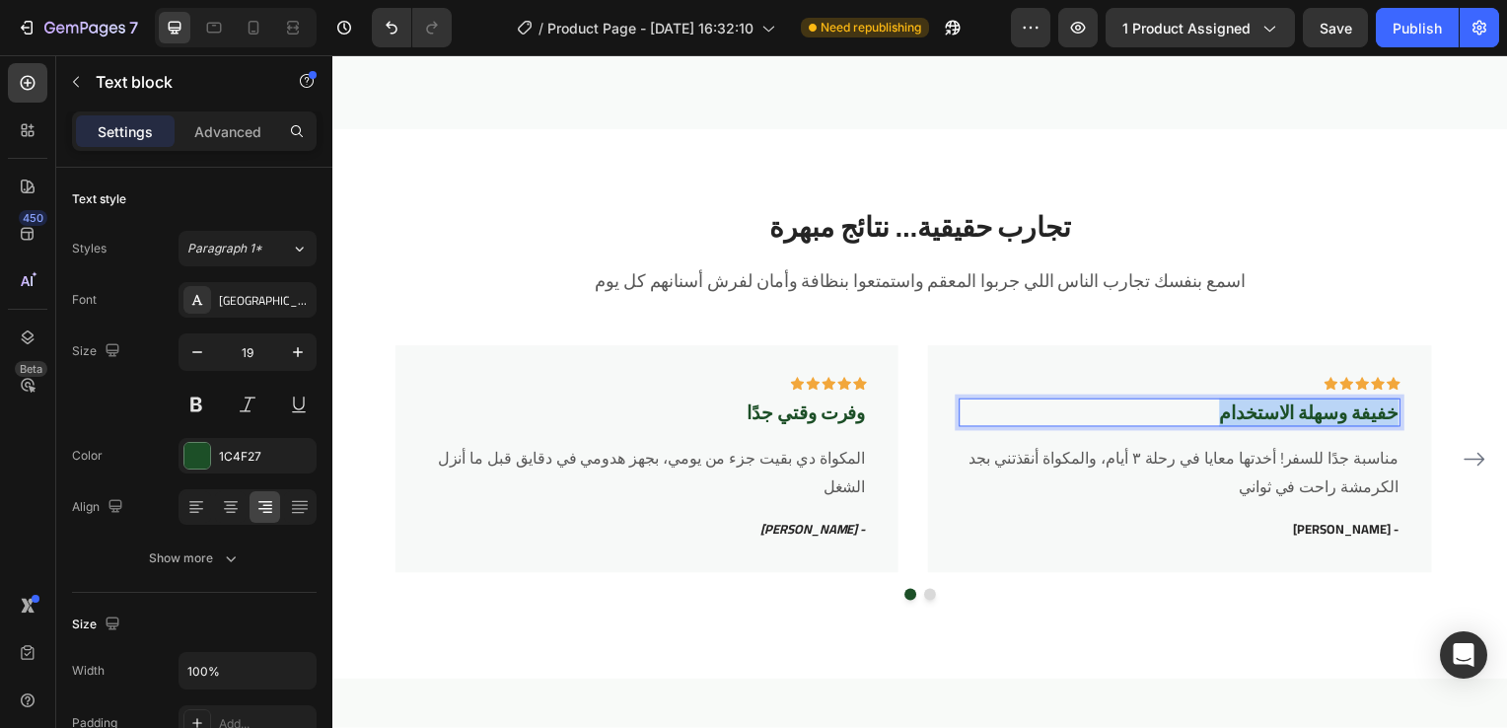
click at [1278, 413] on p "خفيفة وسهلة الاستخدام" at bounding box center [1185, 415] width 440 height 25
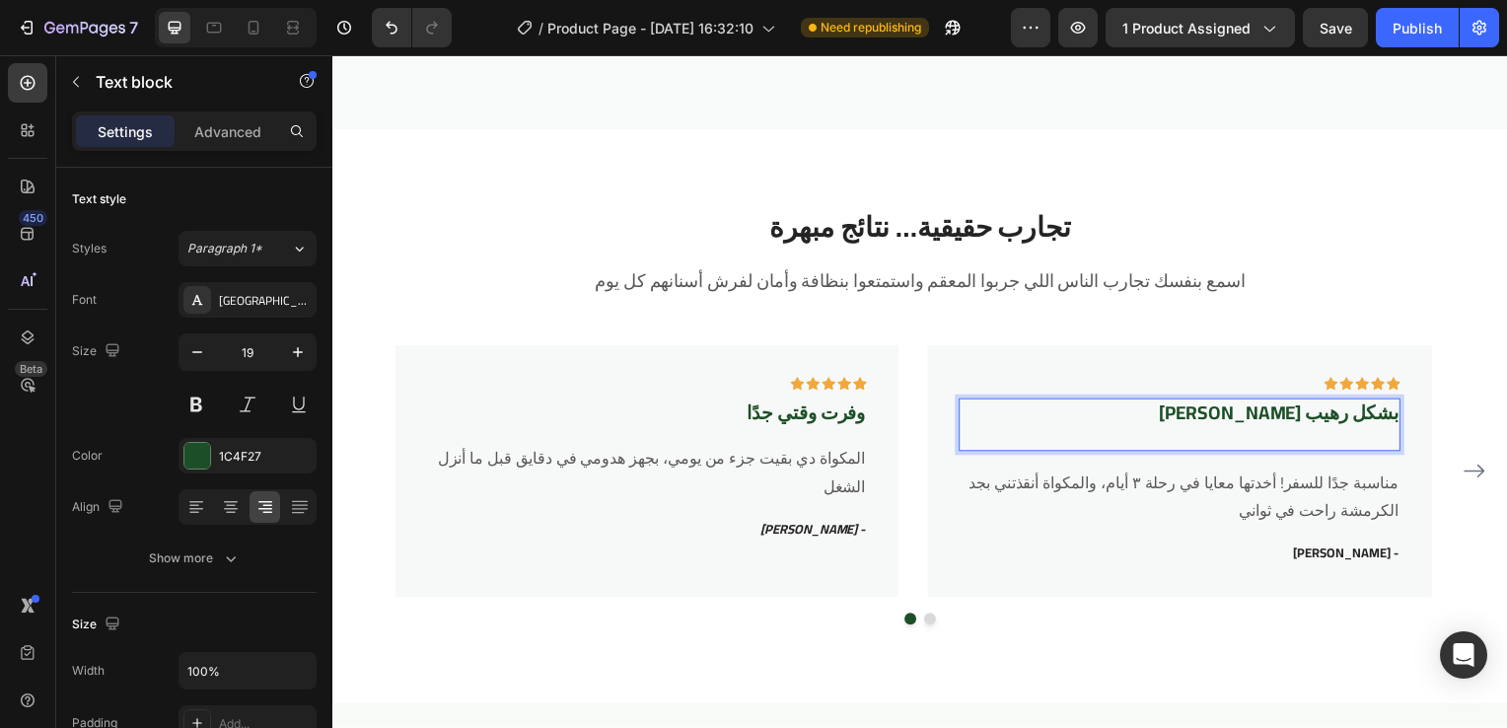
click at [1278, 413] on strong "نظملي دولابي بشكل رهيب" at bounding box center [1285, 415] width 241 height 36
drag, startPoint x: 1278, startPoint y: 413, endPoint x: 1290, endPoint y: 438, distance: 27.3
click at [1290, 438] on p "نظملي دولابي شكل رهيب" at bounding box center [1185, 427] width 440 height 48
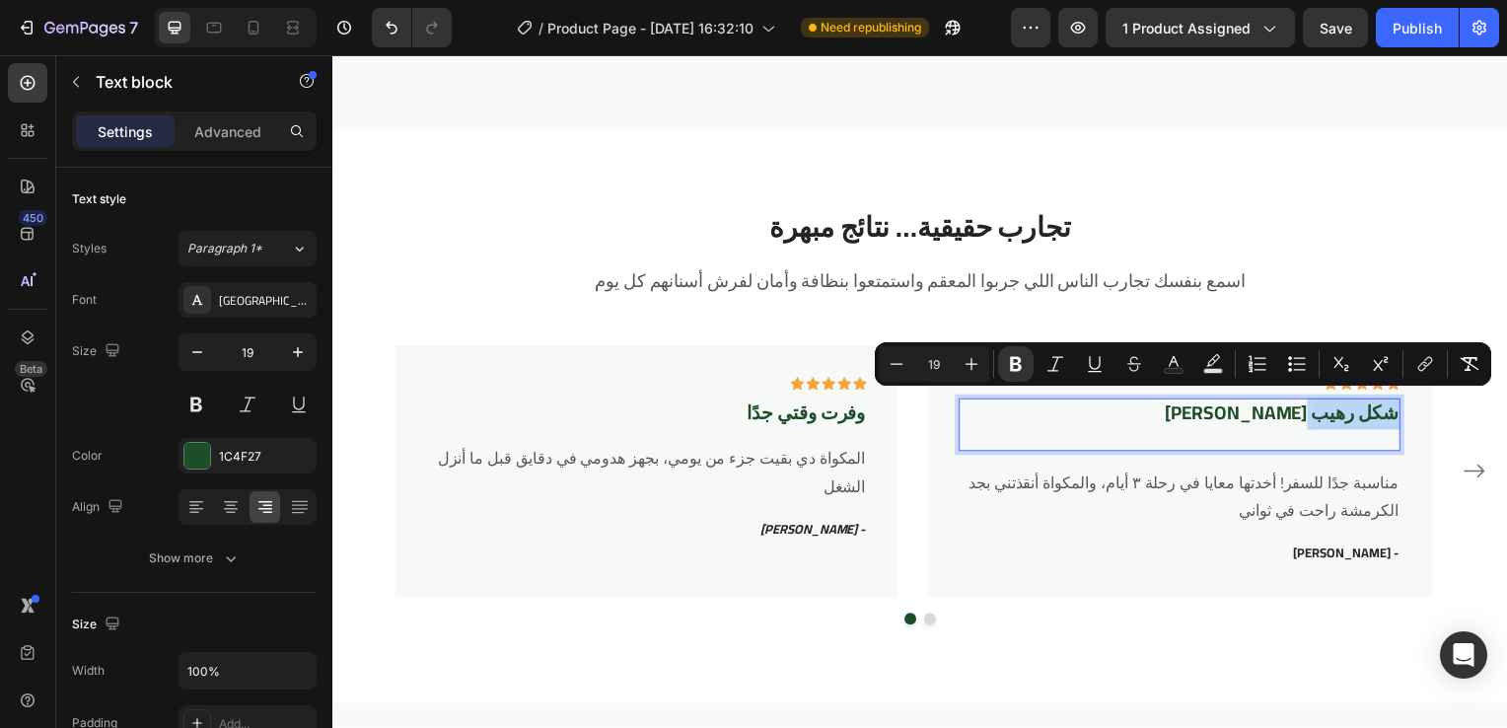
click at [1290, 438] on p "نظملي دولابي شكل رهيب" at bounding box center [1185, 427] width 440 height 48
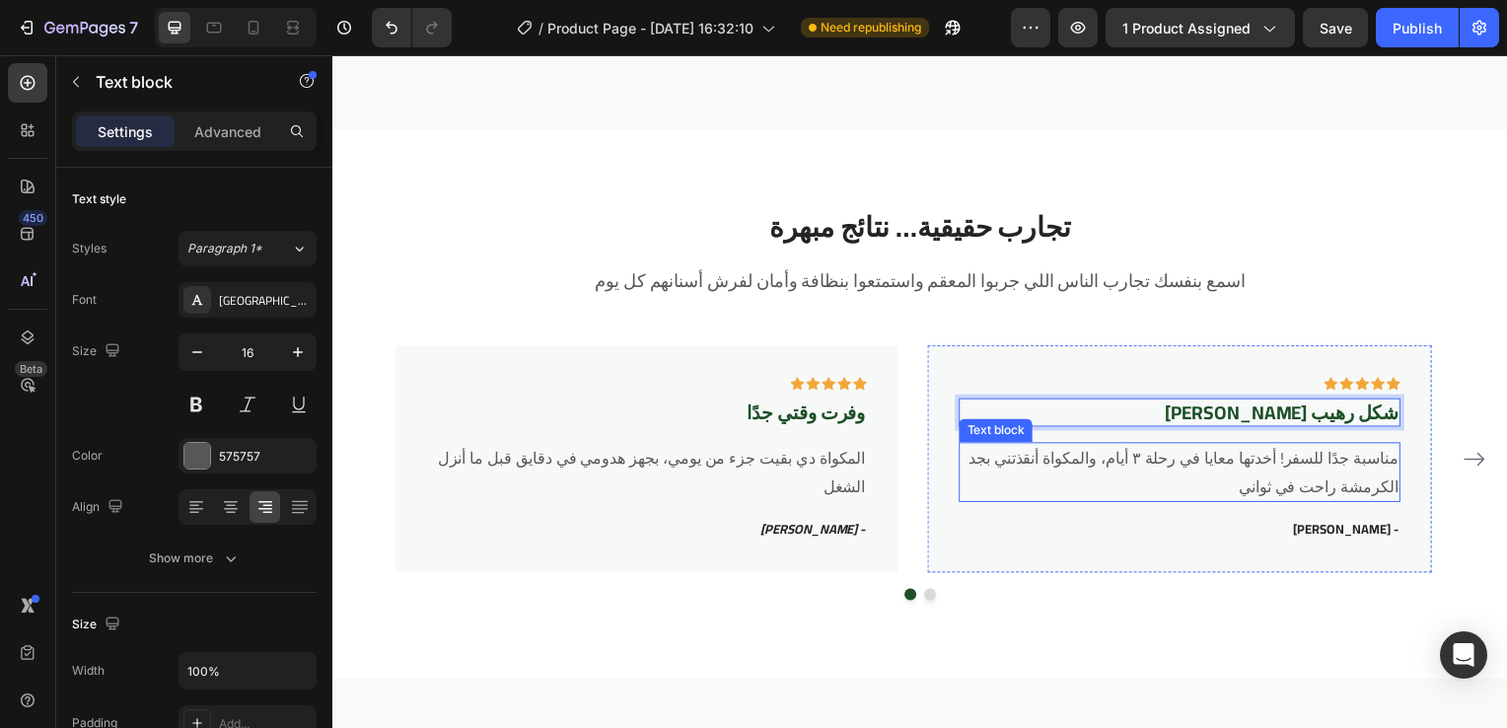
click at [1353, 476] on p "الكرمشة راحت في ثواني" at bounding box center [1185, 490] width 440 height 29
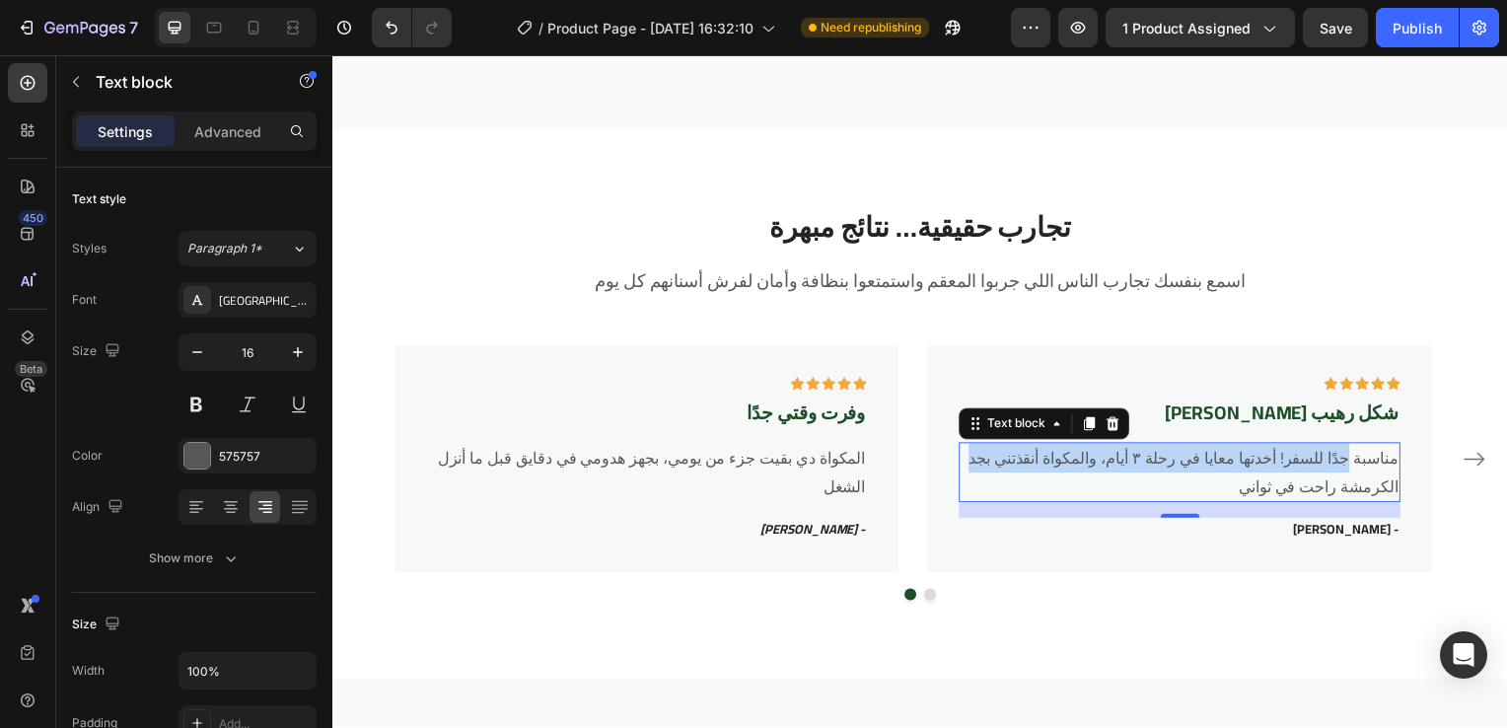
click at [1353, 476] on p "الكرمشة راحت في ثواني" at bounding box center [1185, 490] width 440 height 29
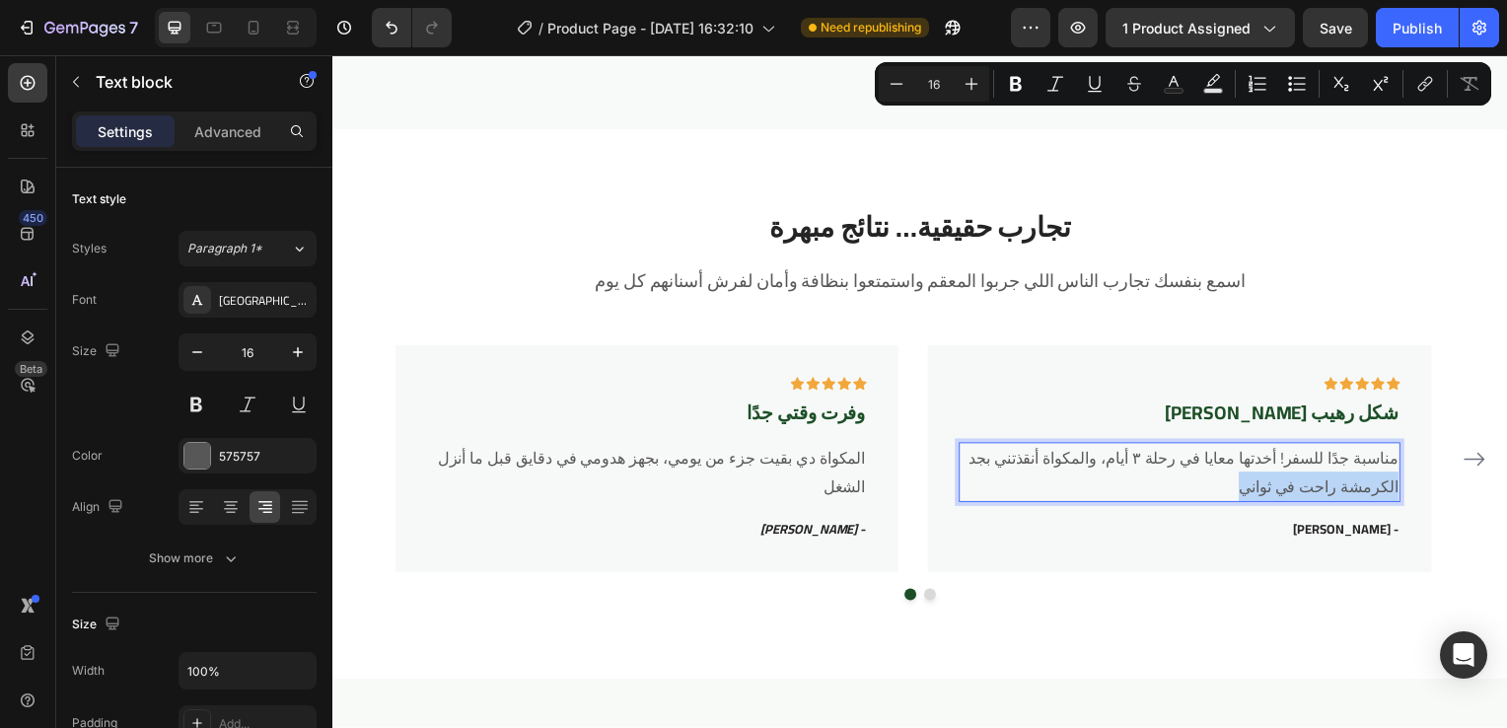
click at [1353, 476] on p "الكرمشة راحت في ثواني" at bounding box center [1185, 490] width 440 height 29
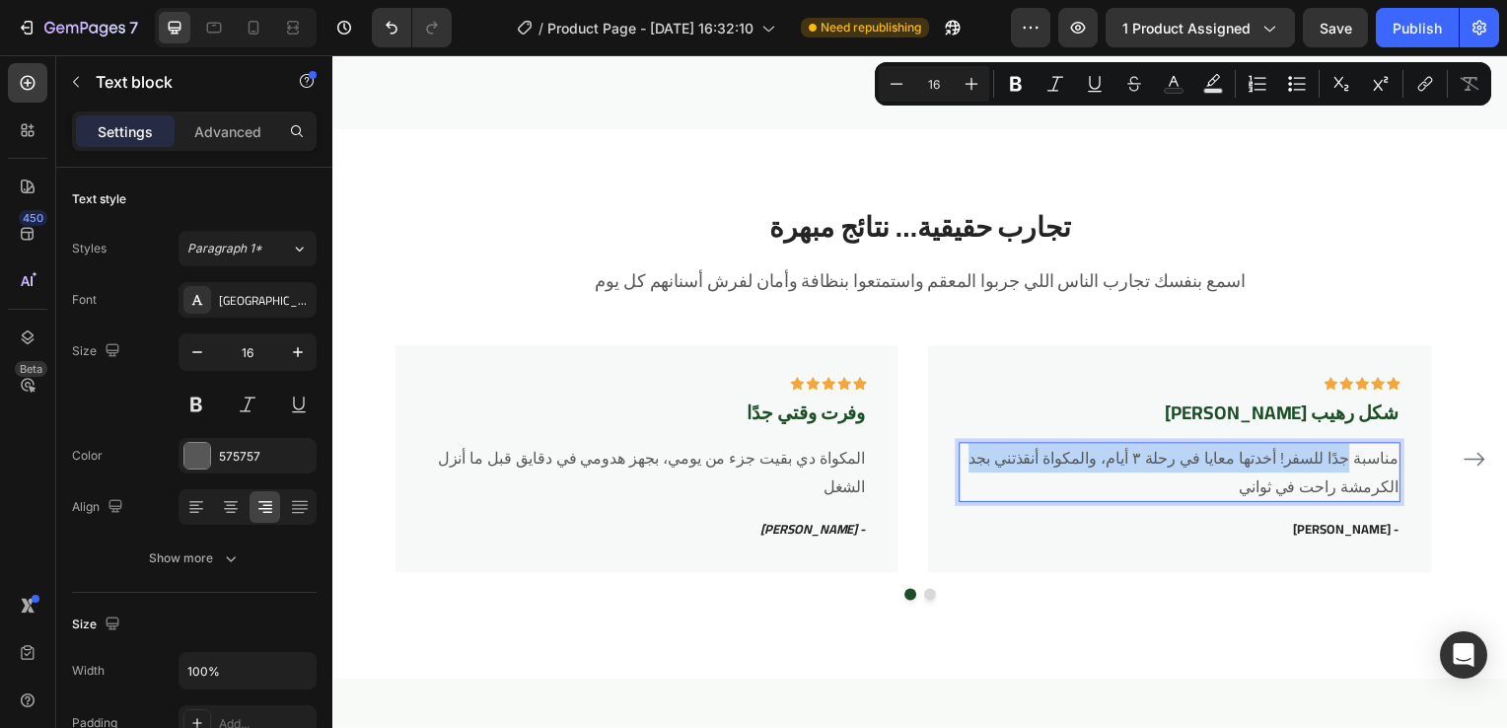
click at [1353, 476] on p "الكرمشة راحت في ثواني" at bounding box center [1185, 490] width 440 height 29
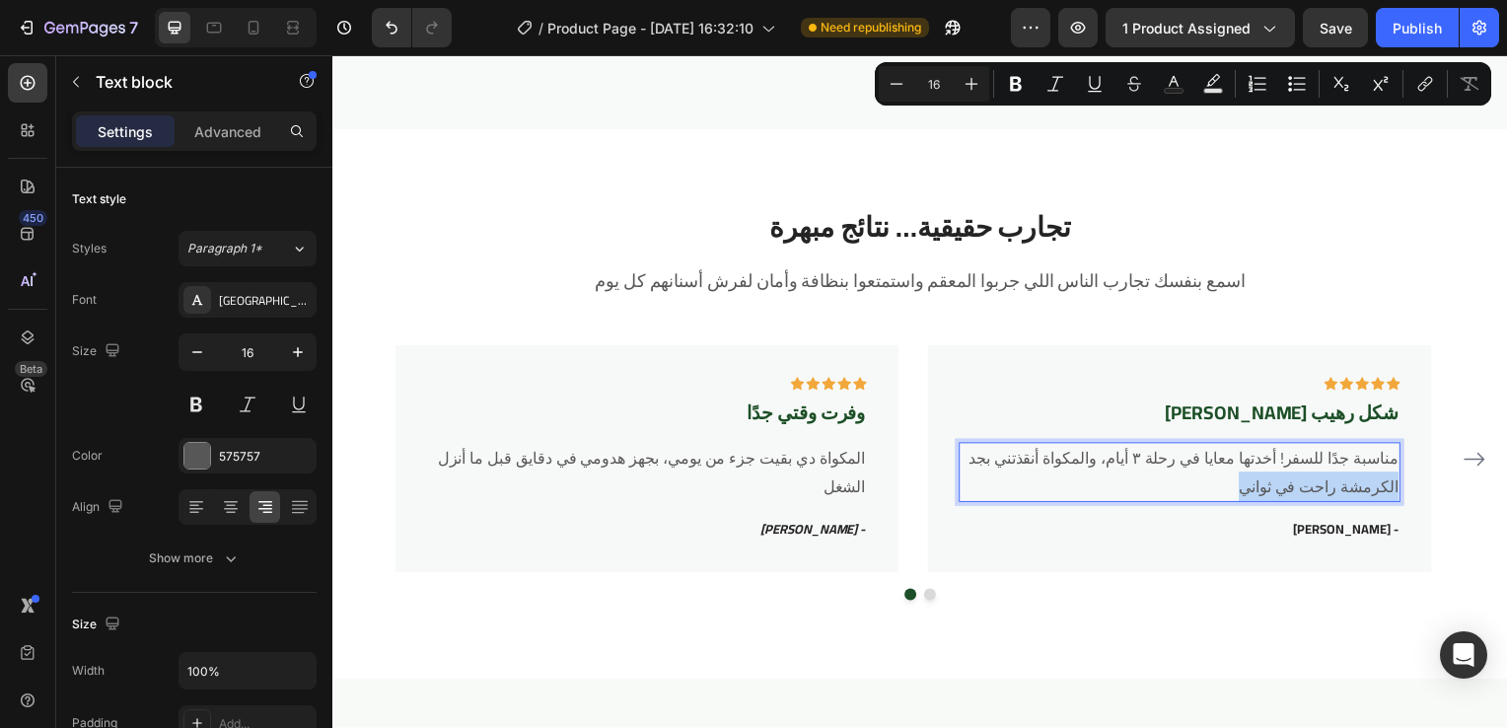
click at [1353, 476] on p "الكرمشة راحت في ثواني" at bounding box center [1185, 490] width 440 height 29
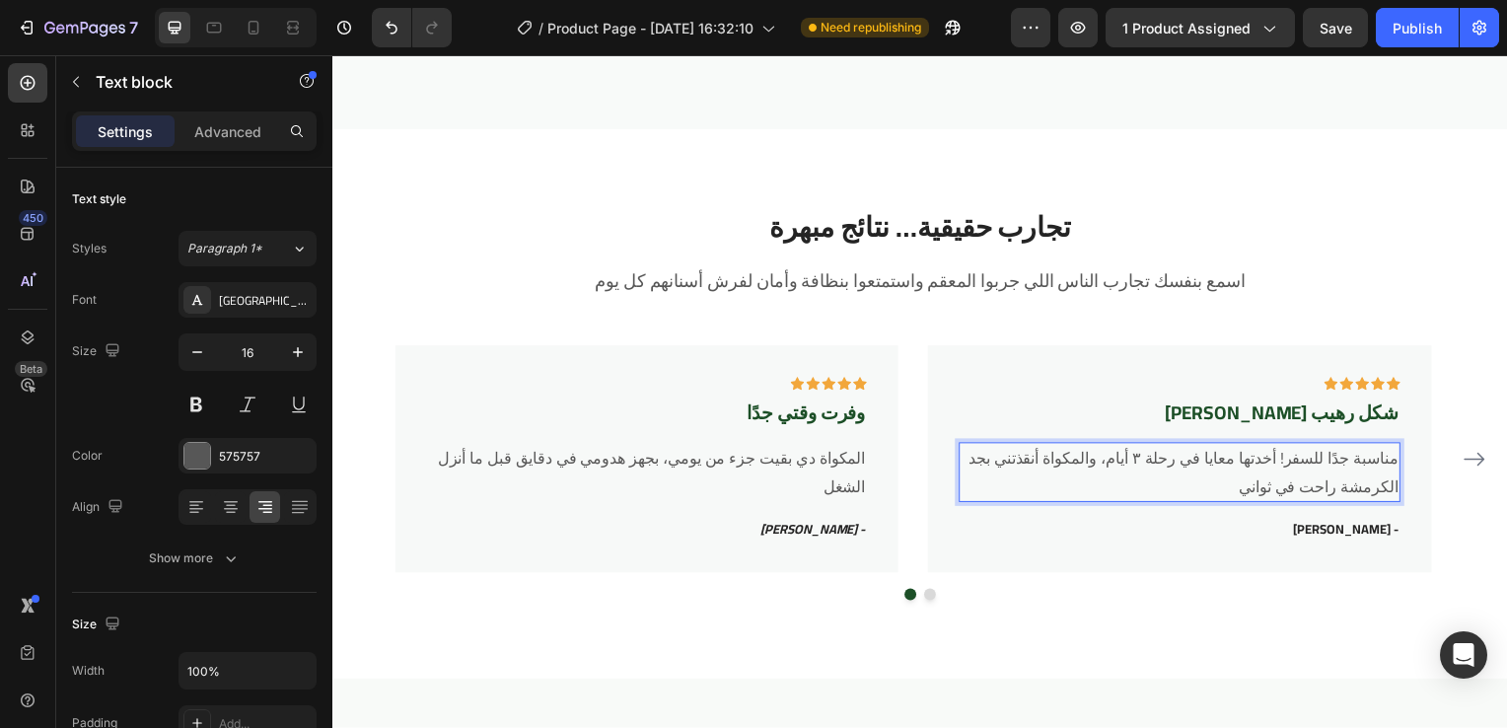
click at [1394, 471] on p "مناسبة جدًا للسفر! أخدتها معايا في رحلة ٣ أيام، والمكواة أنقذتني بجد" at bounding box center [1185, 462] width 440 height 29
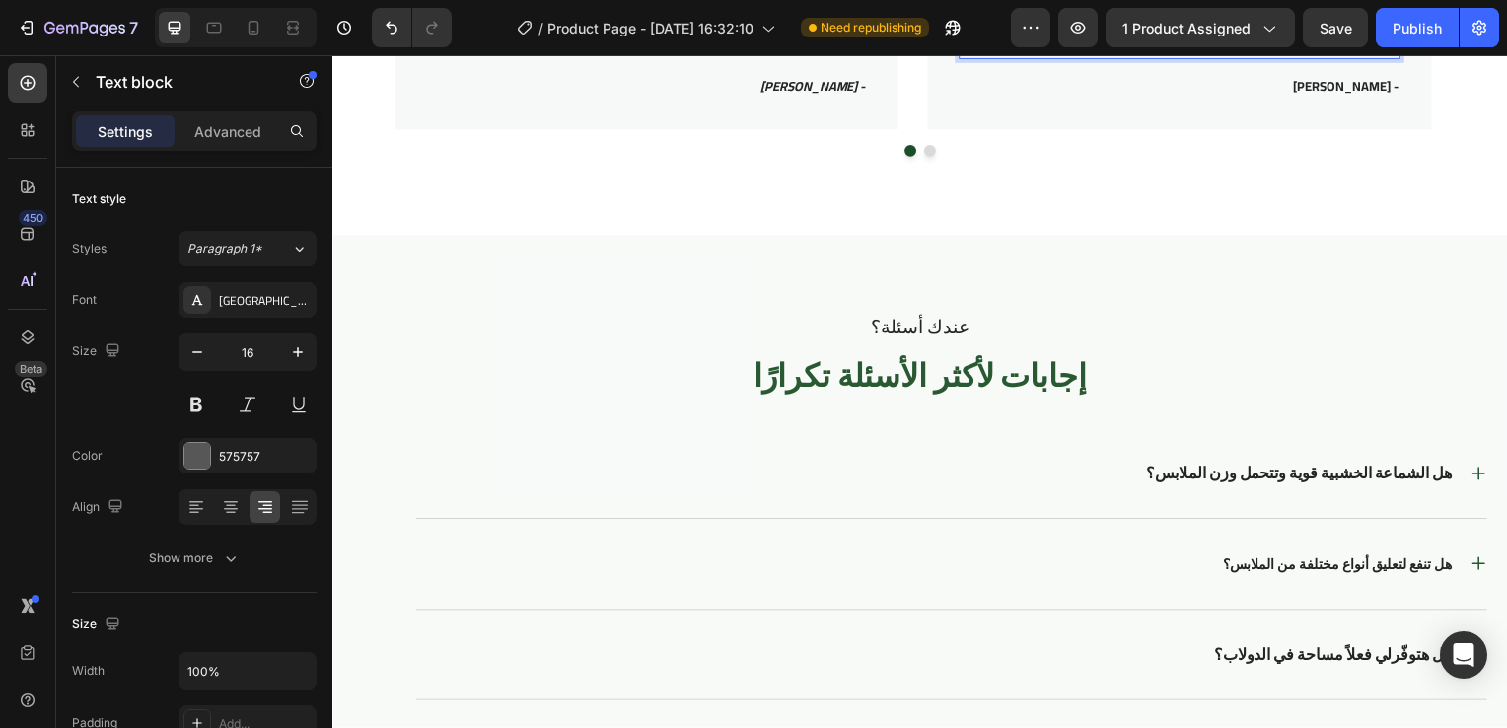
scroll to position [3604, 0]
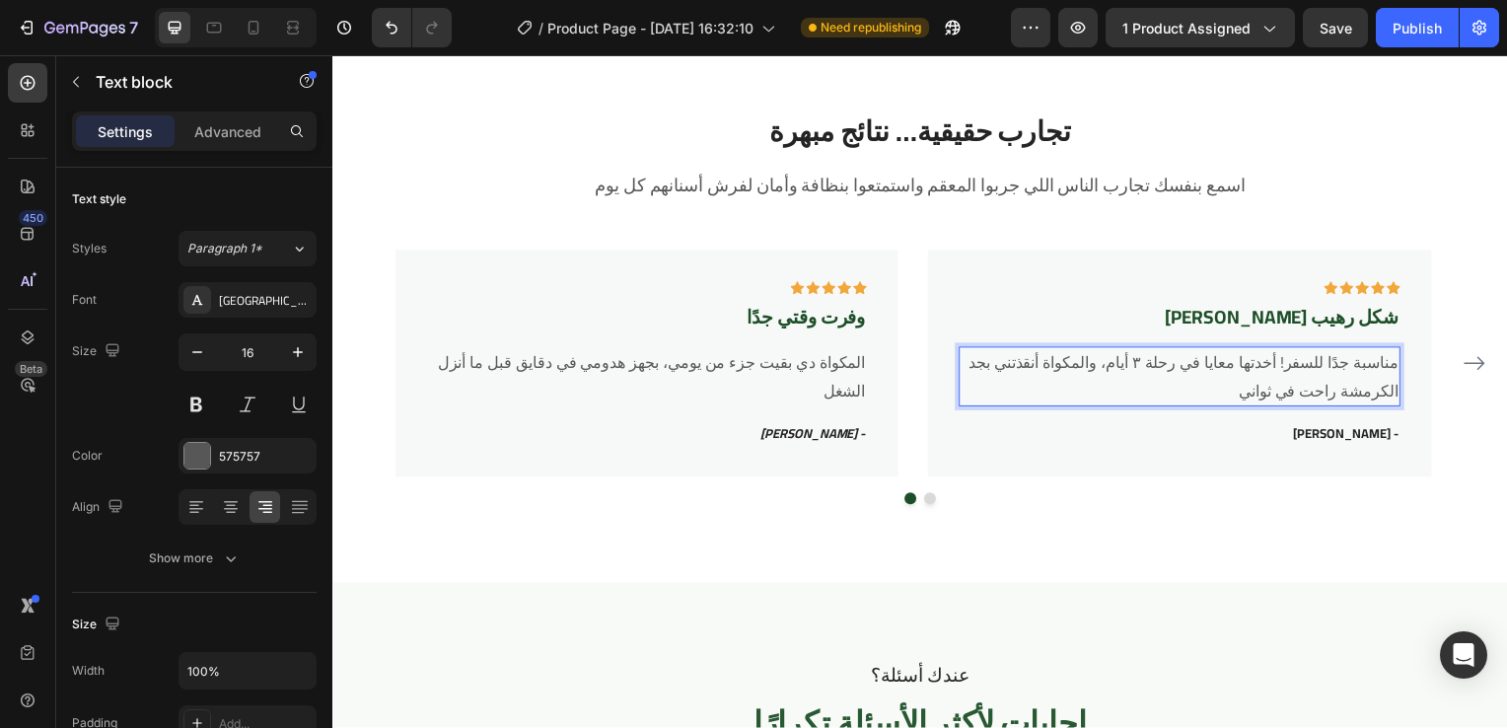
click at [1397, 362] on p "مناسبة جدًا للسفر! أخدتها معايا في رحلة ٣ أيام، والمكواة أنقذتني بجد" at bounding box center [1185, 365] width 440 height 29
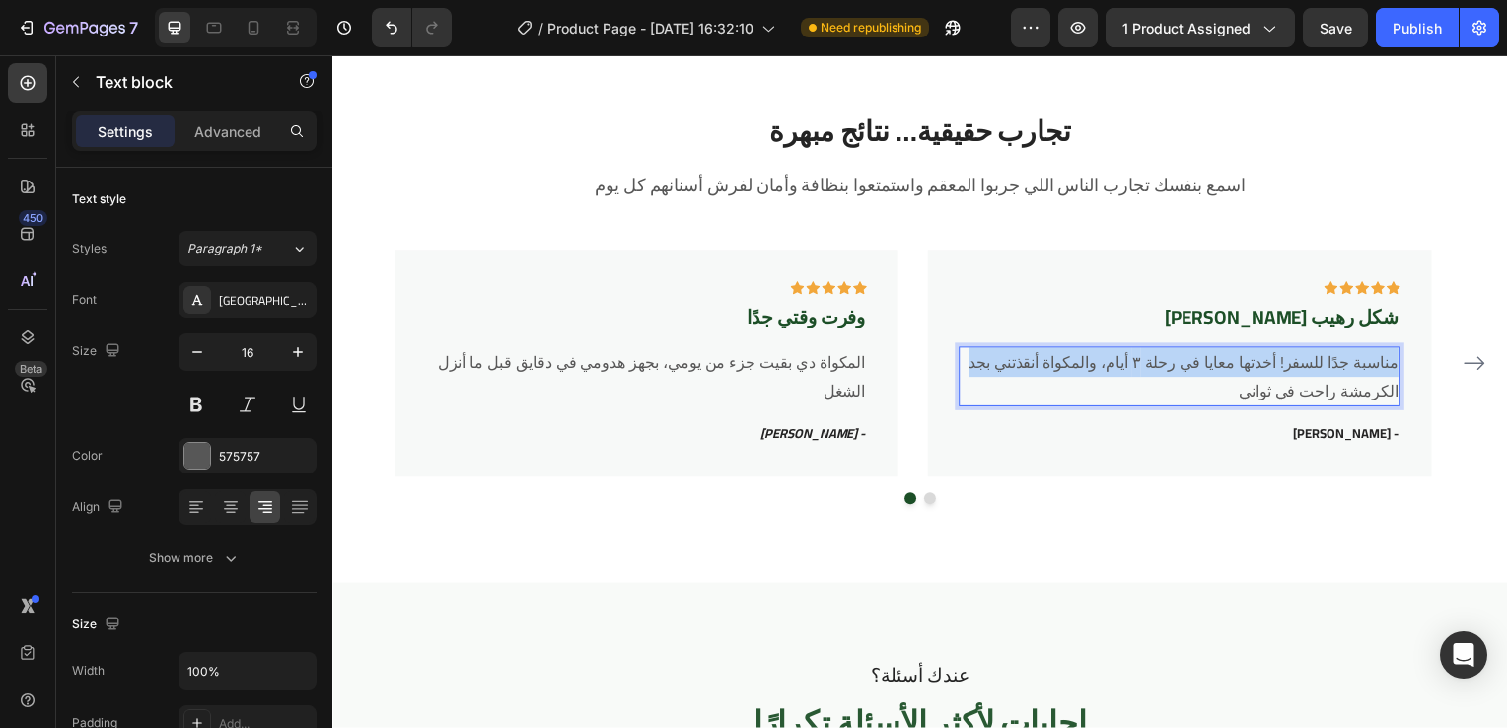
click at [1397, 362] on p "مناسبة جدًا للسفر! أخدتها معايا في رحلة ٣ أيام، والمكواة أنقذتني بجد" at bounding box center [1185, 365] width 440 height 29
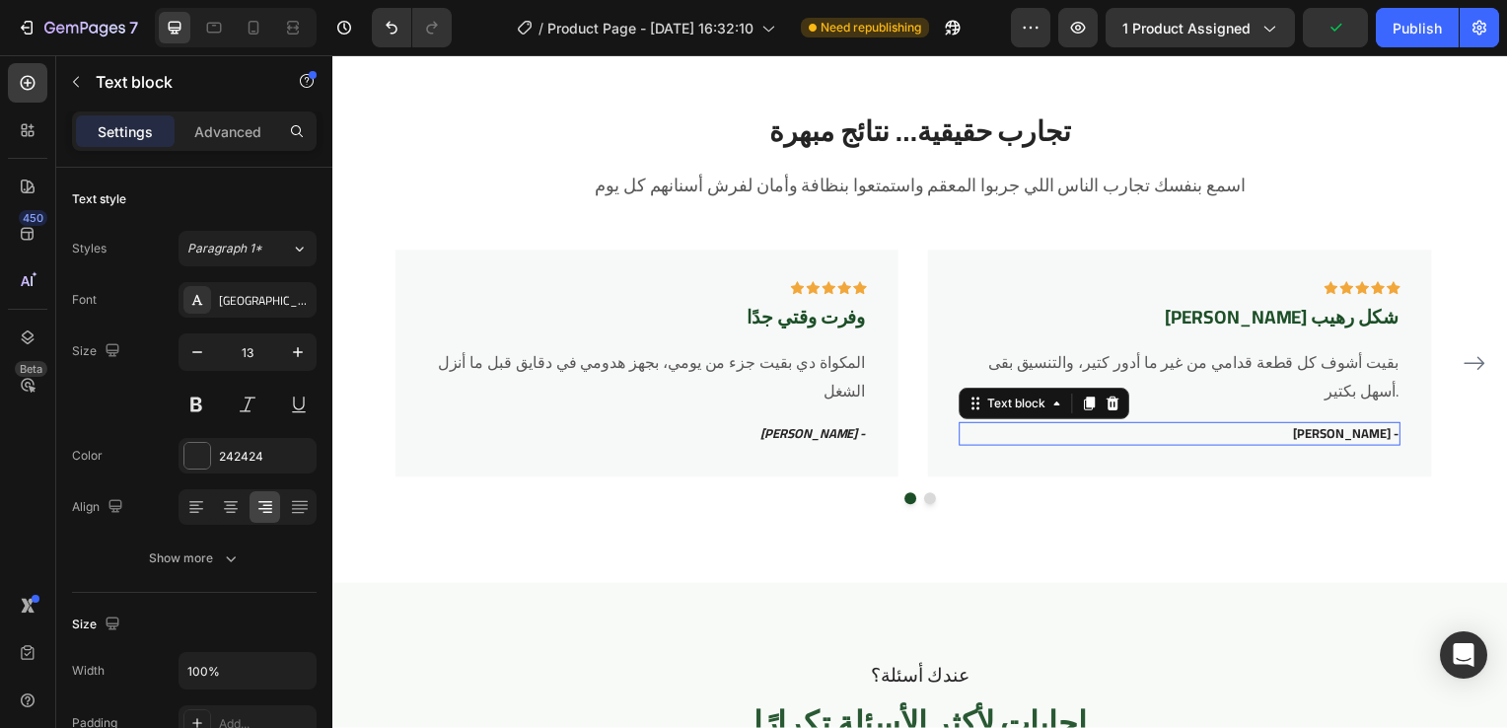
click at [1376, 436] on p "إسراء بدوي -" at bounding box center [1185, 437] width 440 height 20
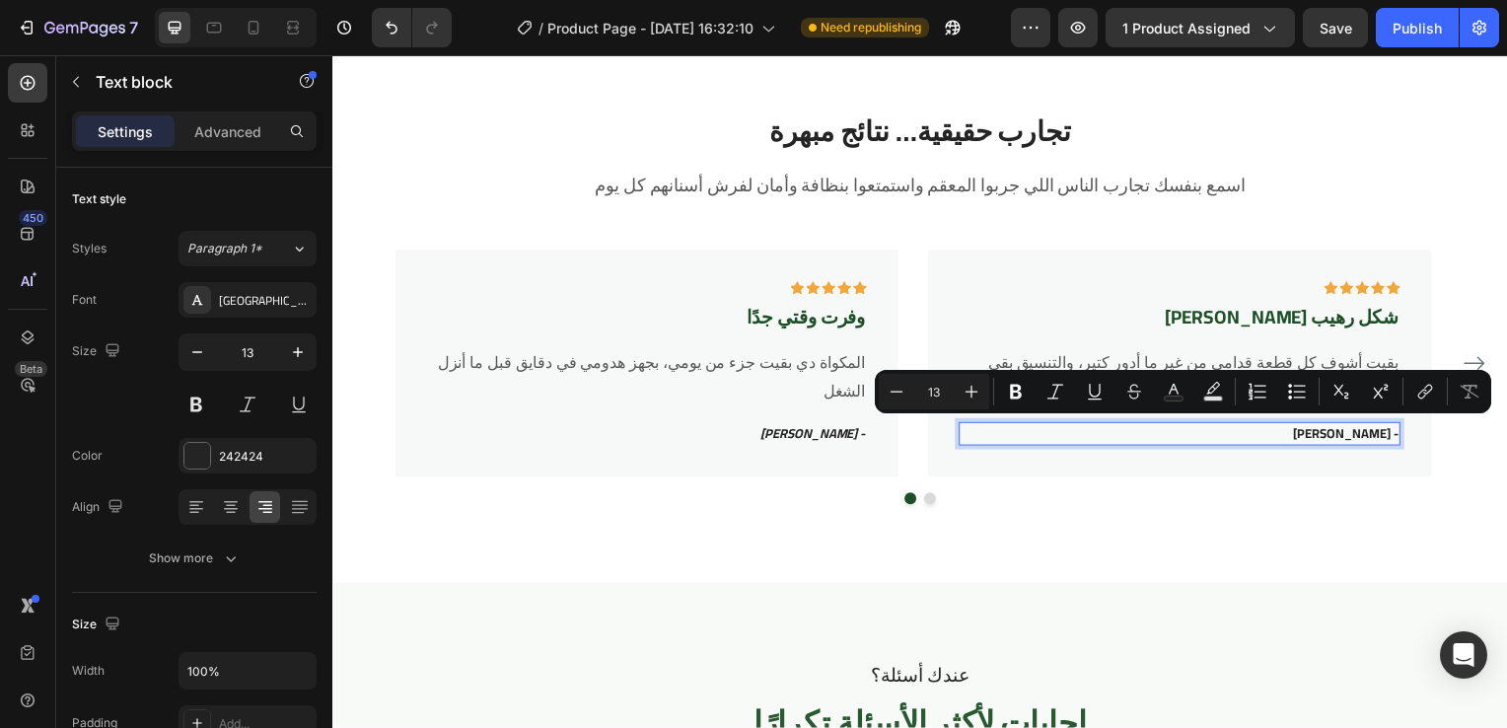
click at [1397, 436] on p "إسراء بدوي -" at bounding box center [1185, 437] width 440 height 20
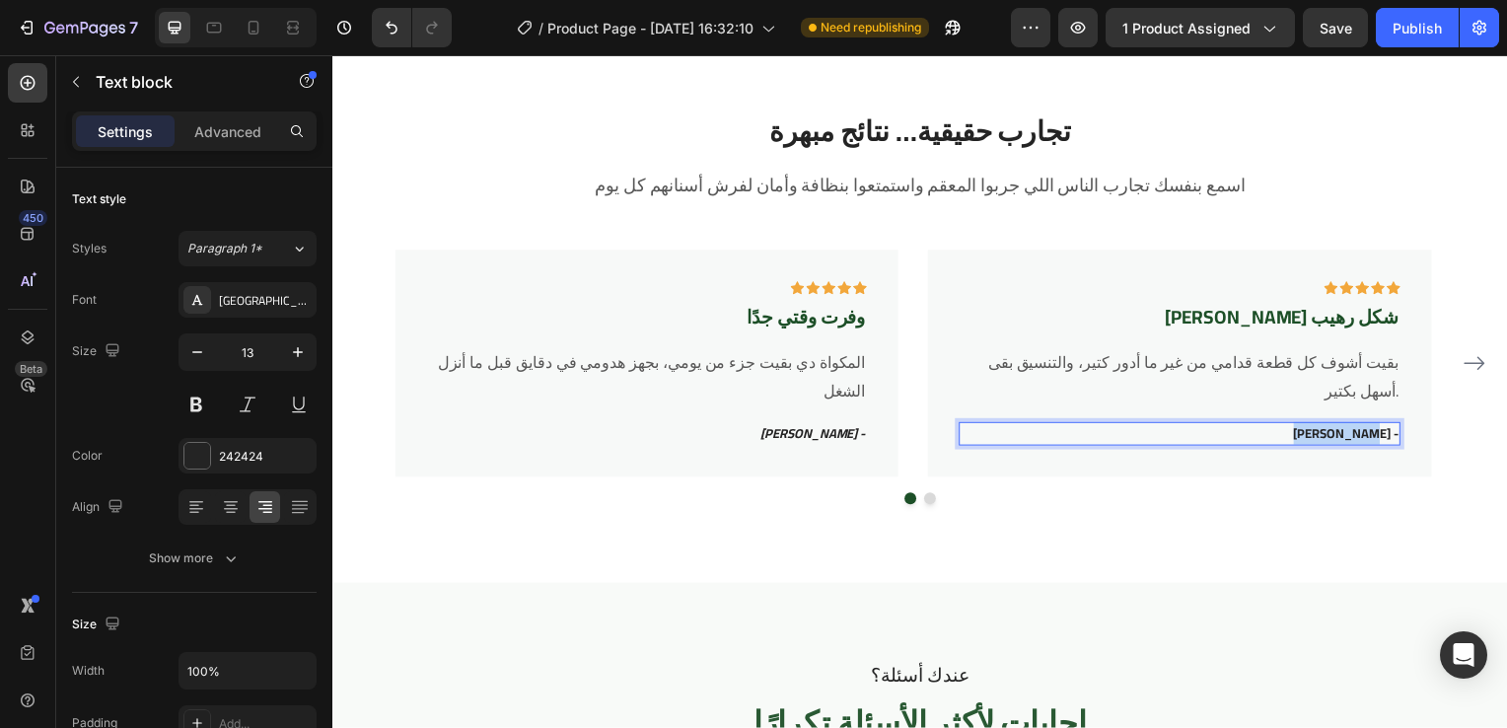
click at [1397, 436] on p "إسراء بدوي -" at bounding box center [1185, 437] width 440 height 20
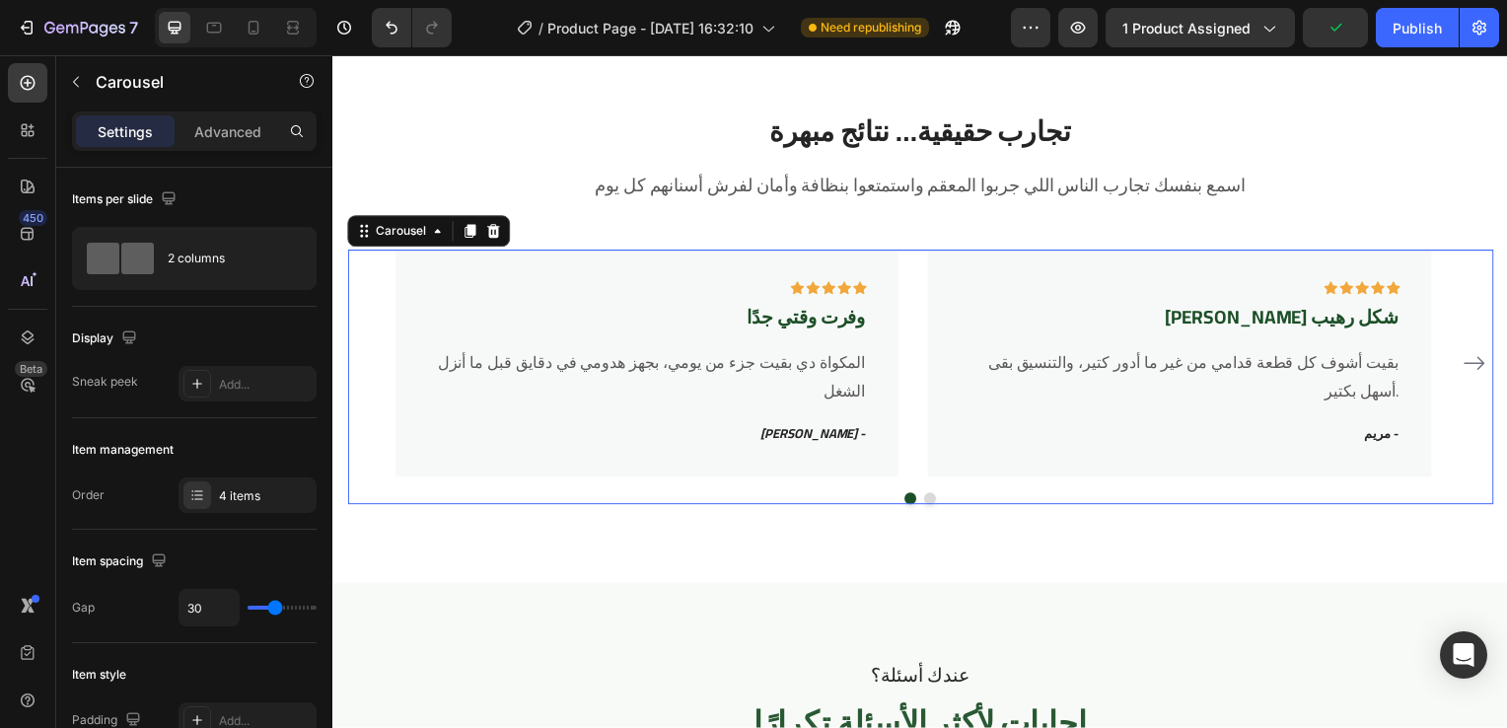
click at [1455, 343] on div "Icon Icon Icon Icon Icon Row وفرت وقتي جدًا Text block المكواة دي بقيت جزء من ي…" at bounding box center [924, 365] width 1154 height 229
click at [1429, 18] on div "Publish" at bounding box center [1417, 28] width 49 height 21
click at [1429, 18] on button "Publish" at bounding box center [1417, 27] width 83 height 39
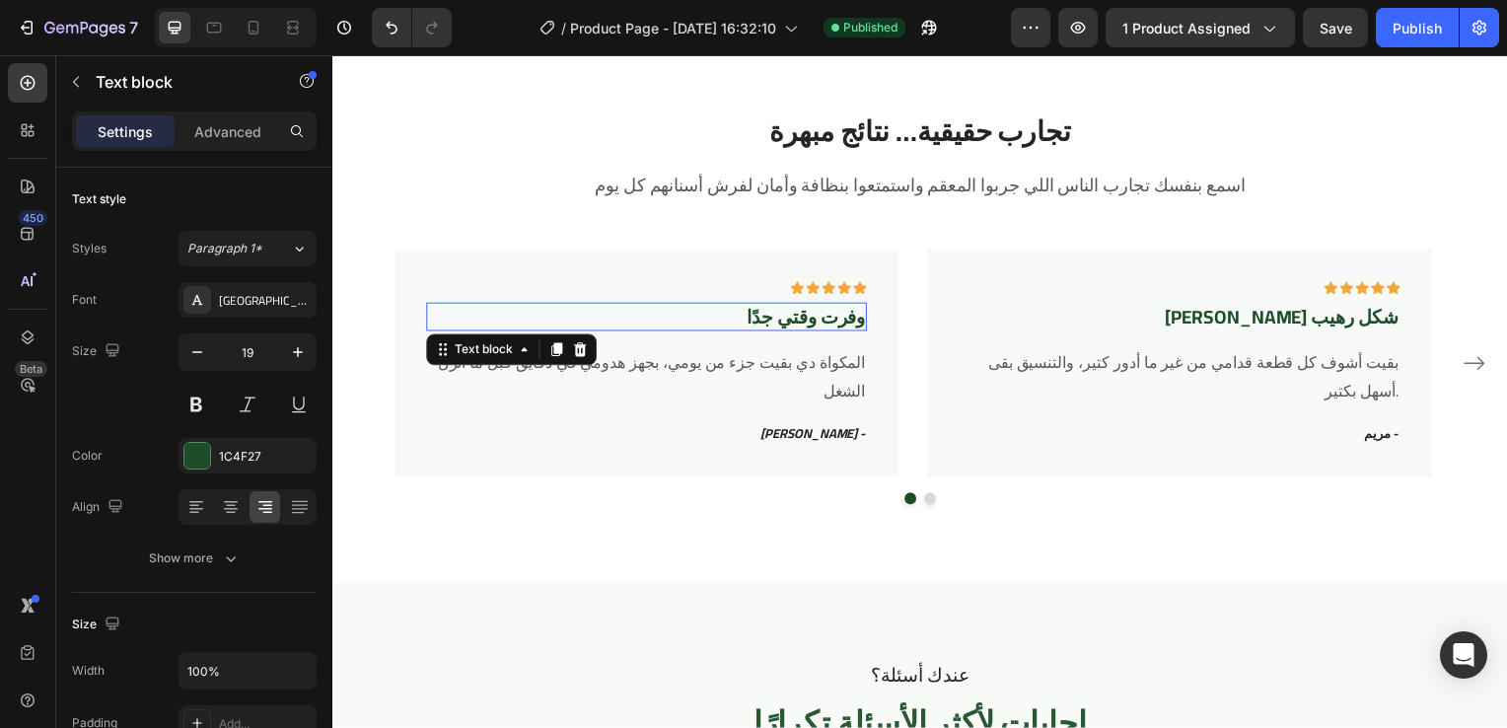
click at [847, 312] on p "وفرت وقتي جدًا" at bounding box center [648, 319] width 440 height 25
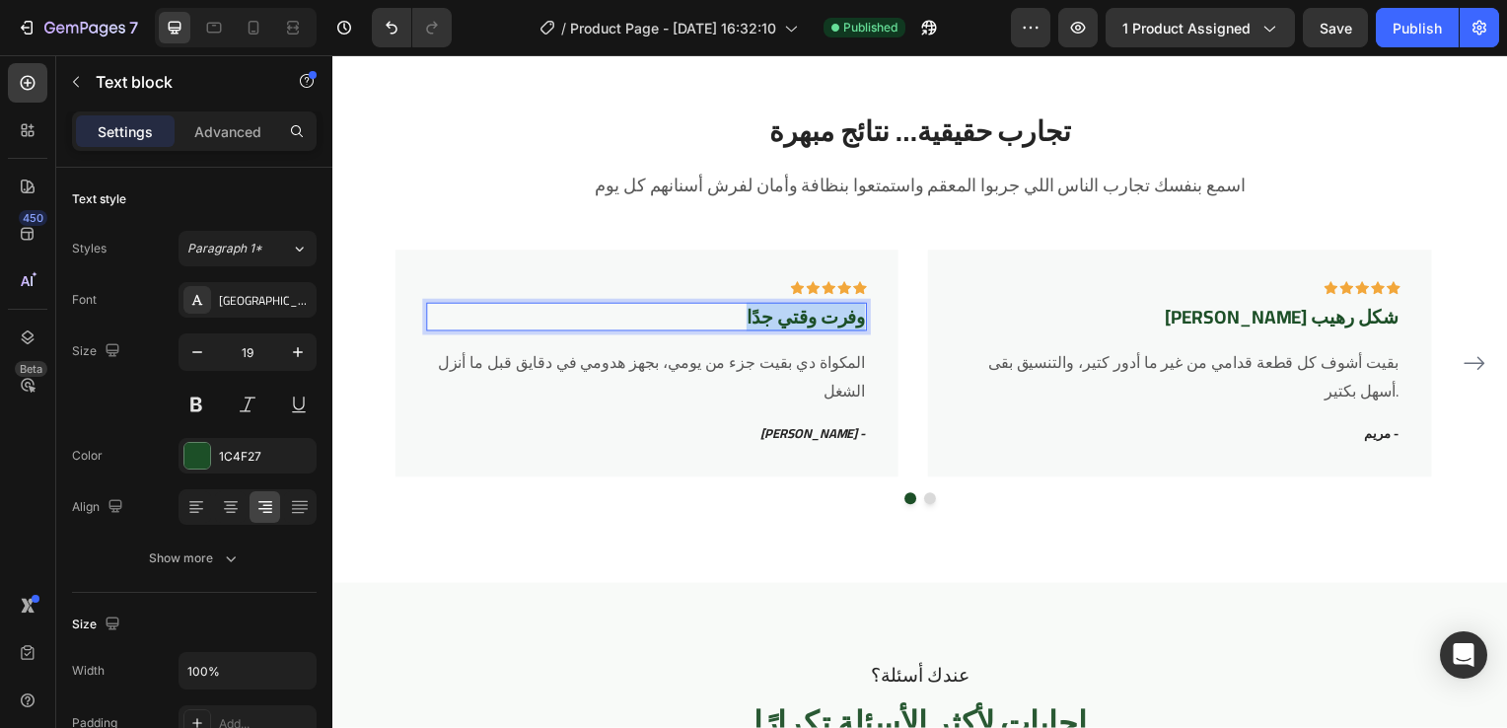
click at [847, 312] on p "وفرت وقتي جدًا" at bounding box center [648, 319] width 440 height 25
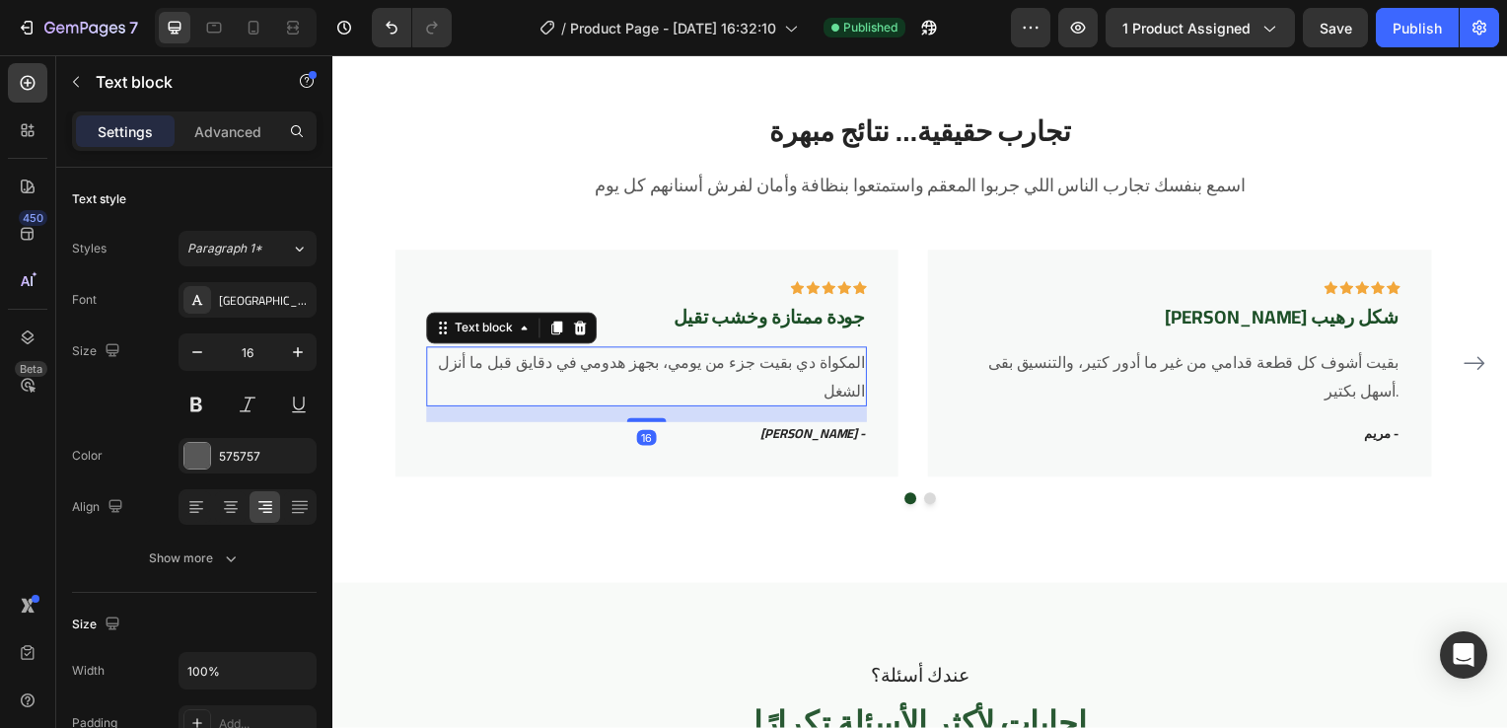
click at [822, 372] on p "المكواة دي بقيت جزء من يومي، بجهز هدومي في دقايق قبل ما أنزل الشغل" at bounding box center [648, 379] width 440 height 57
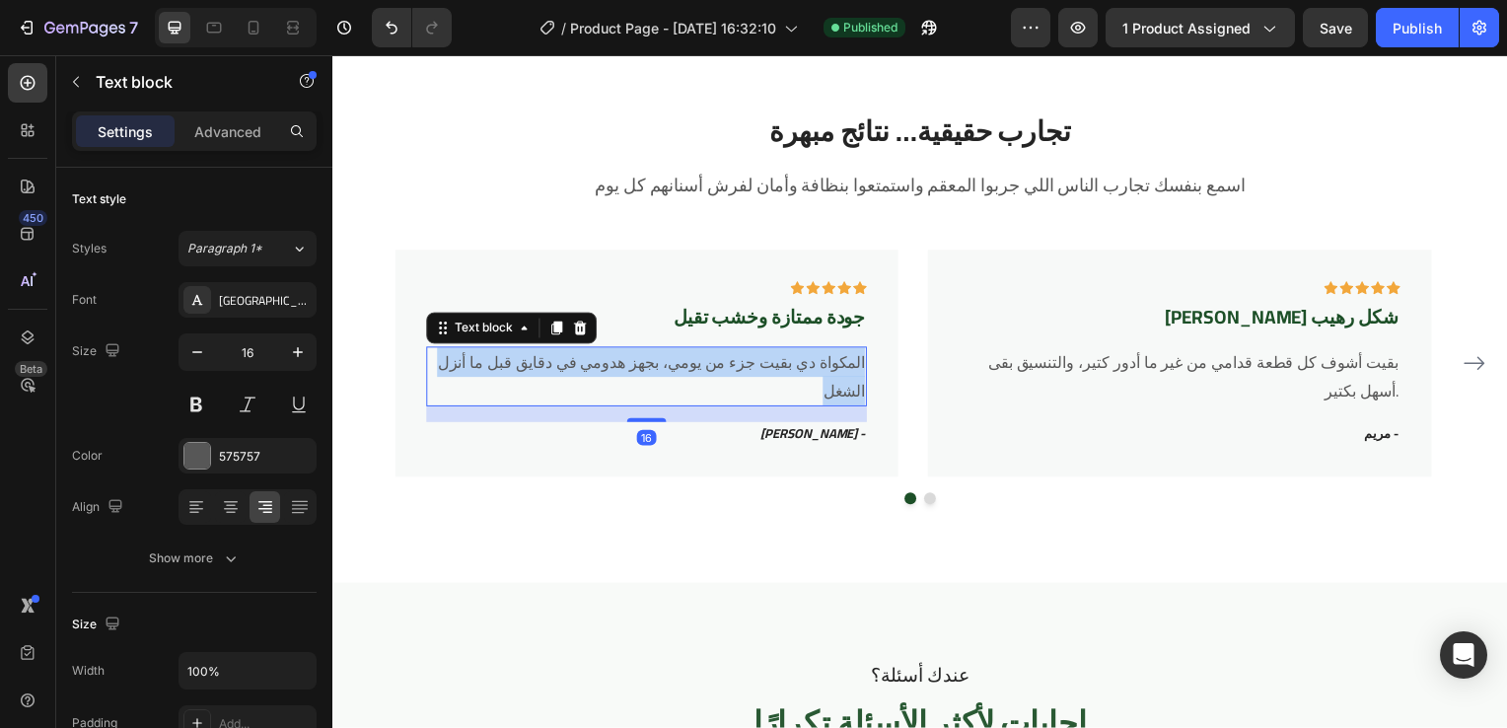
click at [822, 372] on p "المكواة دي بقيت جزء من يومي، بجهز هدومي في دقايق قبل ما أنزل الشغل" at bounding box center [648, 379] width 440 height 57
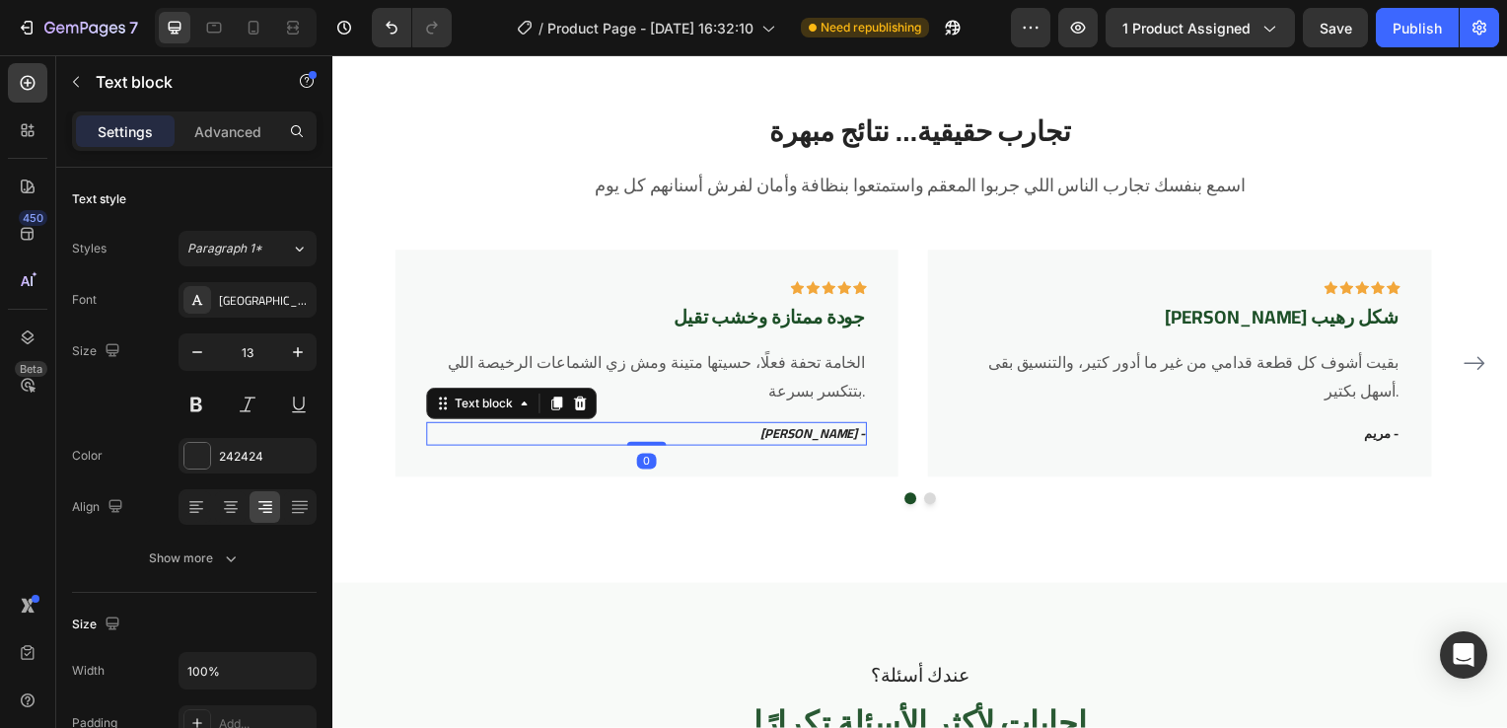
click at [855, 437] on icon "أحمد م -" at bounding box center [815, 436] width 106 height 24
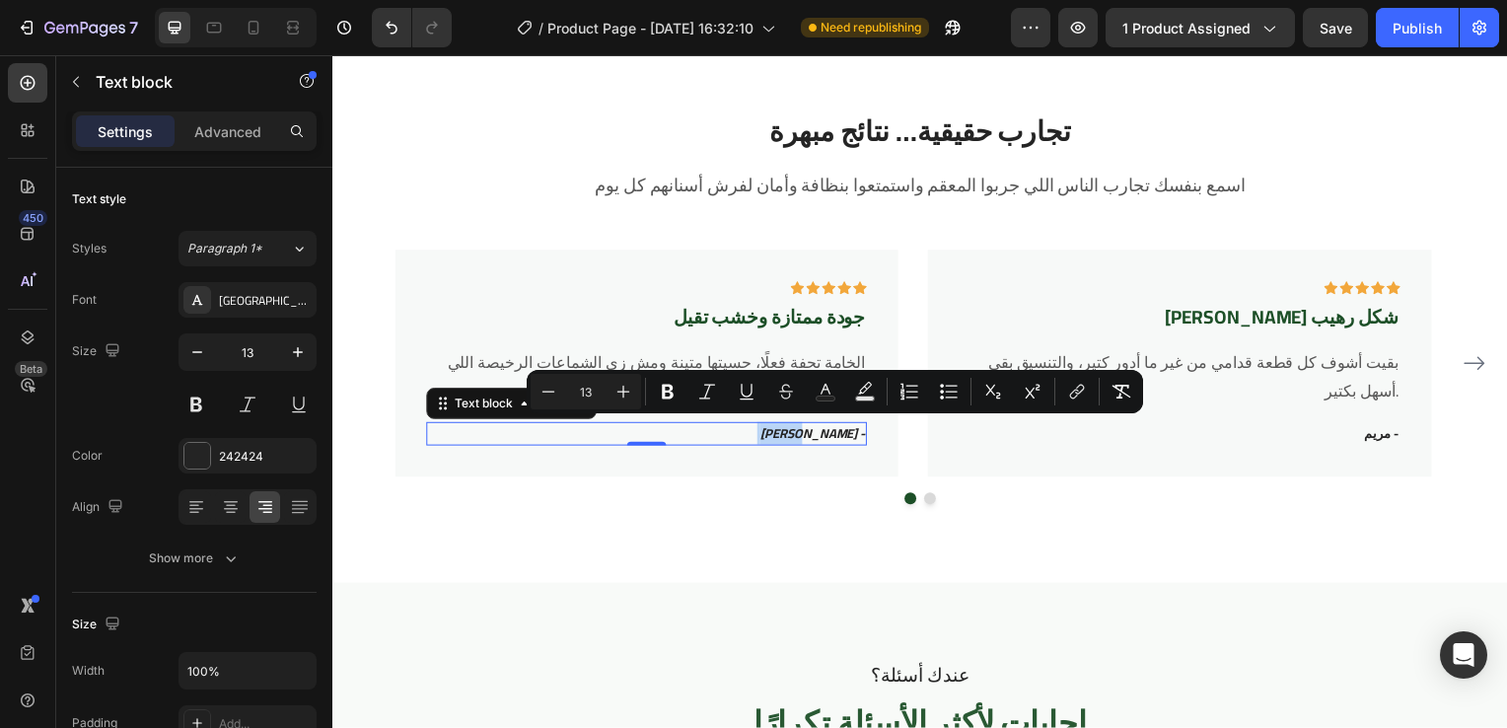
drag, startPoint x: 858, startPoint y: 434, endPoint x: 815, endPoint y: 436, distance: 43.4
click at [815, 436] on p "أحمد م -" at bounding box center [648, 437] width 440 height 20
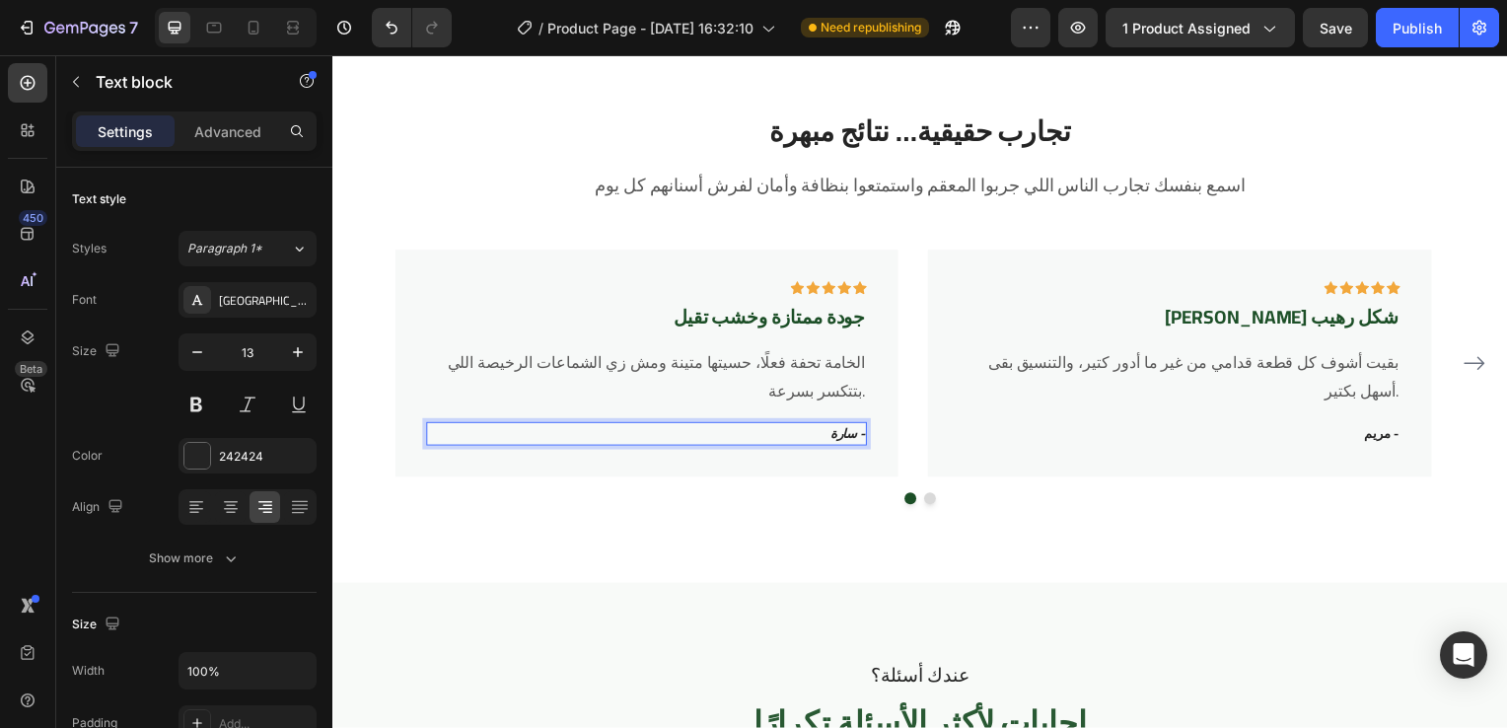
click at [843, 434] on icon "سارة -" at bounding box center [850, 436] width 36 height 24
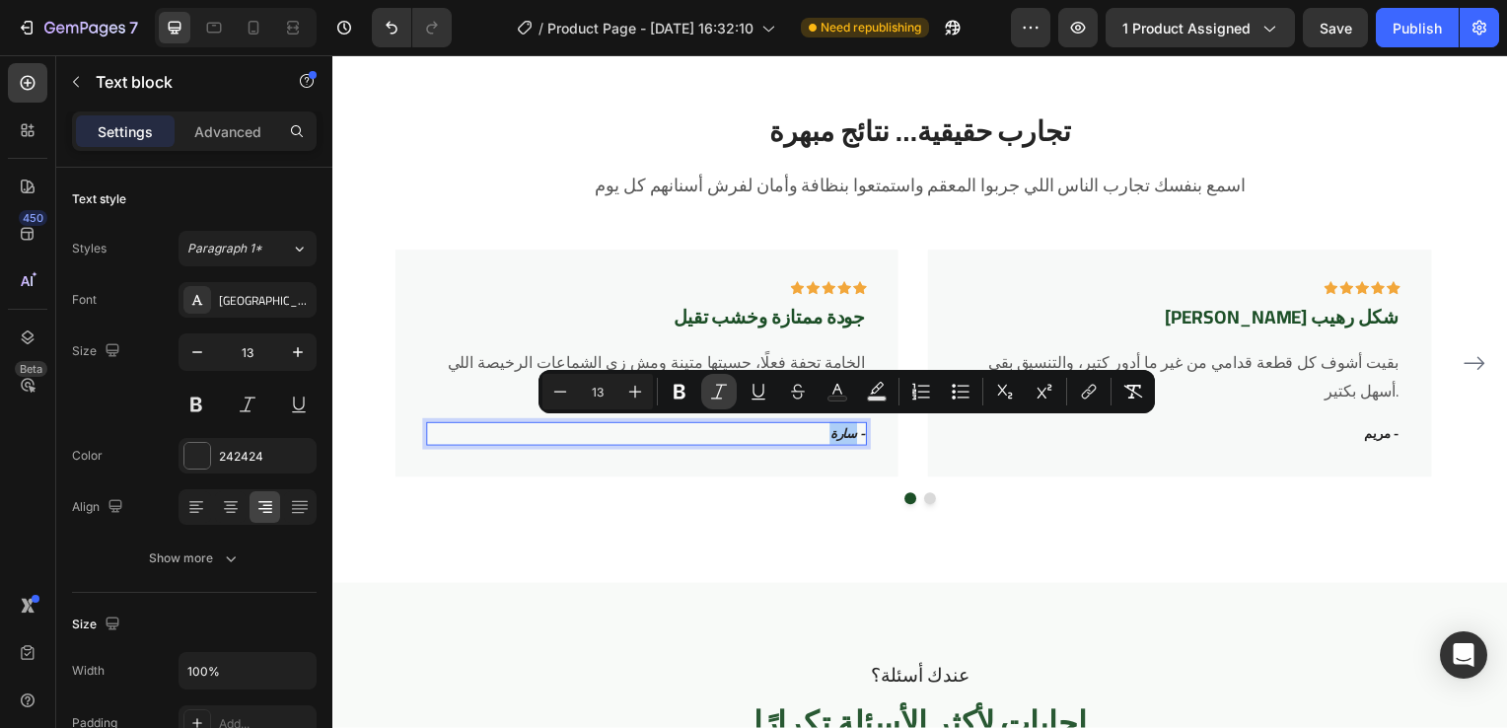
click at [727, 388] on icon "Editor contextual toolbar" at bounding box center [719, 392] width 20 height 20
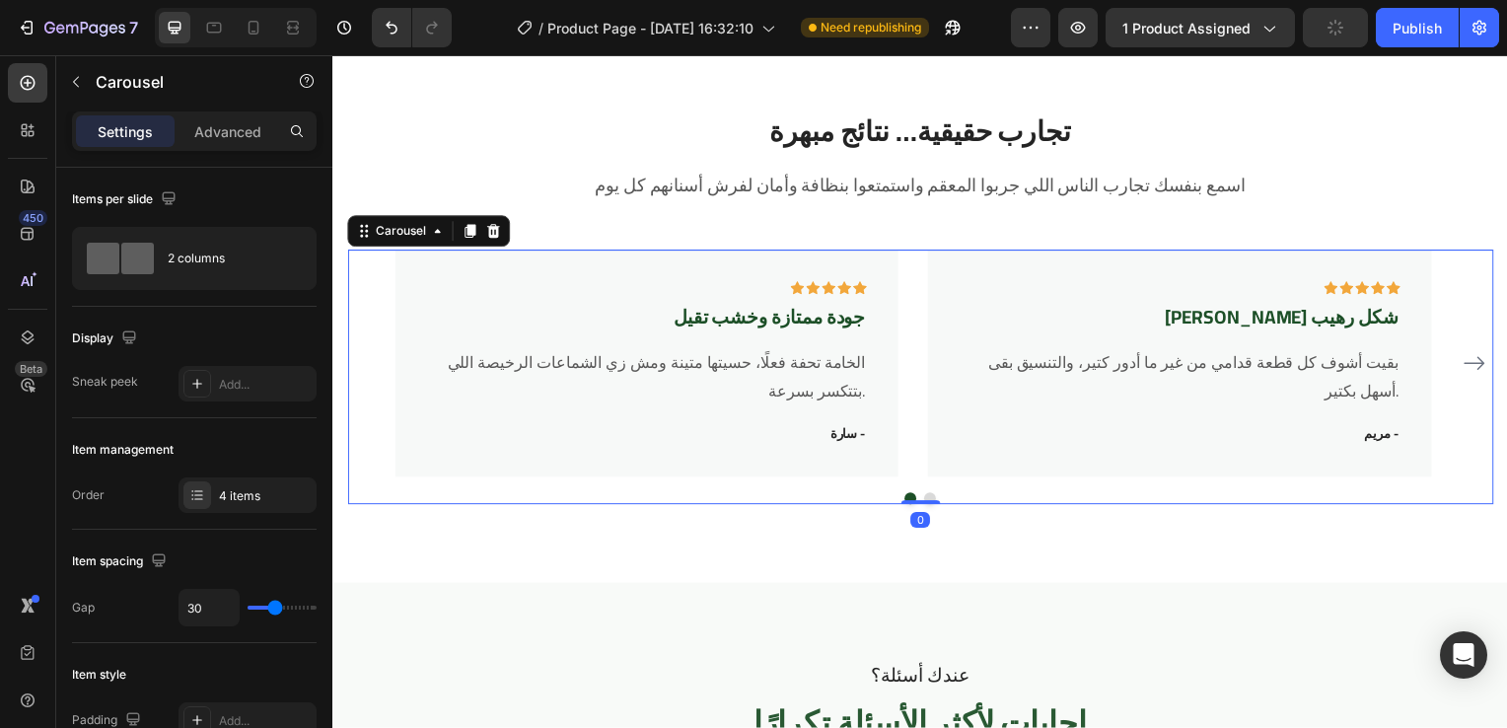
click at [901, 483] on div "Icon Icon Icon Icon Icon Row جودة ممتازة وخشب تقيل Text block الخامة تحفة فعلًا…" at bounding box center [924, 379] width 1154 height 256
click at [288, 509] on div "4 items" at bounding box center [248, 495] width 138 height 36
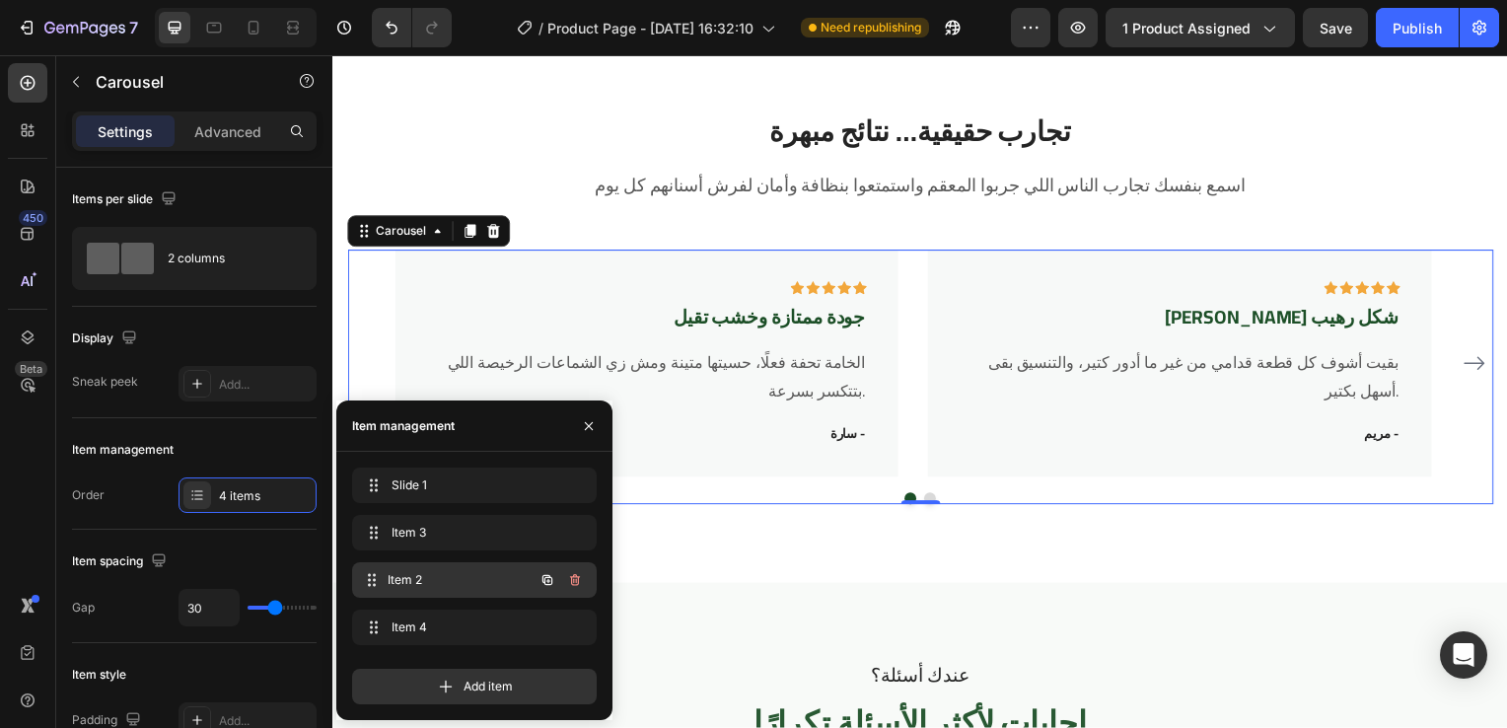
click at [428, 572] on span "Item 2" at bounding box center [461, 580] width 146 height 18
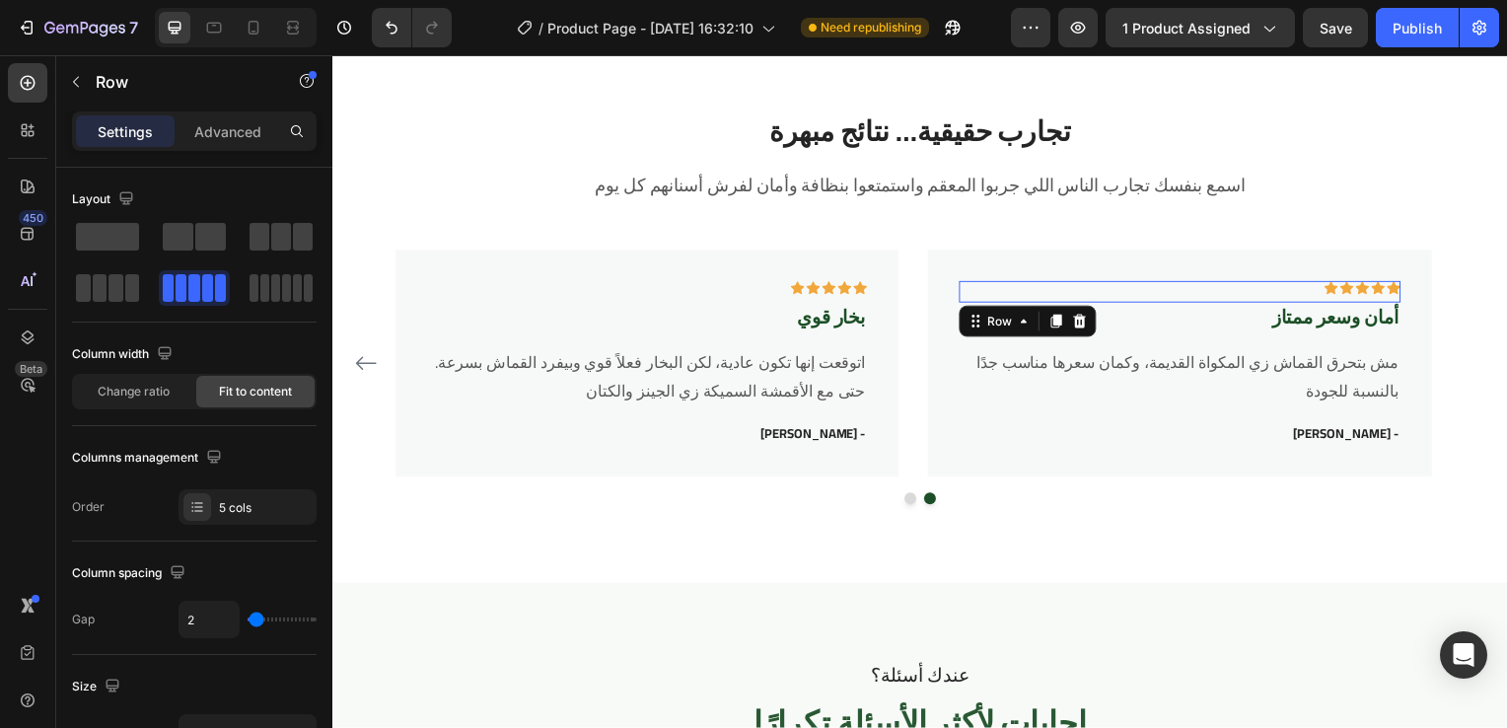
click at [1138, 301] on div "Icon Icon Icon Icon Icon Row 0" at bounding box center [1185, 294] width 444 height 22
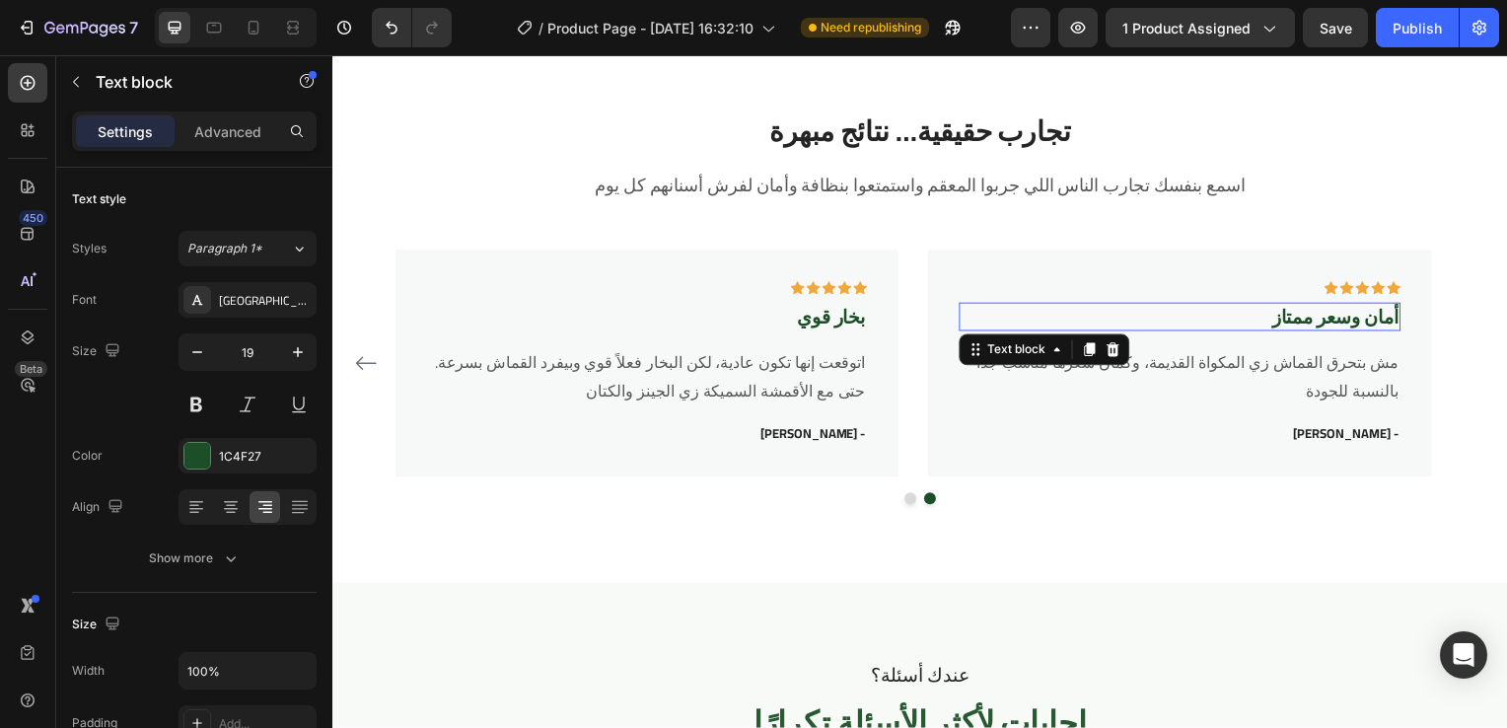
click at [1331, 323] on strong "أمان وسعر ممتاز" at bounding box center [1341, 319] width 127 height 36
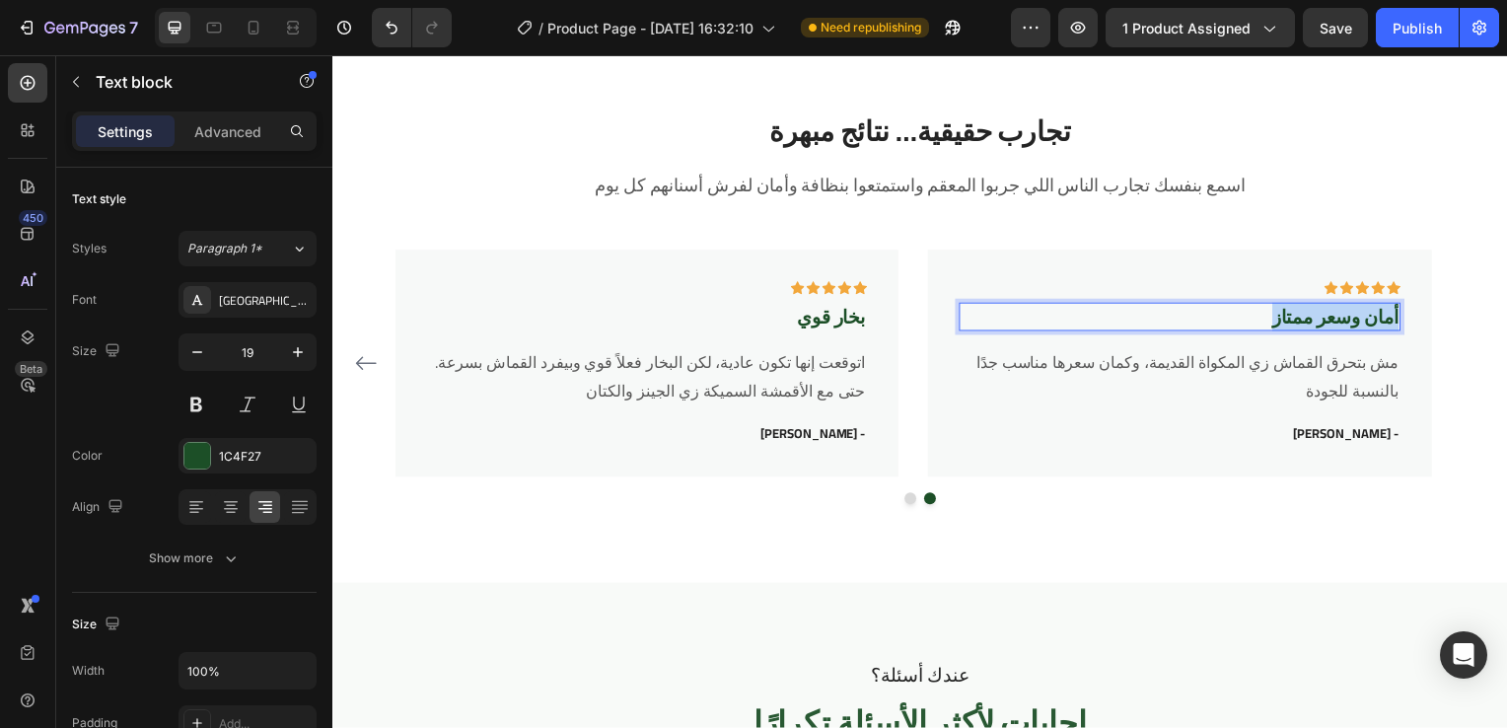
click at [1331, 323] on strong "أمان وسعر ممتاز" at bounding box center [1341, 319] width 127 height 36
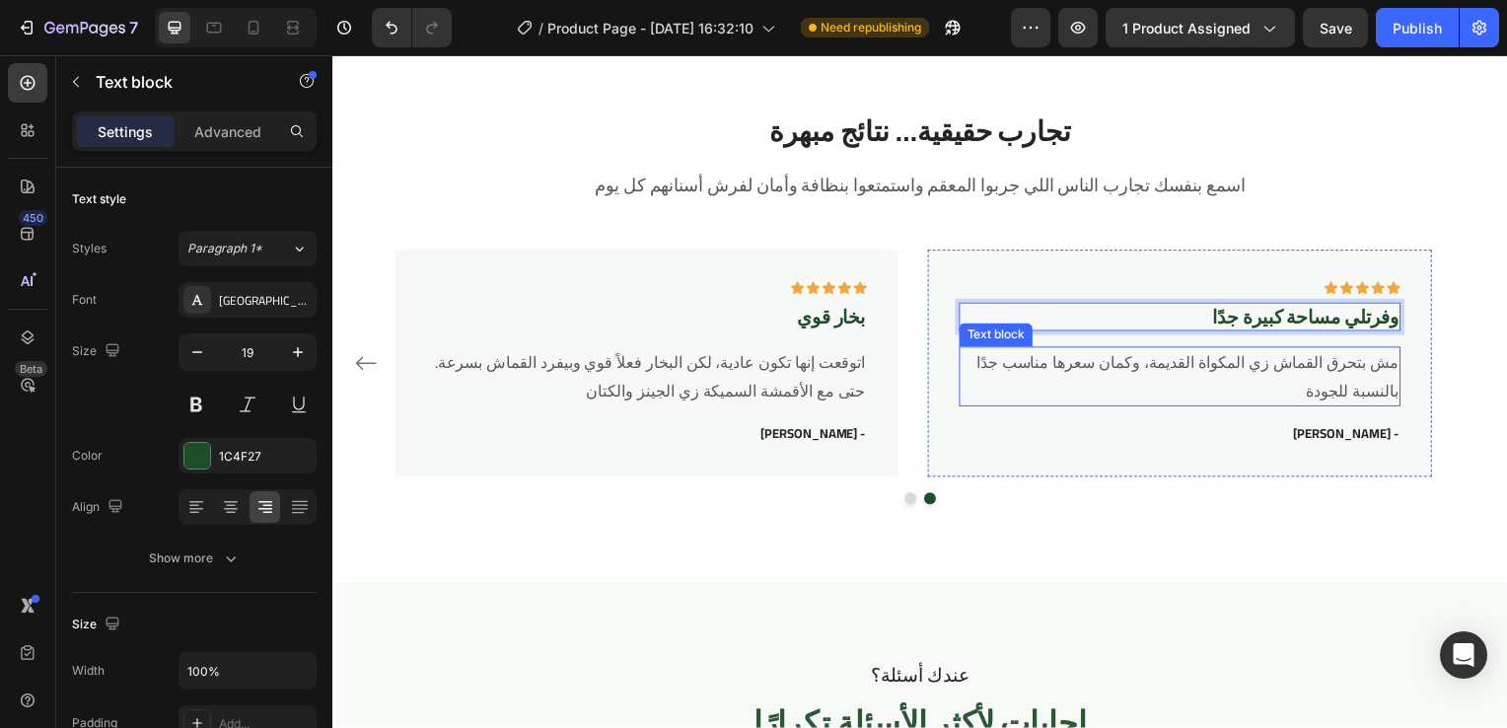
click at [1229, 356] on p "مش بتحرق القماش زي المكواة القديمة، وكمان سعرها مناسب جدًا بالنسبة للجودة" at bounding box center [1185, 379] width 440 height 57
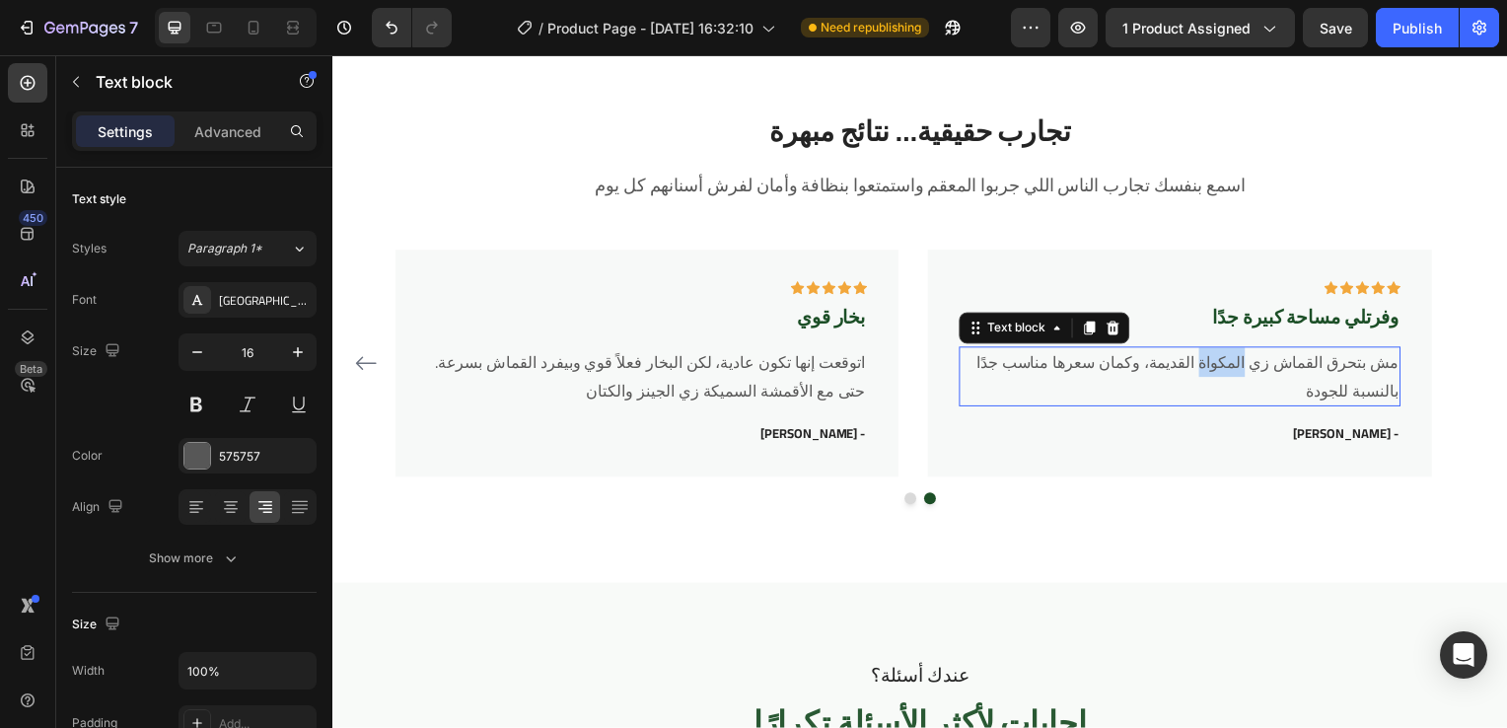
click at [1229, 356] on p "مش بتحرق القماش زي المكواة القديمة، وكمان سعرها مناسب جدًا بالنسبة للجودة" at bounding box center [1185, 379] width 440 height 57
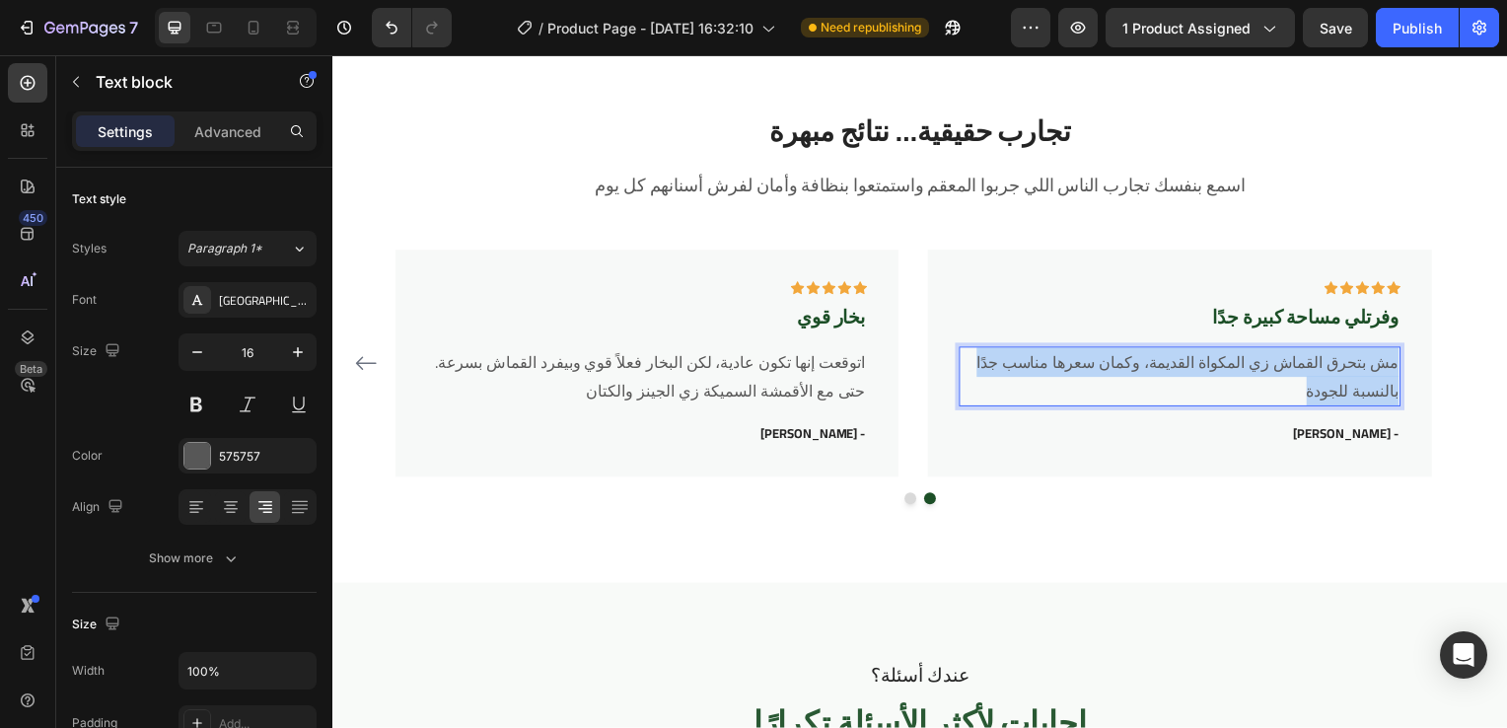
click at [1229, 356] on p "مش بتحرق القماش زي المكواة القديمة، وكمان سعرها مناسب جدًا بالنسبة للجودة" at bounding box center [1185, 379] width 440 height 57
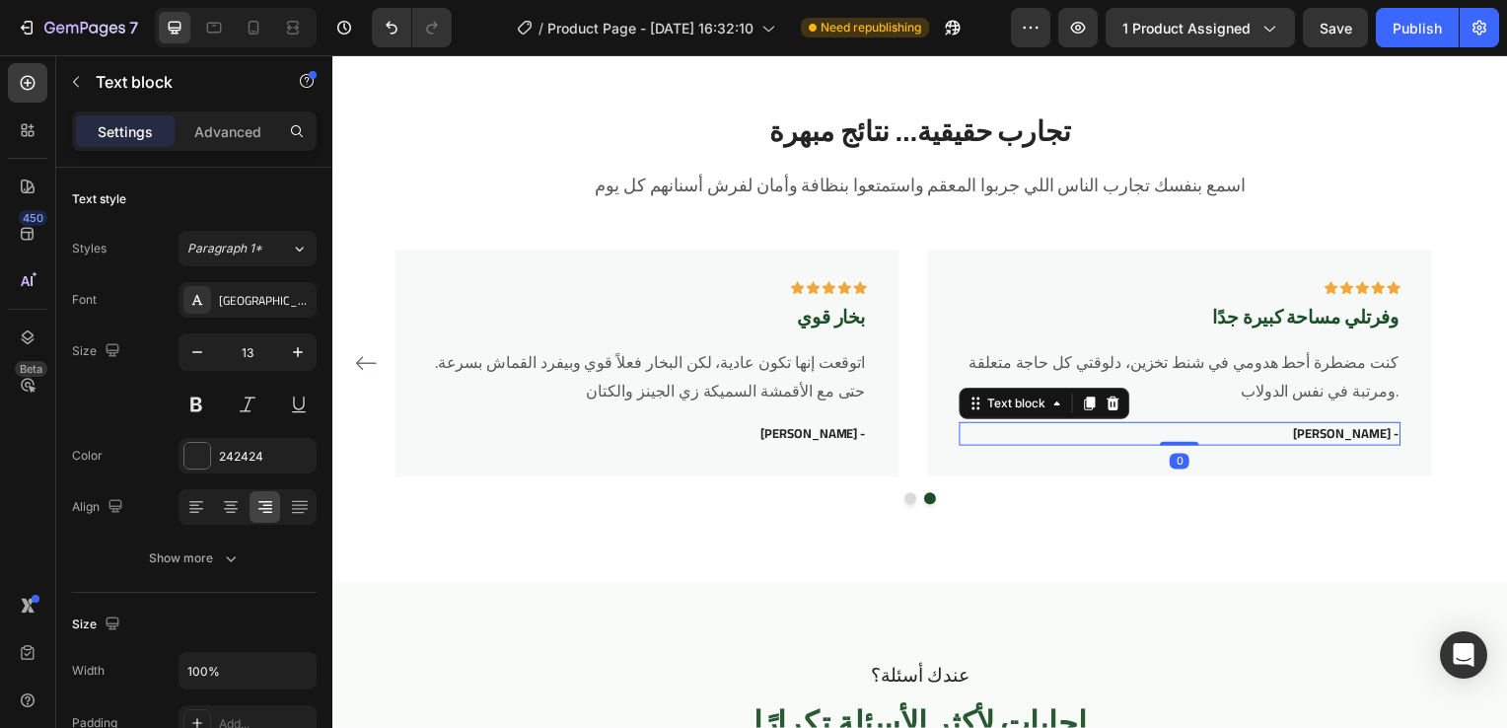
click at [1371, 433] on p "هند فؤاد -" at bounding box center [1185, 437] width 440 height 20
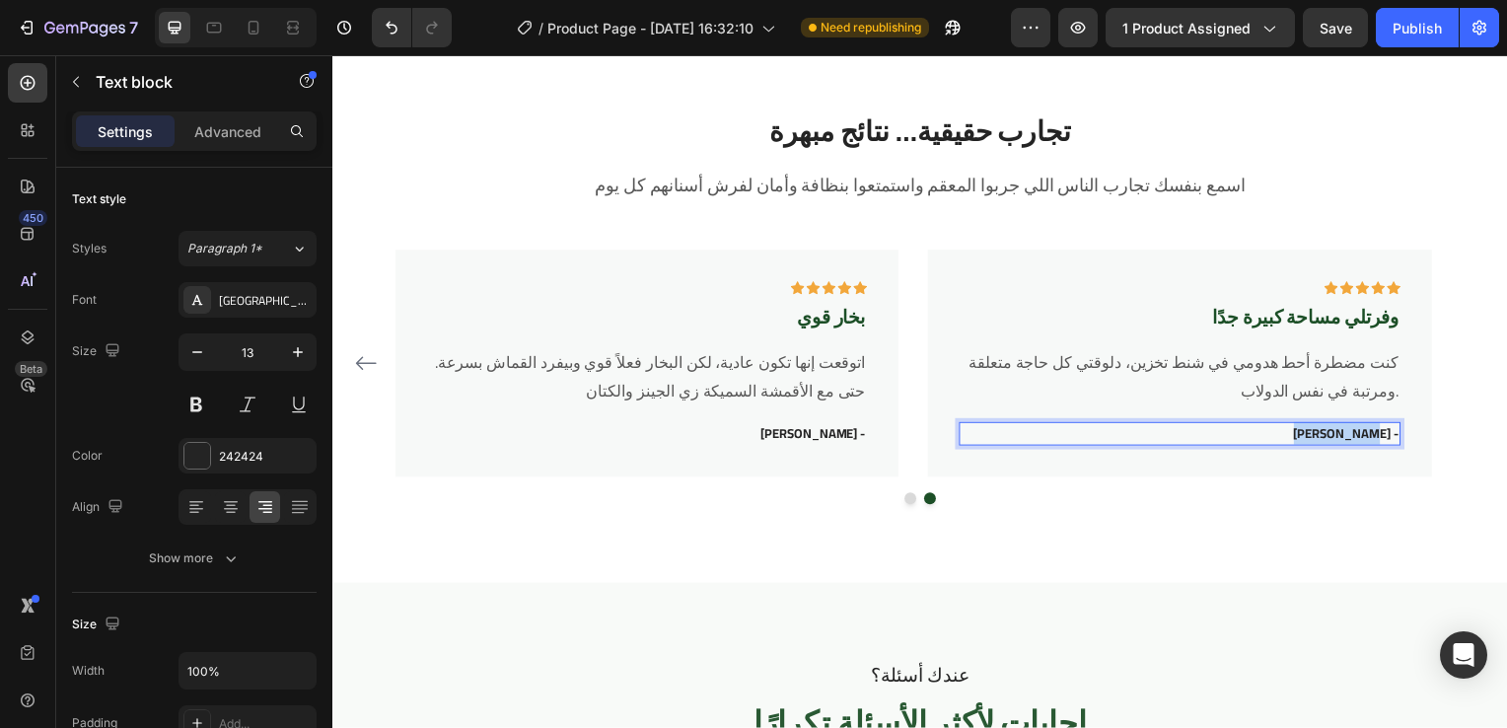
click at [1371, 433] on p "هند فؤاد -" at bounding box center [1185, 437] width 440 height 20
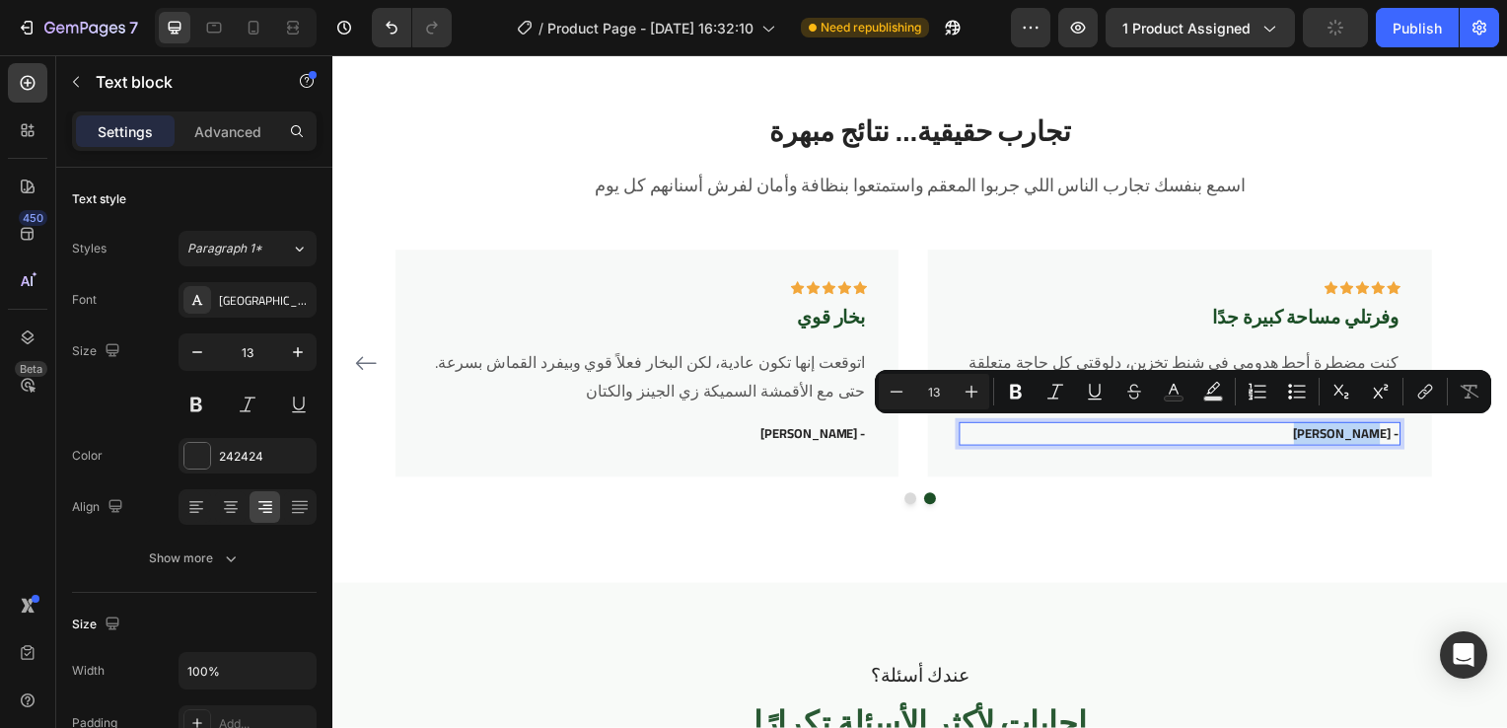
click at [1371, 433] on p "هند فؤاد -" at bounding box center [1185, 437] width 440 height 20
click at [1392, 438] on p "هند فؤاد -" at bounding box center [1185, 437] width 440 height 20
click at [1391, 438] on p "هند فؤاد -" at bounding box center [1185, 437] width 440 height 20
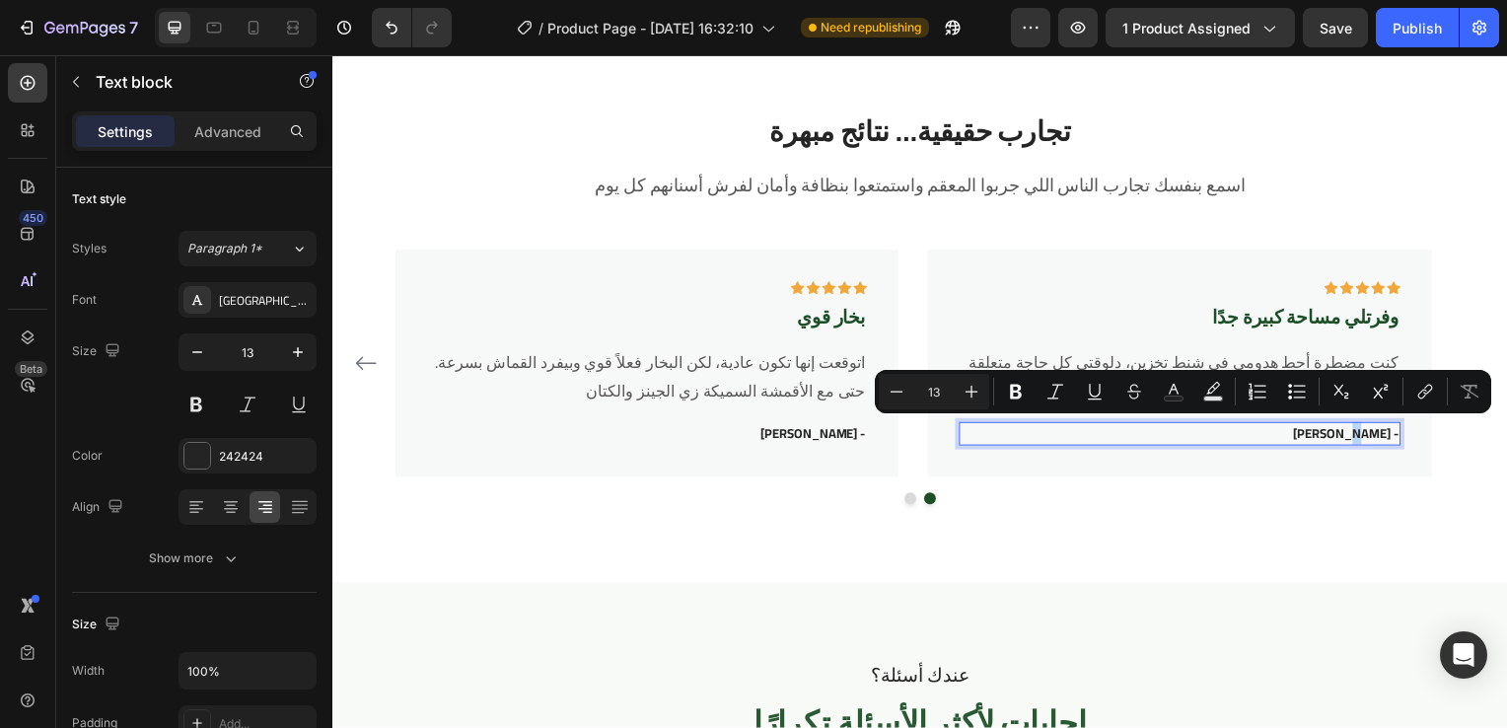
click at [1391, 438] on p "هند فؤاد -" at bounding box center [1185, 437] width 440 height 20
click at [1334, 432] on p "هند فؤاد -" at bounding box center [1185, 437] width 440 height 20
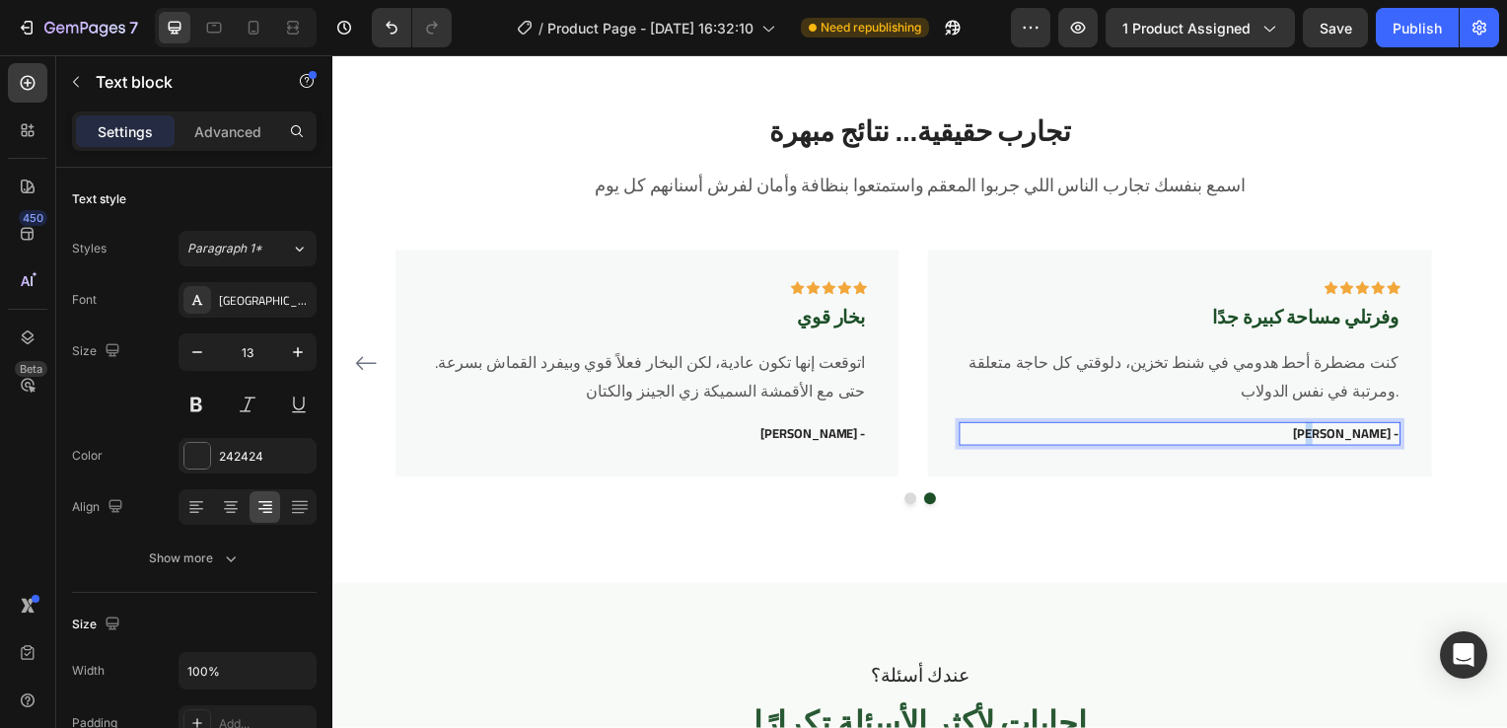
drag, startPoint x: 1334, startPoint y: 432, endPoint x: 1377, endPoint y: 432, distance: 42.4
click at [1377, 432] on p "هند فؤاد -" at bounding box center [1185, 437] width 440 height 20
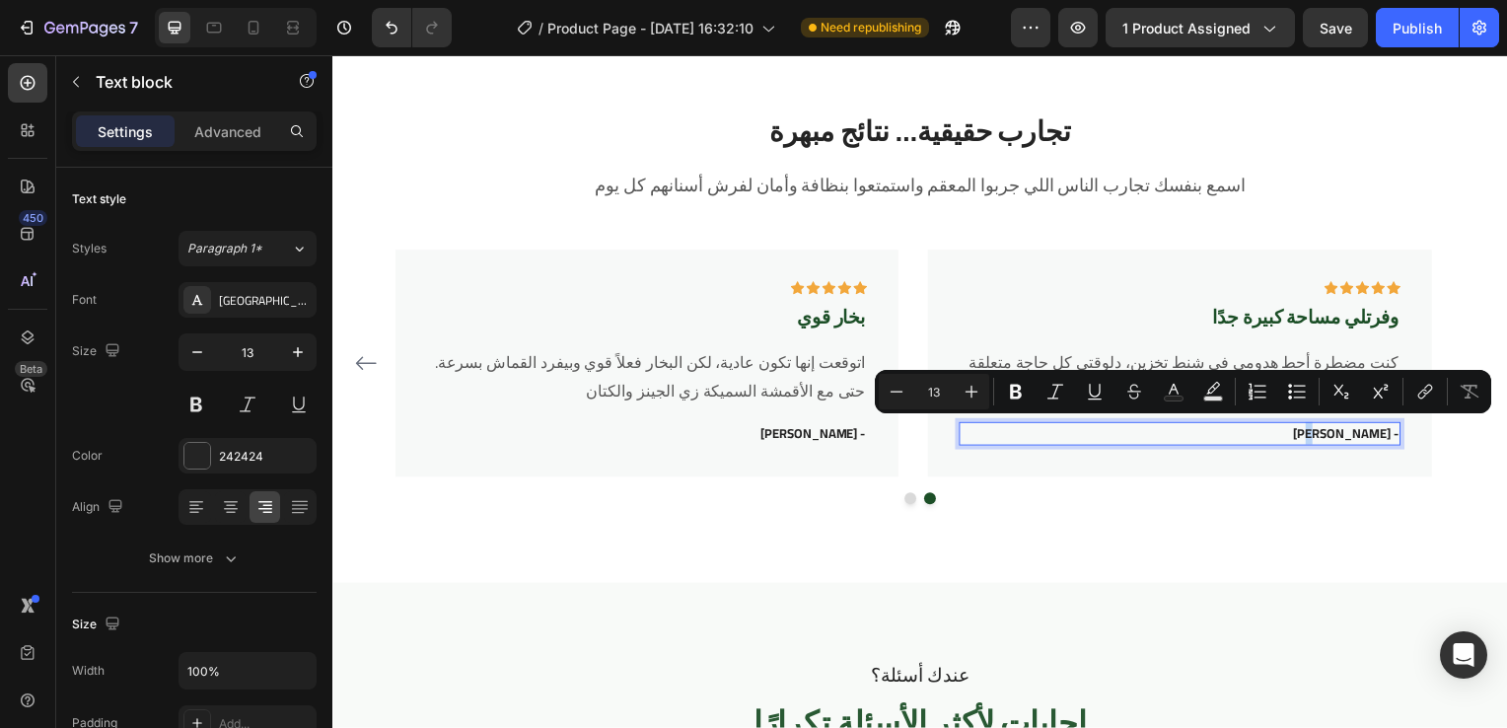
click at [1377, 432] on p "هند فؤاد -" at bounding box center [1185, 437] width 440 height 20
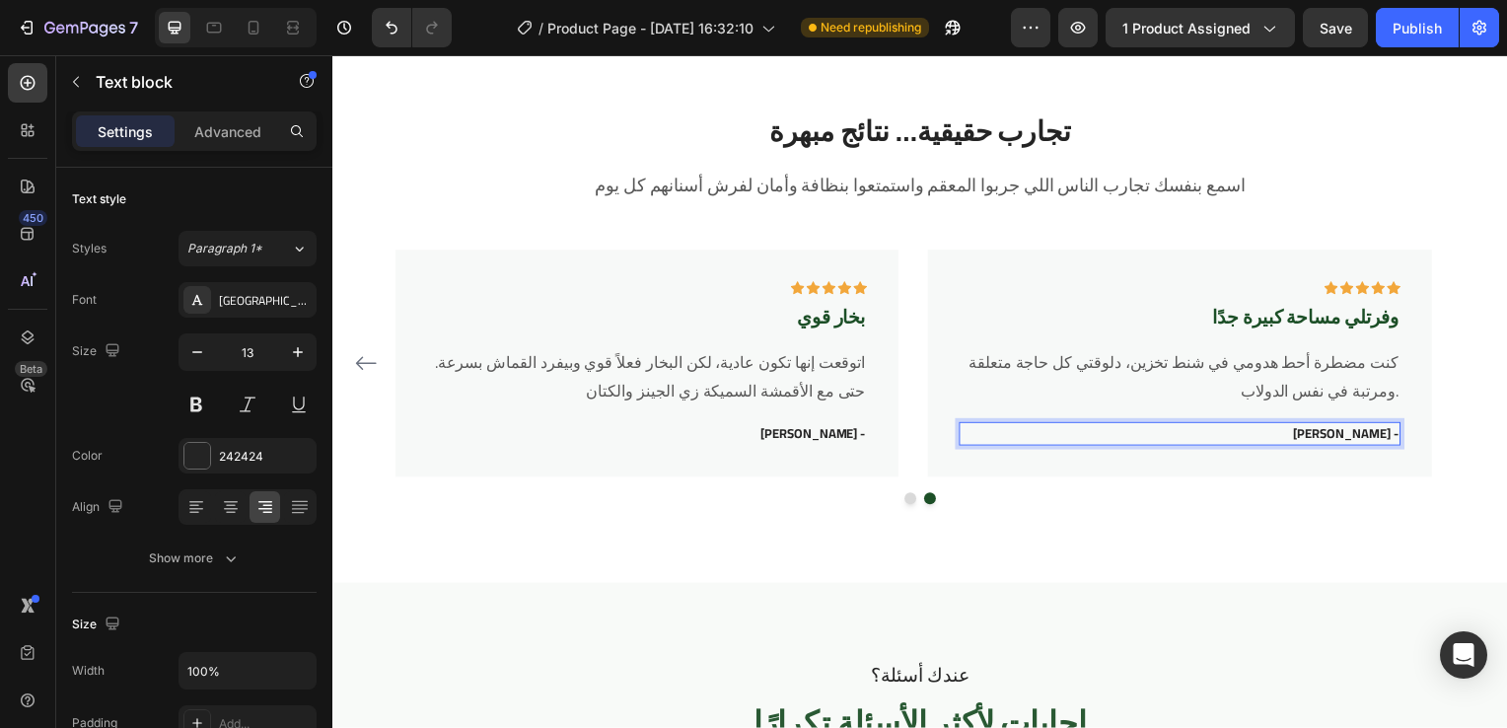
click at [1377, 432] on p "هند فؤاد -" at bounding box center [1185, 437] width 440 height 20
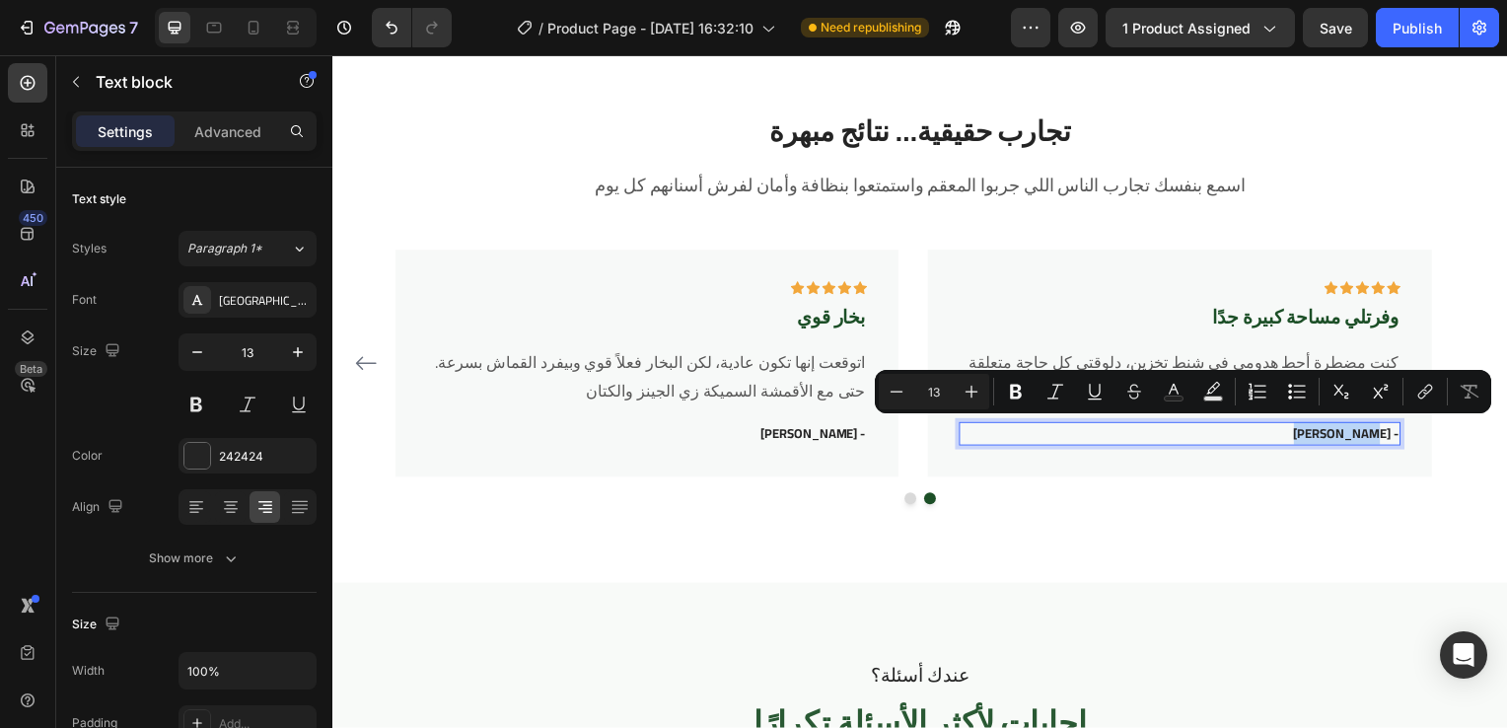
click at [1393, 432] on p "هند فؤاد -" at bounding box center [1185, 437] width 440 height 20
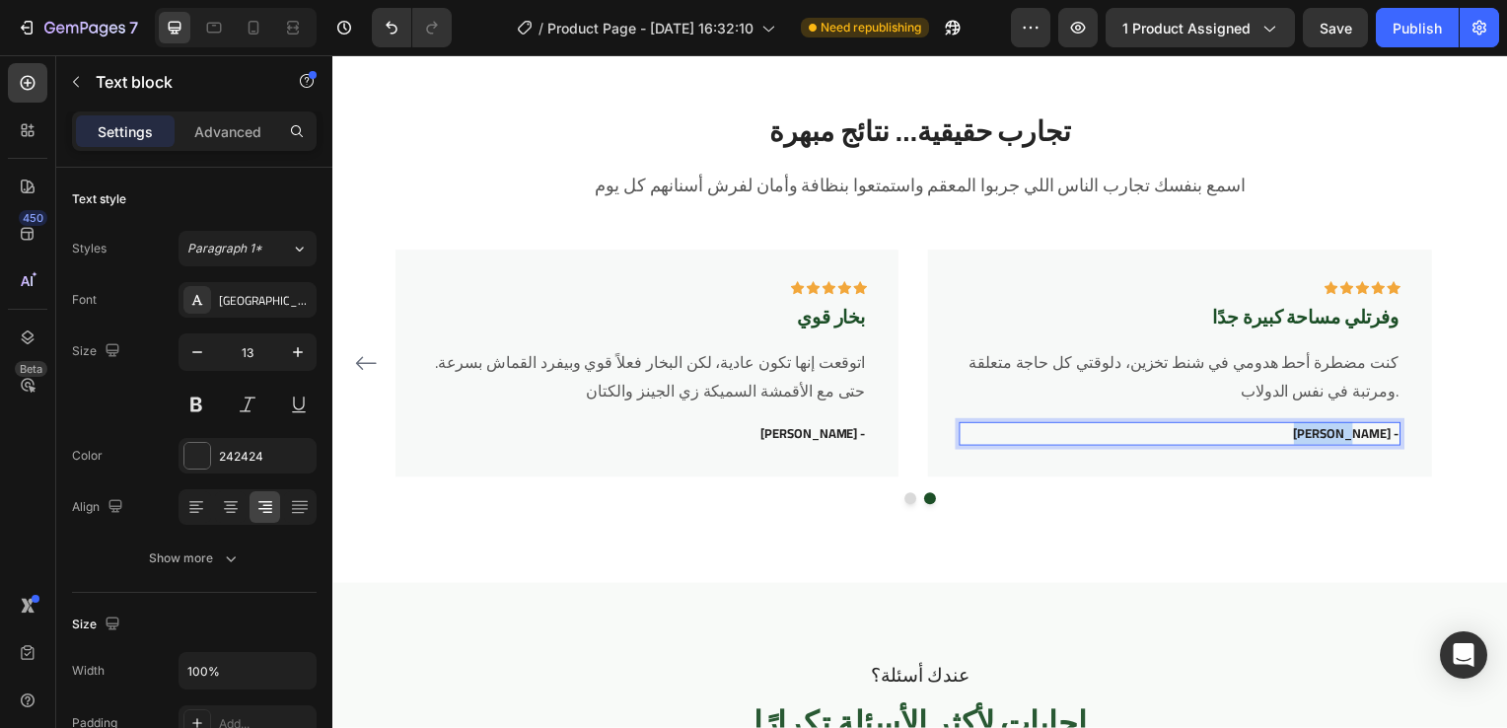
click at [1393, 432] on p "هند فؤاد -" at bounding box center [1185, 437] width 440 height 20
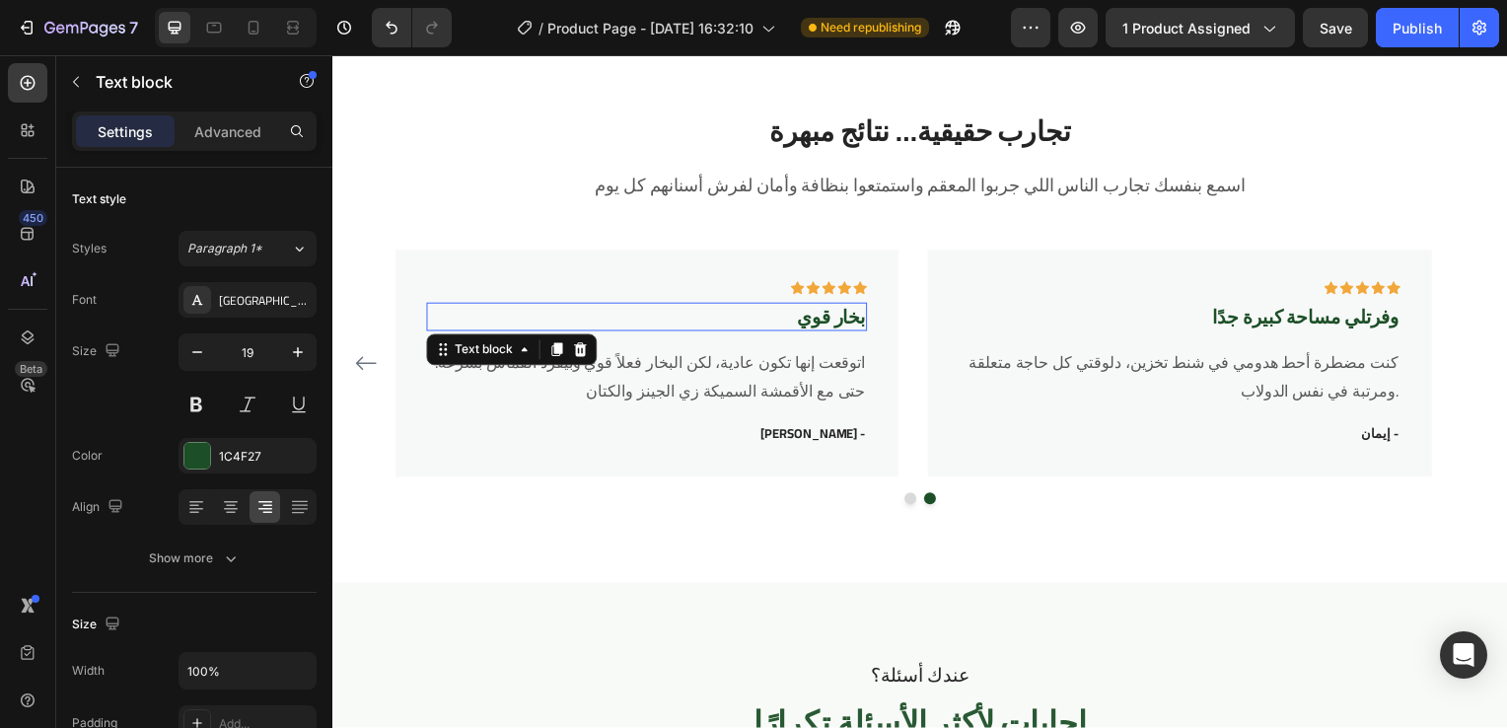
click at [855, 317] on p "بخار قوي" at bounding box center [648, 319] width 440 height 25
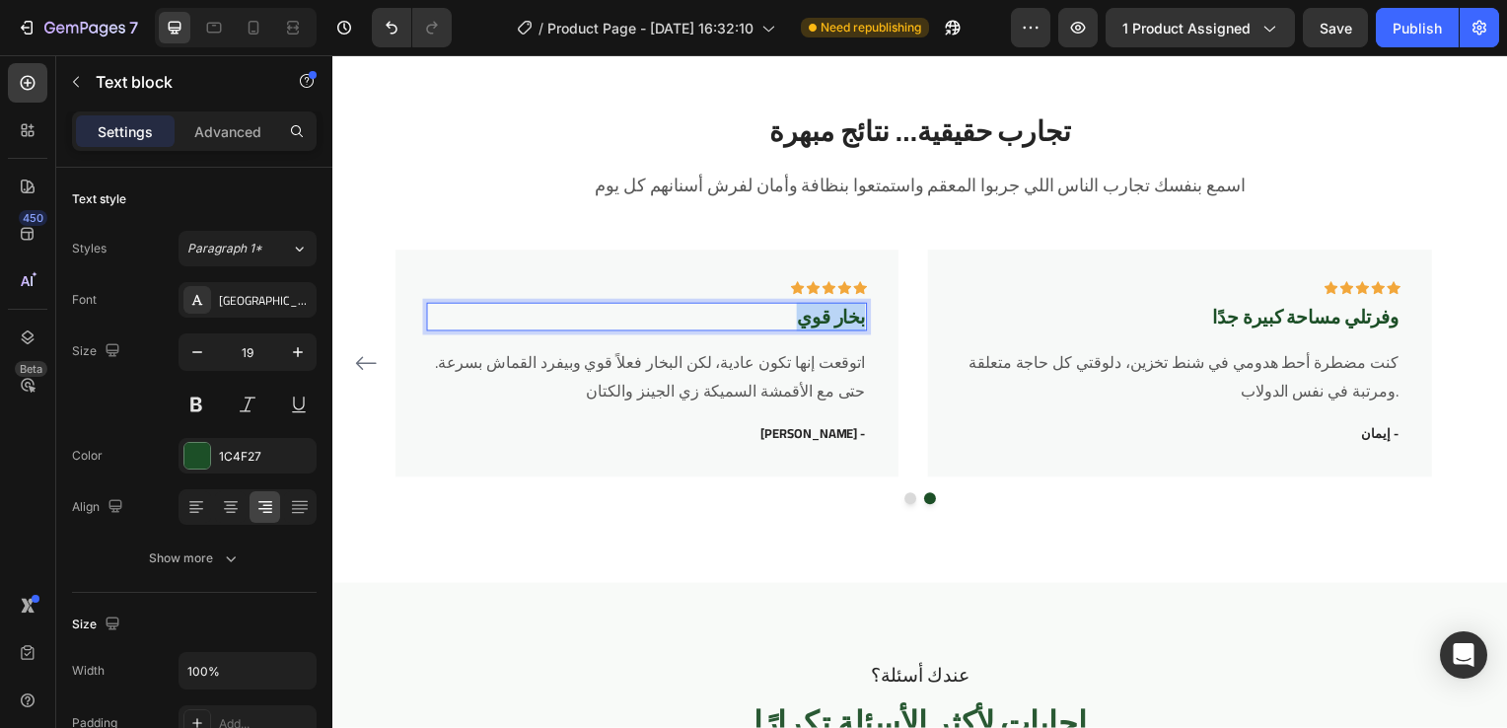
click at [855, 317] on p "بخار قوي" at bounding box center [648, 319] width 440 height 25
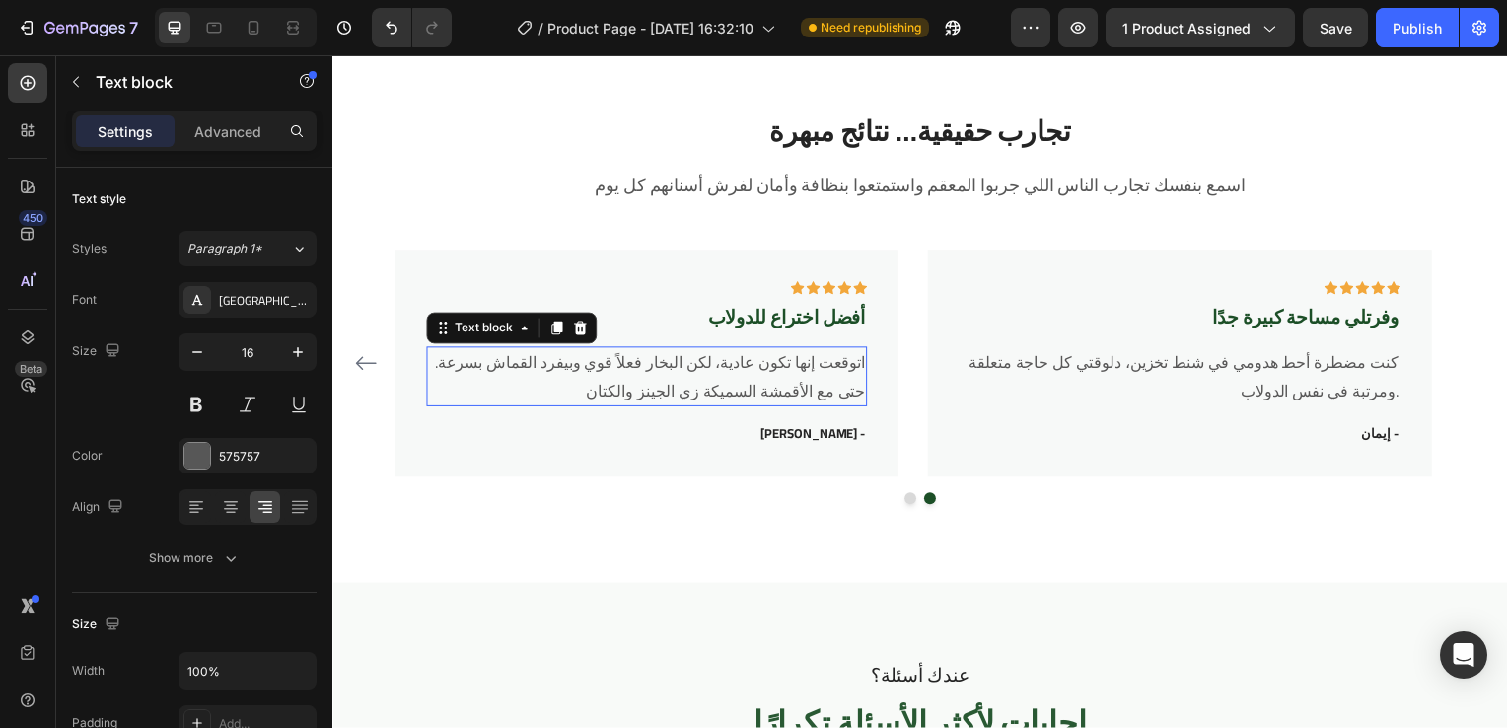
click at [822, 369] on p "اتوقعت إنها تكون عادية، لكن البخار فعلاً قوي وبيفرد القماش بسرعة. حتى مع الأقمش…" at bounding box center [648, 379] width 440 height 57
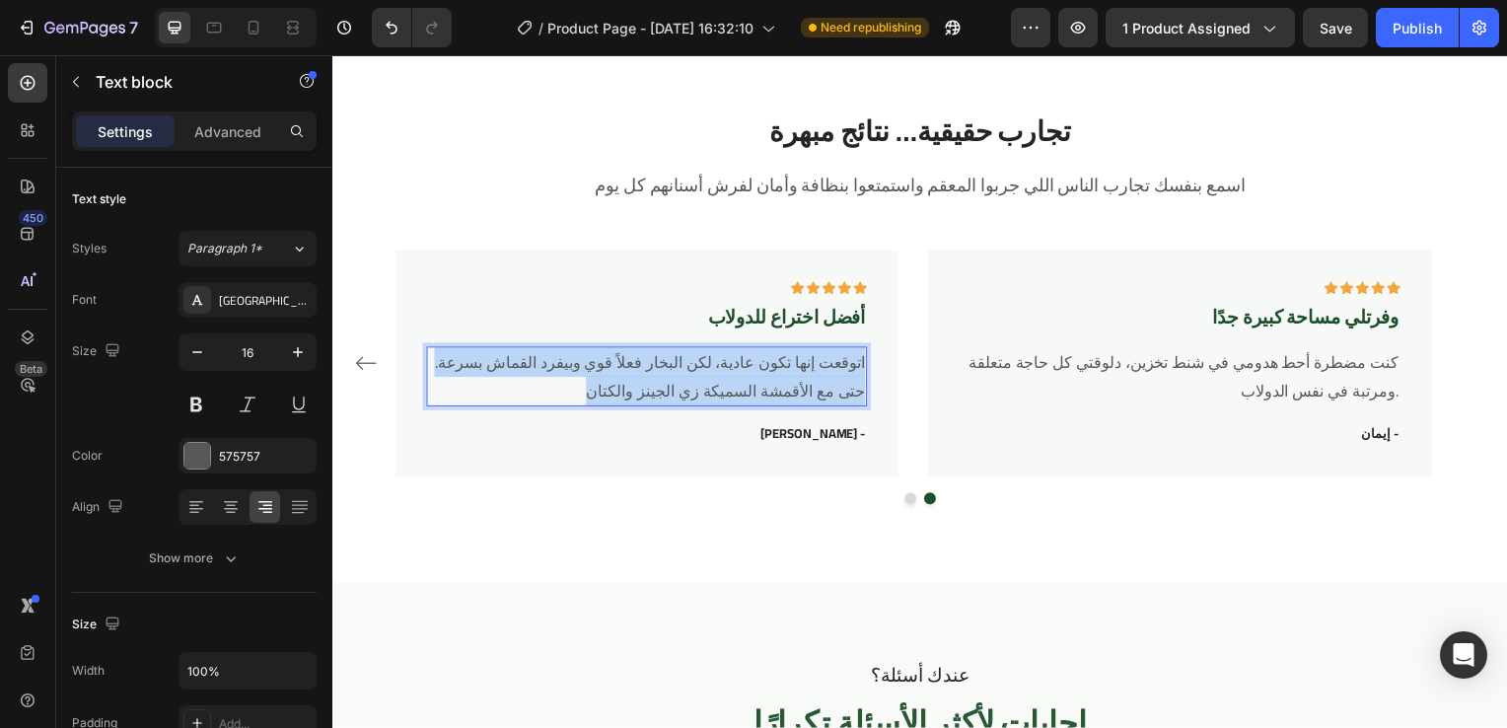
click at [822, 369] on p "اتوقعت إنها تكون عادية، لكن البخار فعلاً قوي وبيفرد القماش بسرعة. حتى مع الأقمش…" at bounding box center [648, 379] width 440 height 57
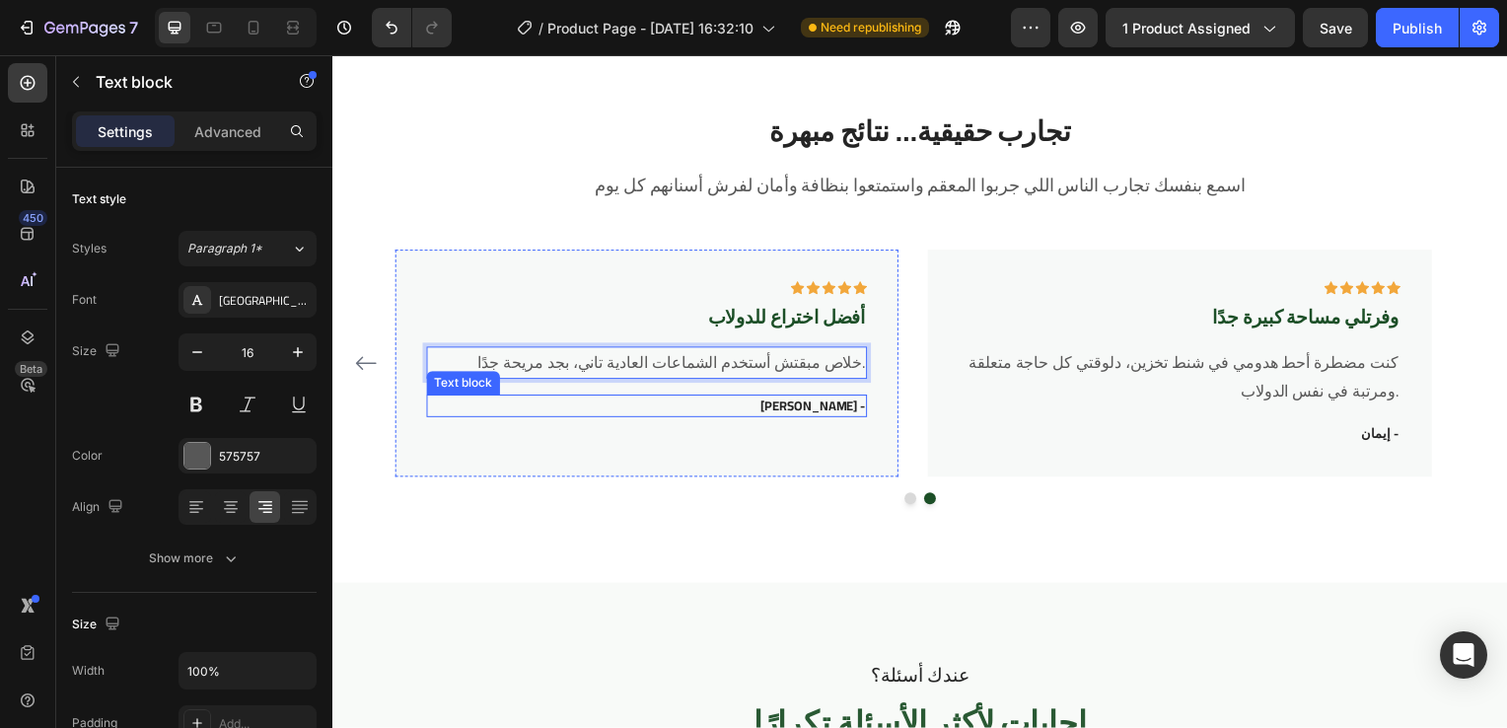
click at [844, 408] on p "محمود عبد الرحمن -" at bounding box center [648, 409] width 440 height 20
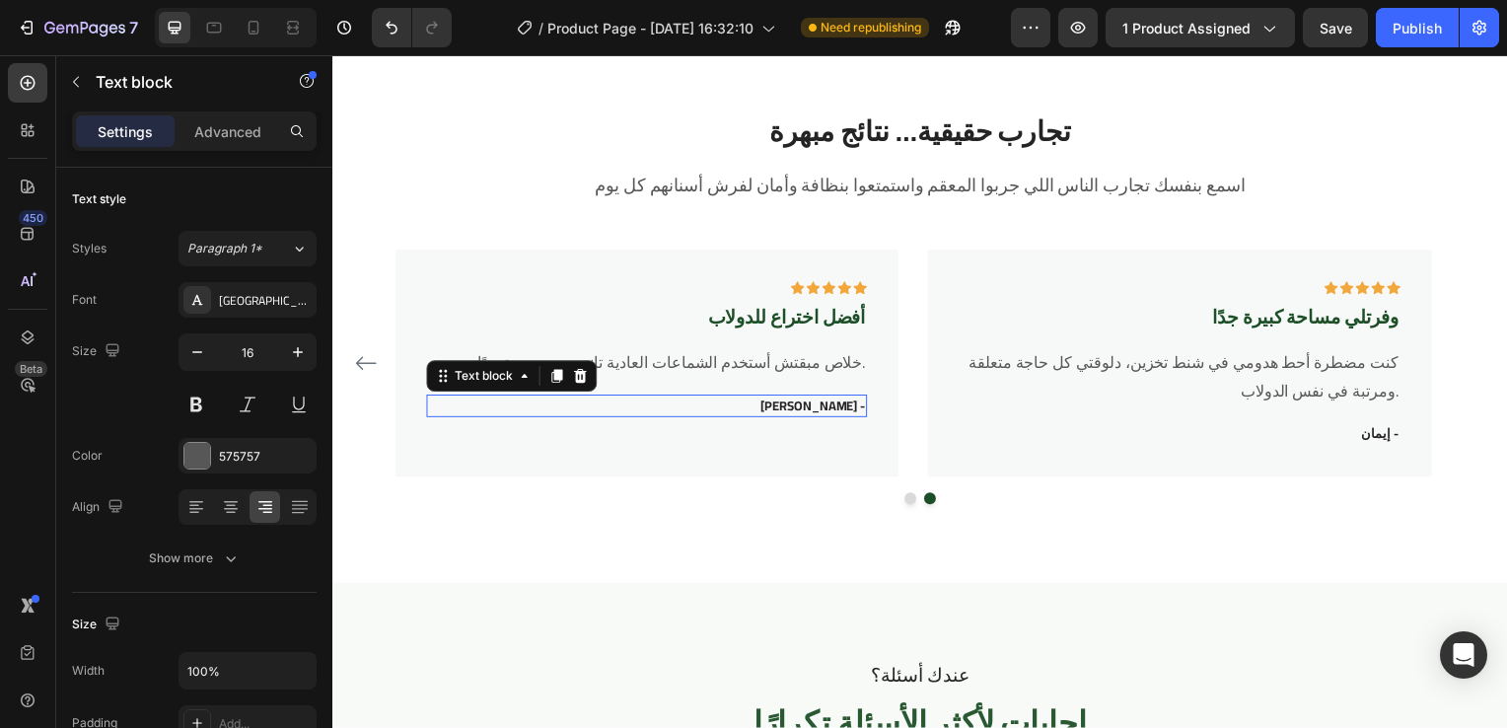
click at [844, 408] on p "محمود عبد الرحمن -" at bounding box center [648, 409] width 440 height 20
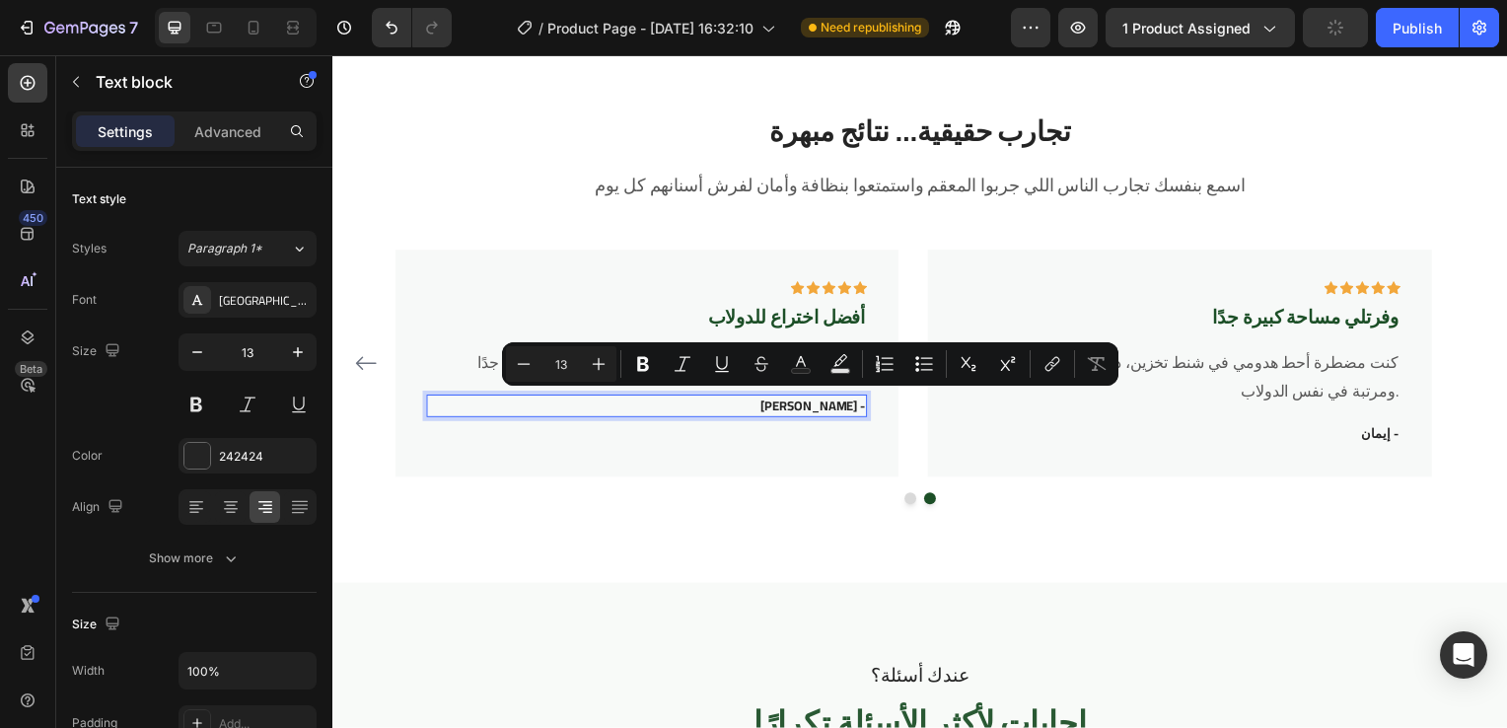
click at [844, 408] on p "محمود عبد الرحمن -" at bounding box center [648, 409] width 440 height 20
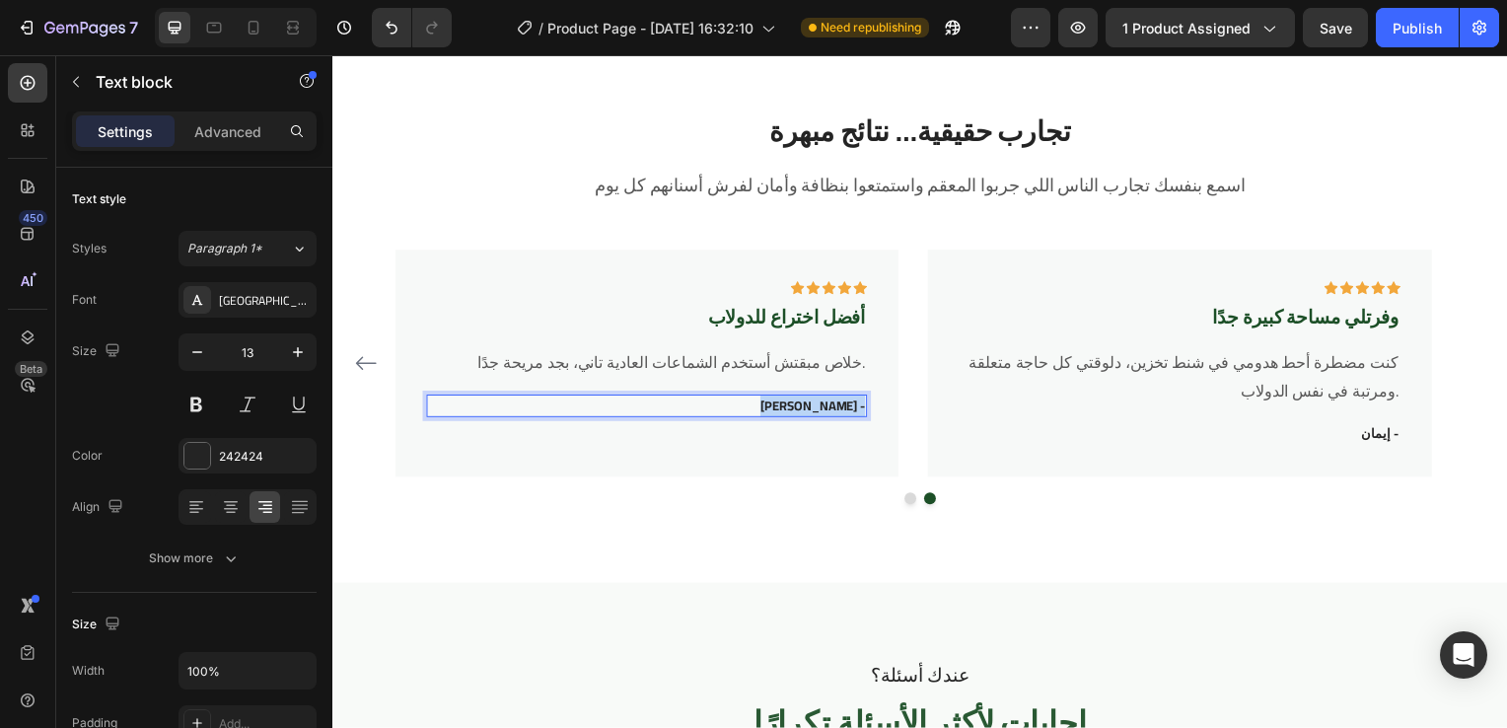
drag, startPoint x: 855, startPoint y: 408, endPoint x: 759, endPoint y: 411, distance: 95.7
click at [759, 411] on p "محمود عبد الرحمن -" at bounding box center [648, 409] width 440 height 20
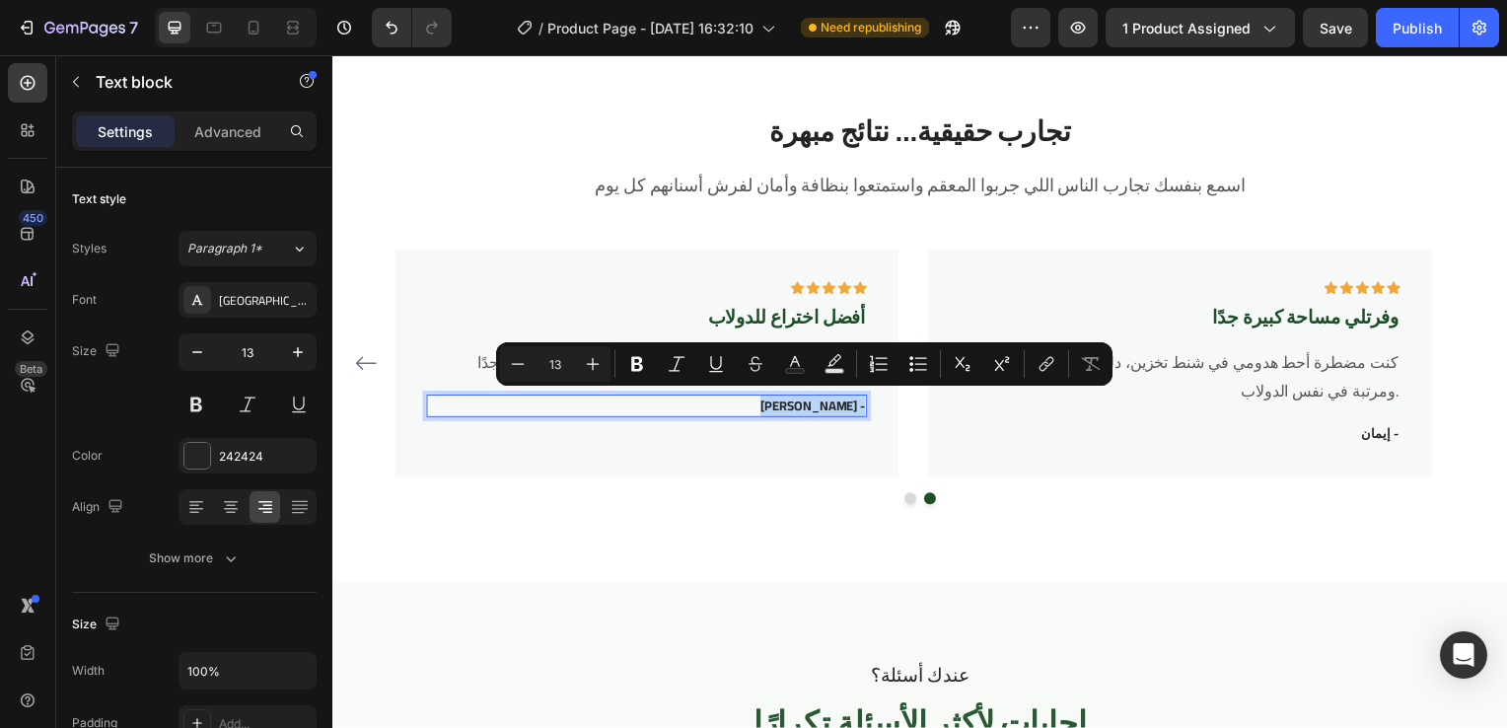
drag, startPoint x: 759, startPoint y: 411, endPoint x: 749, endPoint y: 407, distance: 11.5
click at [749, 407] on p "محمود عبد الرحمن -" at bounding box center [648, 409] width 440 height 20
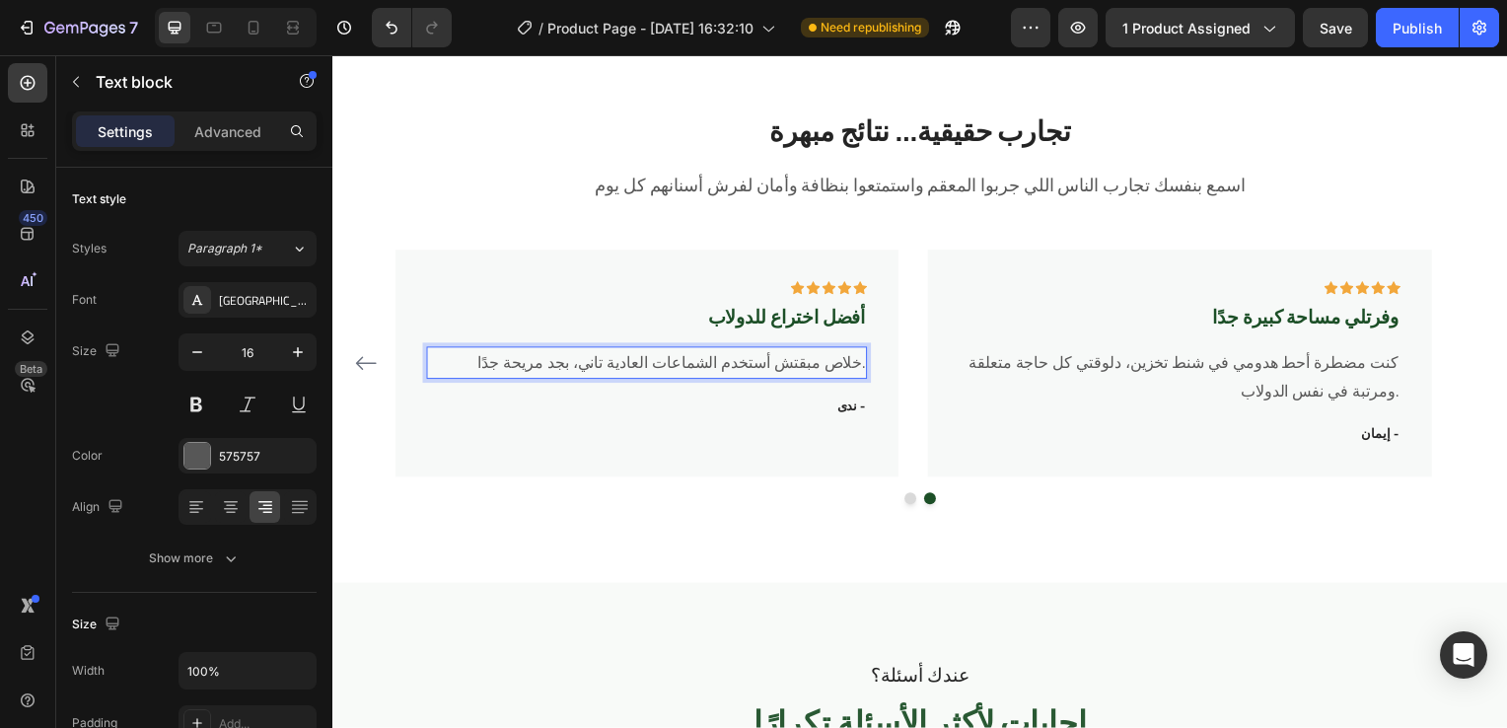
click at [466, 360] on p "خلاص مبقتش أستخدم الشماعات العادية تاني، بجد مريحة جدًا." at bounding box center [648, 365] width 440 height 29
click at [868, 371] on p "خلاص مبقتش أستخدم الشماعات العادية تاني، بجد مريحة جدًا." at bounding box center [648, 365] width 440 height 29
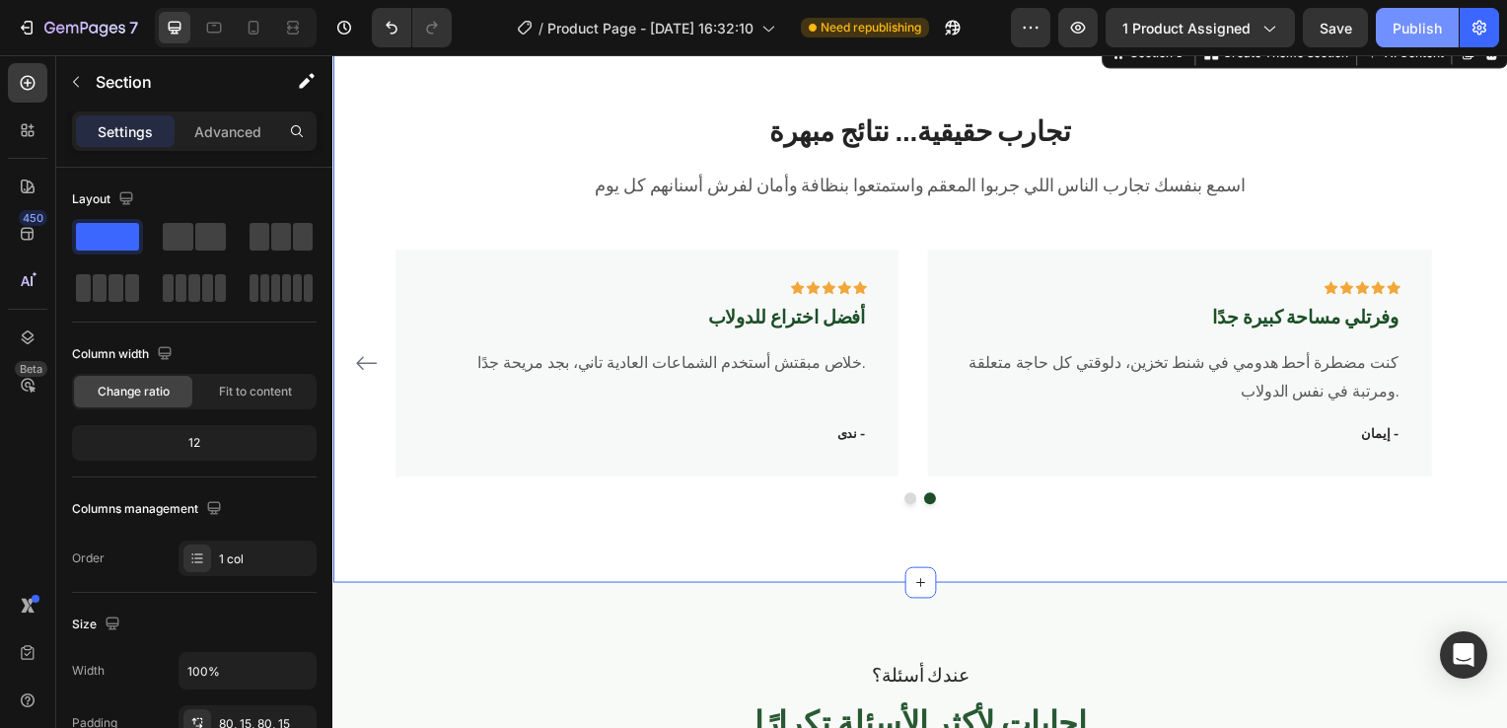
click at [1414, 28] on div "Publish" at bounding box center [1417, 28] width 49 height 21
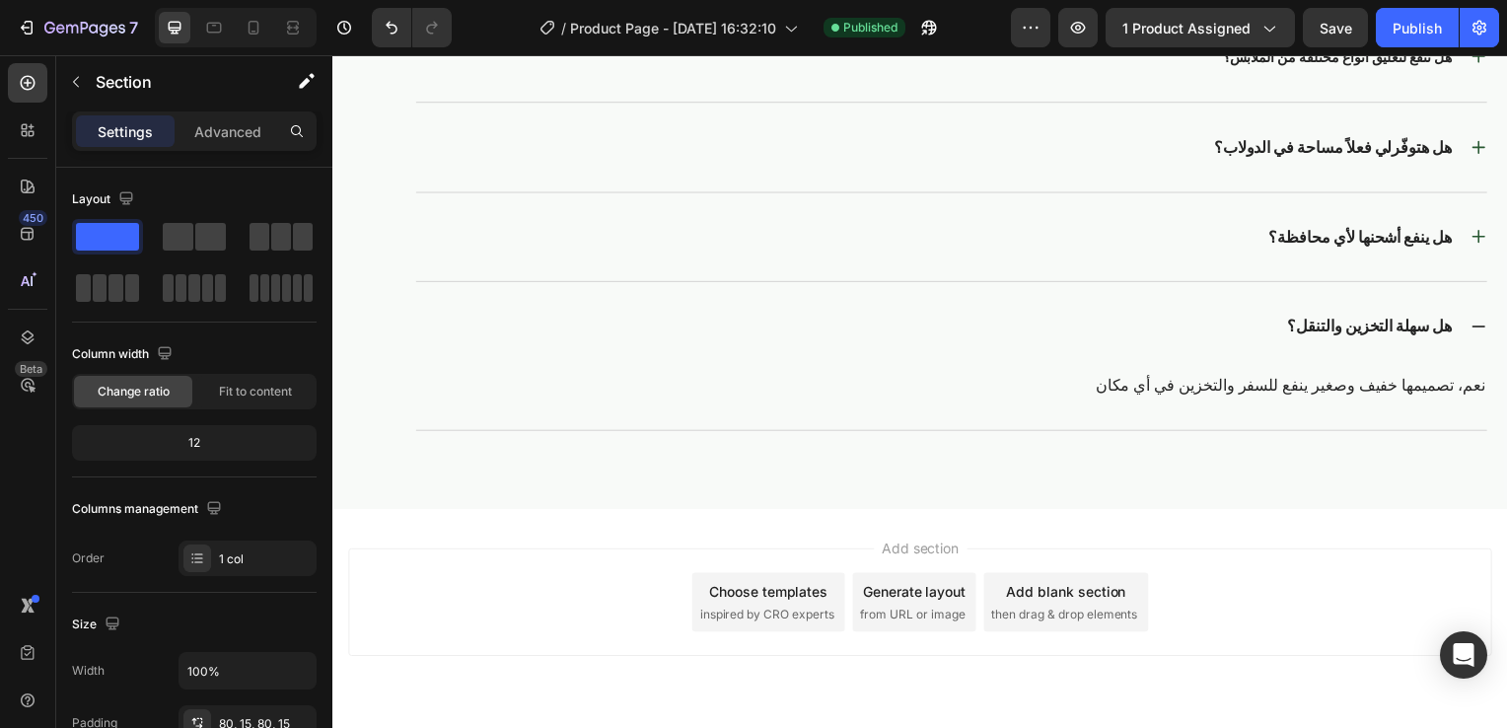
scroll to position [4525, 0]
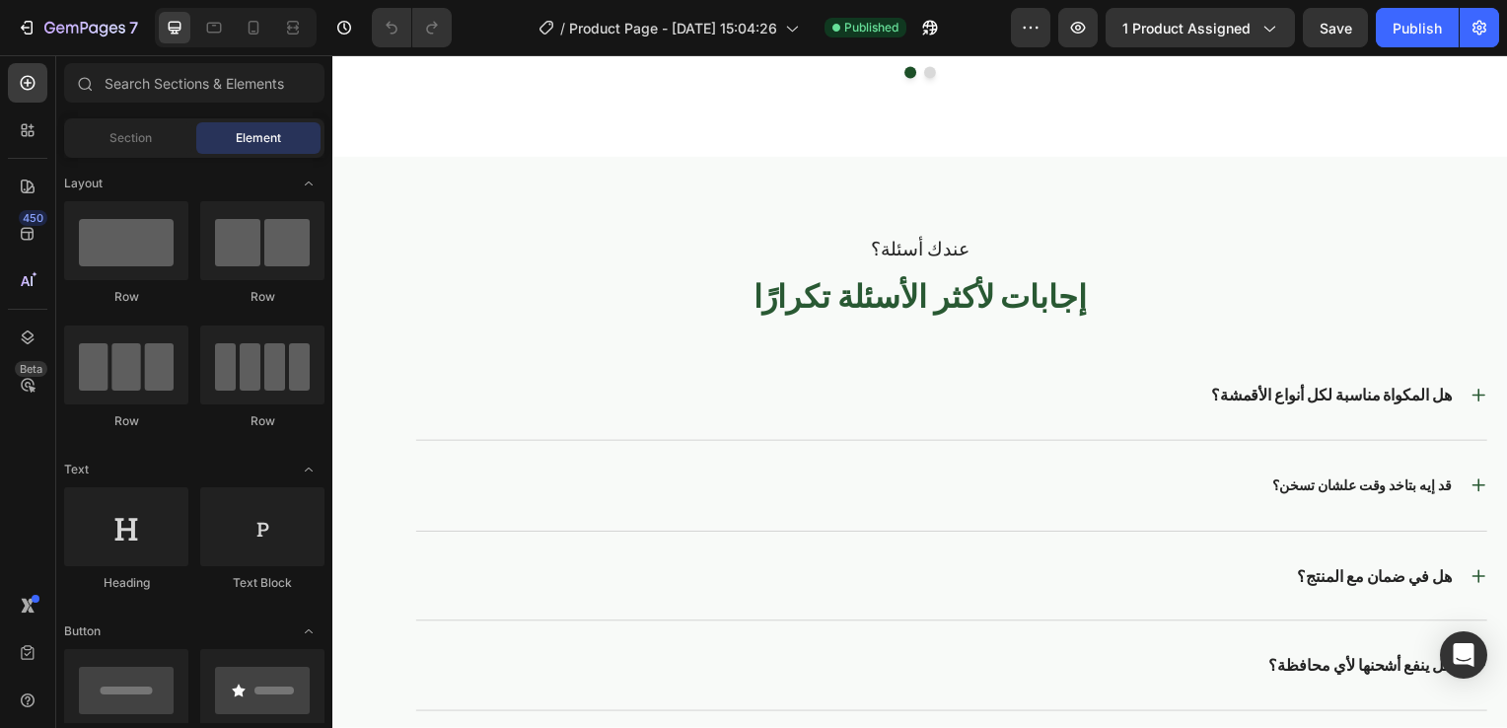
scroll to position [4304, 0]
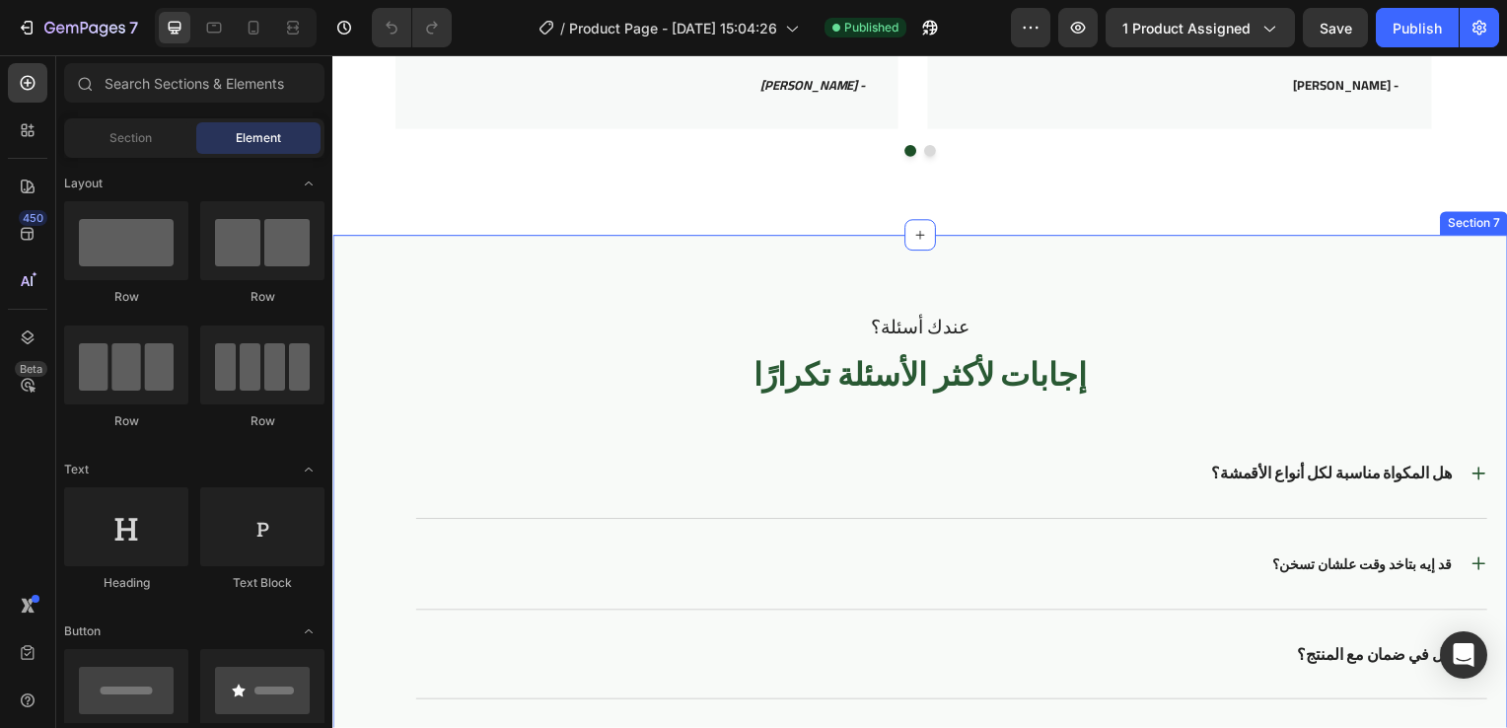
click at [1128, 261] on div "عندك أسئلة؟ Text Block إجابات لأكثر الأسئلة تكرارًا Heading هل المكواة مناسبة ل…" at bounding box center [923, 601] width 1183 height 728
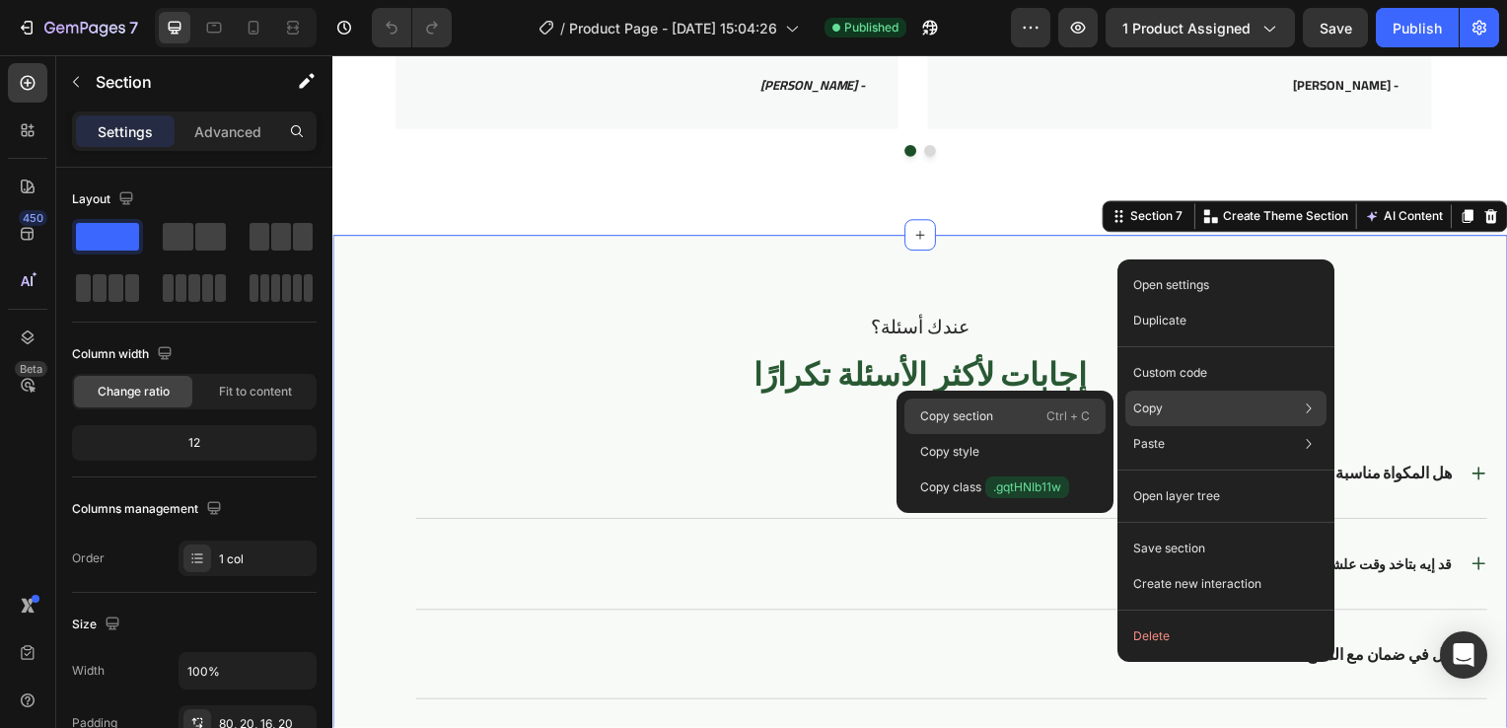
click at [1077, 406] on p "Ctrl + C" at bounding box center [1067, 416] width 43 height 20
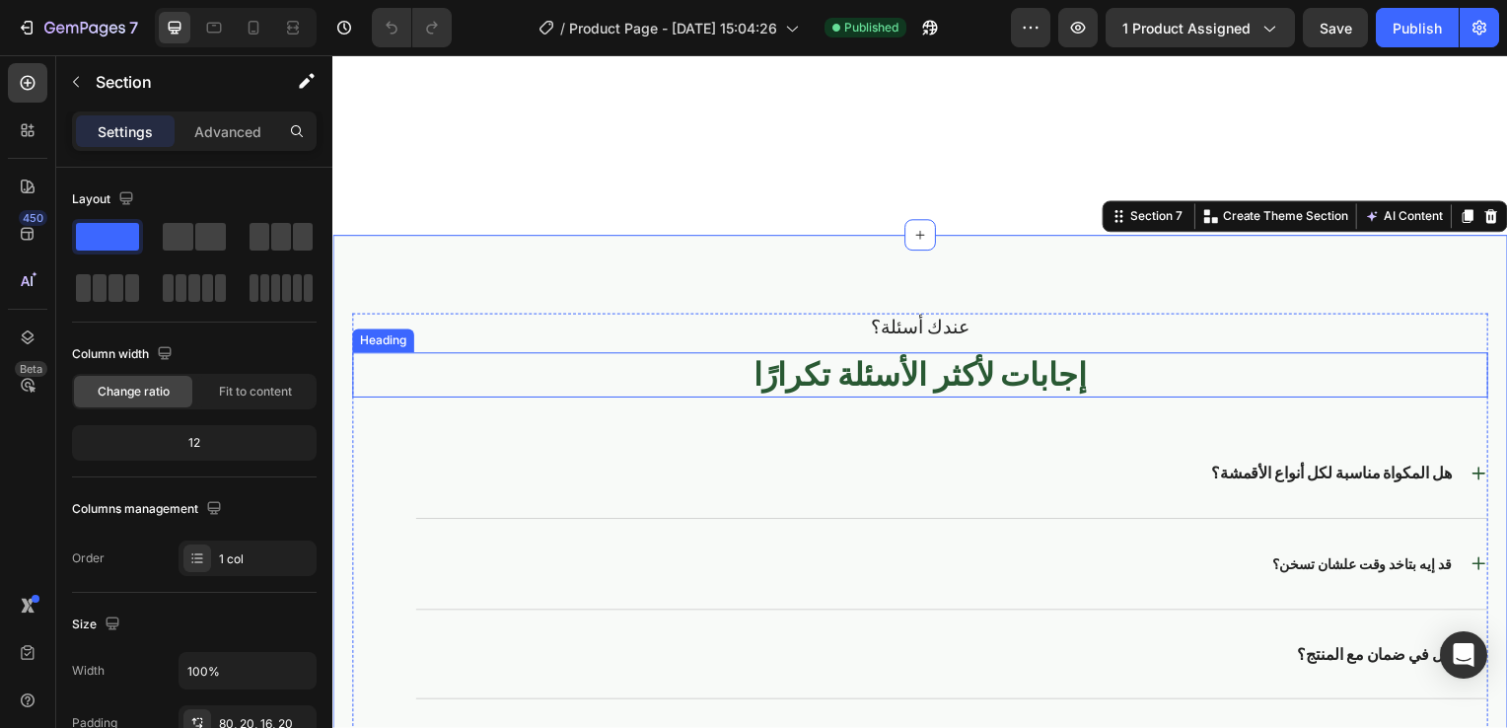
scroll to position [4507, 0]
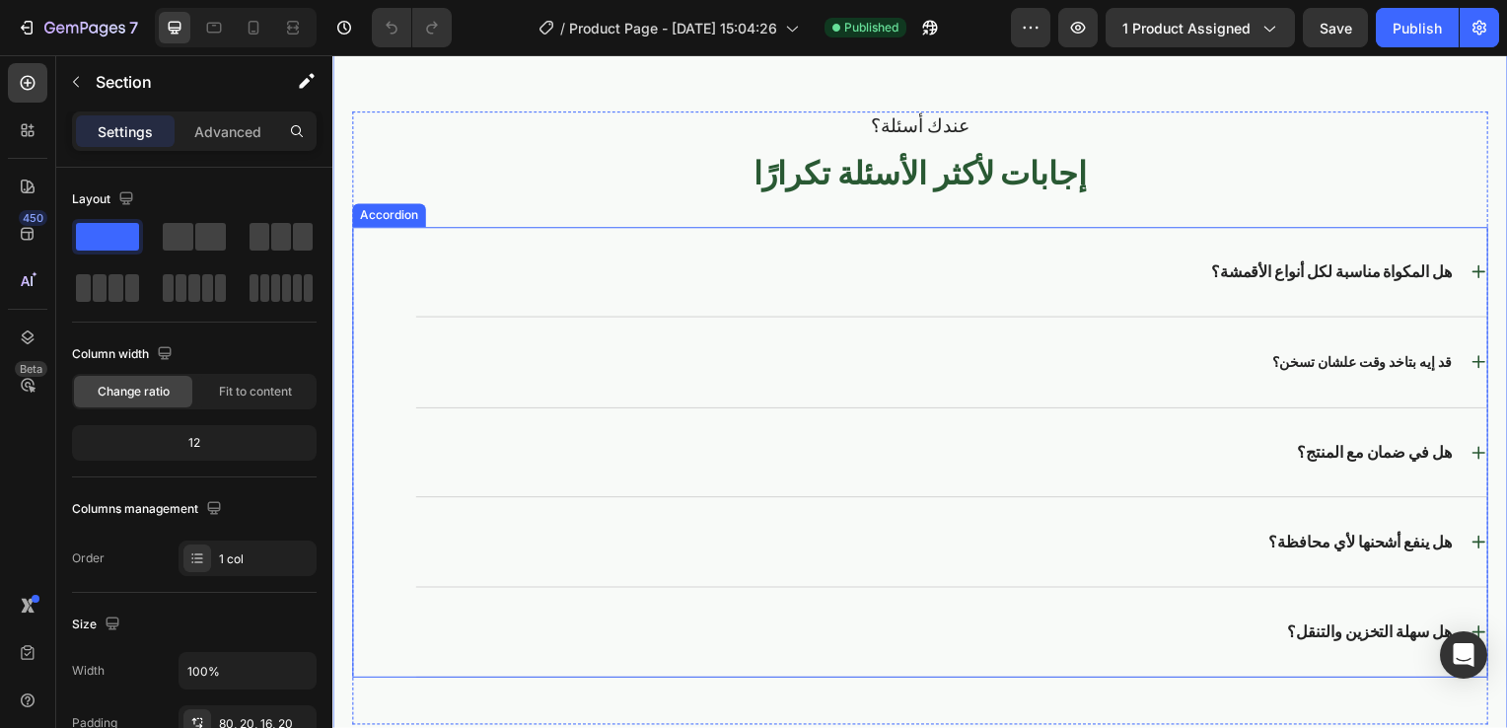
click at [1478, 448] on icon at bounding box center [1486, 456] width 17 height 17
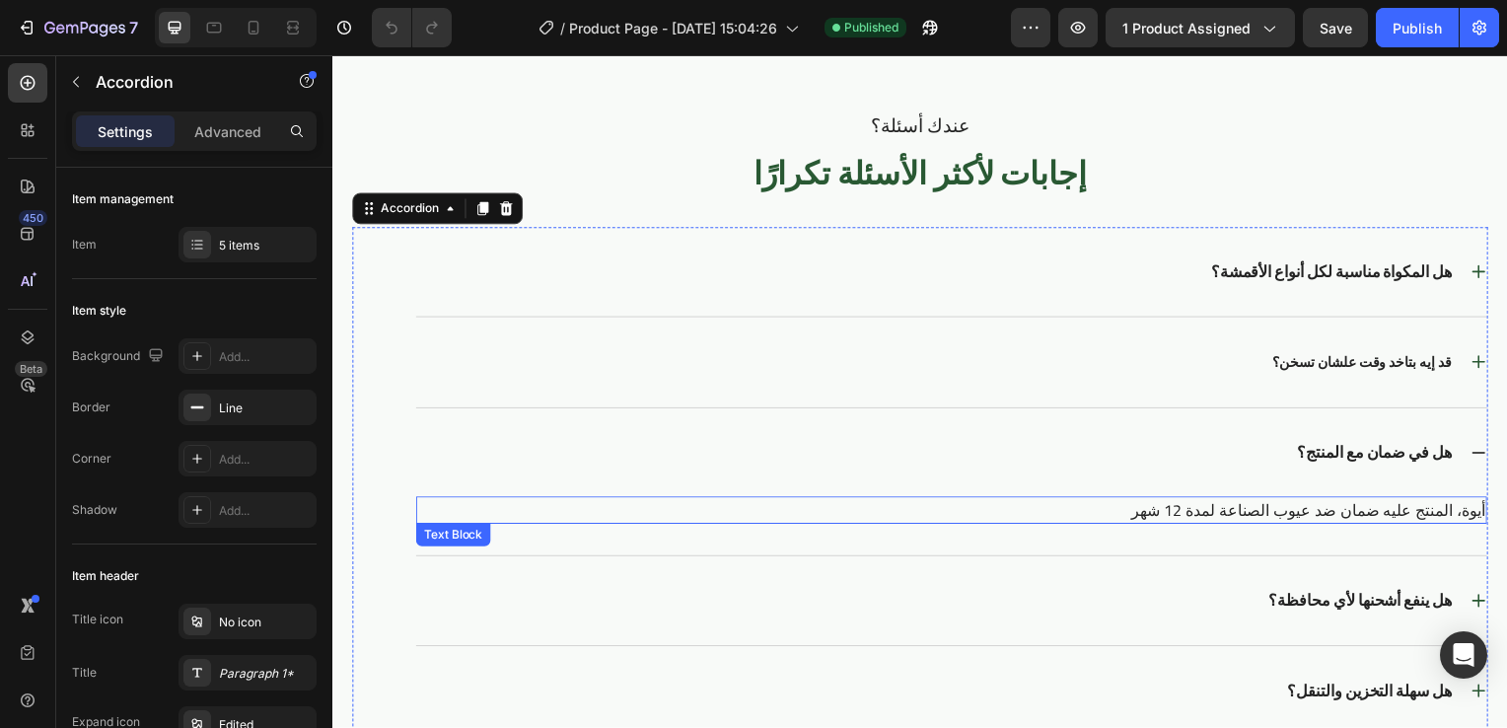
click at [1386, 516] on p "أيوة، المنتج عليه ضمان ضد عيوب الصناعة لمدة 12 شهر" at bounding box center [955, 514] width 1075 height 24
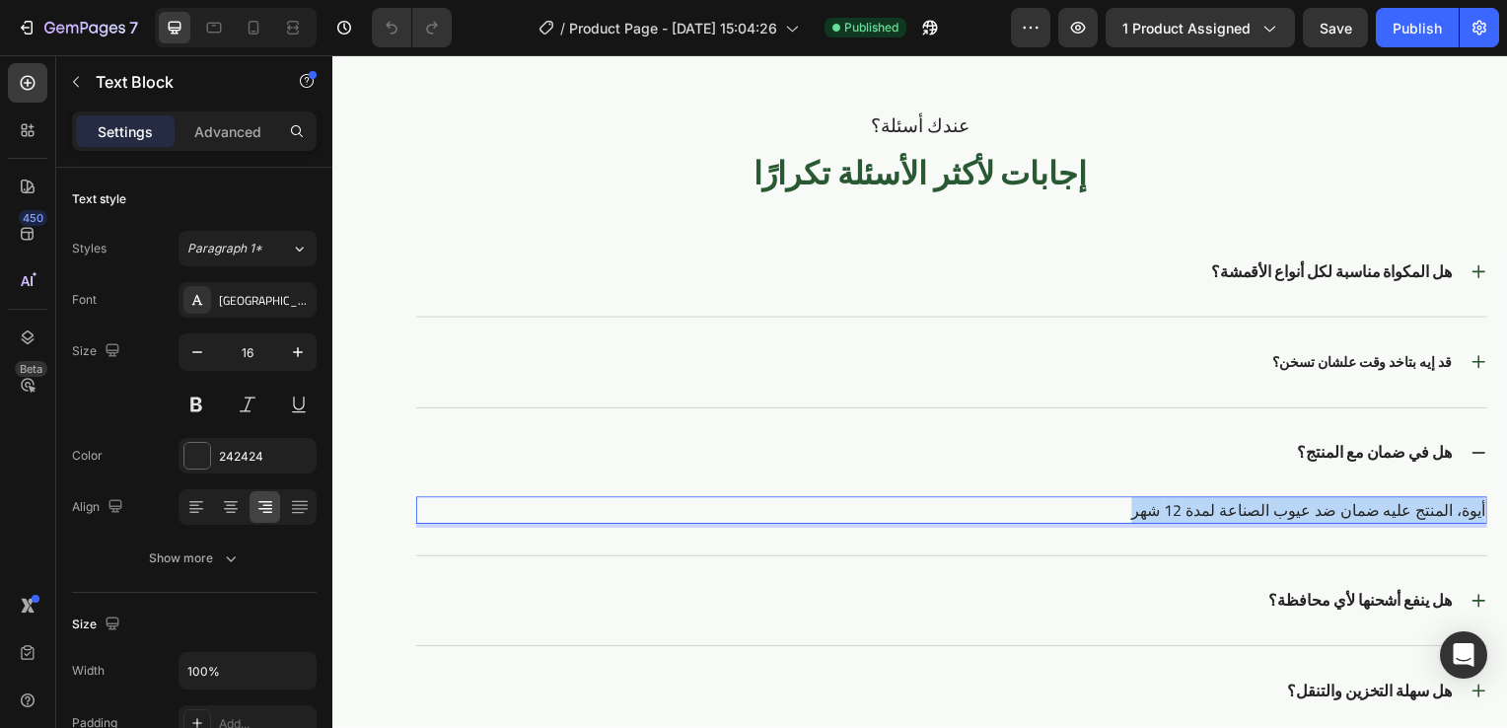
click at [1386, 516] on p "أيوة، المنتج عليه ضمان ضد عيوب الصناعة لمدة 12 شهر" at bounding box center [955, 514] width 1075 height 24
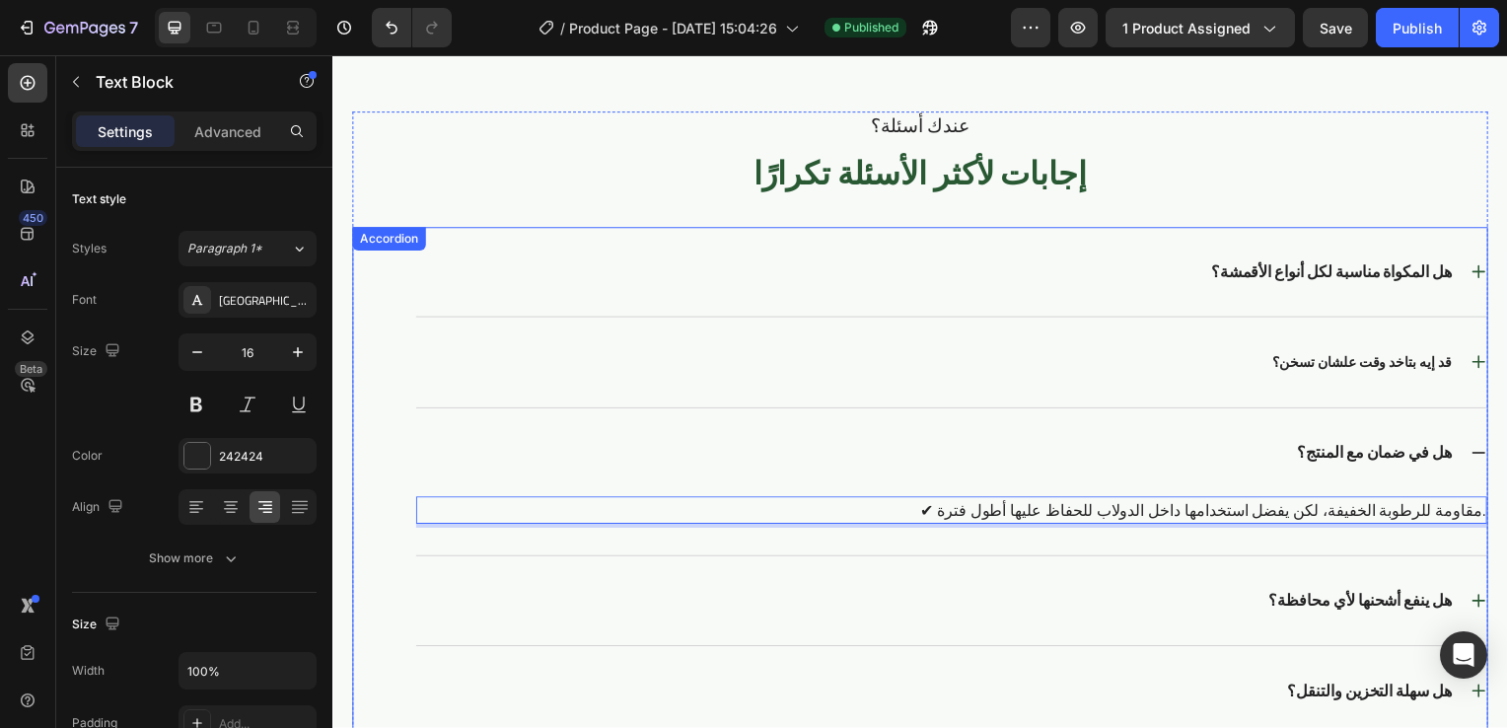
scroll to position [4667, 0]
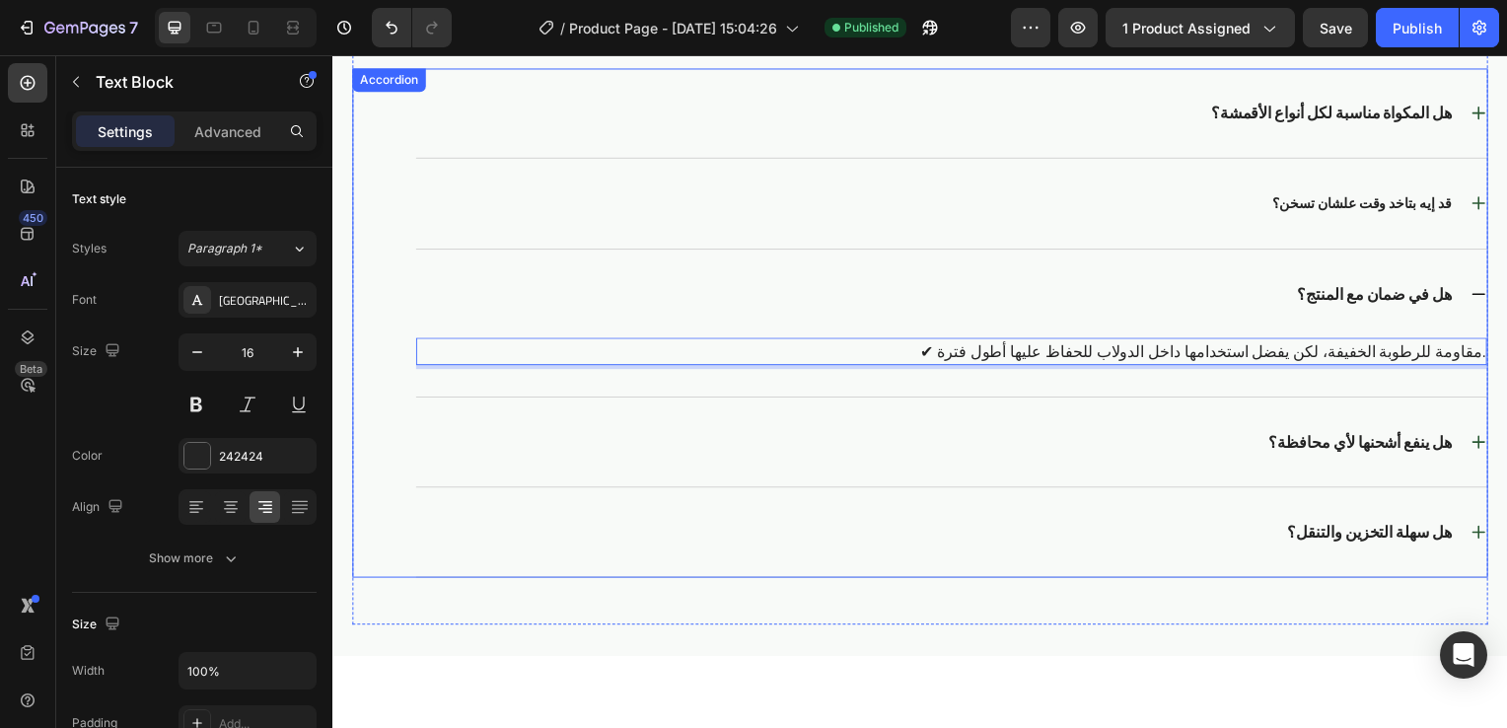
click at [1478, 451] on icon at bounding box center [1486, 445] width 17 height 17
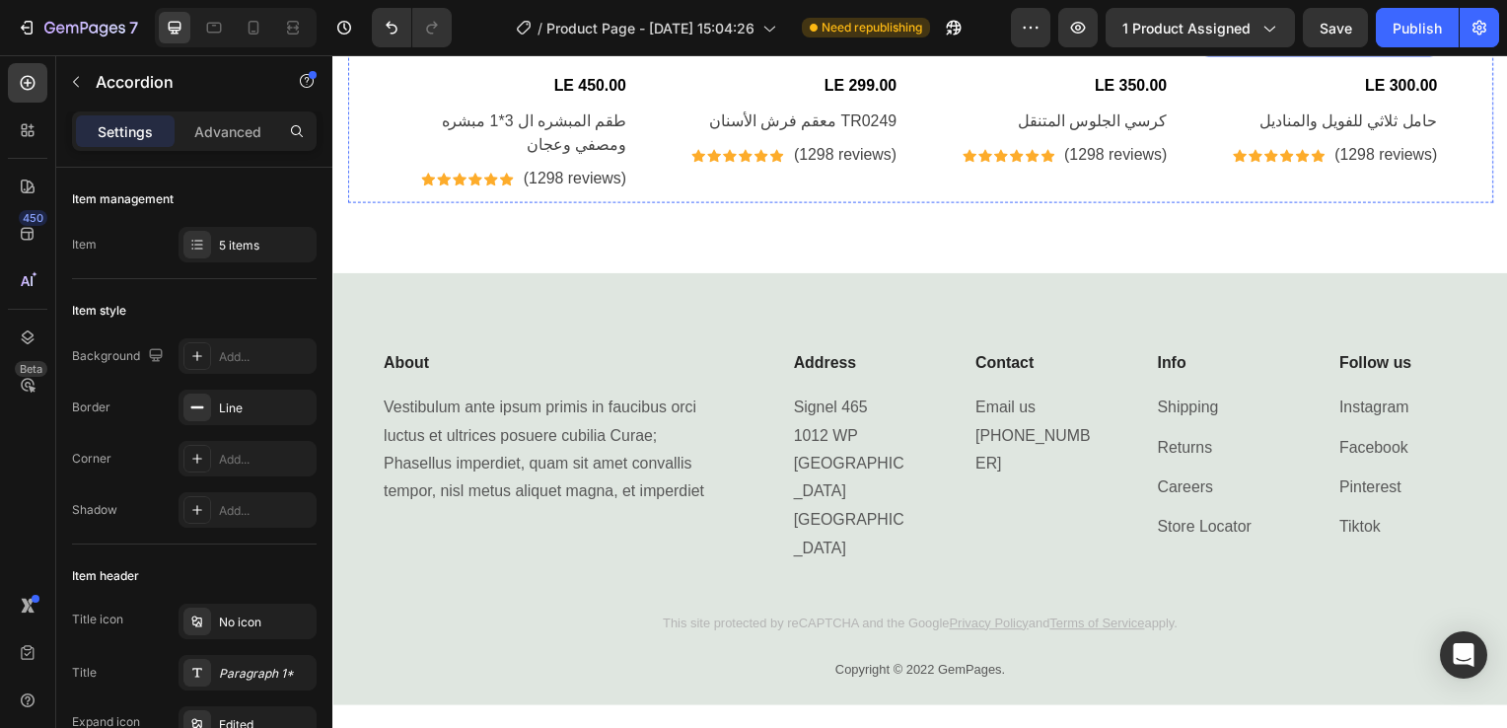
scroll to position [5708, 0]
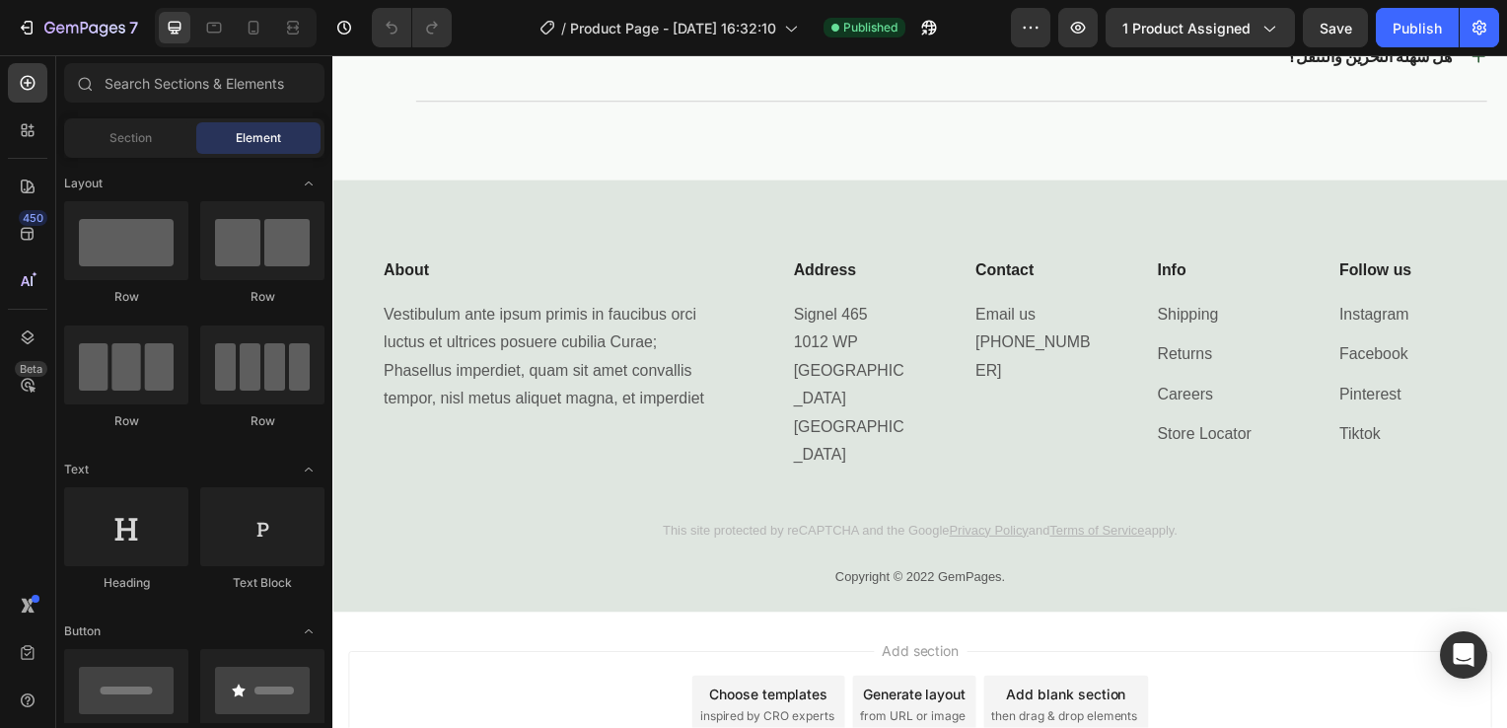
scroll to position [4879, 0]
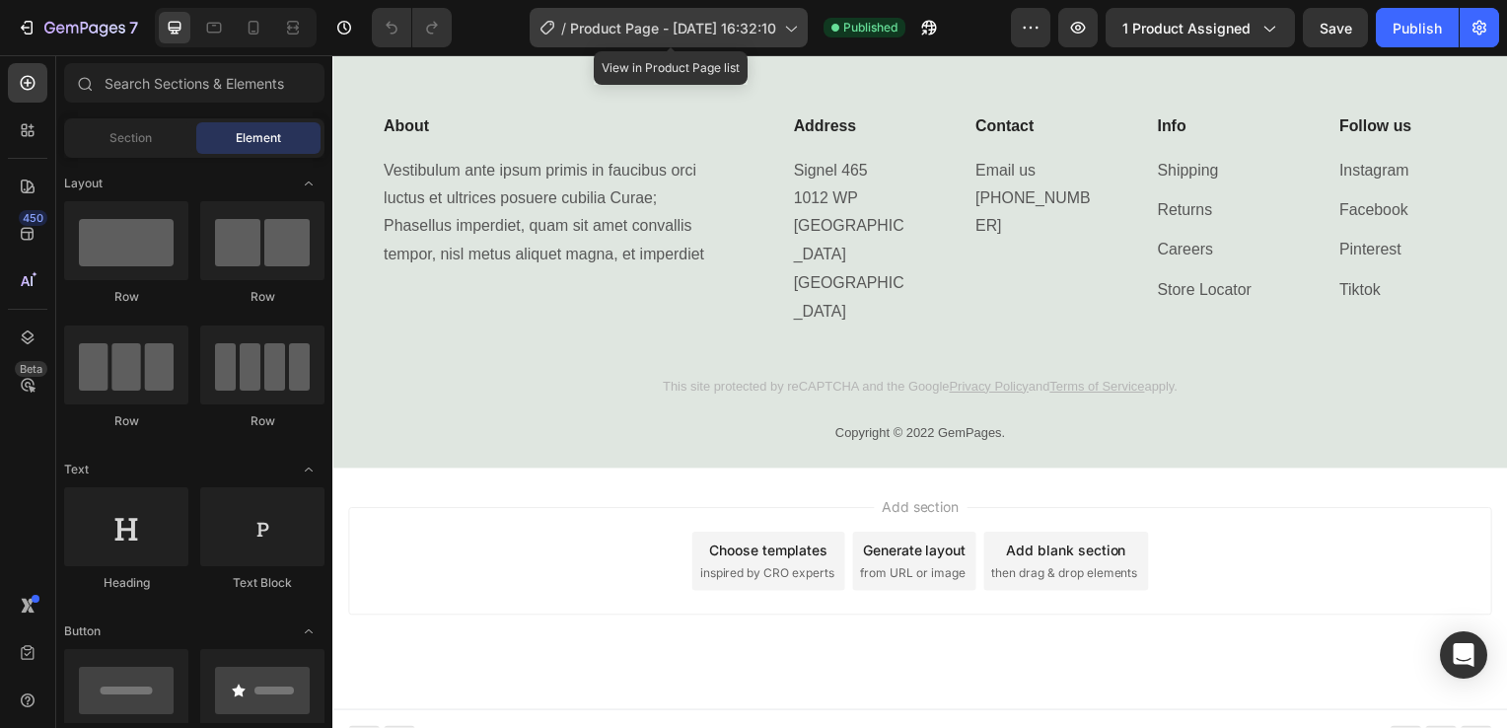
click at [739, 26] on span "Product Page - [DATE] 16:32:10" at bounding box center [673, 28] width 206 height 21
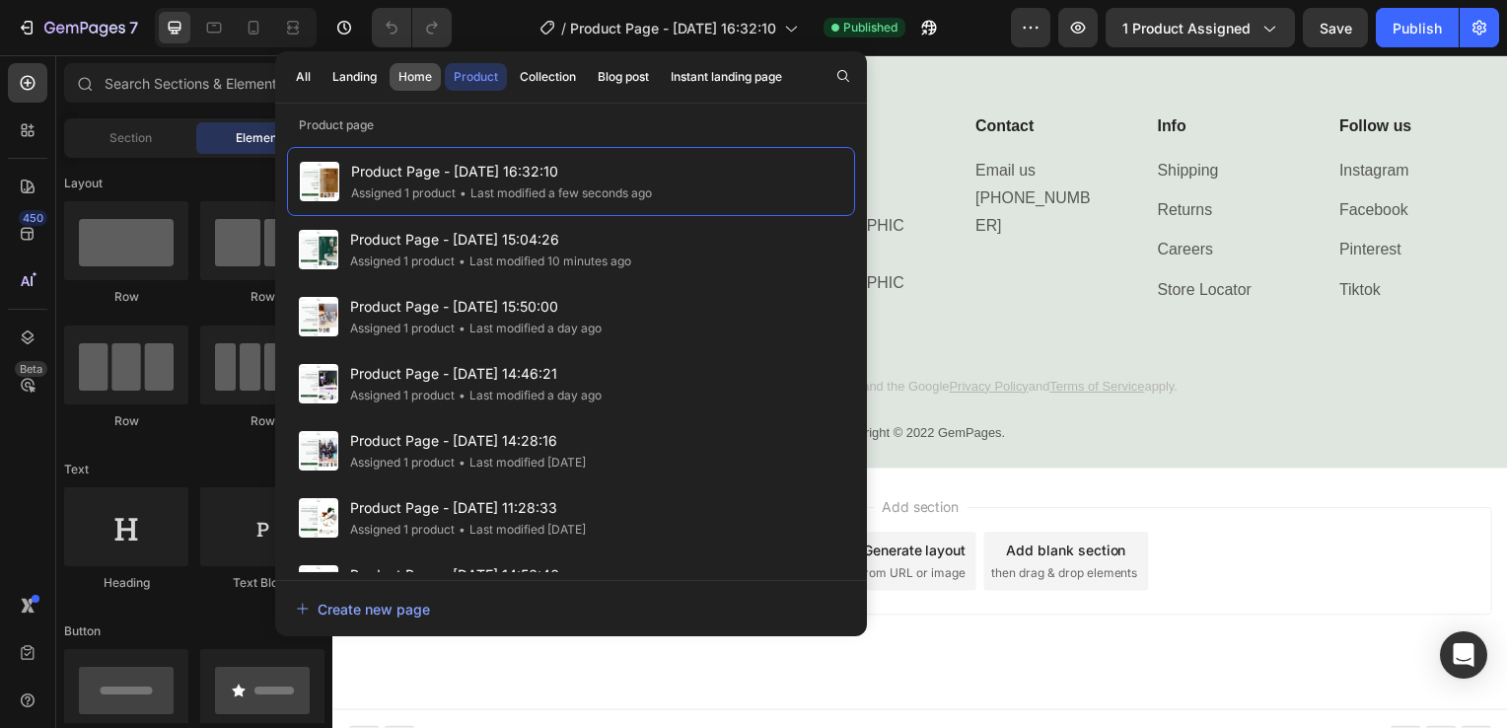
click at [422, 80] on div "Home" at bounding box center [415, 77] width 34 height 18
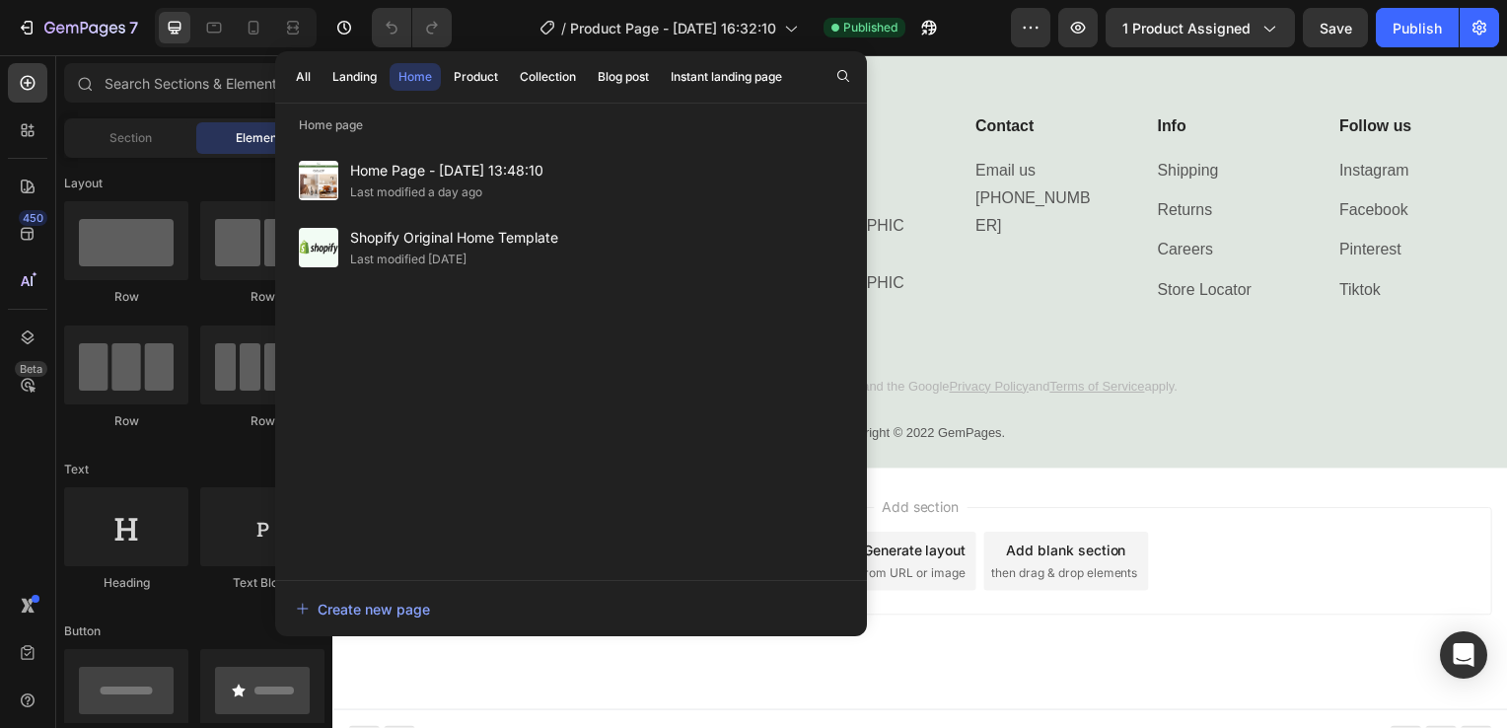
click at [390, 63] on button "Home" at bounding box center [415, 77] width 51 height 28
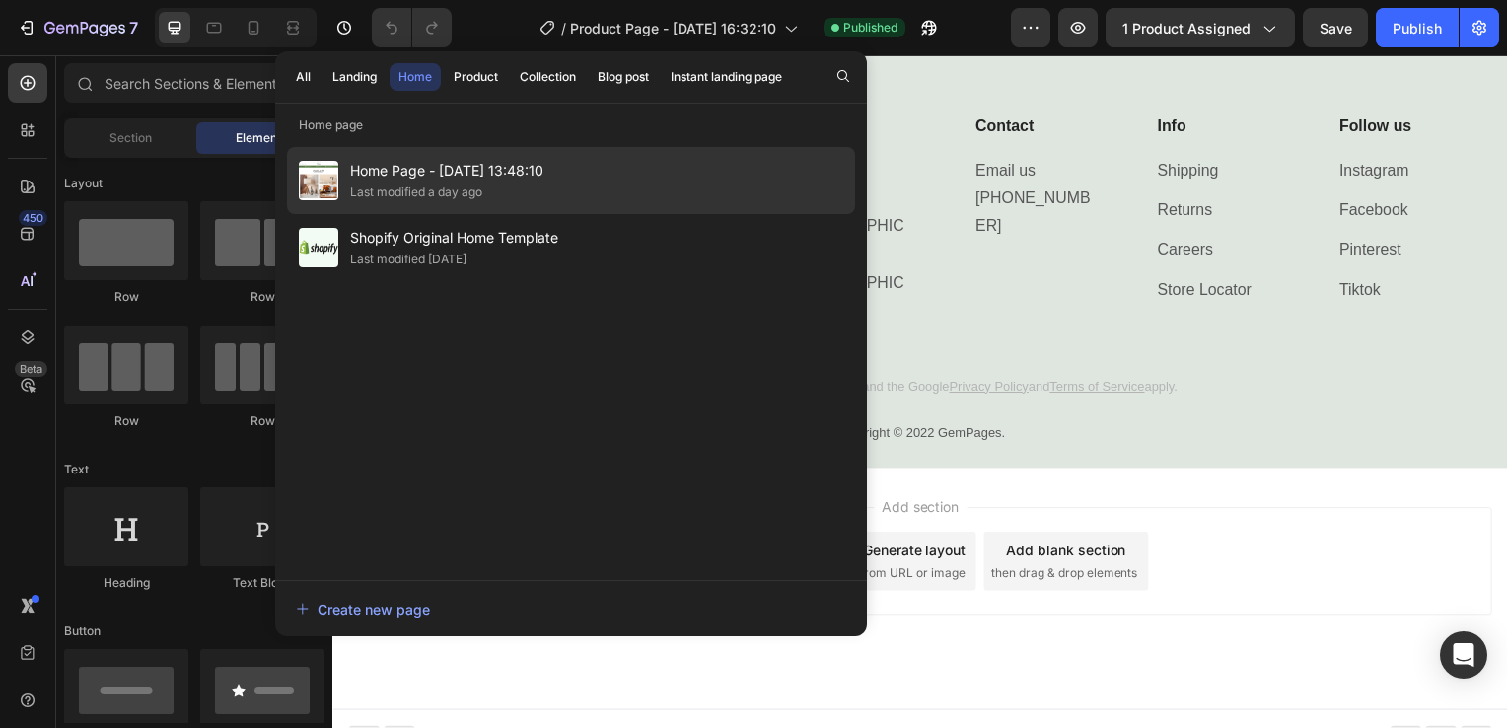
click at [426, 214] on div "Home Page - [DATE] 13:48:10 Last modified a day ago" at bounding box center [571, 247] width 568 height 67
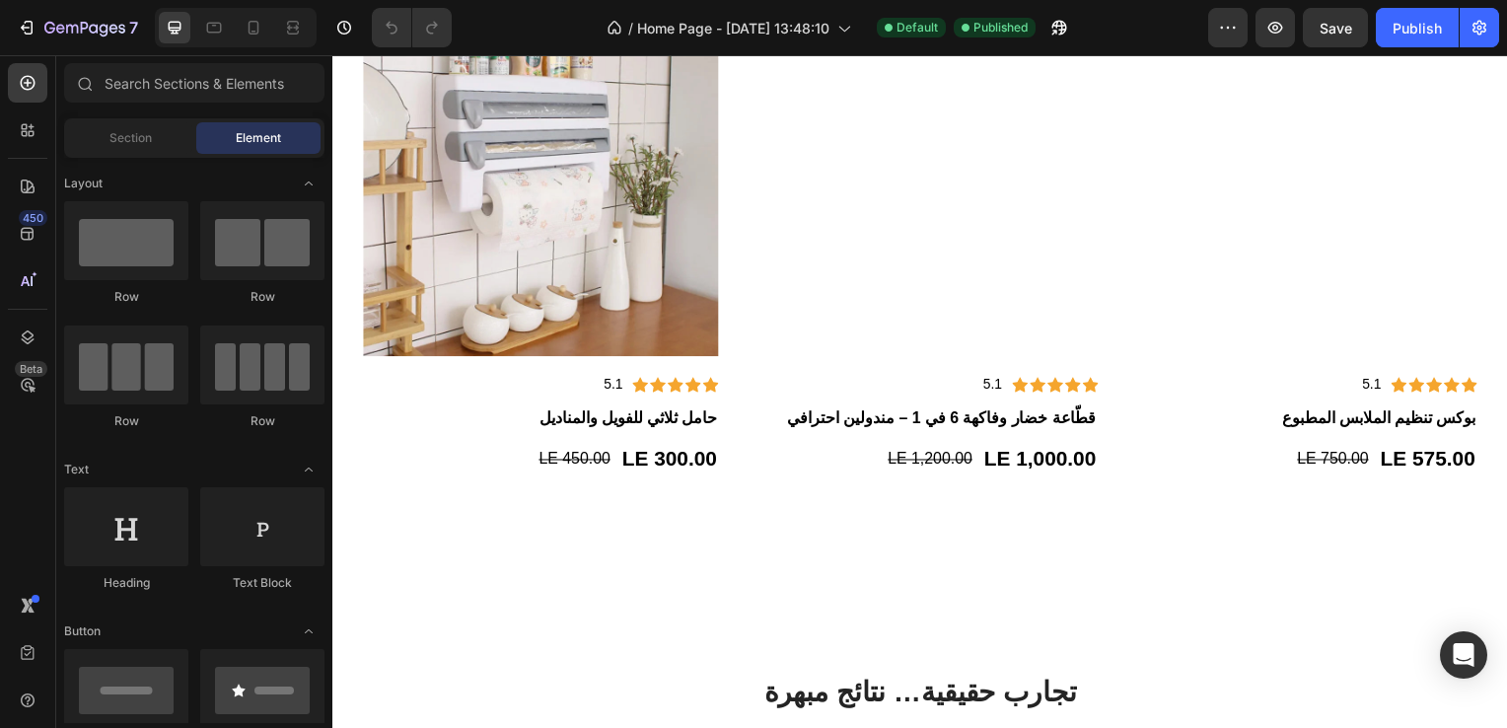
scroll to position [1834, 0]
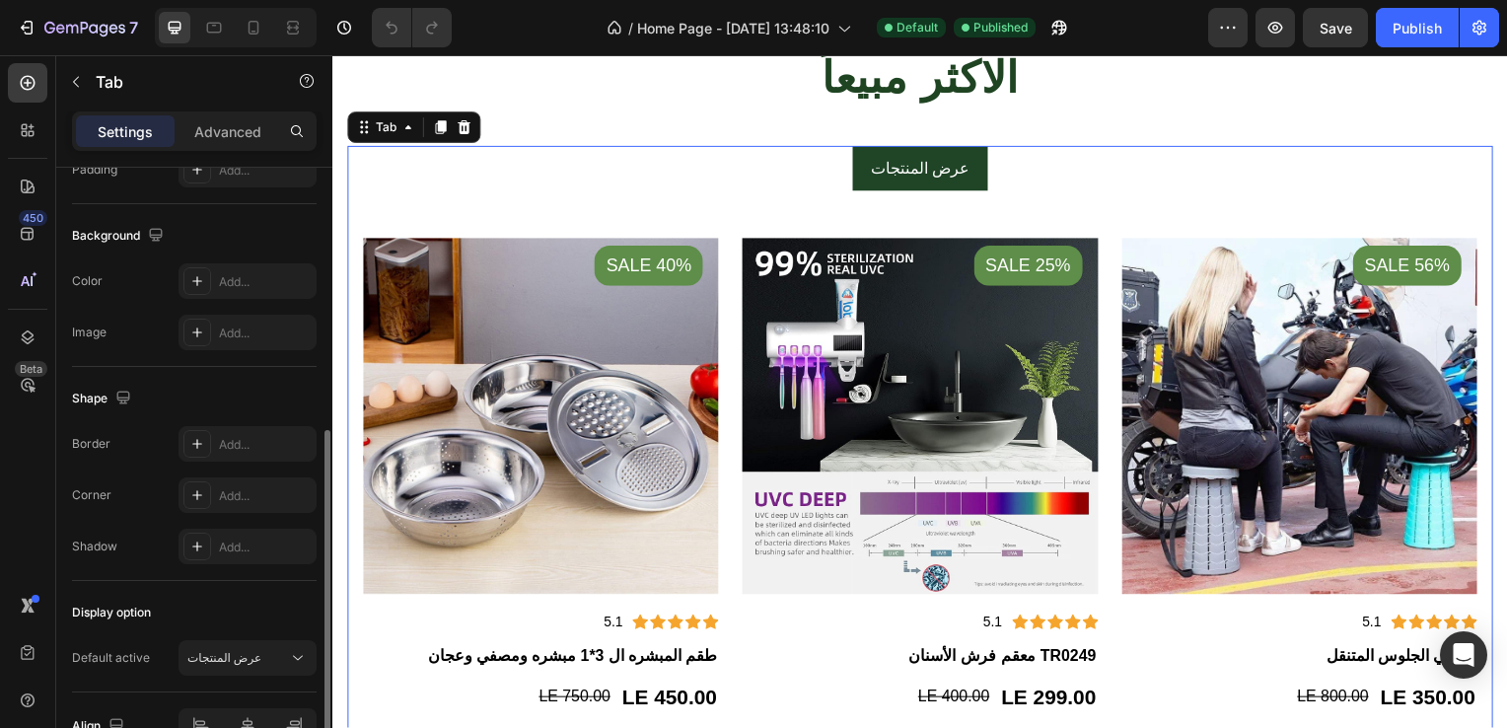
scroll to position [642, 0]
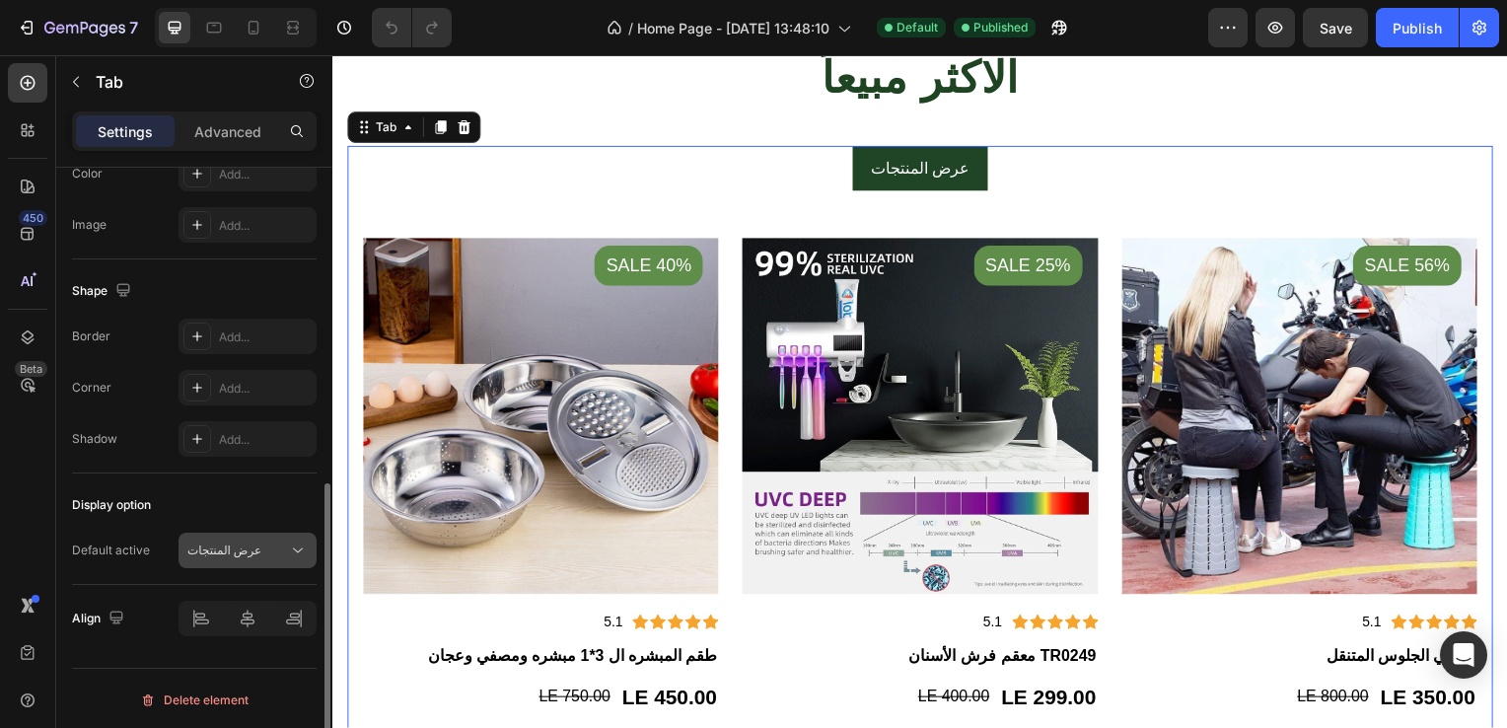
click at [292, 550] on icon at bounding box center [298, 550] width 20 height 20
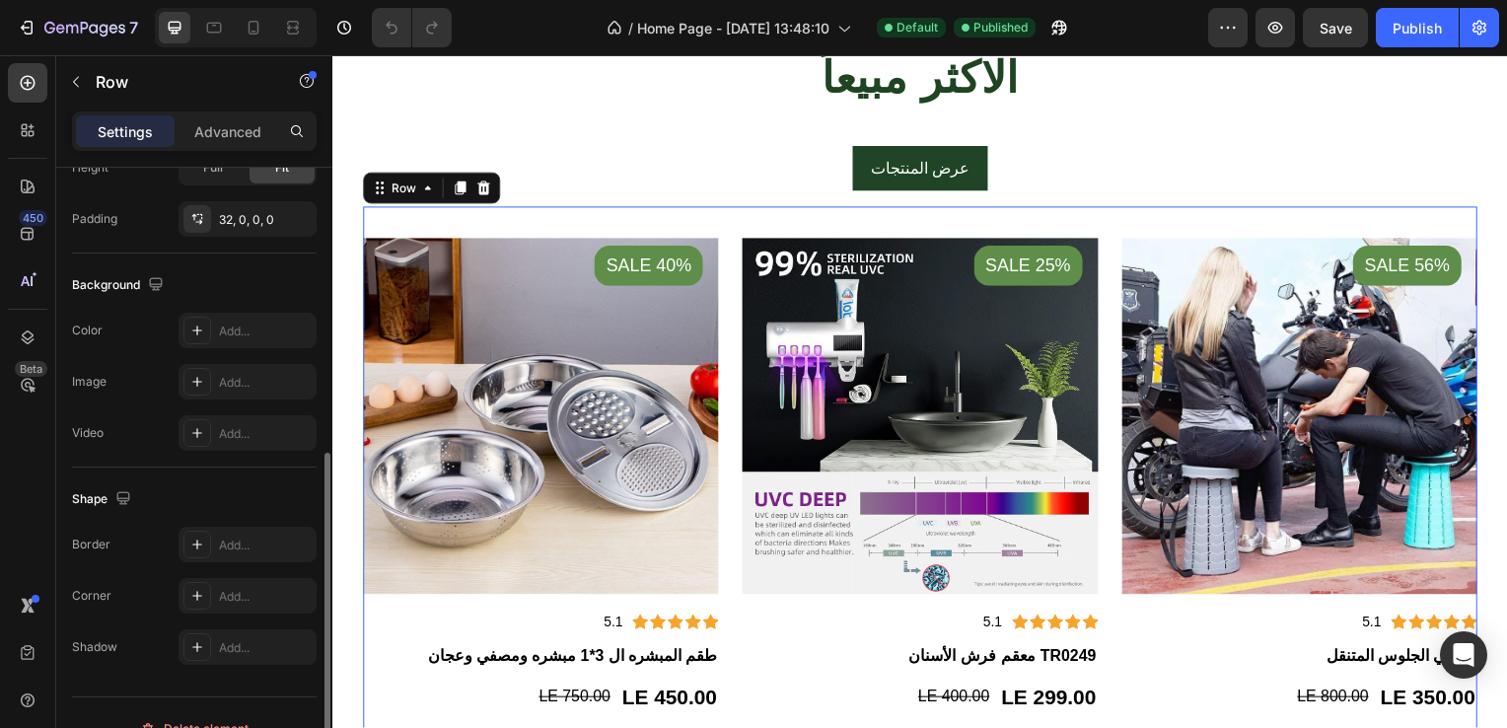
scroll to position [584, 0]
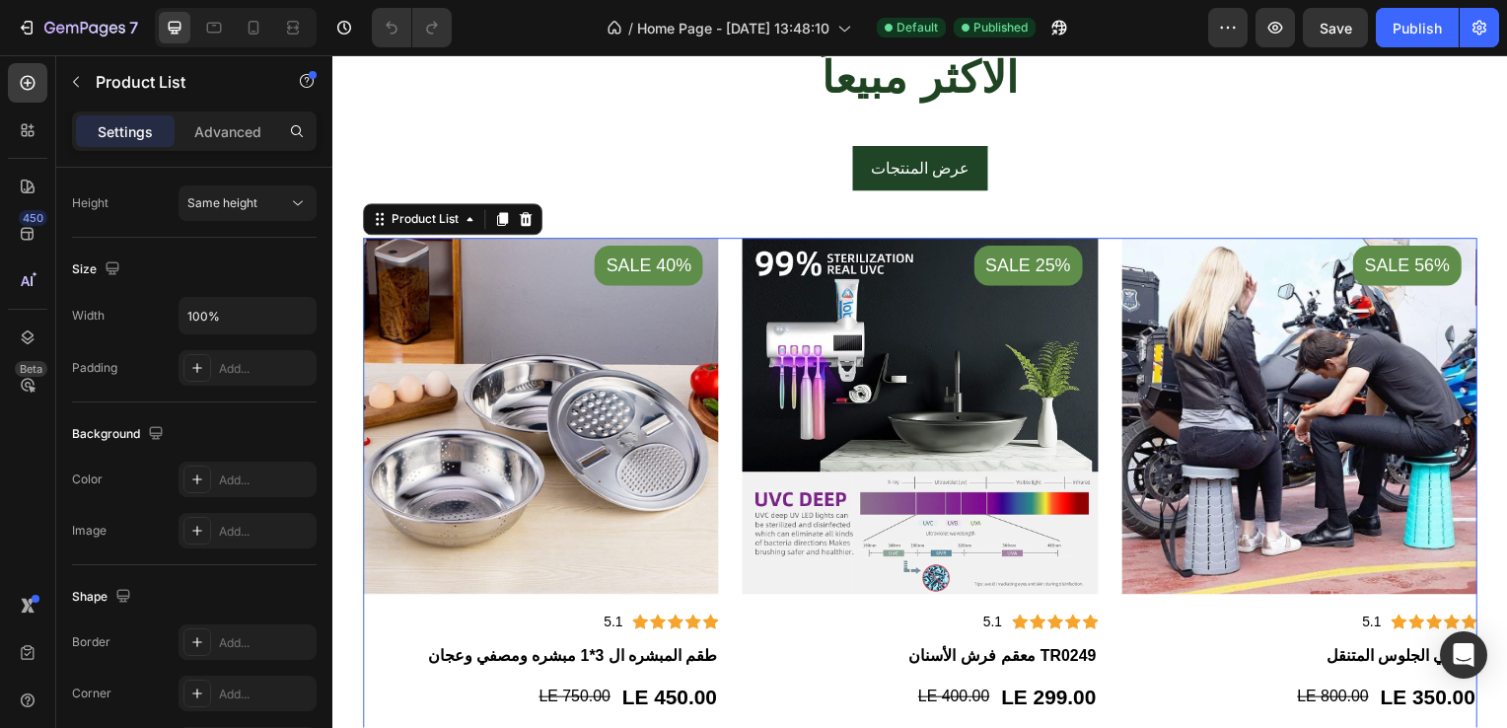
click at [733, 315] on div "Product Images Sale 40% Product Badge Icon Icon Icon Icon Icon Icon List Hoz 5.…" at bounding box center [924, 739] width 1122 height 998
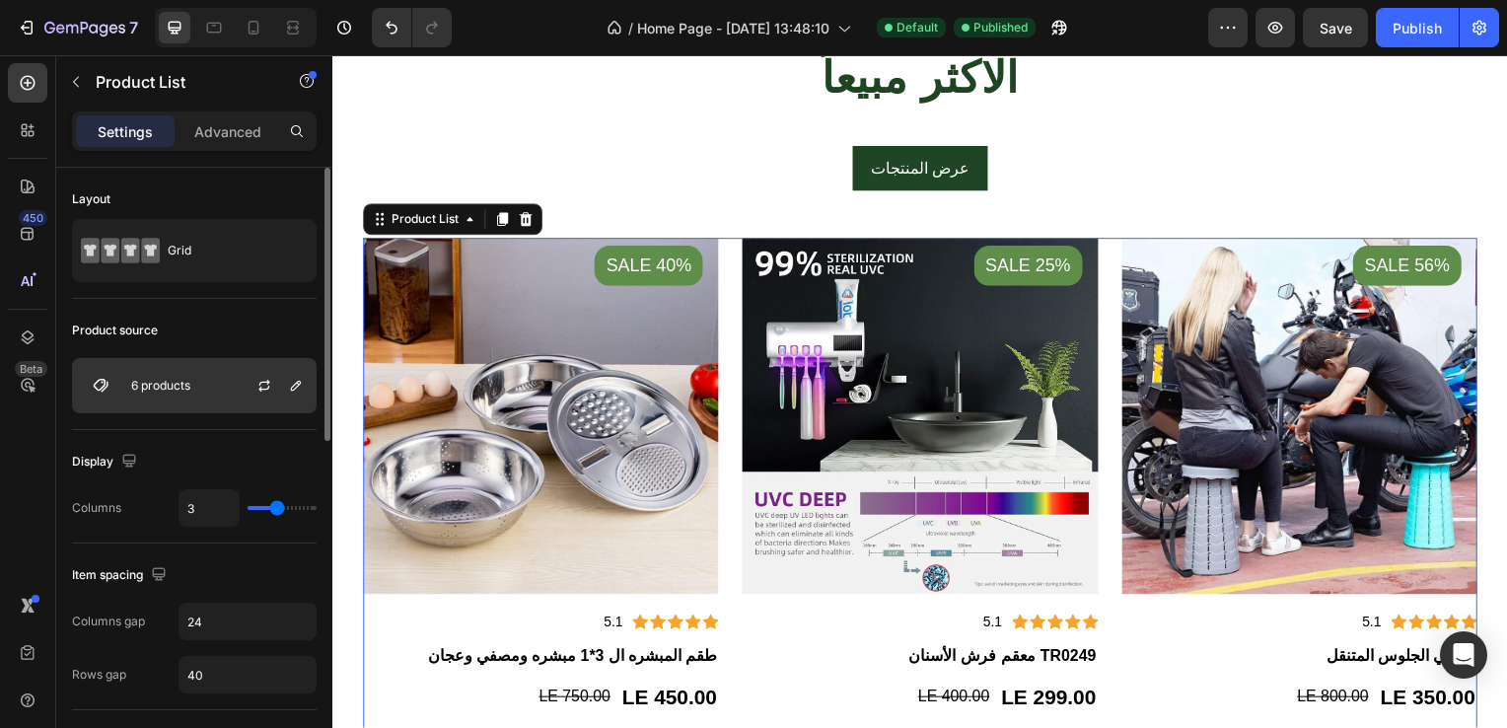
click at [203, 359] on div "6 products" at bounding box center [194, 385] width 245 height 55
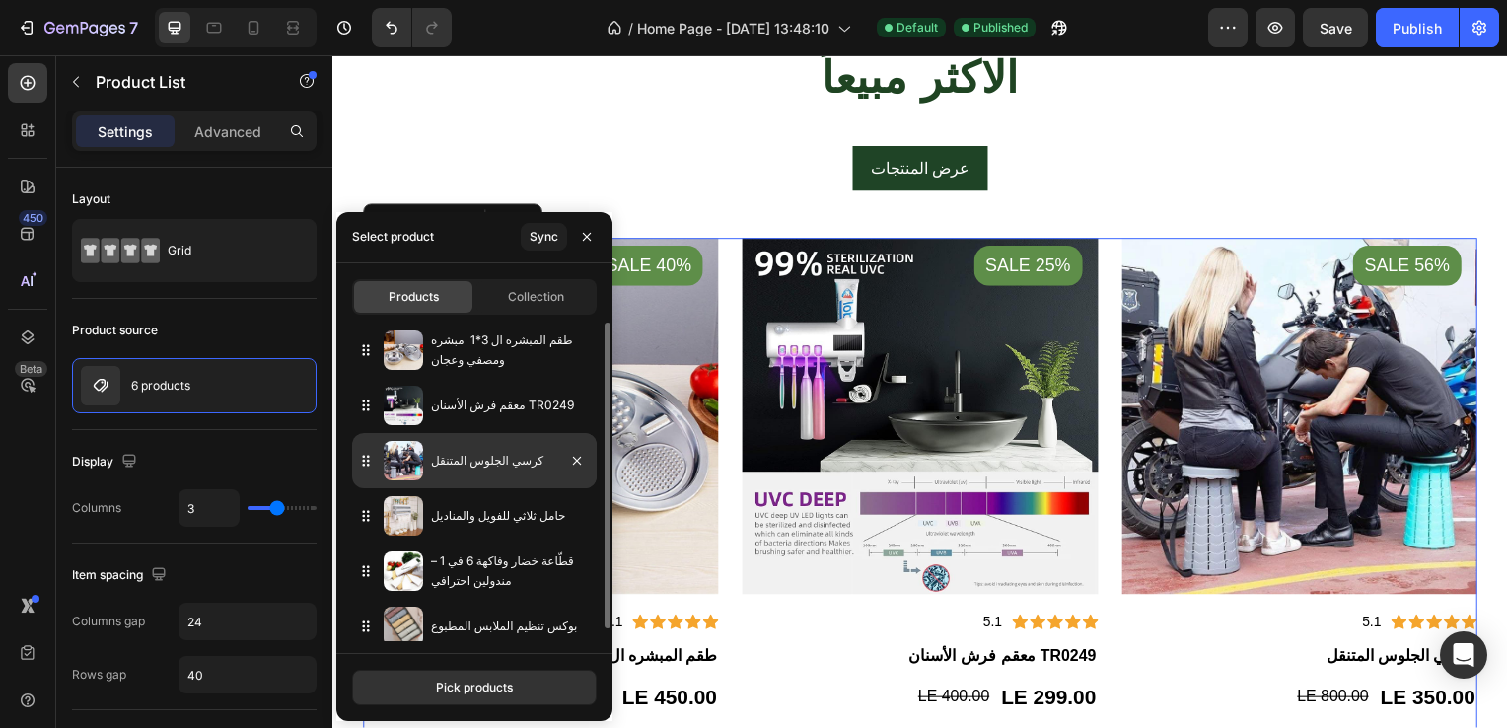
scroll to position [12, 0]
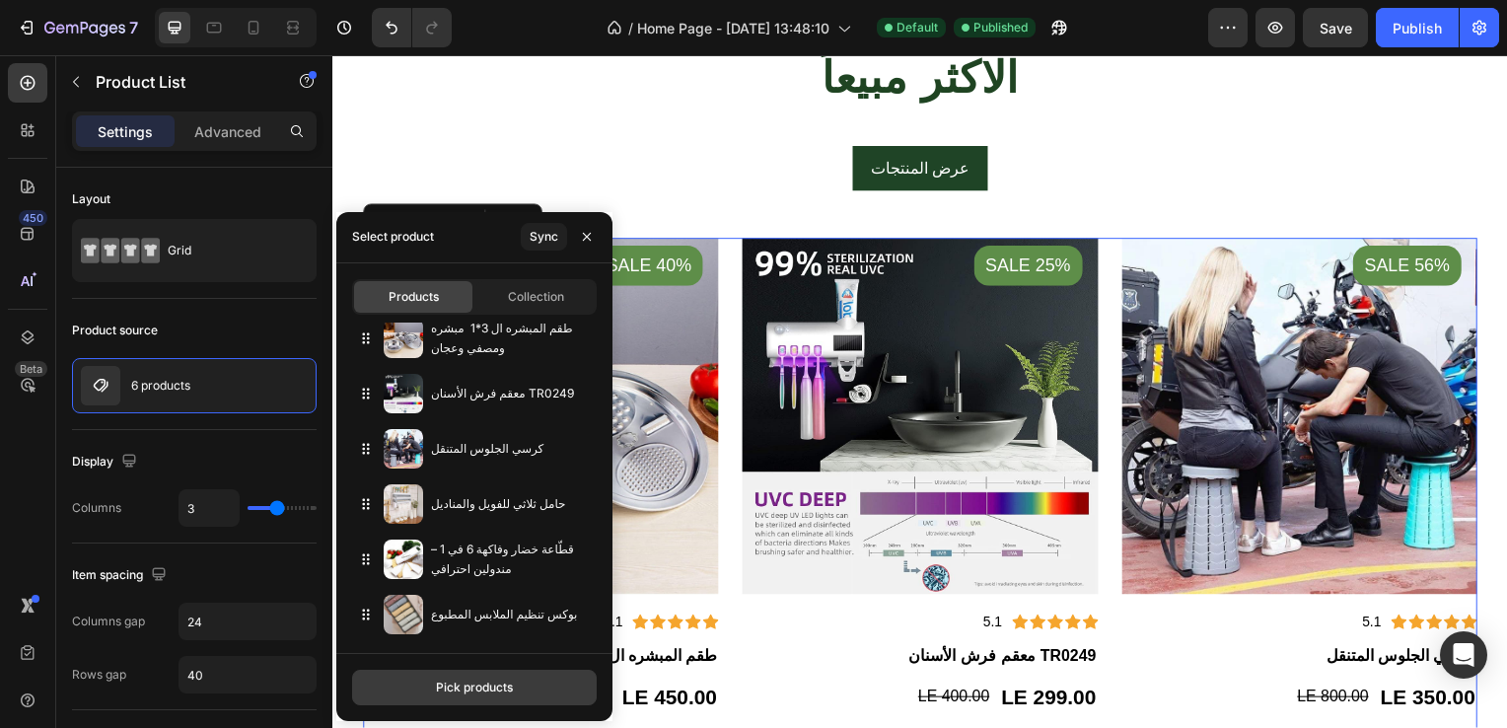
click at [456, 681] on div "Pick products" at bounding box center [474, 688] width 77 height 18
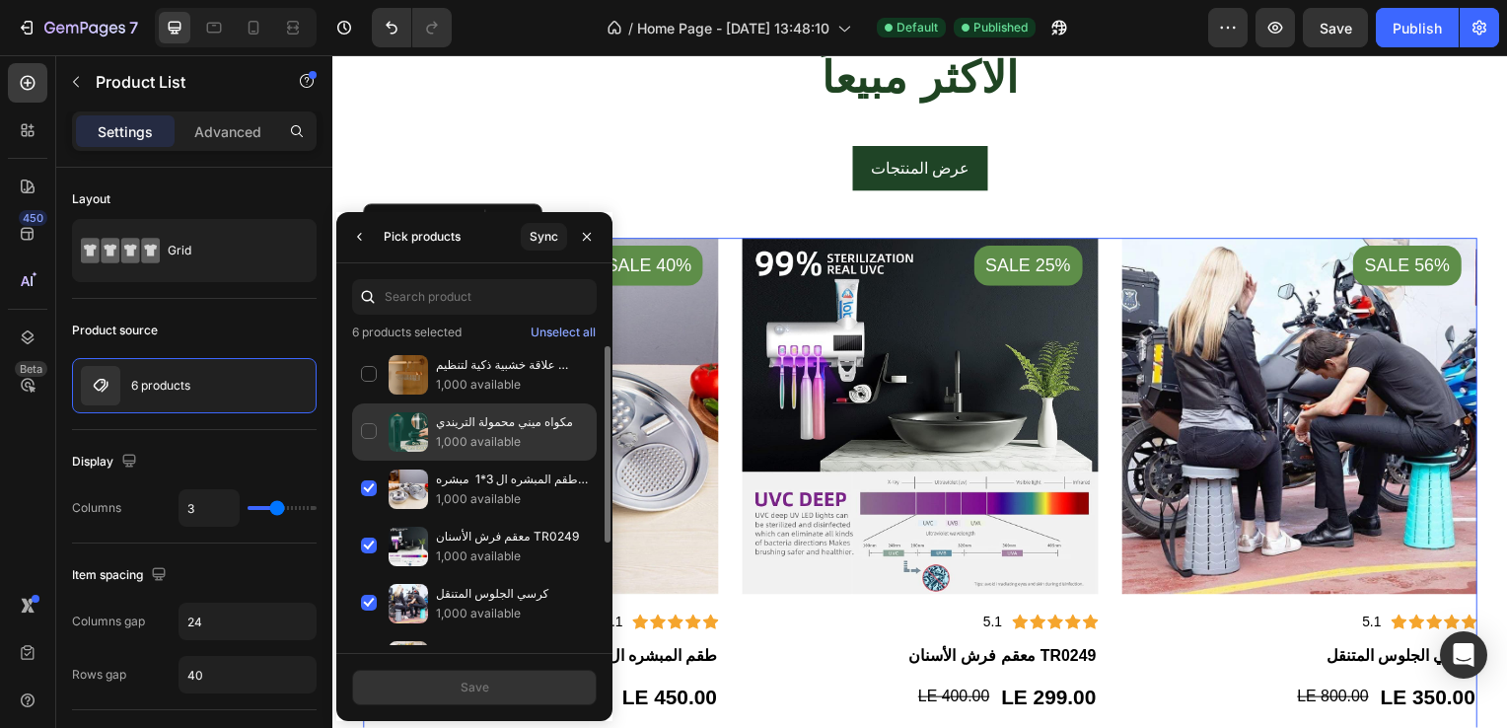
click at [367, 461] on div "مكواه ميني محمولة التريندي 1,000 available" at bounding box center [474, 489] width 245 height 57
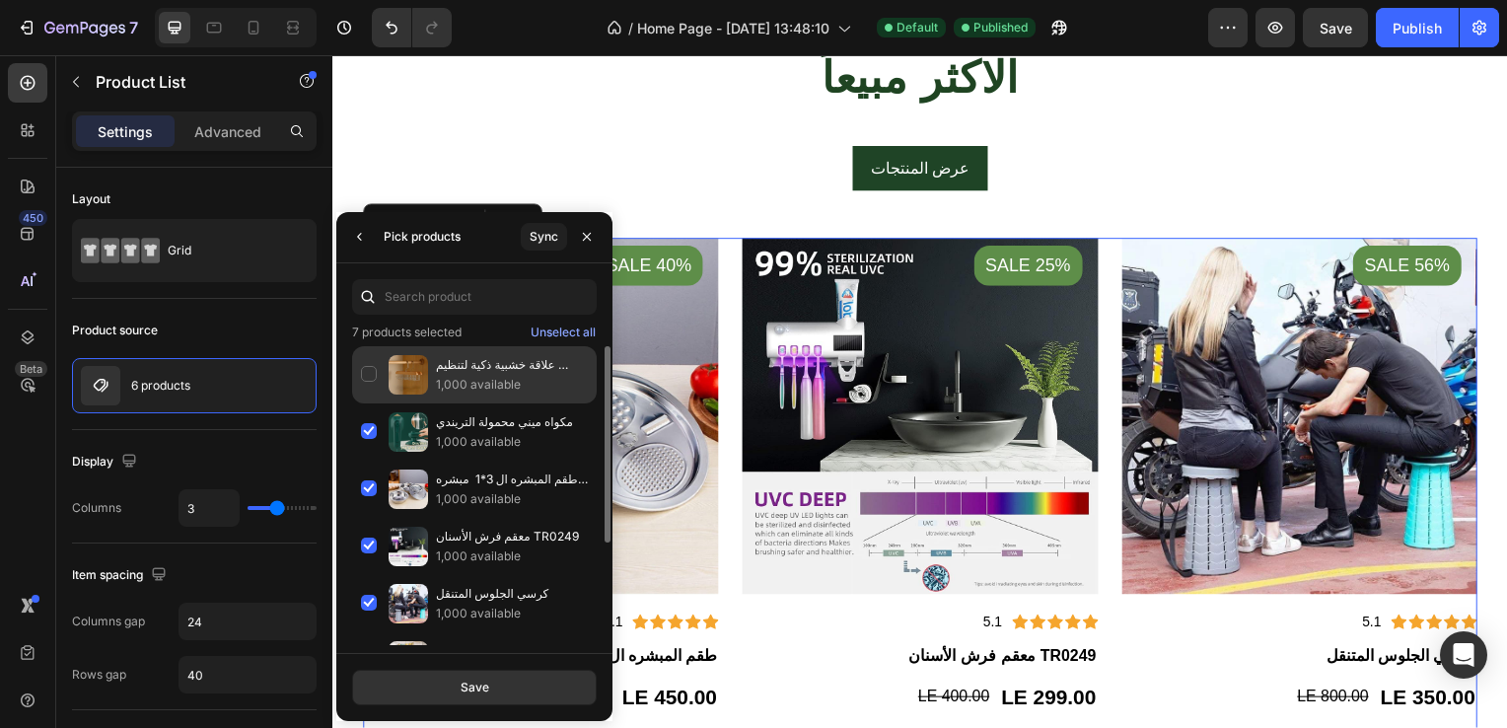
click at [367, 403] on div "علاقة خشبية ذكية لتنظيم الملابس 1,000 available" at bounding box center [474, 431] width 245 height 57
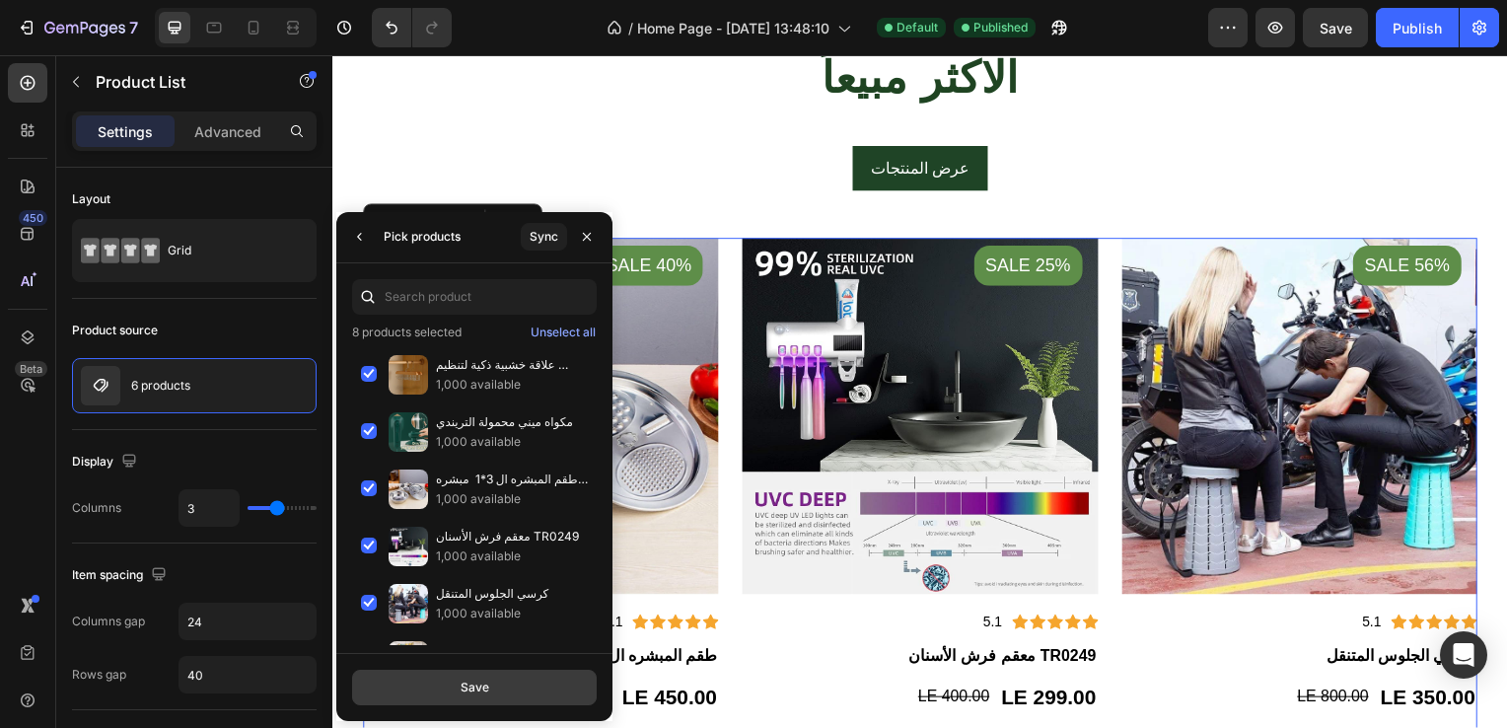
click at [479, 681] on div "Save" at bounding box center [475, 688] width 29 height 18
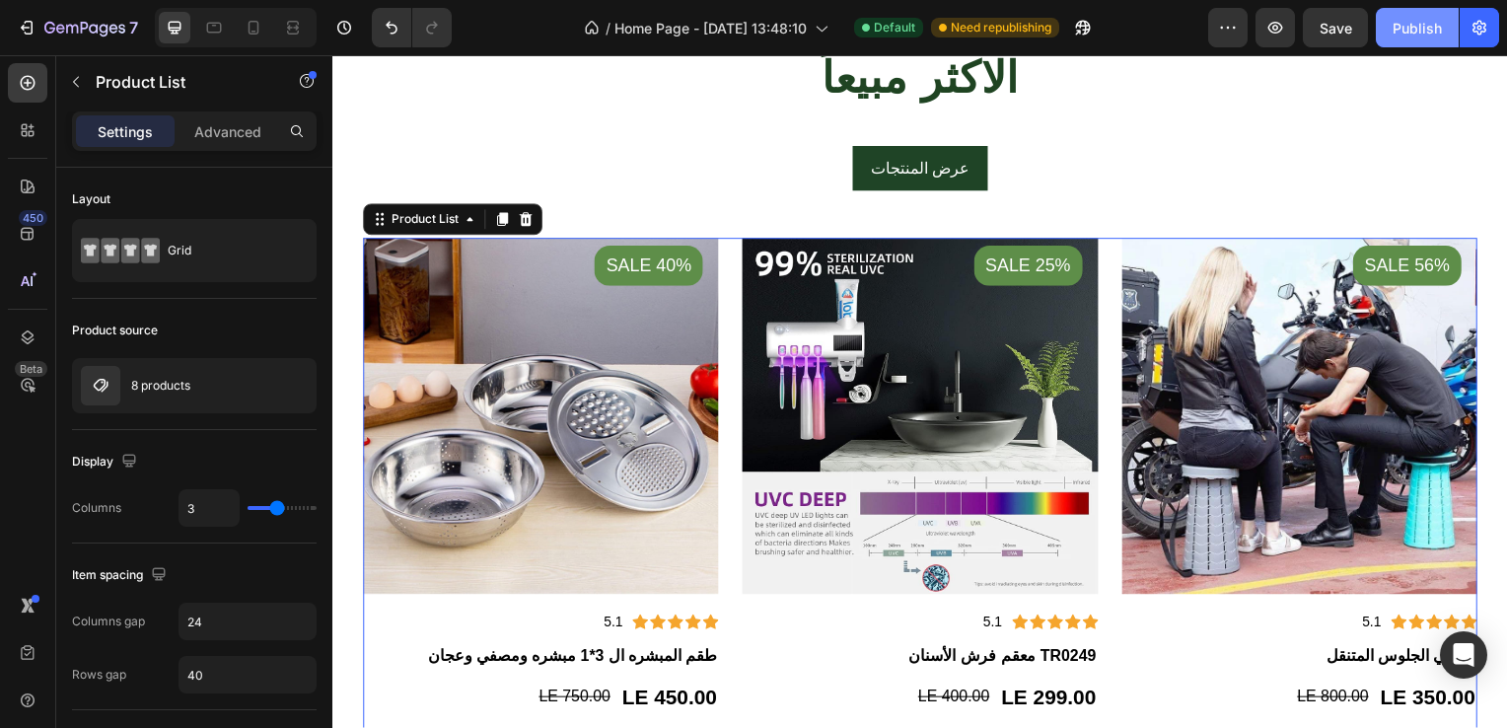
click at [1428, 29] on div "Publish" at bounding box center [1417, 28] width 49 height 21
click at [1376, 8] on button "Publish" at bounding box center [1417, 27] width 83 height 39
click at [1429, 24] on button "Publish" at bounding box center [1417, 27] width 83 height 39
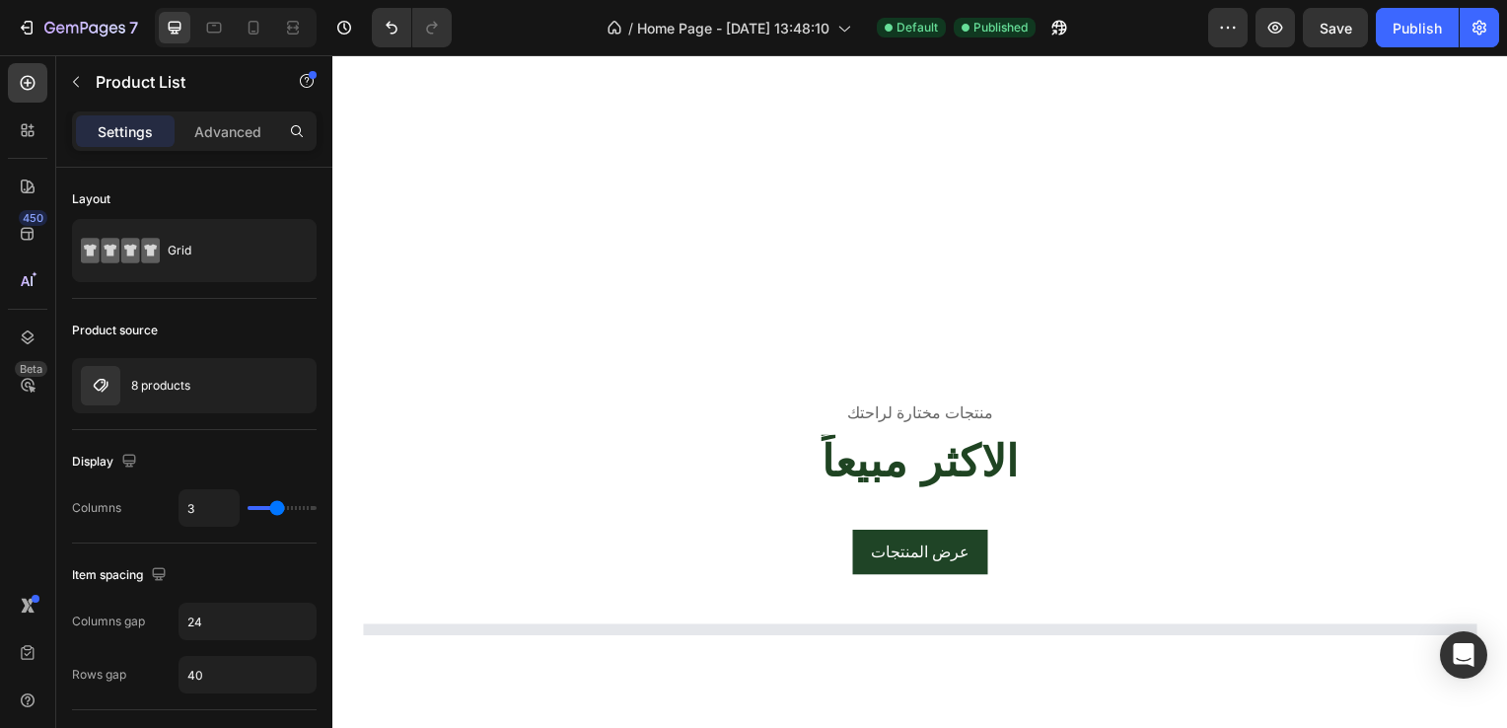
scroll to position [2798, 0]
